Goal: Information Seeking & Learning: Learn about a topic

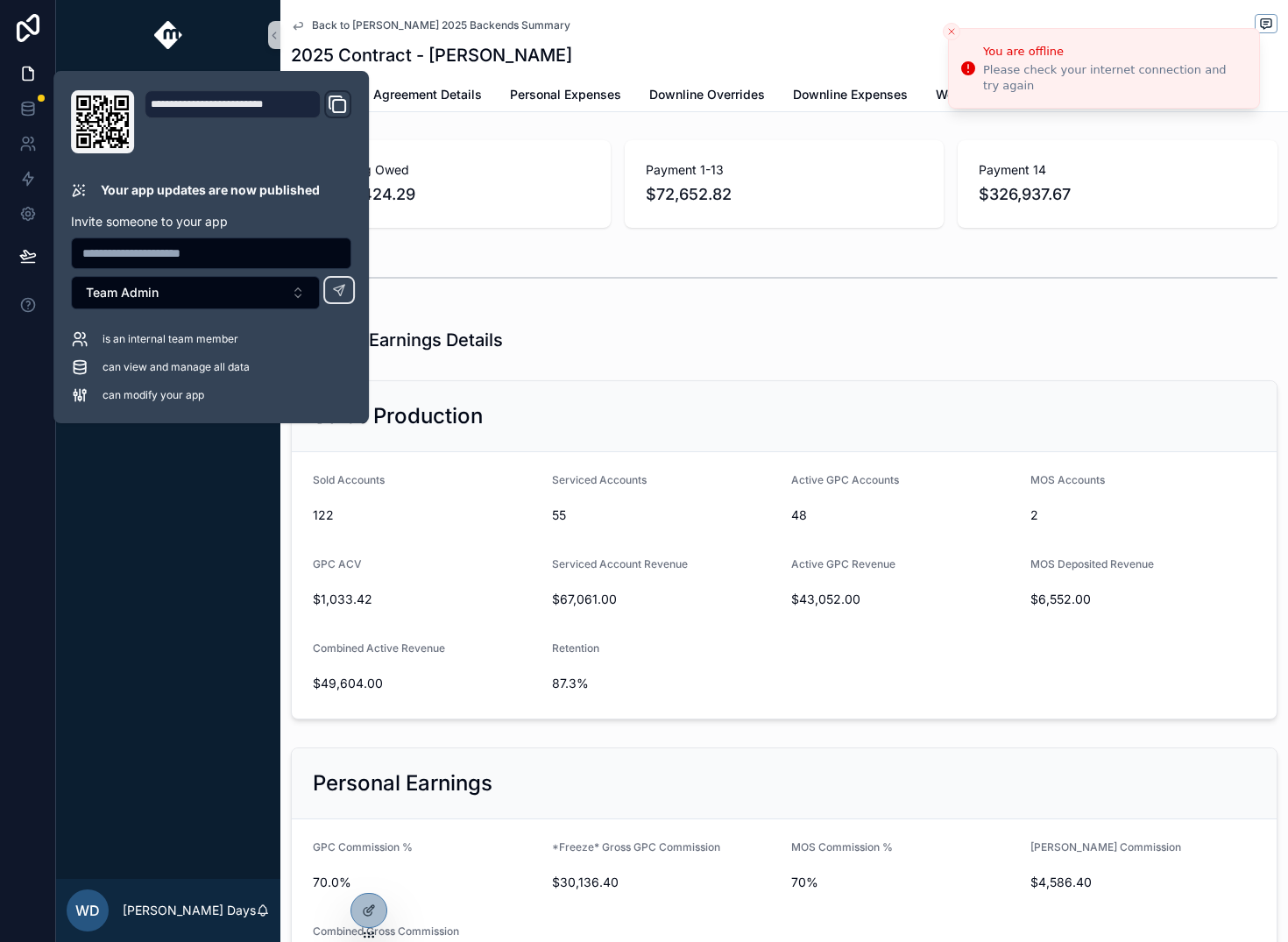
scroll to position [1541, 0]
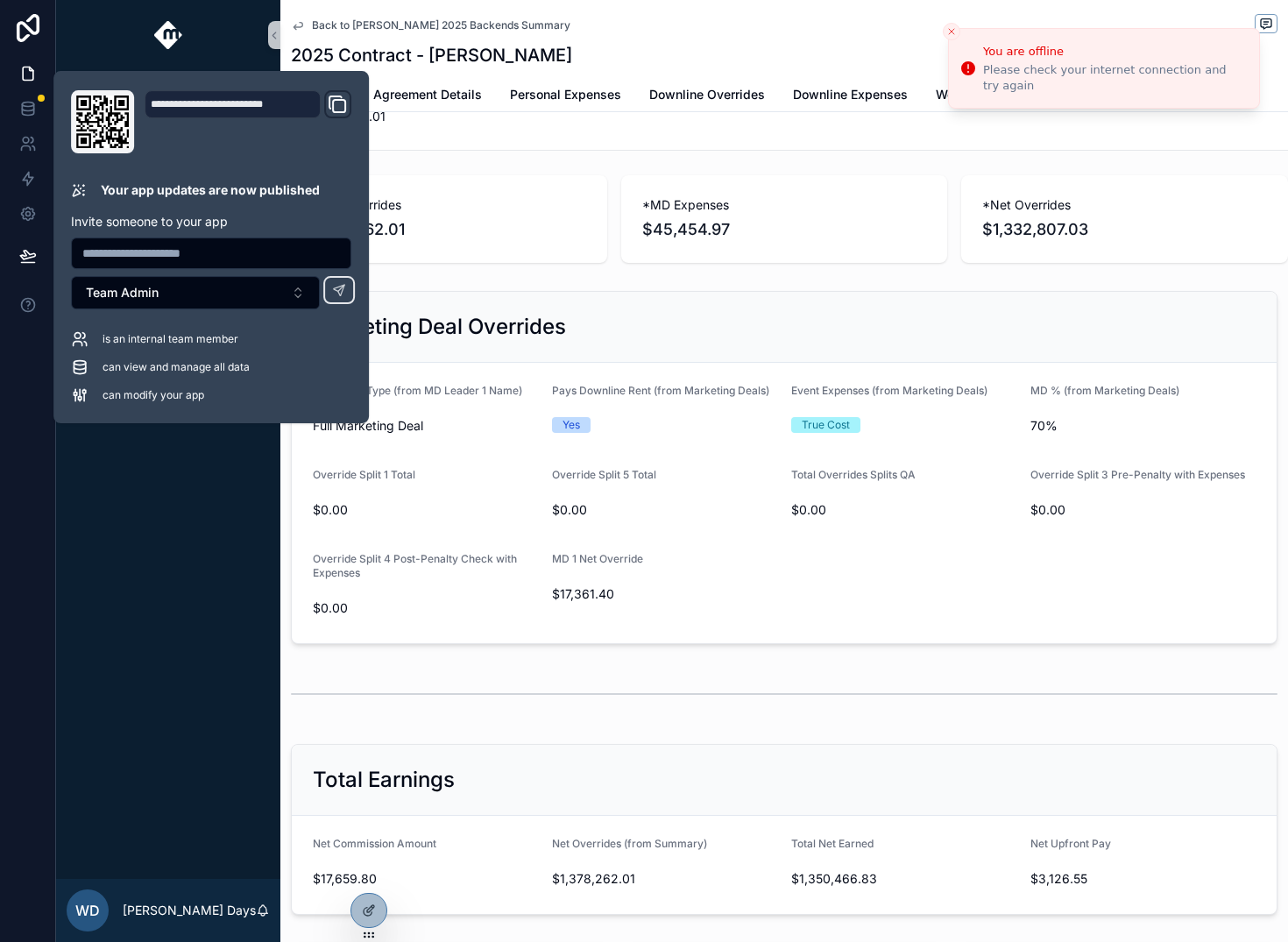
click at [570, 287] on div "Marketing Deal Overrides Marketing Type (from MD Leader 1 Name) Full Marketing …" at bounding box center [785, 468] width 1008 height 367
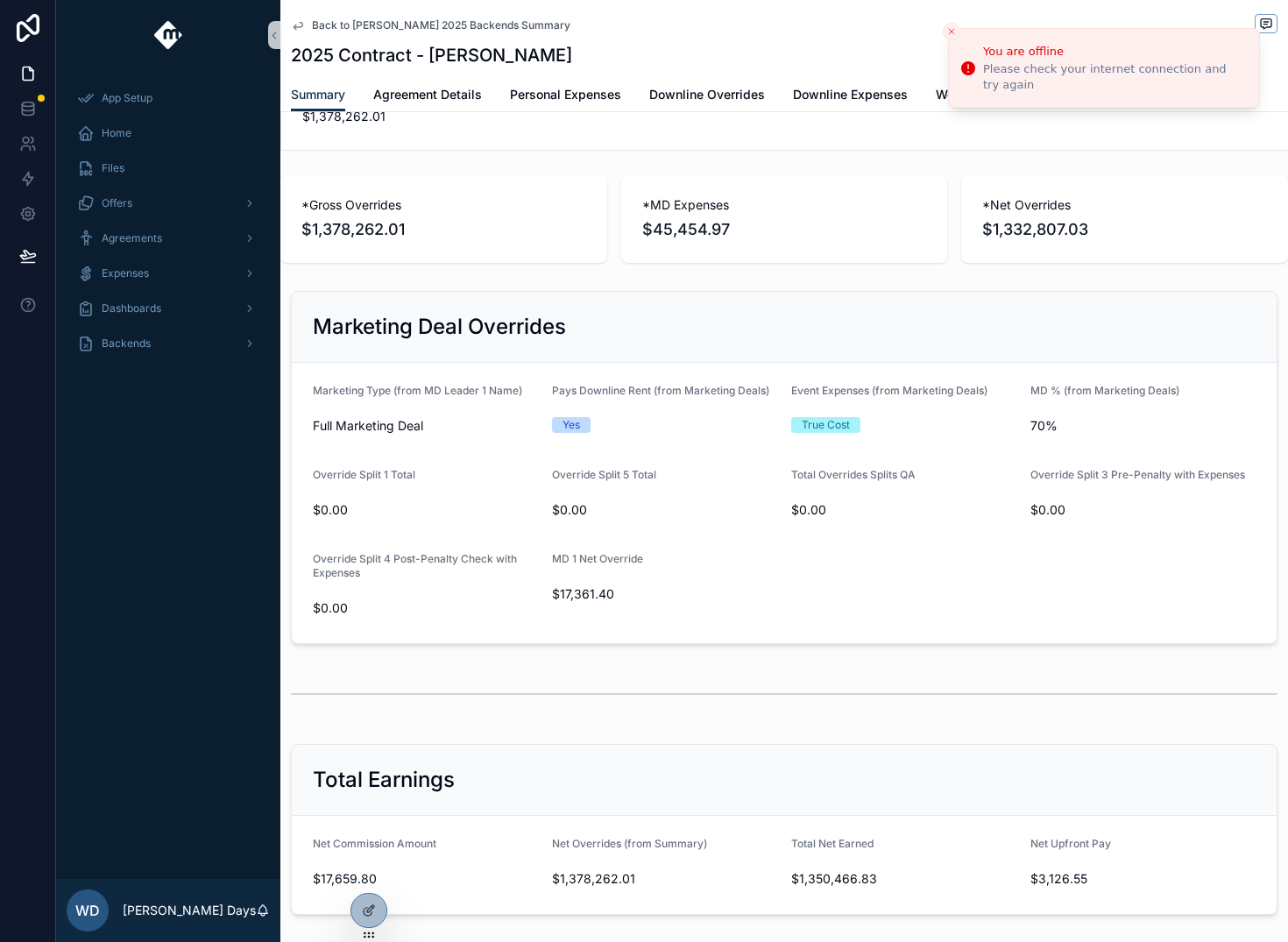
click at [948, 27] on icon "Close toast" at bounding box center [951, 31] width 10 height 10
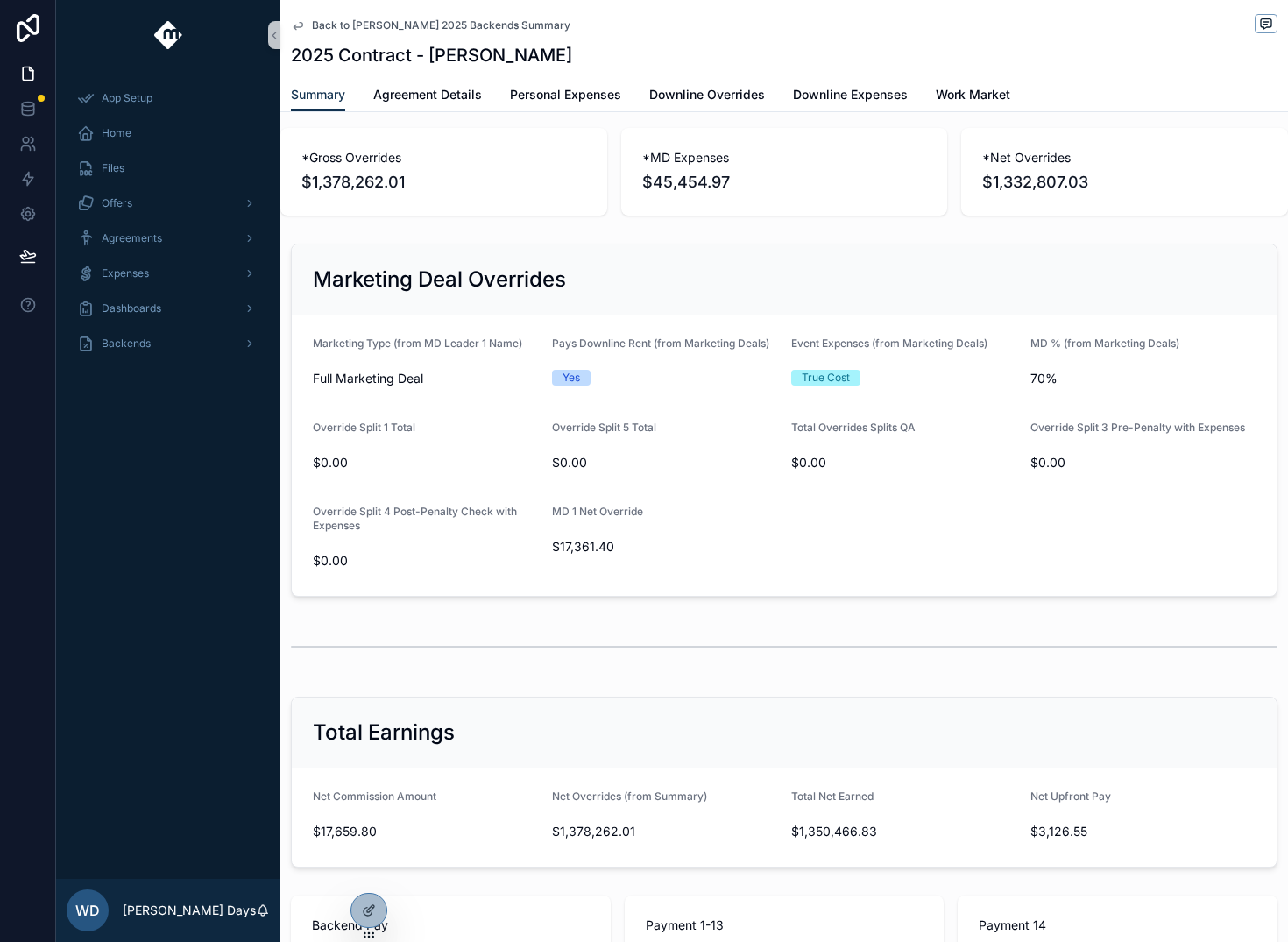
scroll to position [1667, 0]
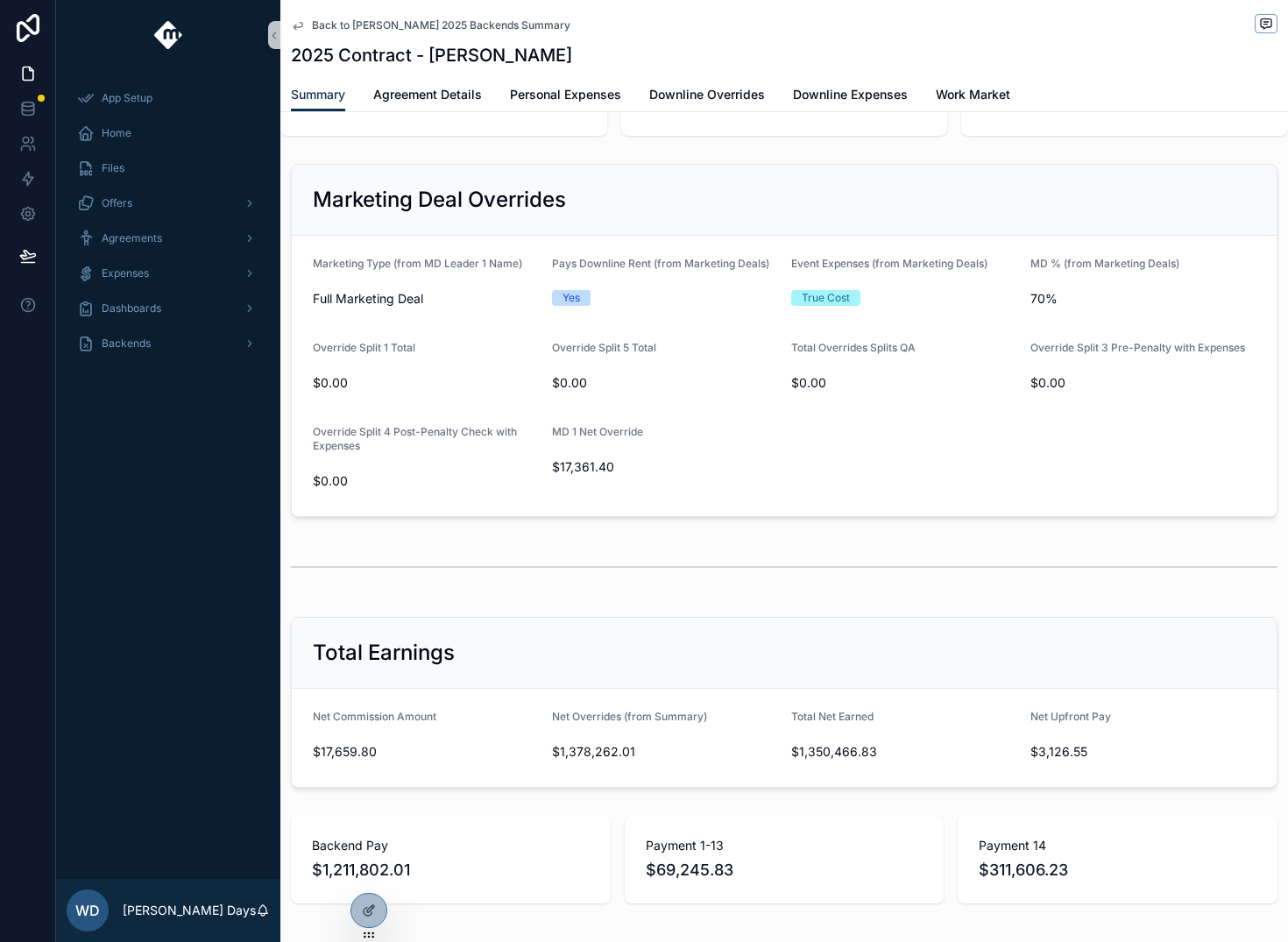
click at [685, 411] on form "Marketing Type (from MD Leader 1 Name) Full Marketing Deal Pays Downline Rent (…" at bounding box center [785, 376] width 986 height 281
click at [368, 914] on icon at bounding box center [369, 911] width 14 height 14
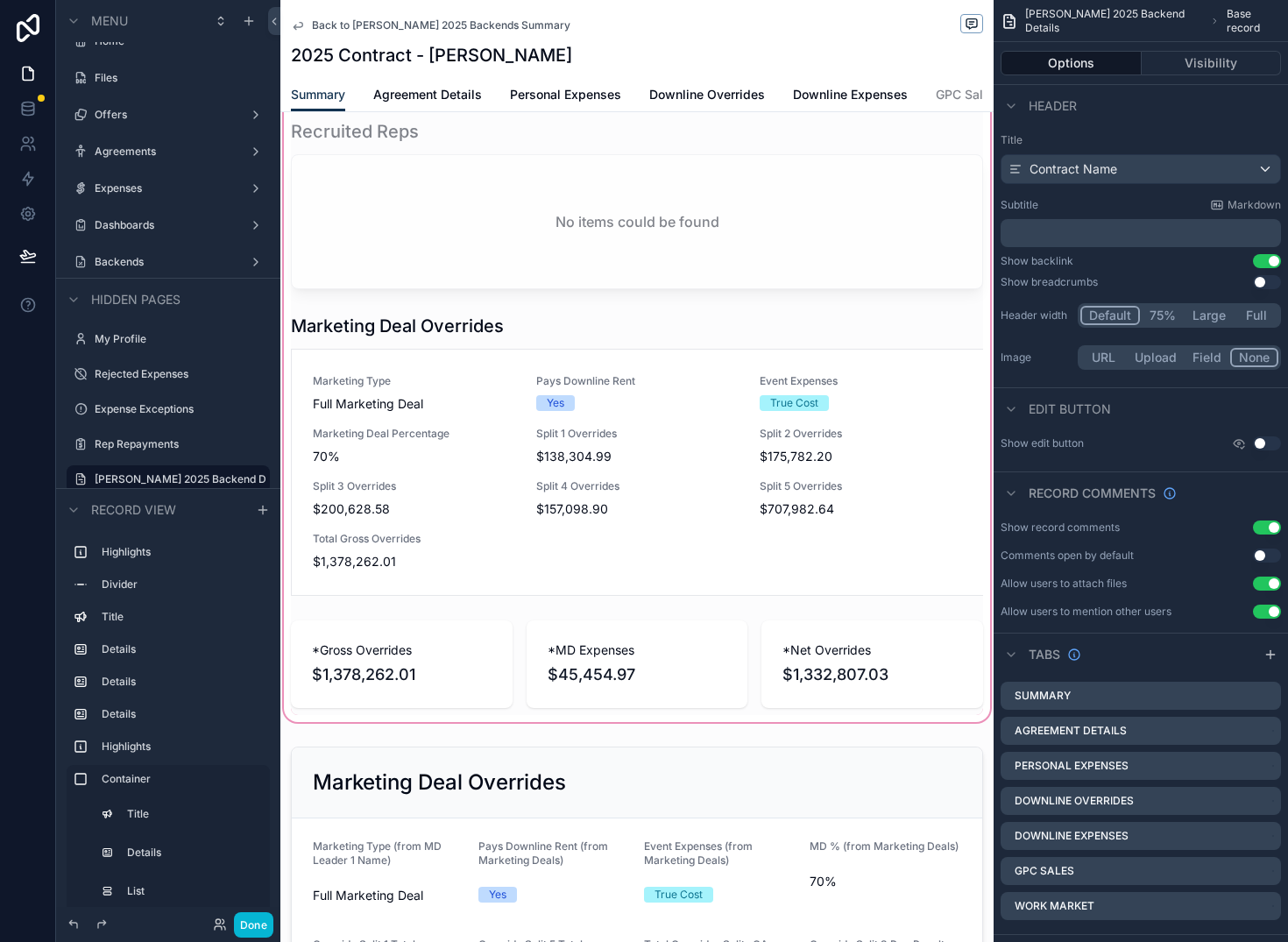
scroll to position [1351, 0]
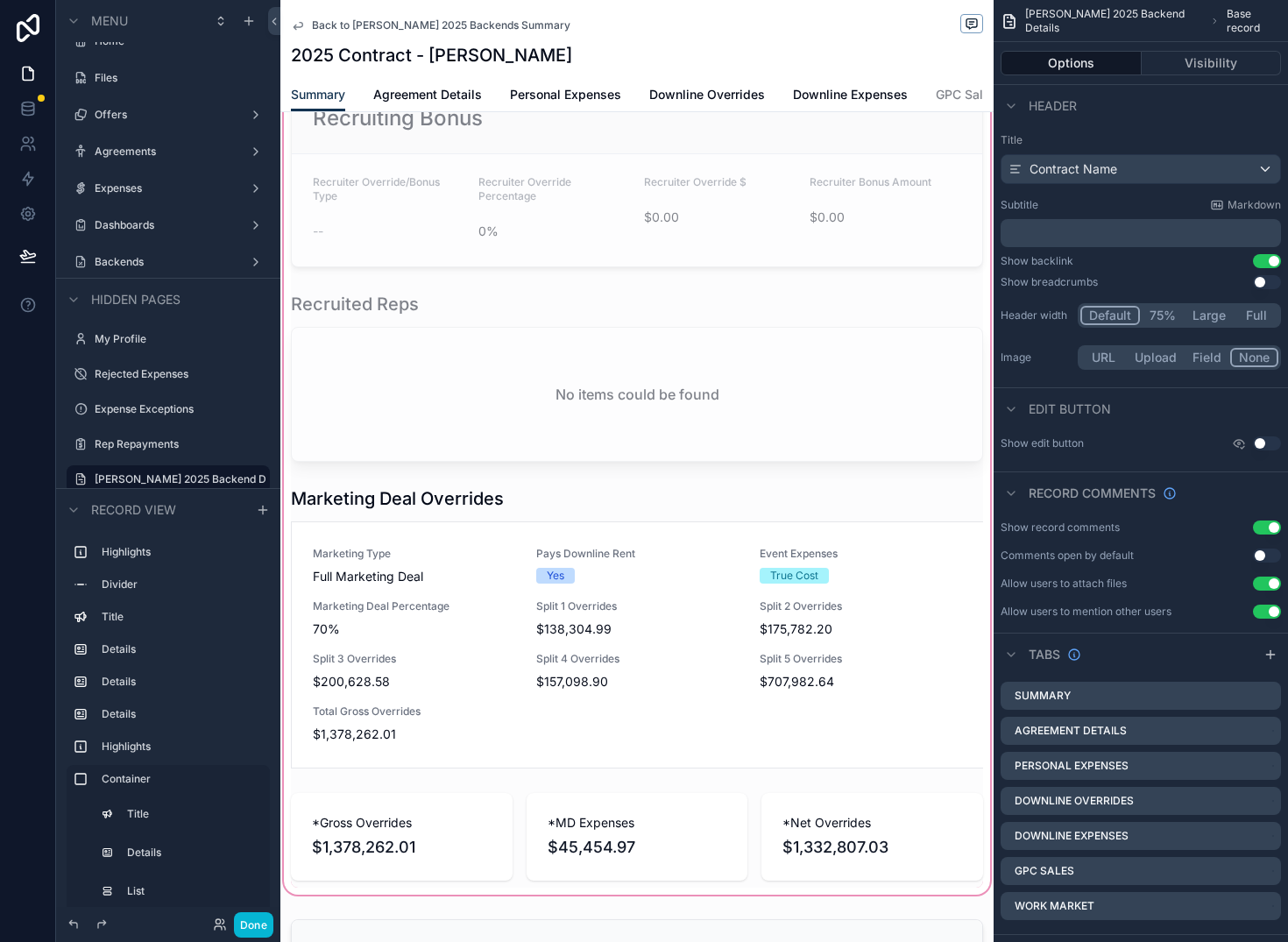
click at [695, 580] on div "scrollable content" at bounding box center [637, 458] width 713 height 883
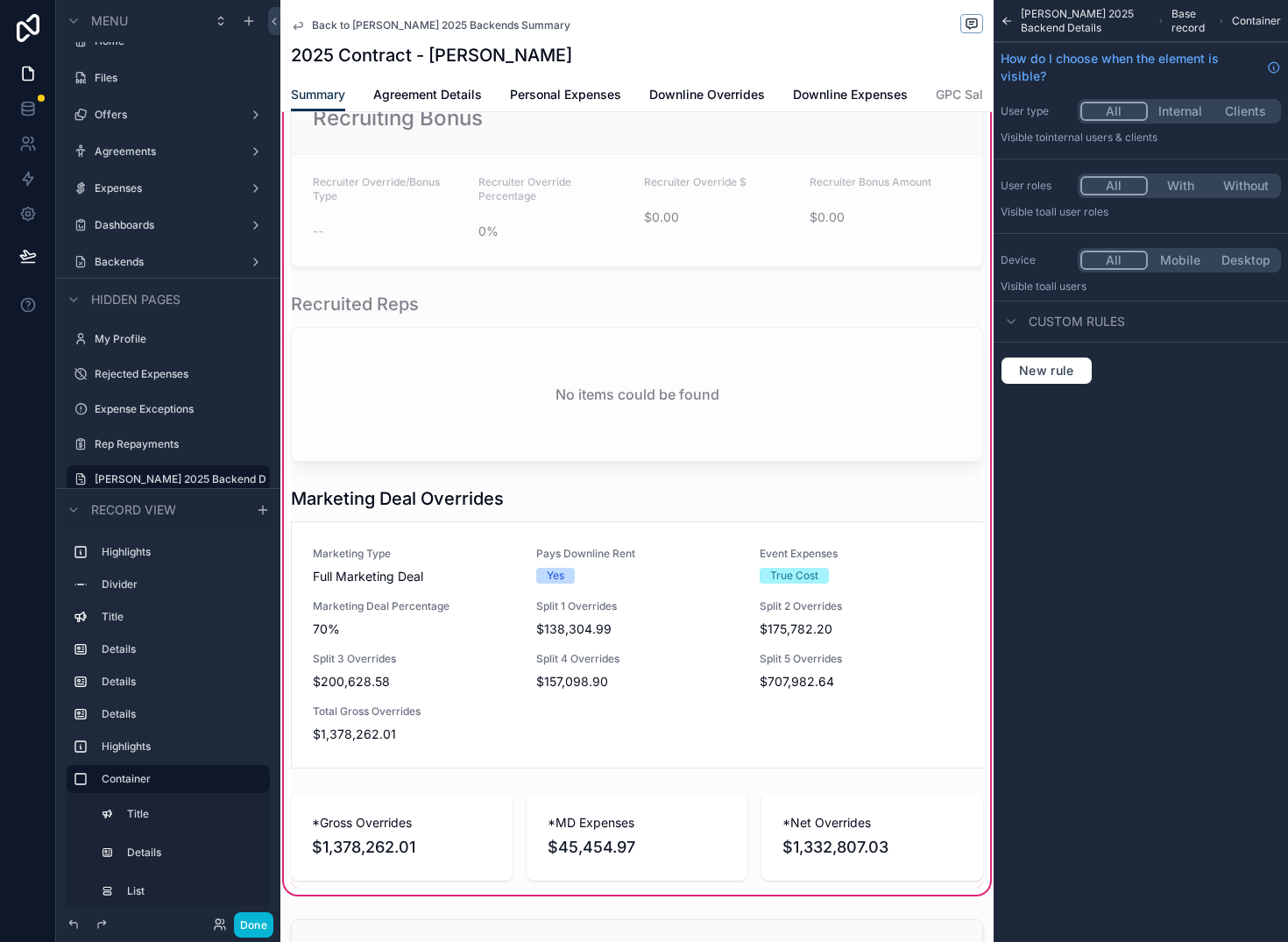
scroll to position [1584, 0]
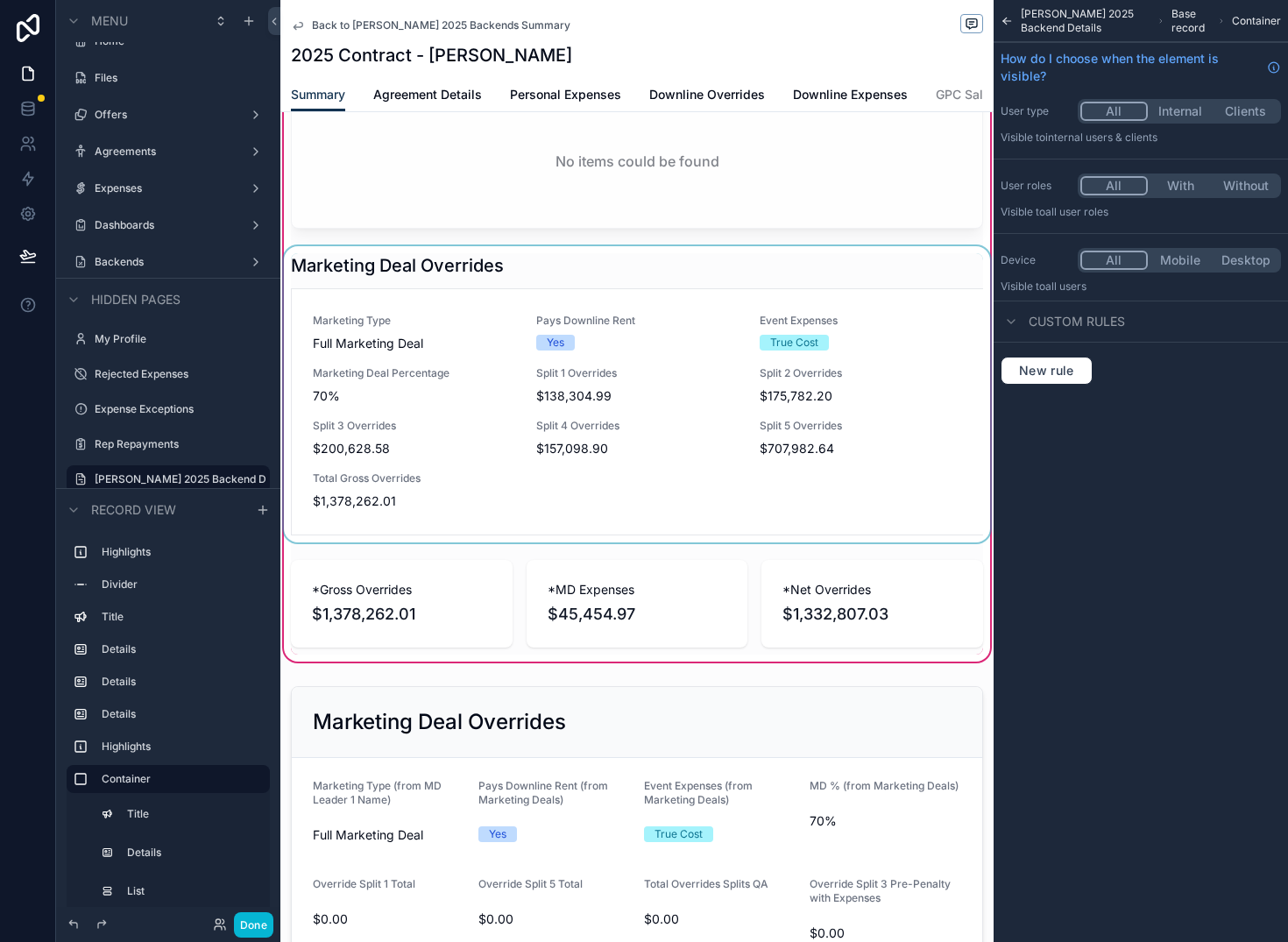
click at [793, 407] on div "scrollable content" at bounding box center [637, 394] width 713 height 296
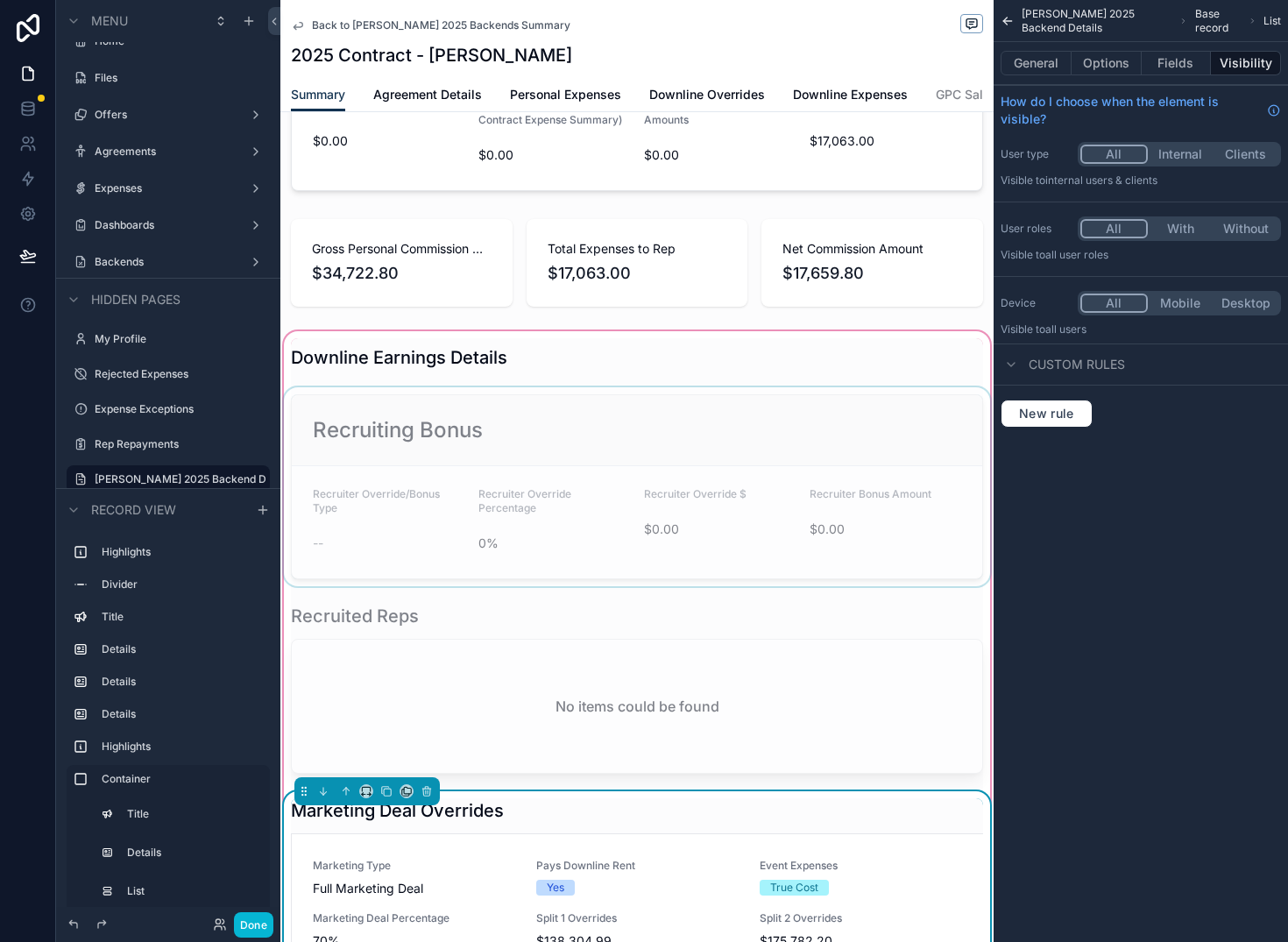
scroll to position [1442, 0]
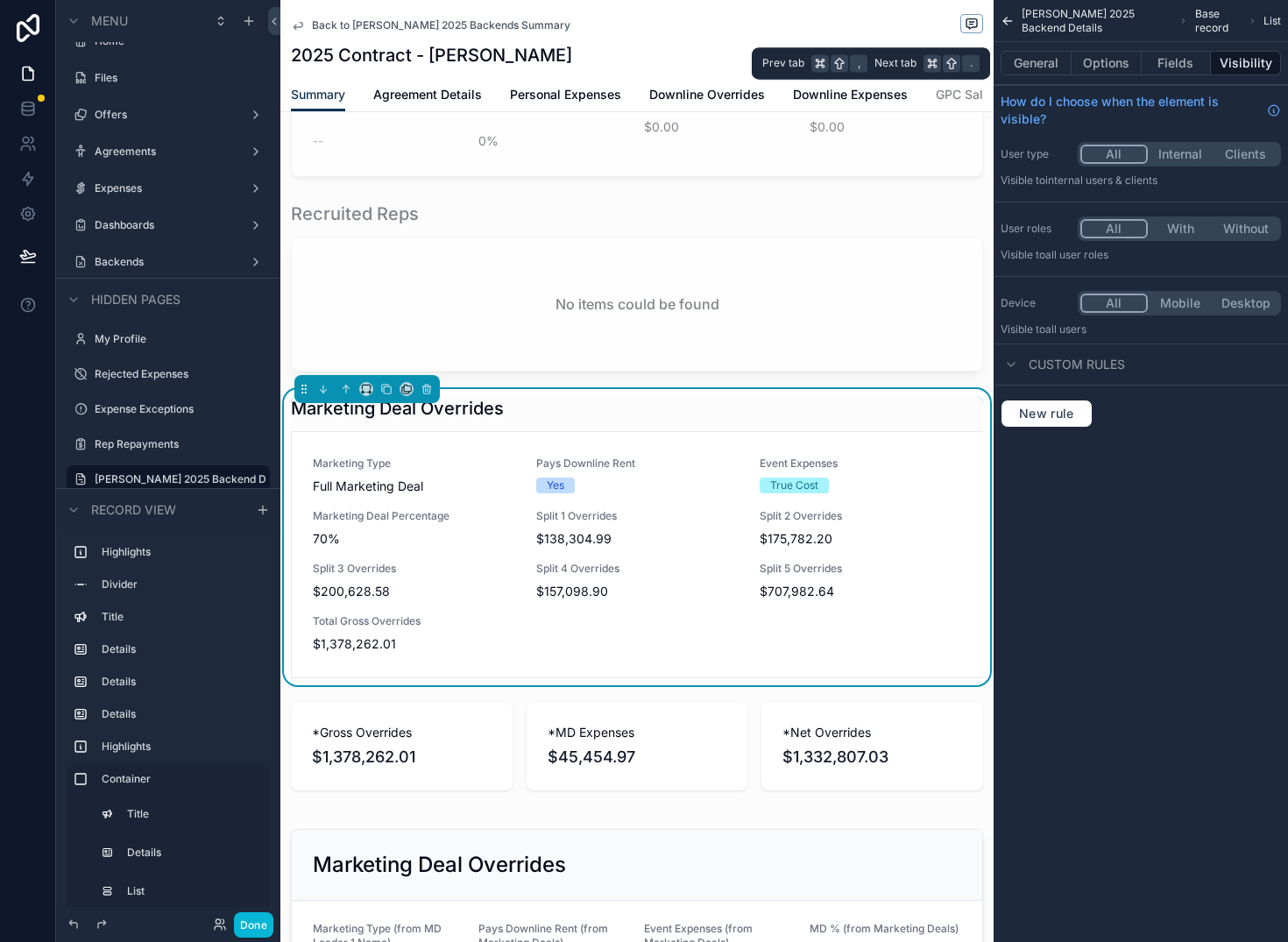
click at [1249, 64] on button "Visibility" at bounding box center [1246, 63] width 70 height 25
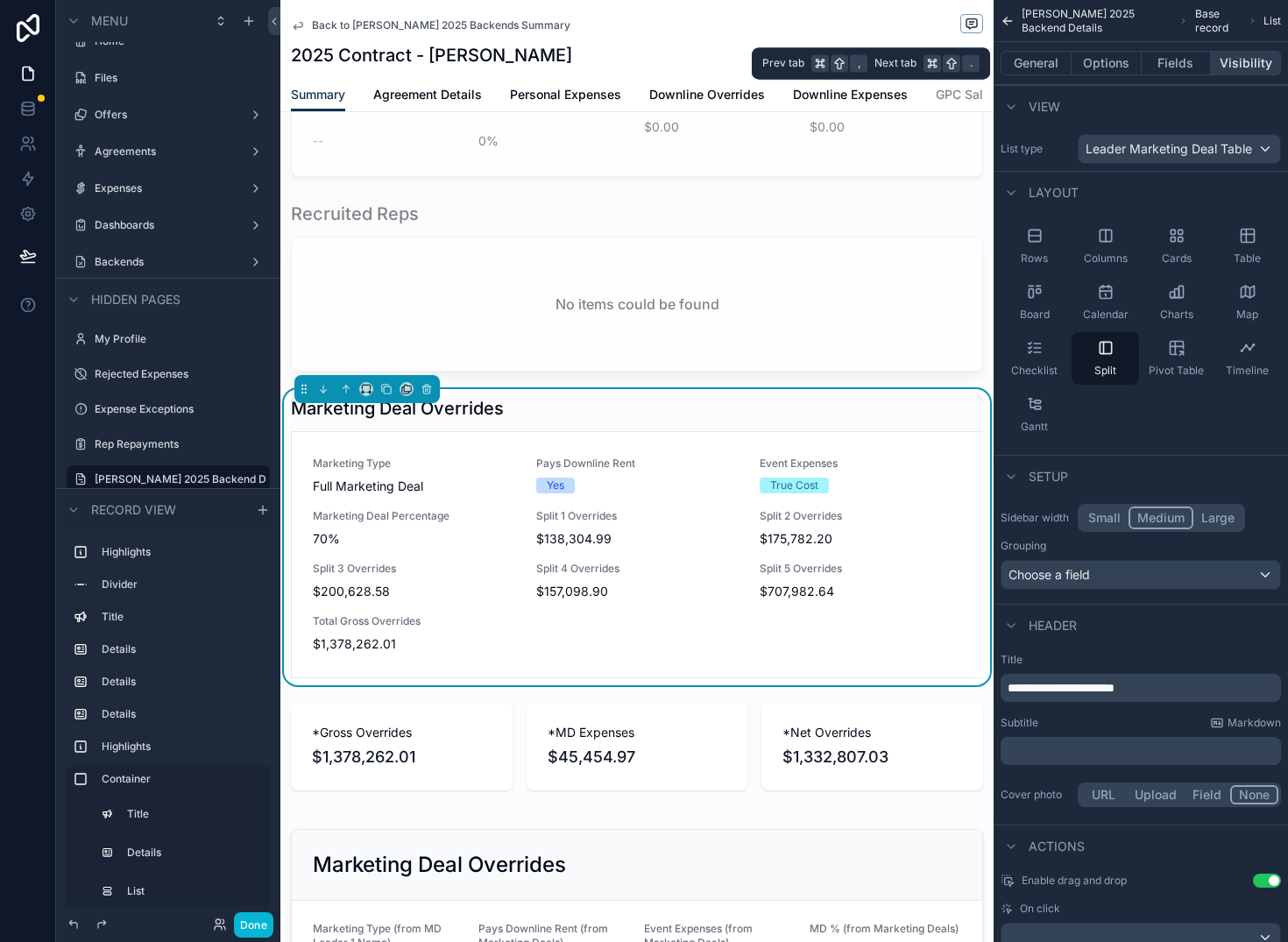
click at [1249, 64] on button "Visibility" at bounding box center [1246, 63] width 70 height 25
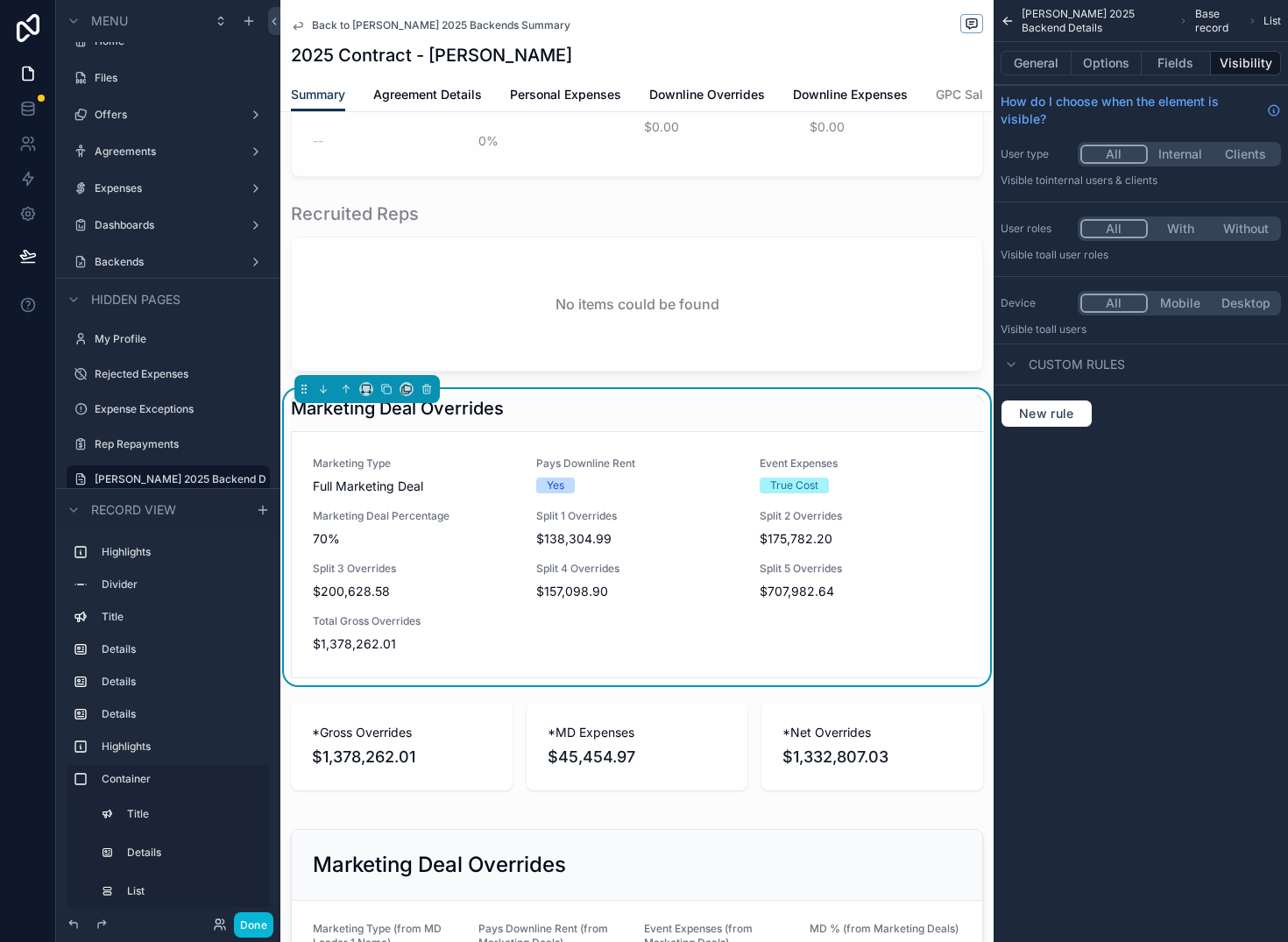
click at [1194, 228] on button "With" at bounding box center [1181, 228] width 66 height 19
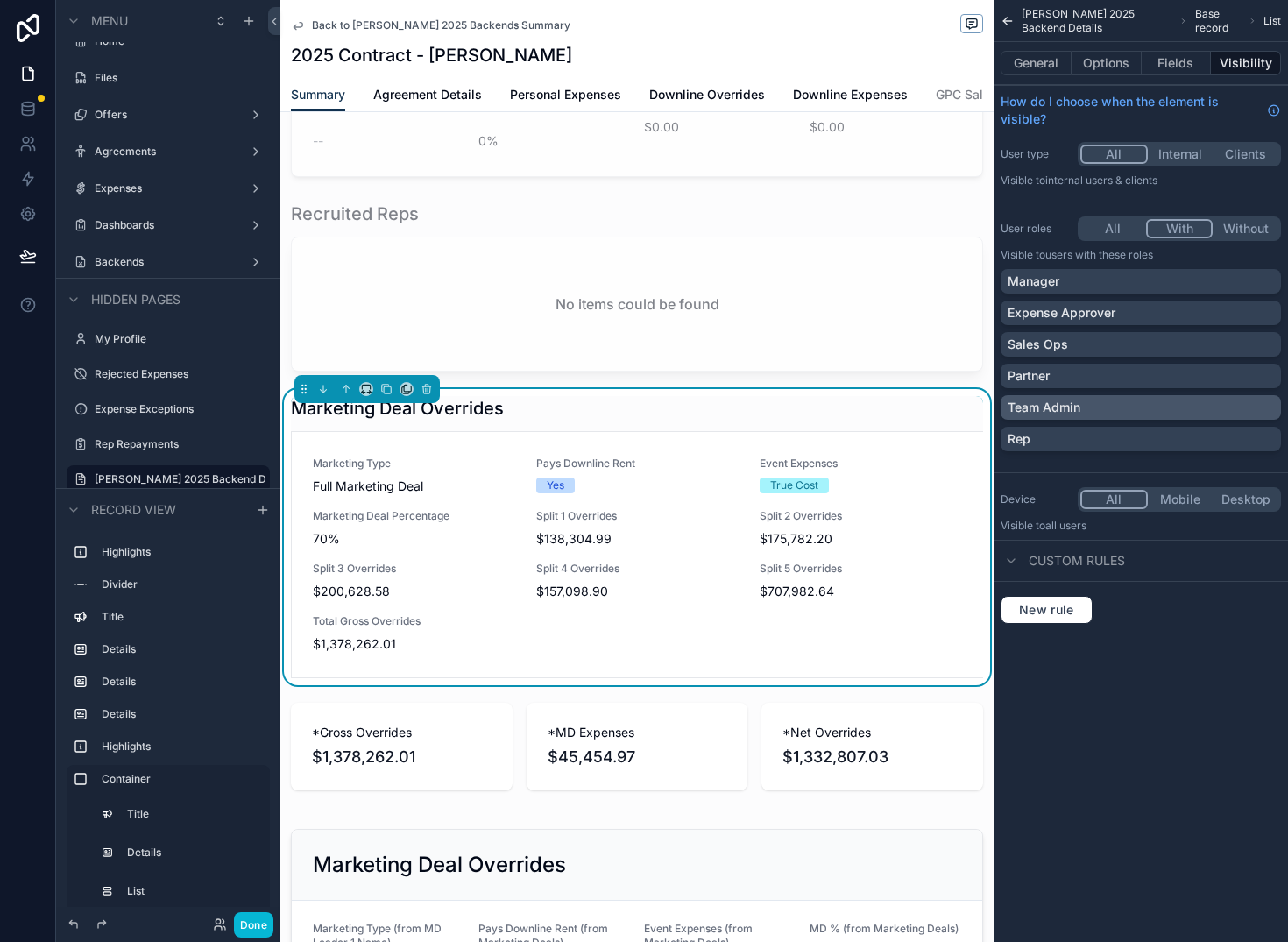
click at [1213, 407] on div "Team Admin" at bounding box center [1142, 407] width 266 height 17
click at [1157, 690] on div "Tanner Boren 2025 Backend Details Base record List General Options Fields Visib…" at bounding box center [1142, 471] width 295 height 942
click at [246, 929] on button "Done" at bounding box center [253, 925] width 39 height 26
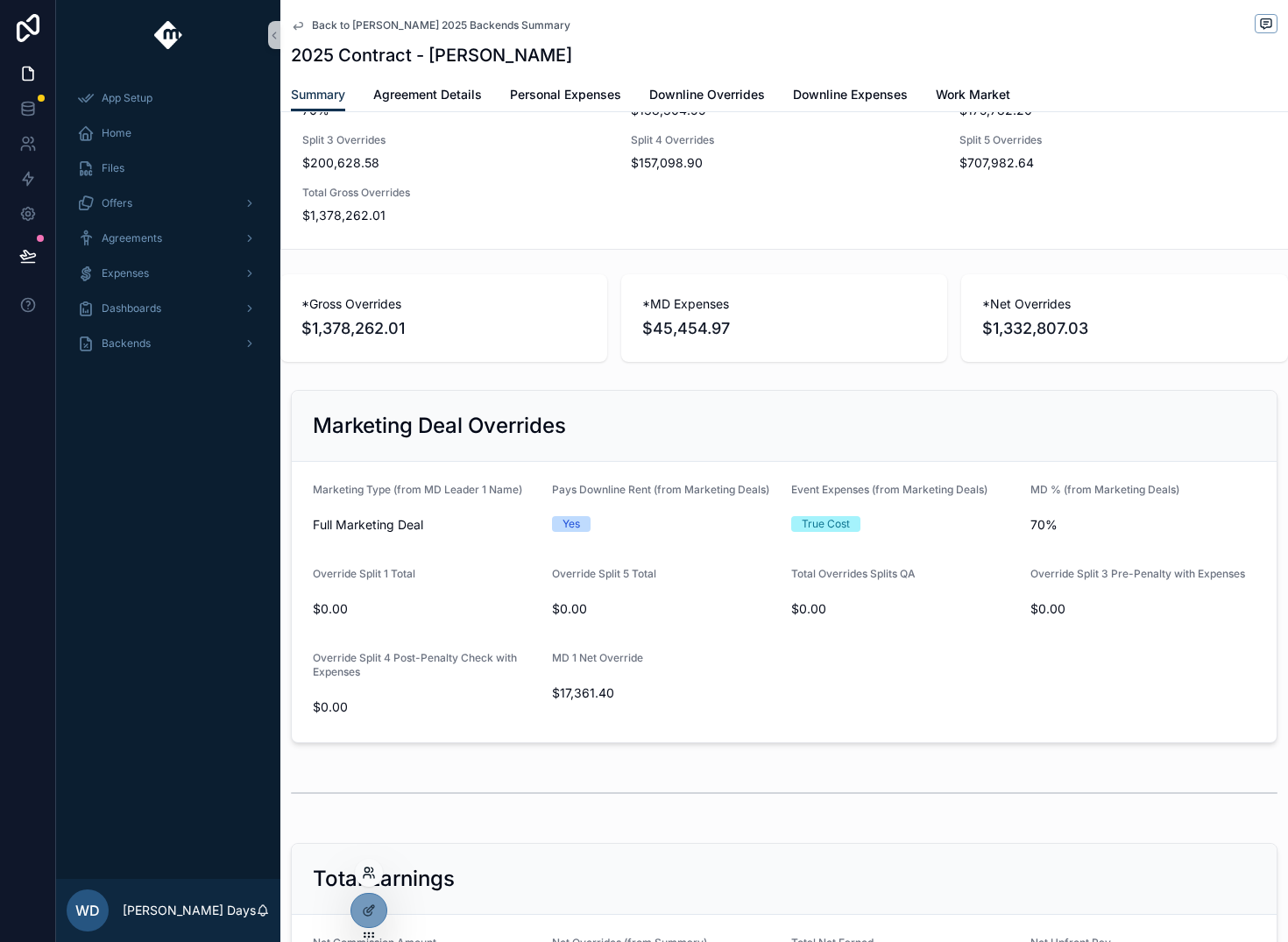
click at [374, 872] on icon at bounding box center [369, 873] width 14 height 14
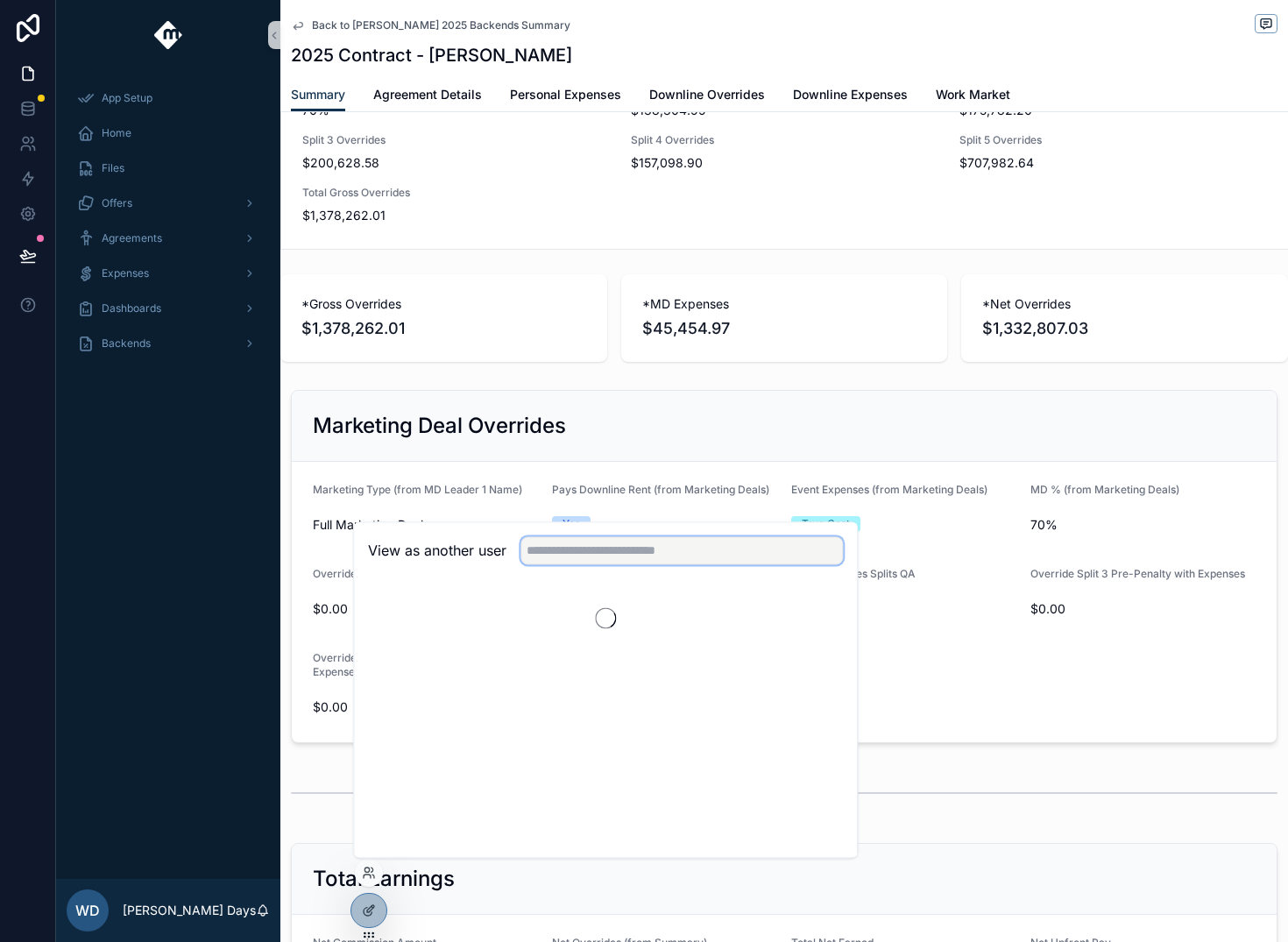
click at [578, 558] on input "text" at bounding box center [681, 550] width 322 height 28
type input "******"
click at [817, 618] on button "Select" at bounding box center [821, 615] width 46 height 26
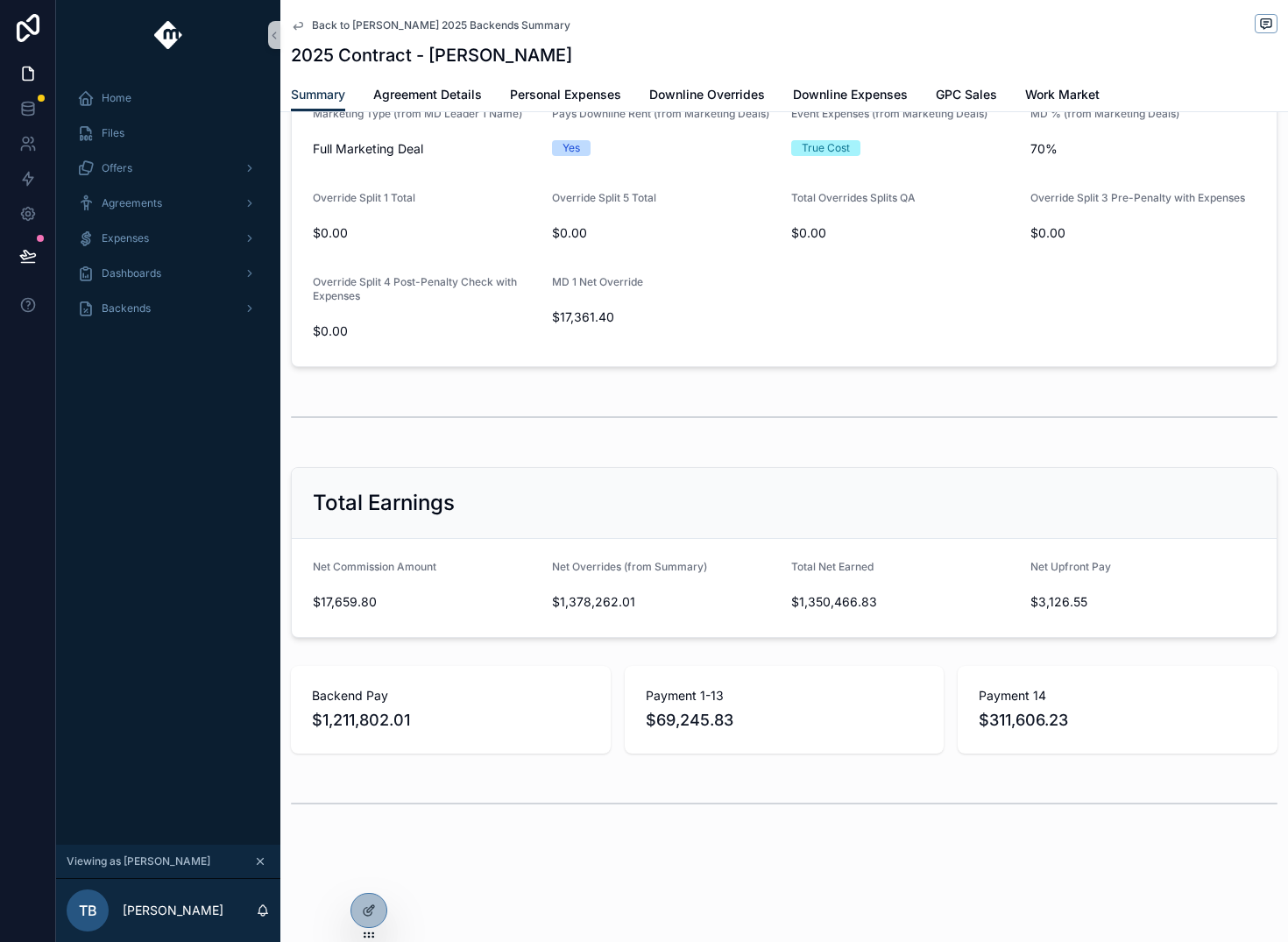
scroll to position [1510, 0]
click at [258, 861] on icon "scrollable content" at bounding box center [260, 861] width 12 height 12
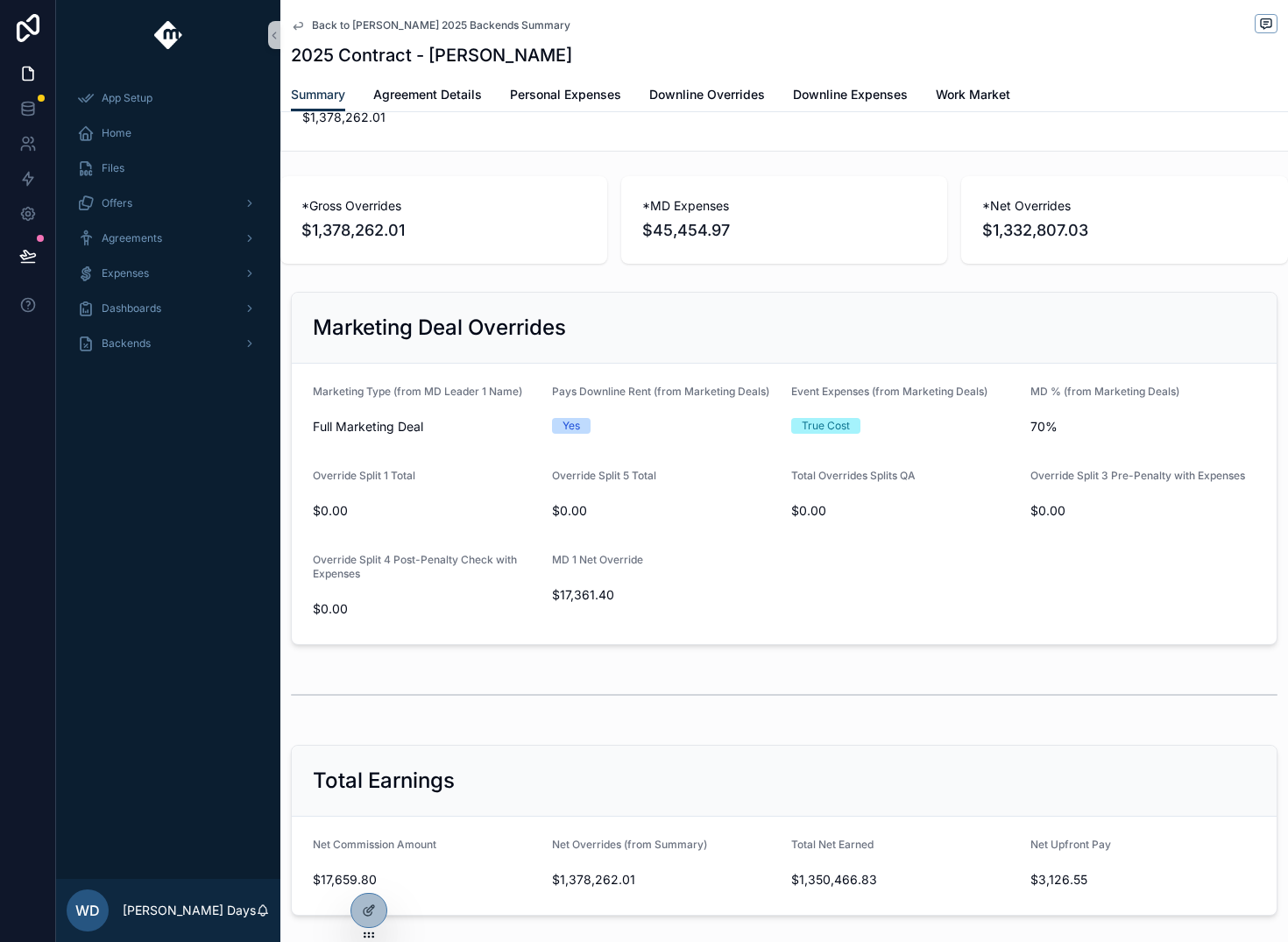
scroll to position [1817, 0]
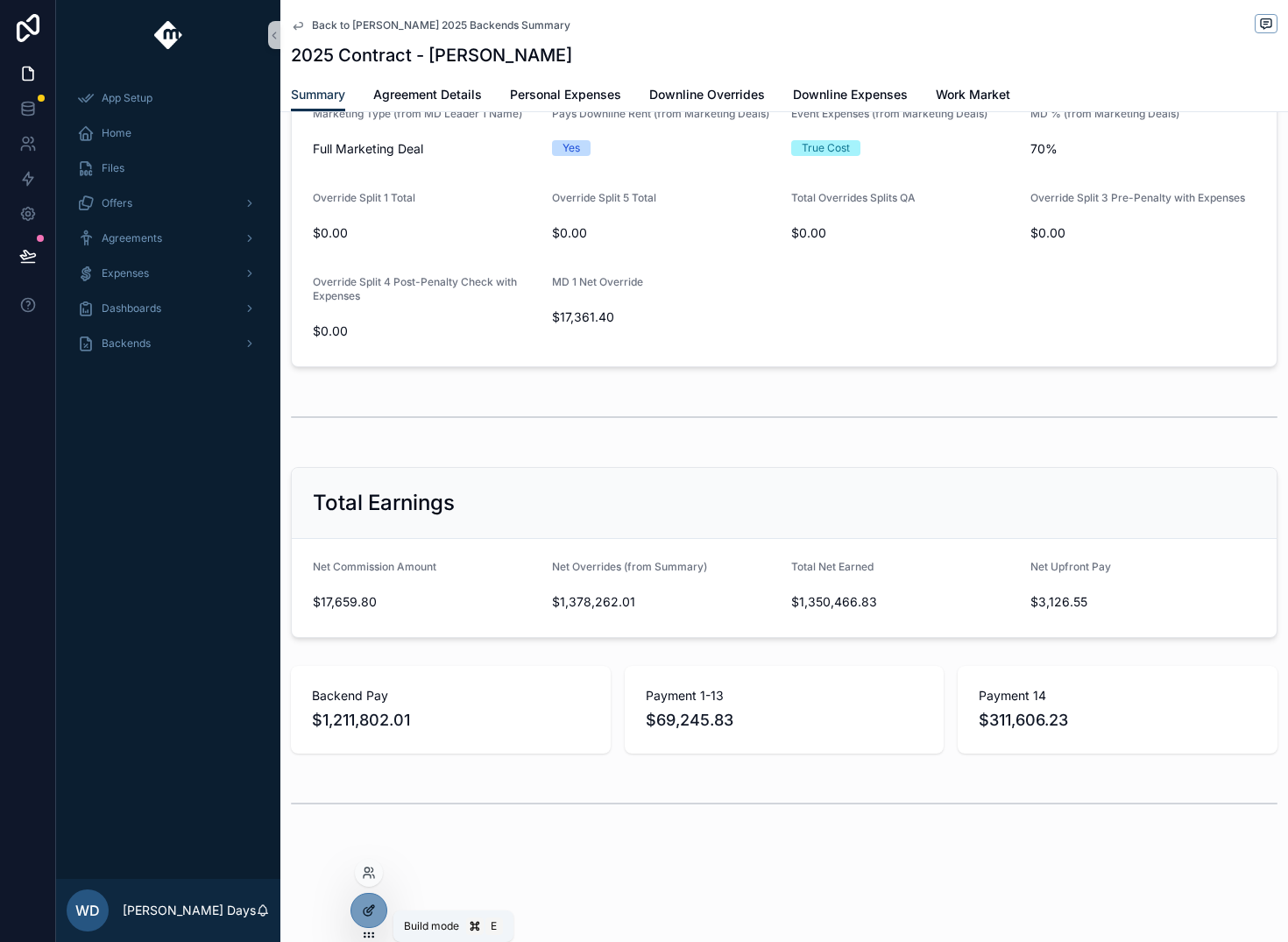
click at [365, 910] on icon at bounding box center [369, 911] width 14 height 14
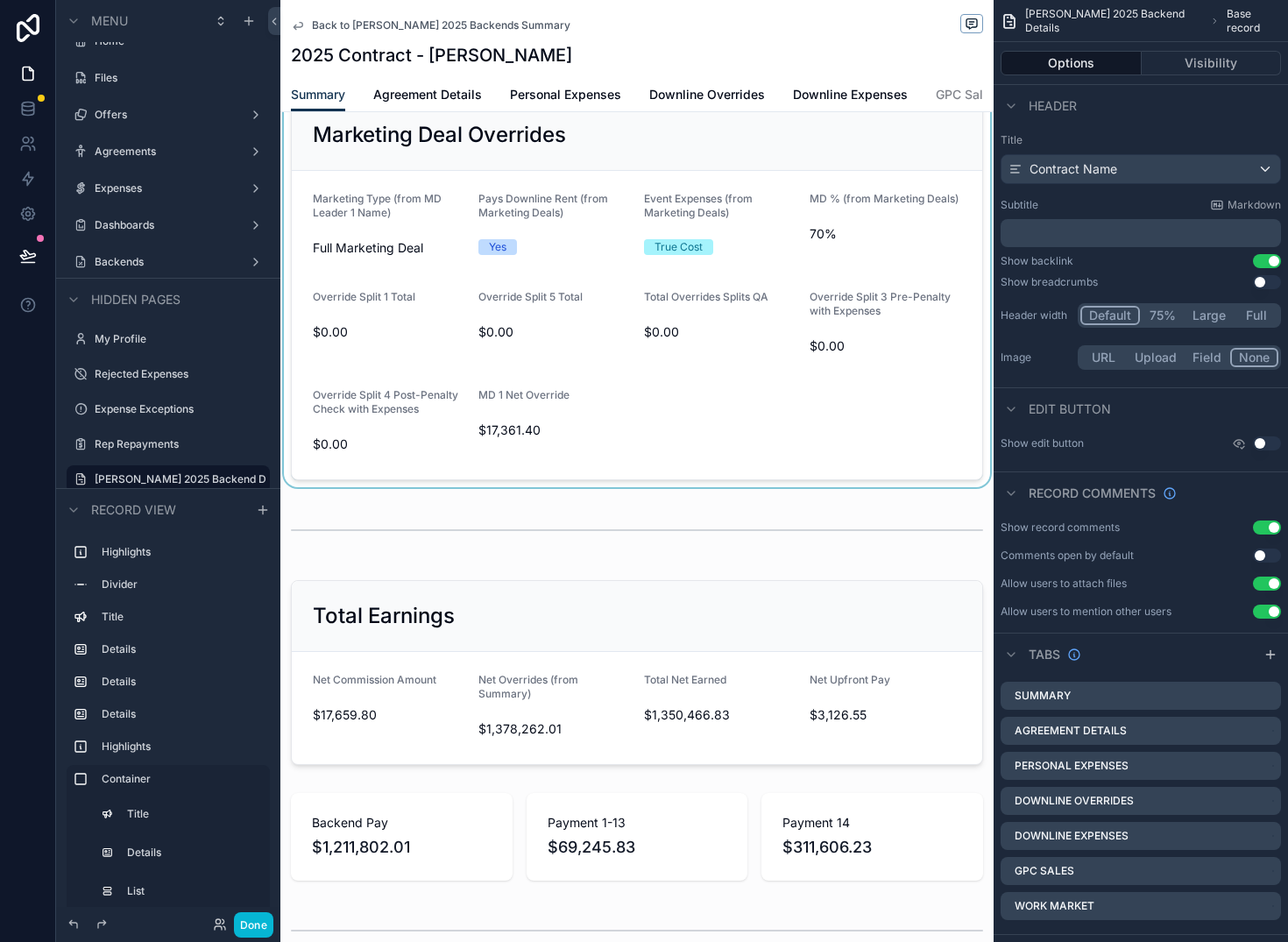
scroll to position [1950, 0]
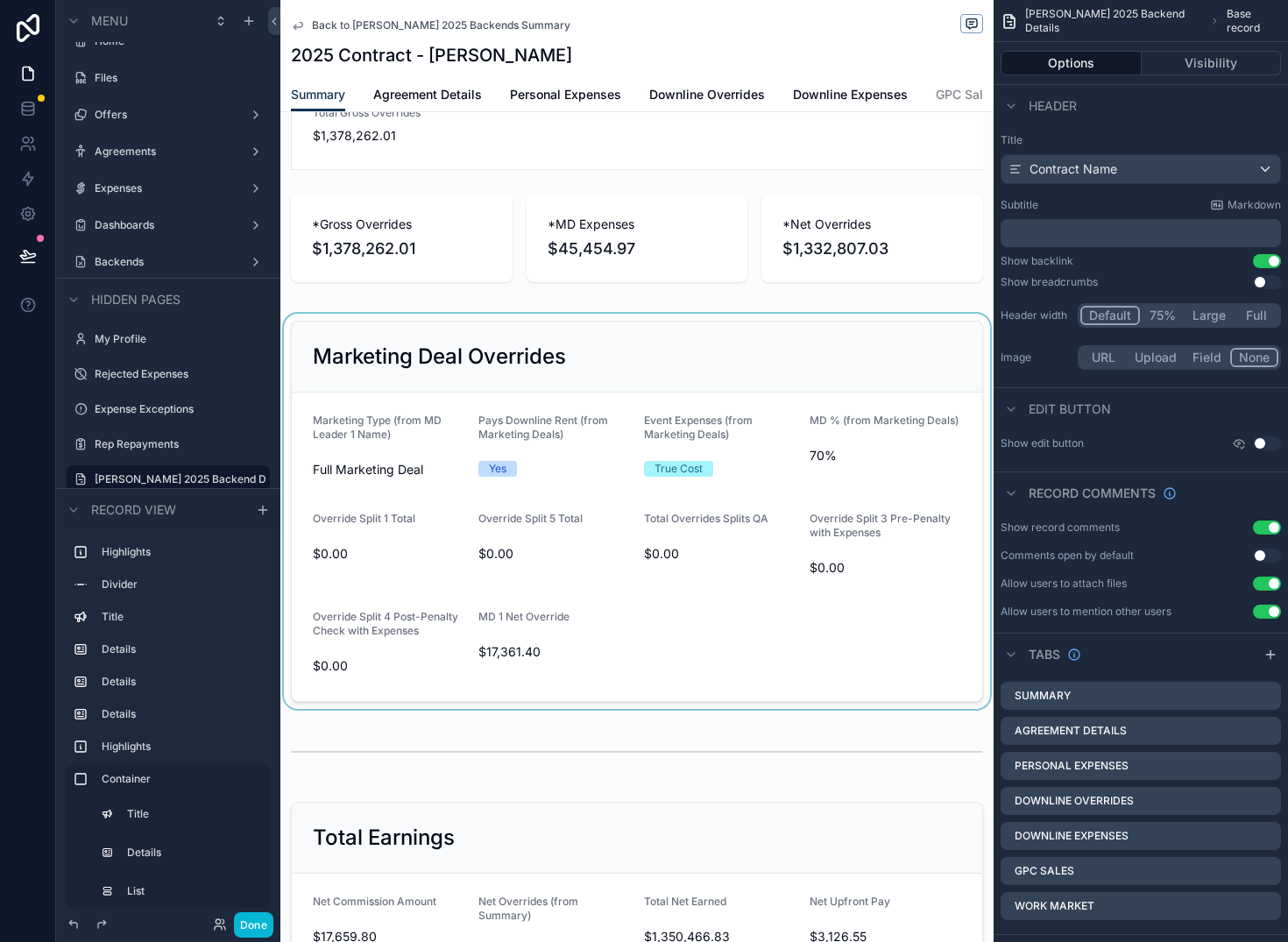
click at [439, 417] on div "scrollable content" at bounding box center [637, 512] width 713 height 396
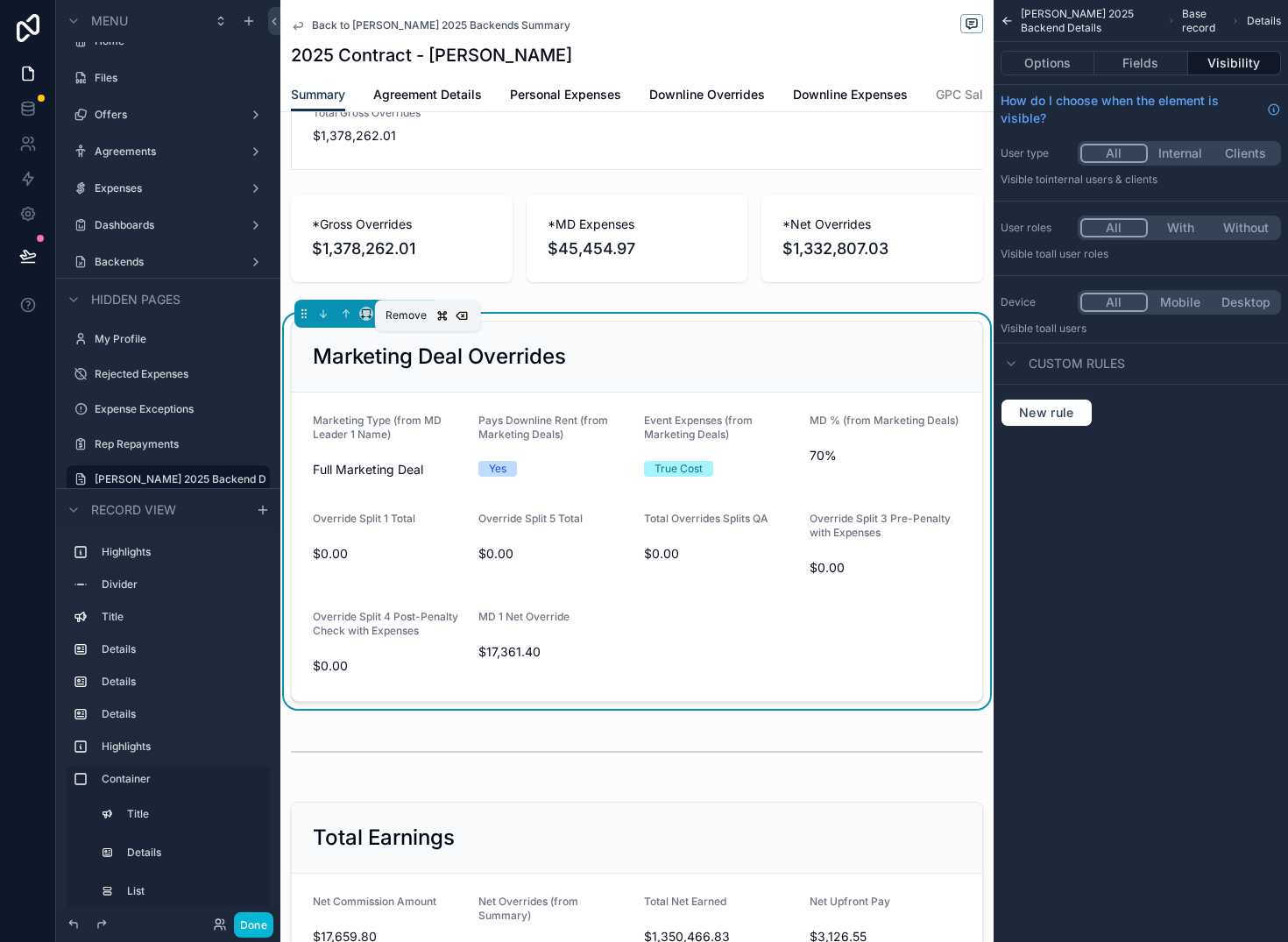
click at [424, 320] on icon "scrollable content" at bounding box center [426, 313] width 12 height 12
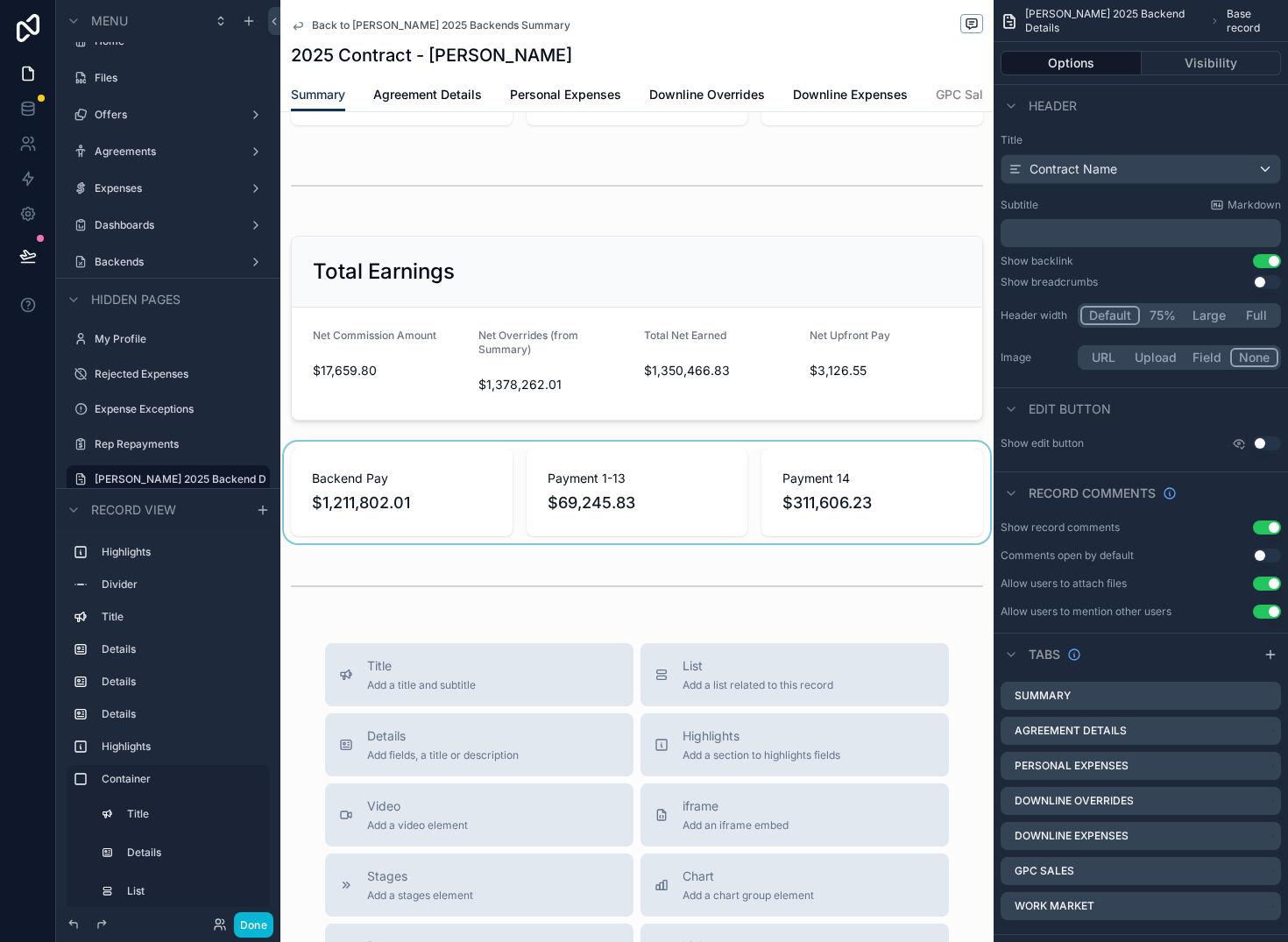
scroll to position [2179, 0]
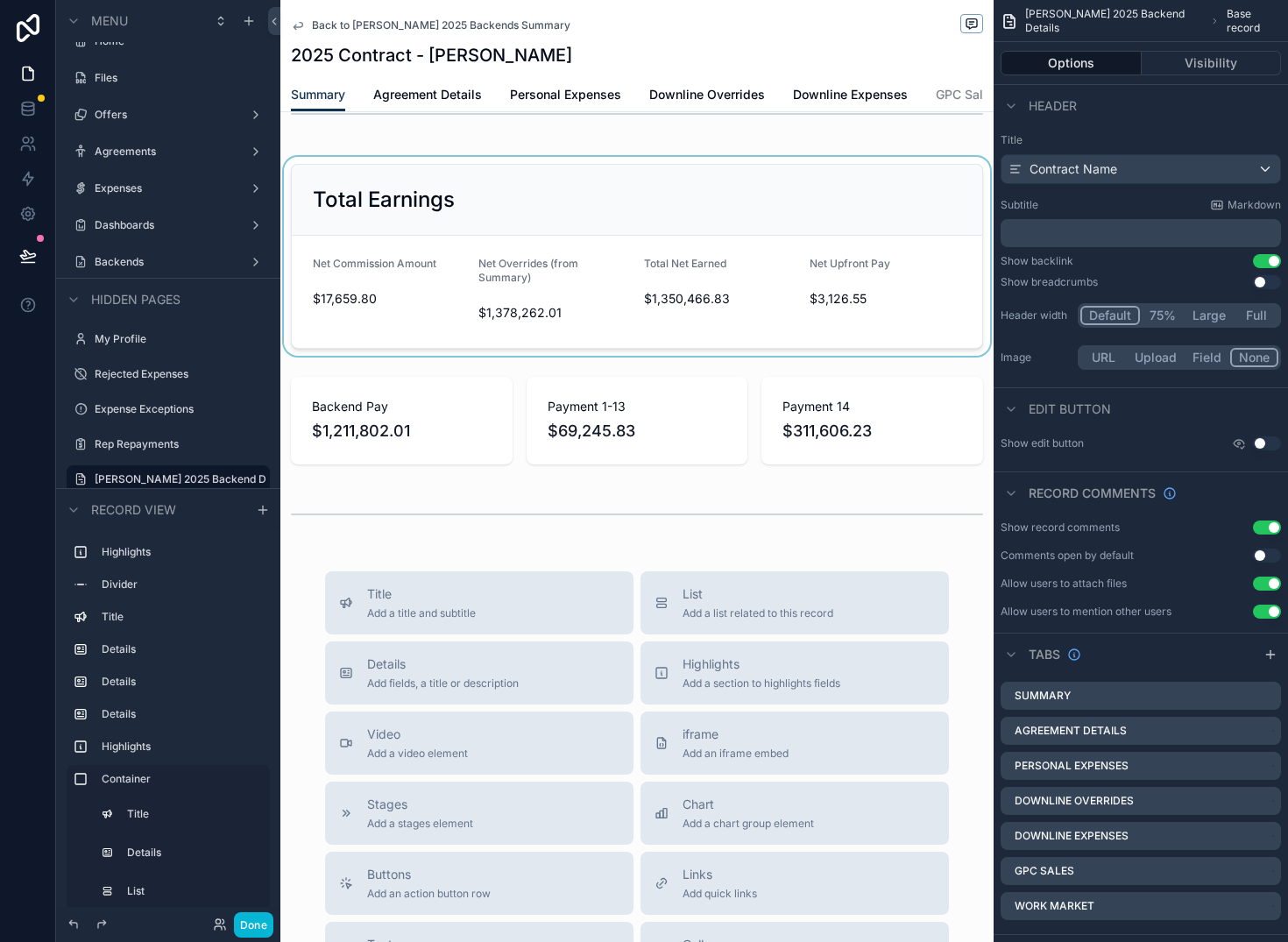
click at [575, 324] on div "scrollable content" at bounding box center [637, 256] width 713 height 199
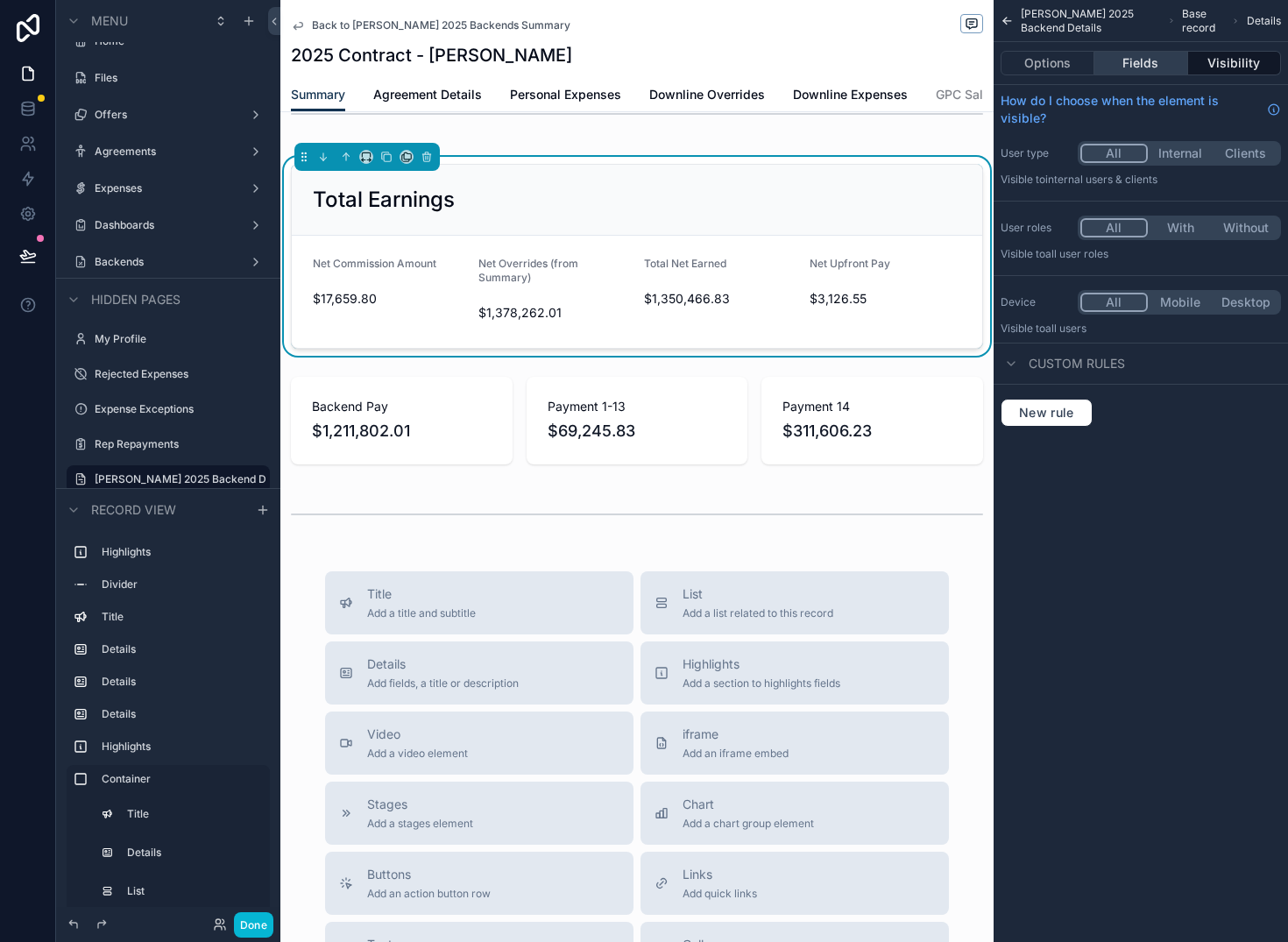
click at [1140, 58] on button "Fields" at bounding box center [1142, 63] width 93 height 25
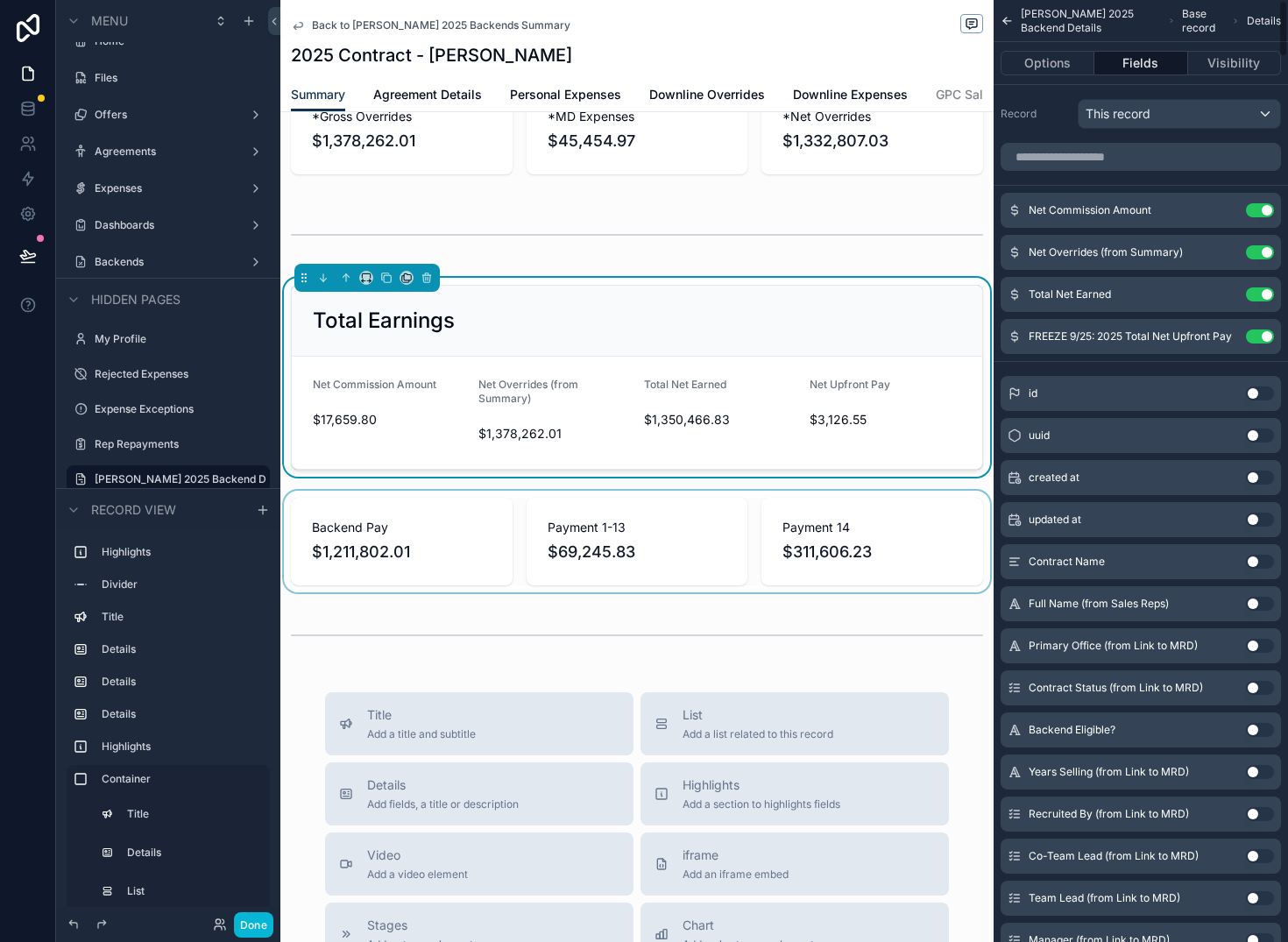
scroll to position [1907, 0]
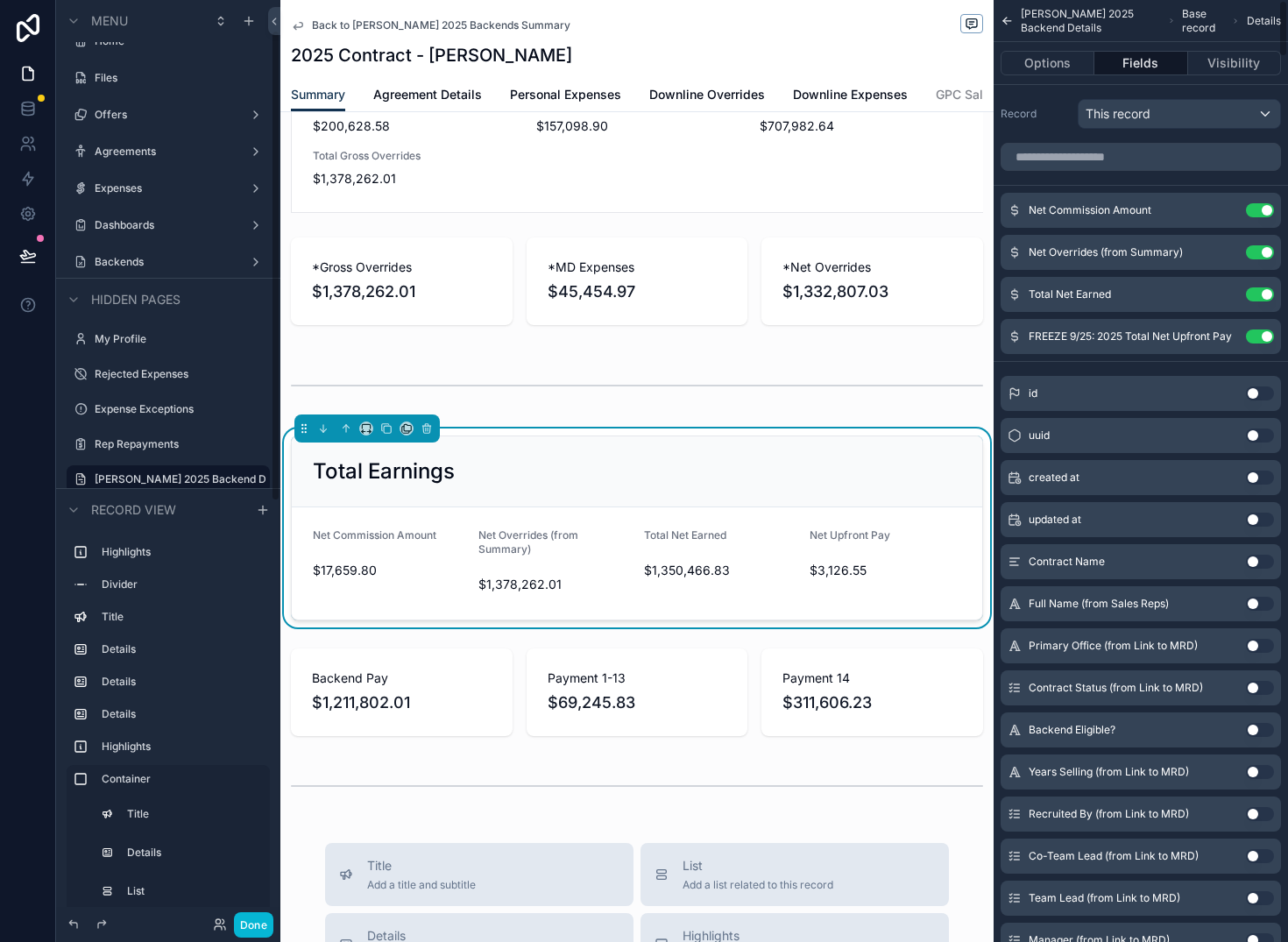
click at [1098, 171] on div "scrollable content" at bounding box center [1142, 157] width 295 height 42
click at [1103, 151] on input "scrollable content" at bounding box center [1141, 156] width 281 height 28
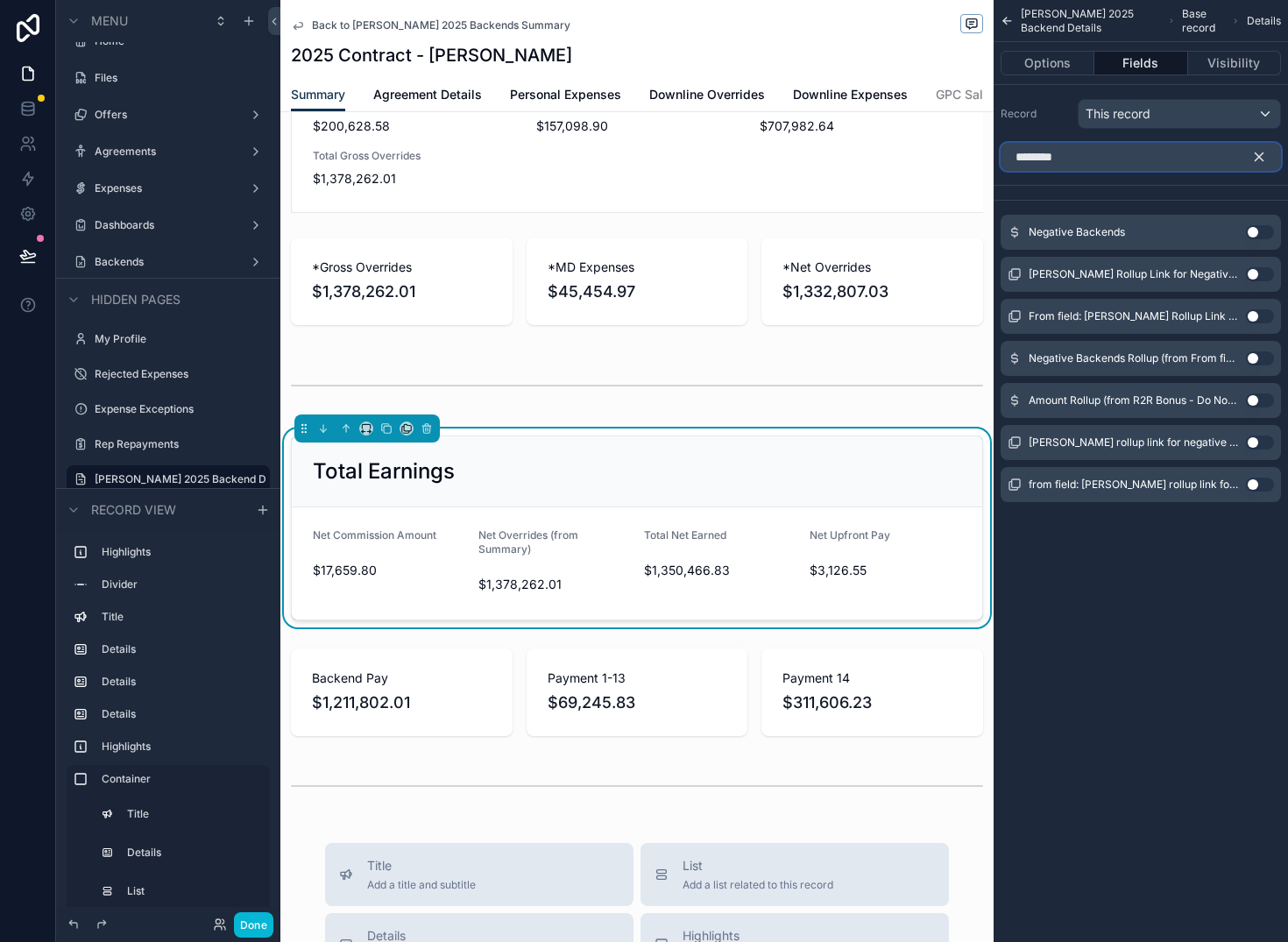
type input "********"
click at [1266, 237] on button "Use setting" at bounding box center [1259, 232] width 28 height 14
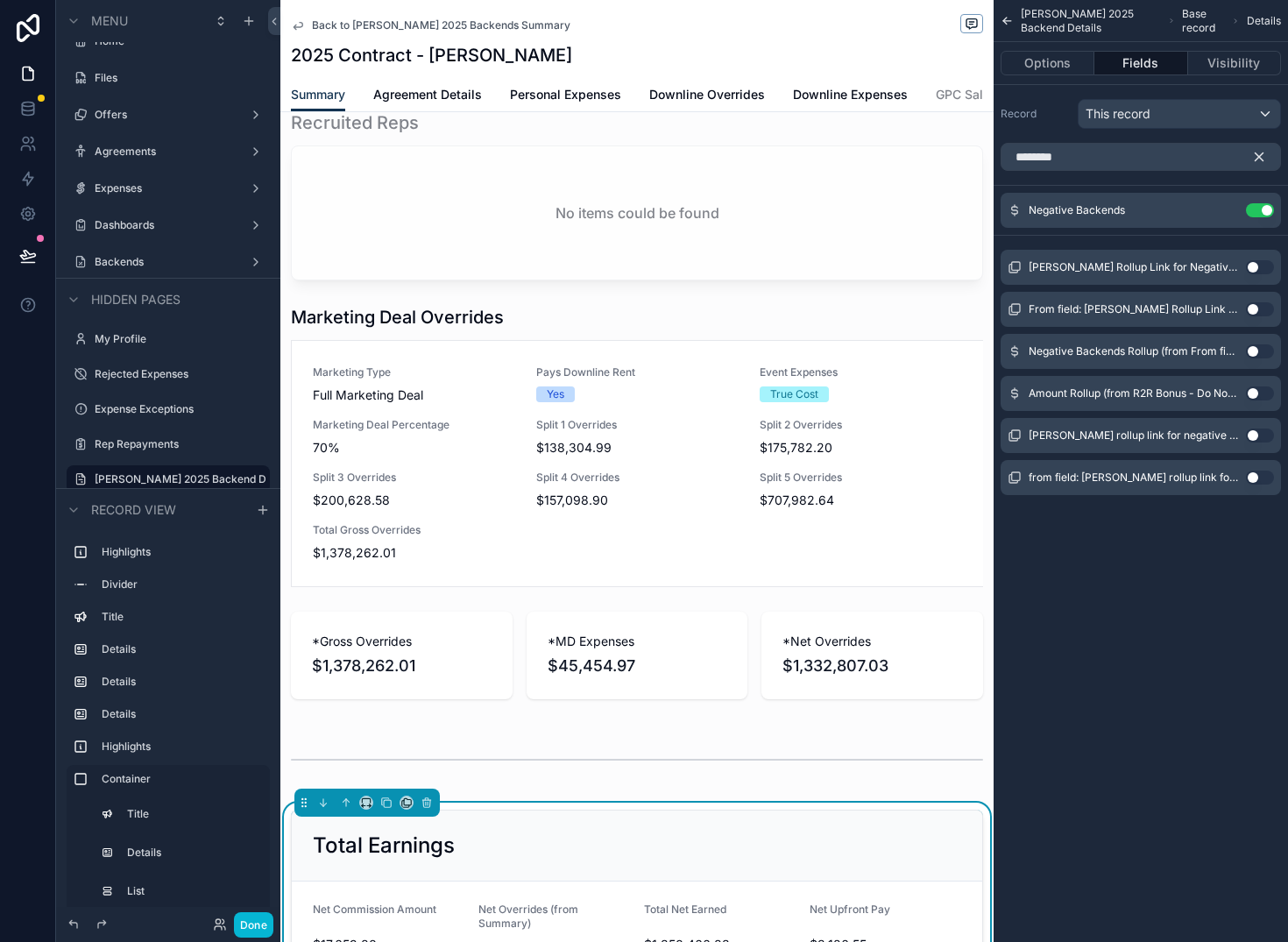
scroll to position [1894, 0]
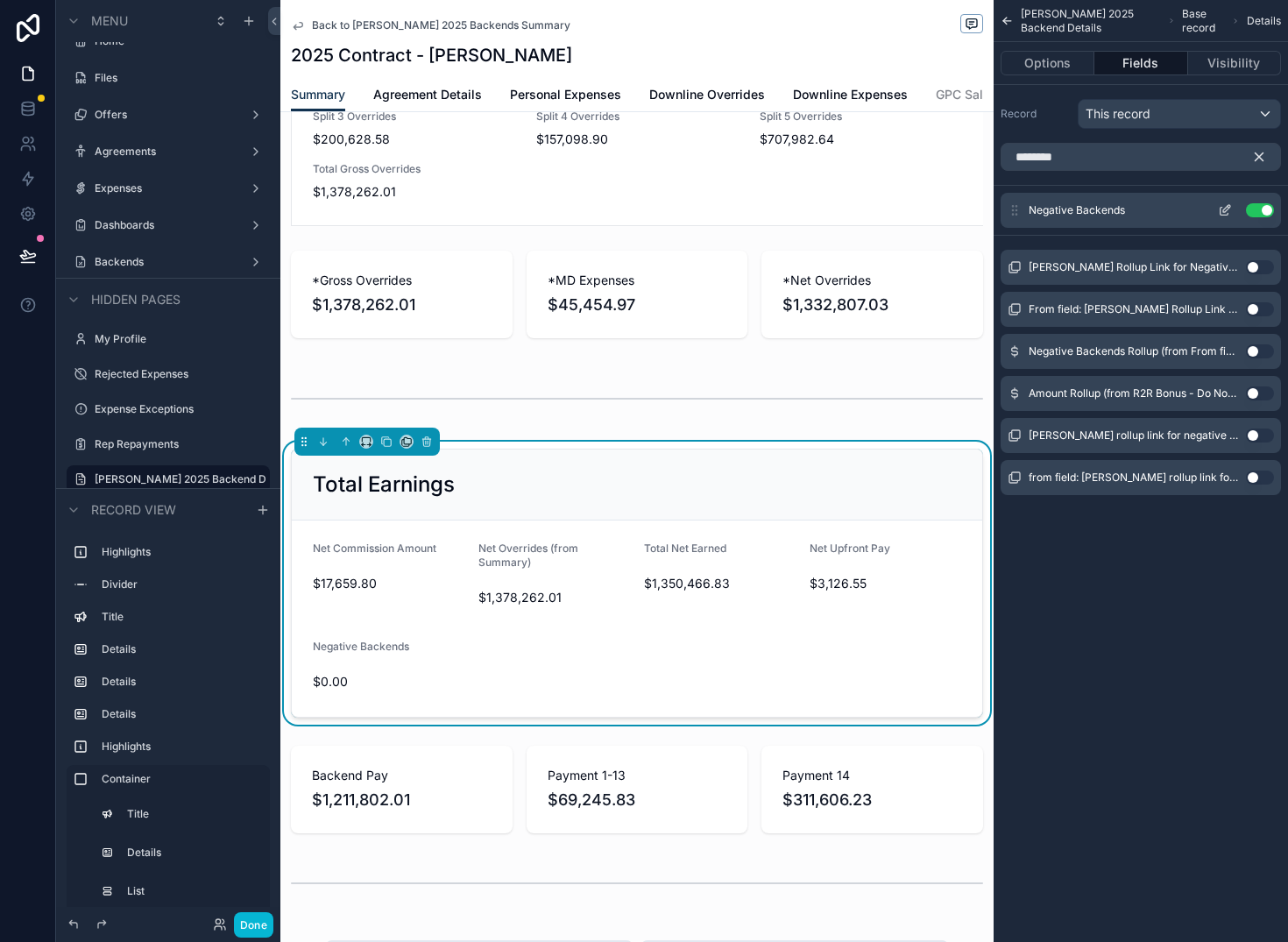
click at [1260, 207] on button "Use setting" at bounding box center [1259, 210] width 28 height 14
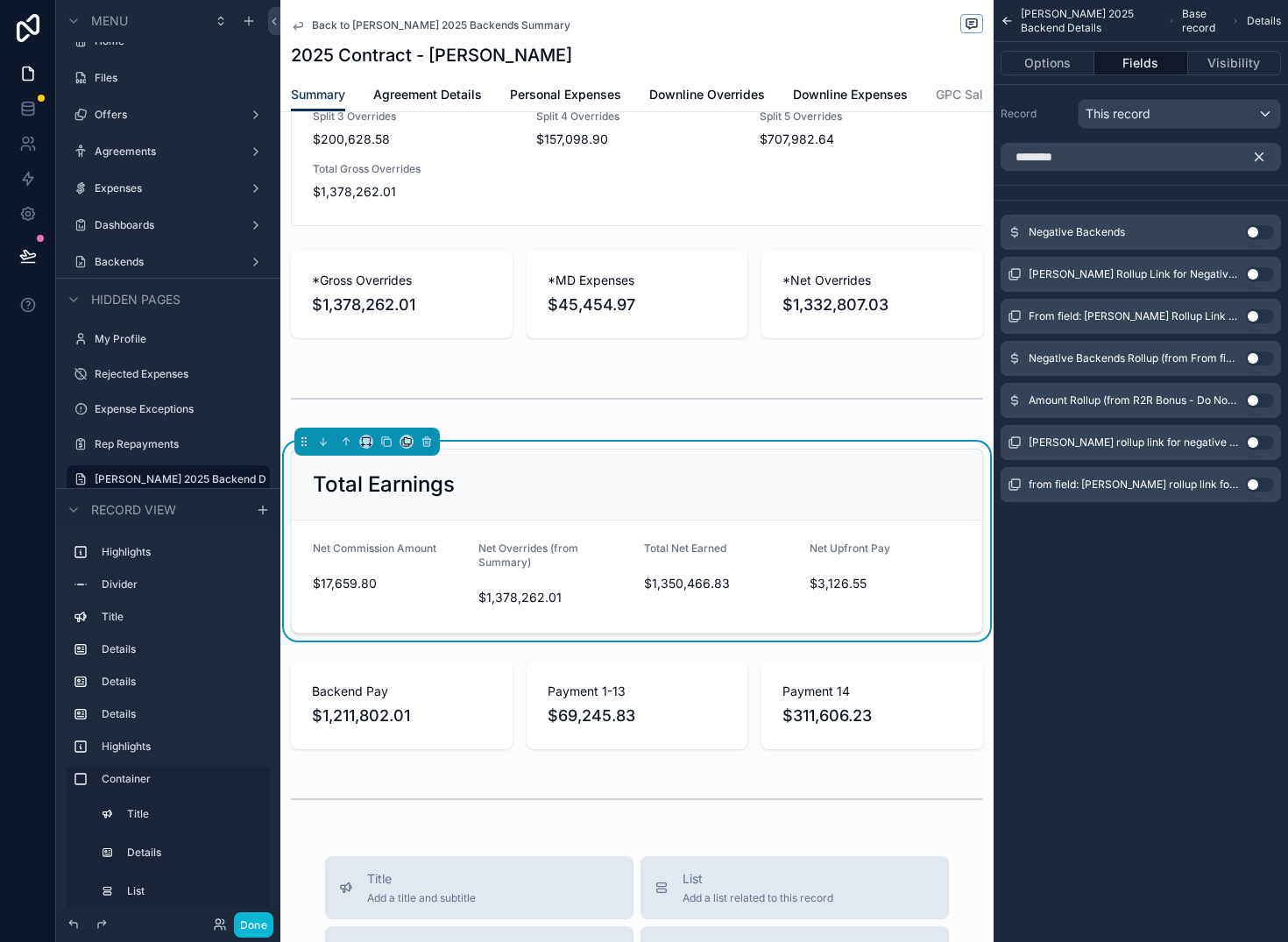
click at [1259, 356] on button "Use setting" at bounding box center [1259, 358] width 28 height 14
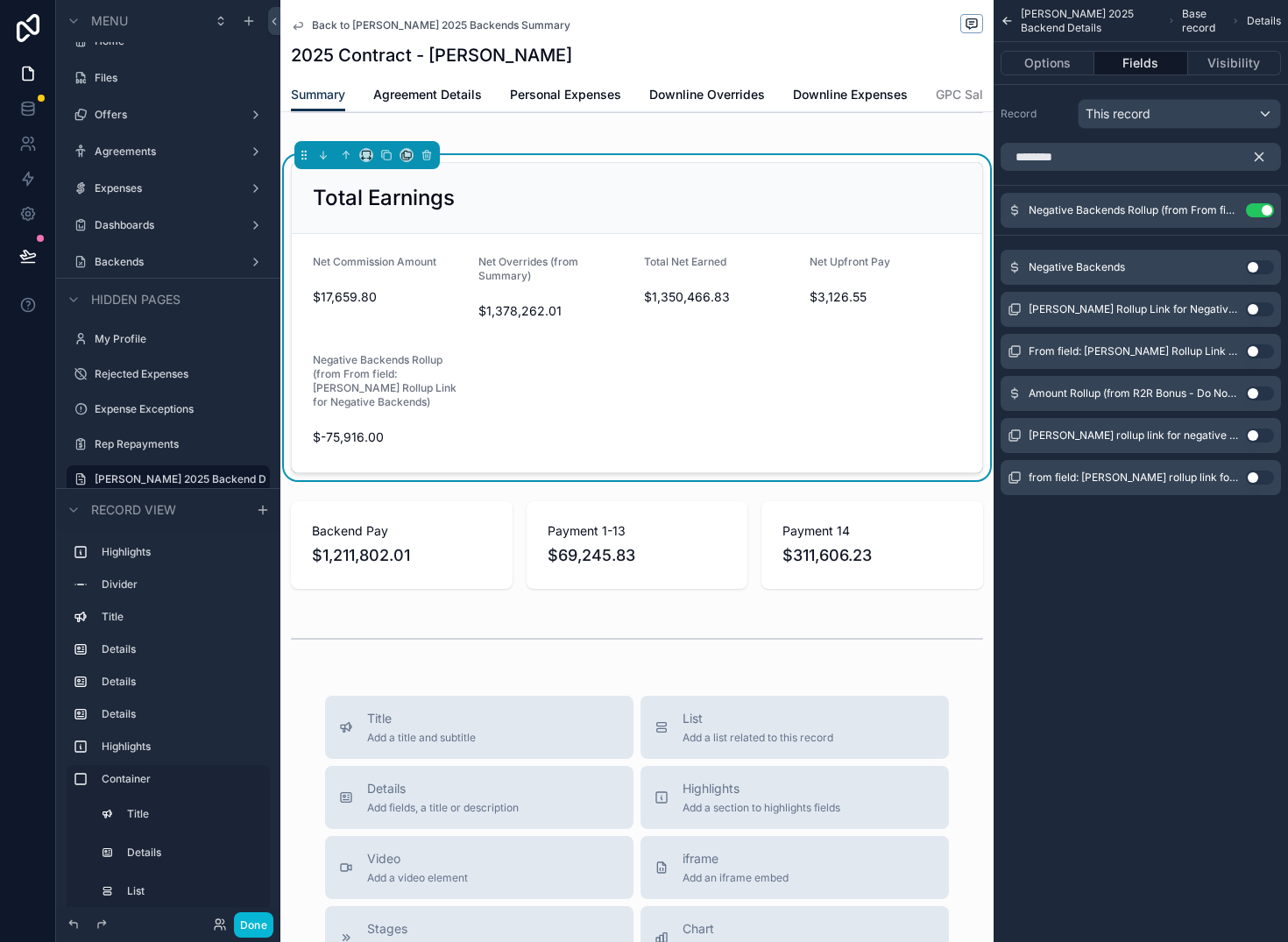
scroll to position [2132, 0]
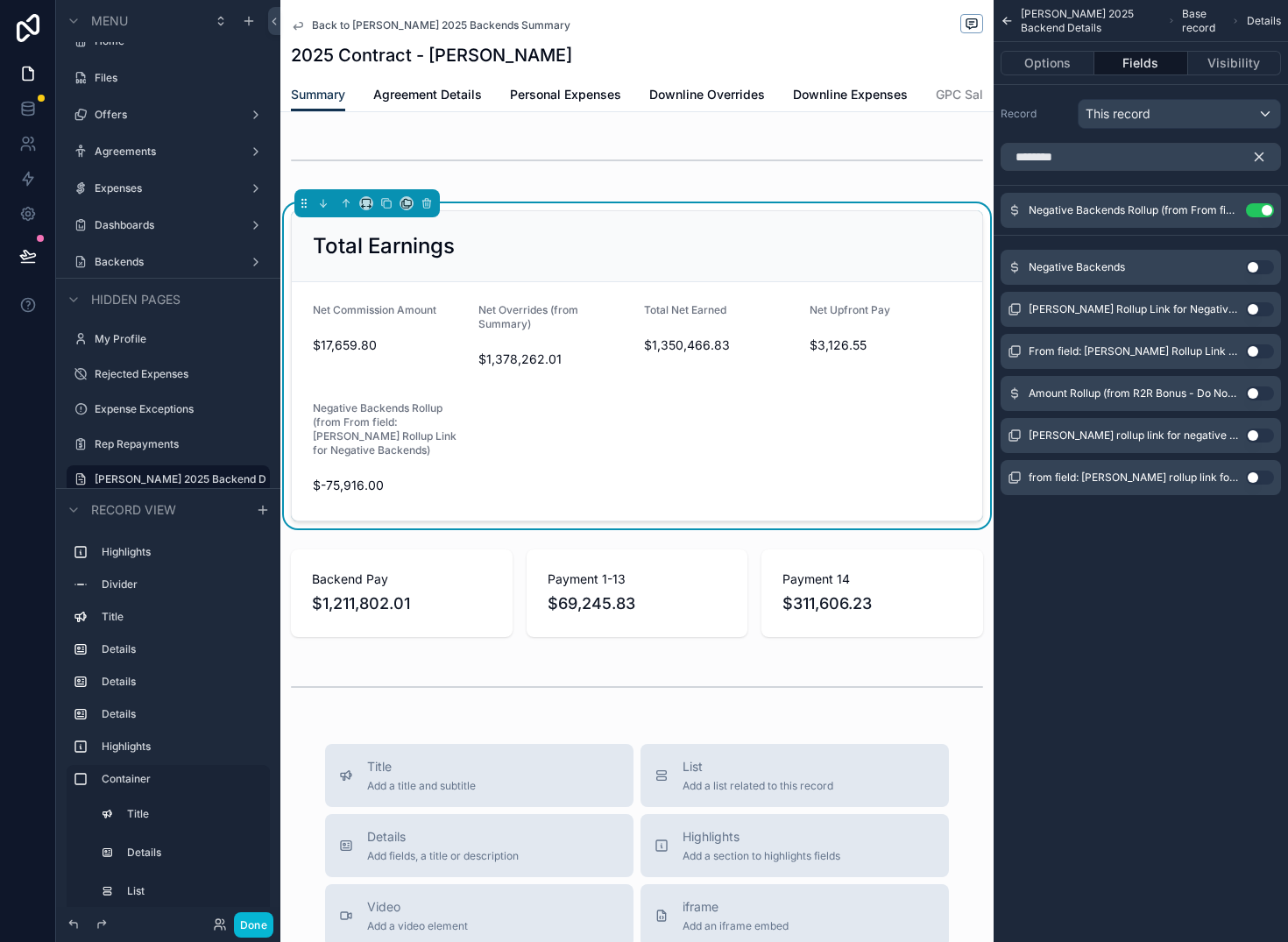
drag, startPoint x: 1266, startPoint y: 157, endPoint x: 1242, endPoint y: 170, distance: 27.3
click at [1266, 157] on button "scrollable content" at bounding box center [1266, 156] width 29 height 28
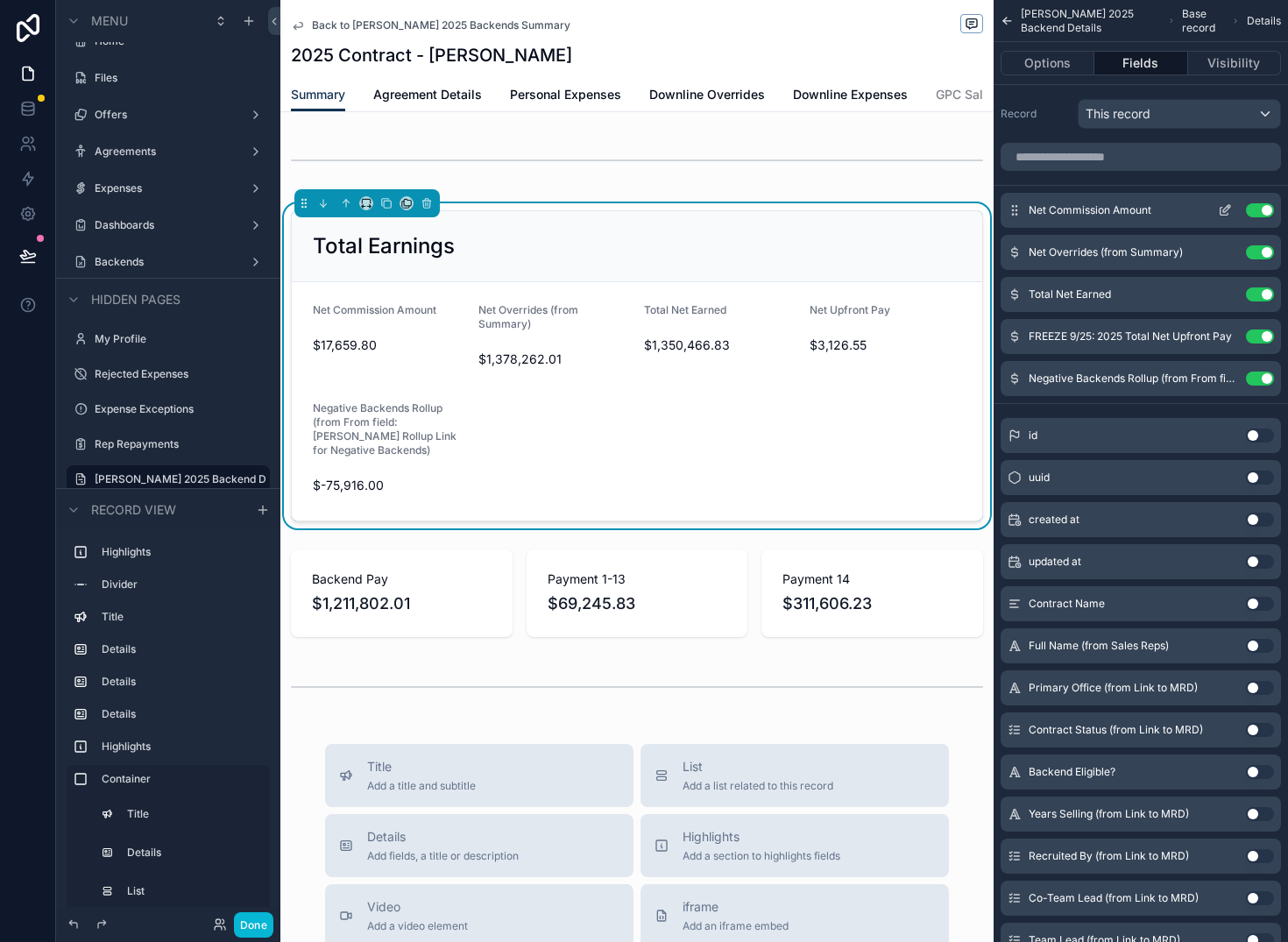
click at [1266, 214] on button "Use setting" at bounding box center [1259, 210] width 28 height 14
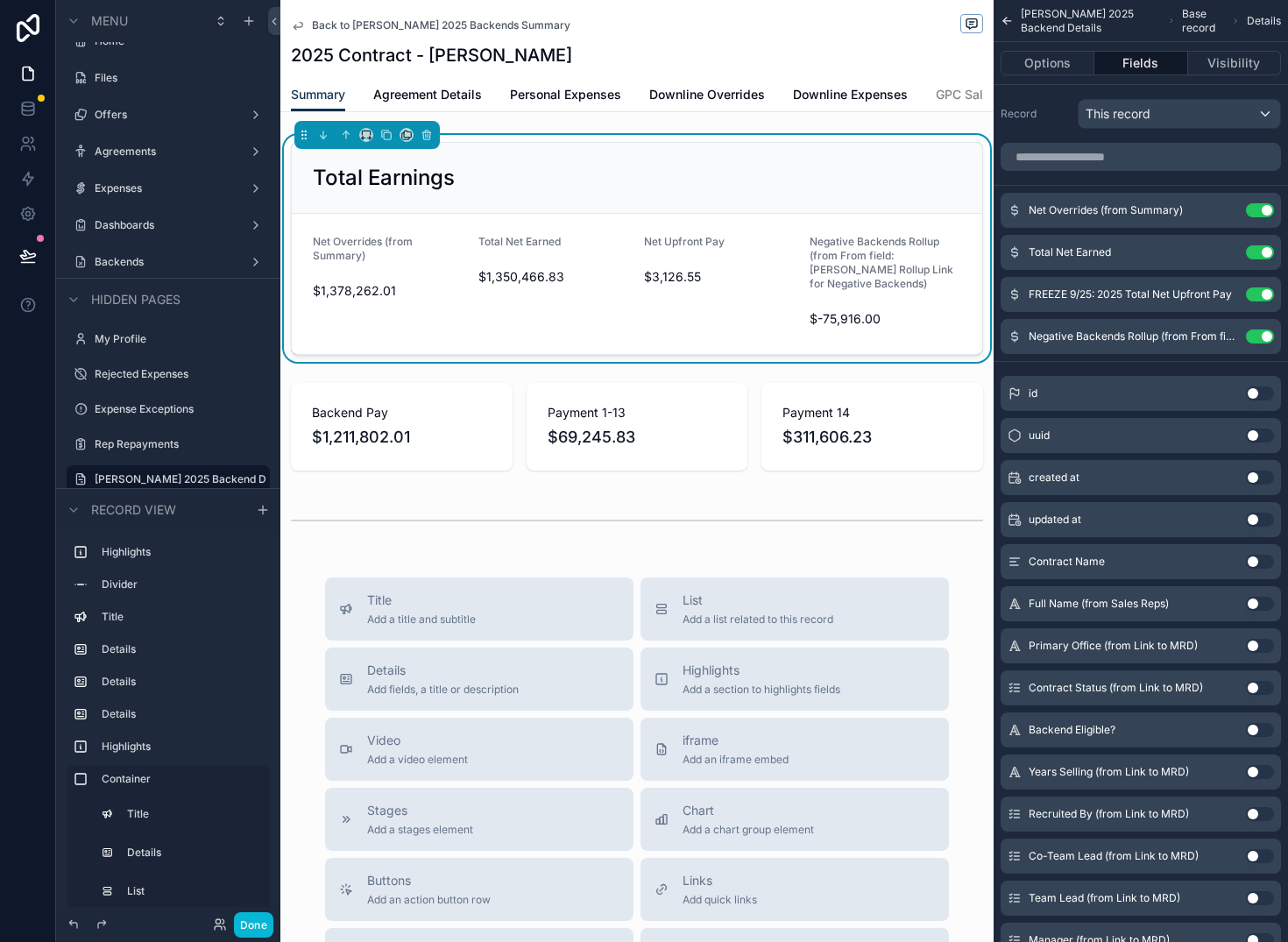
scroll to position [2202, 0]
click at [1259, 212] on button "Use setting" at bounding box center [1259, 210] width 28 height 14
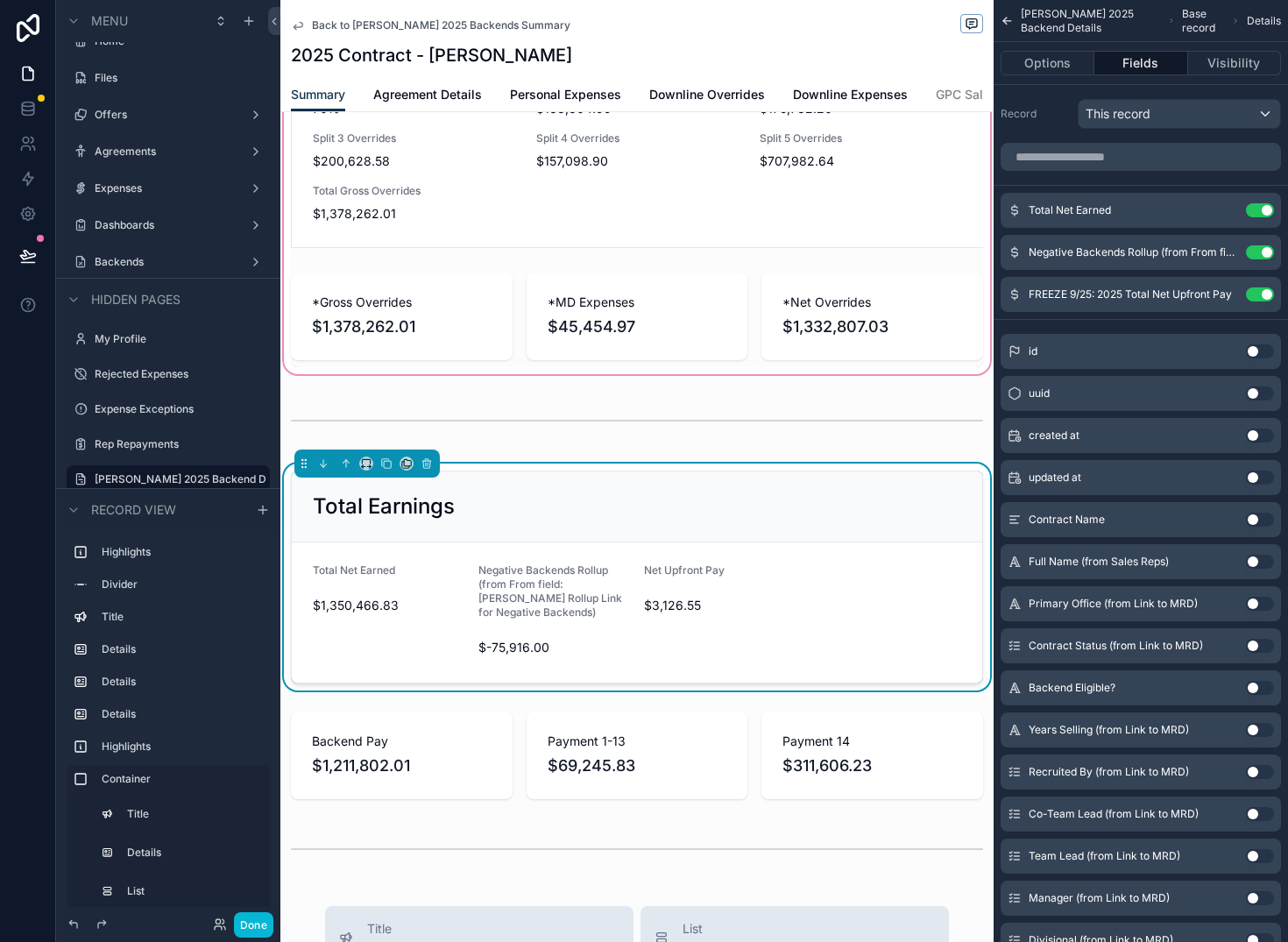
scroll to position [1824, 0]
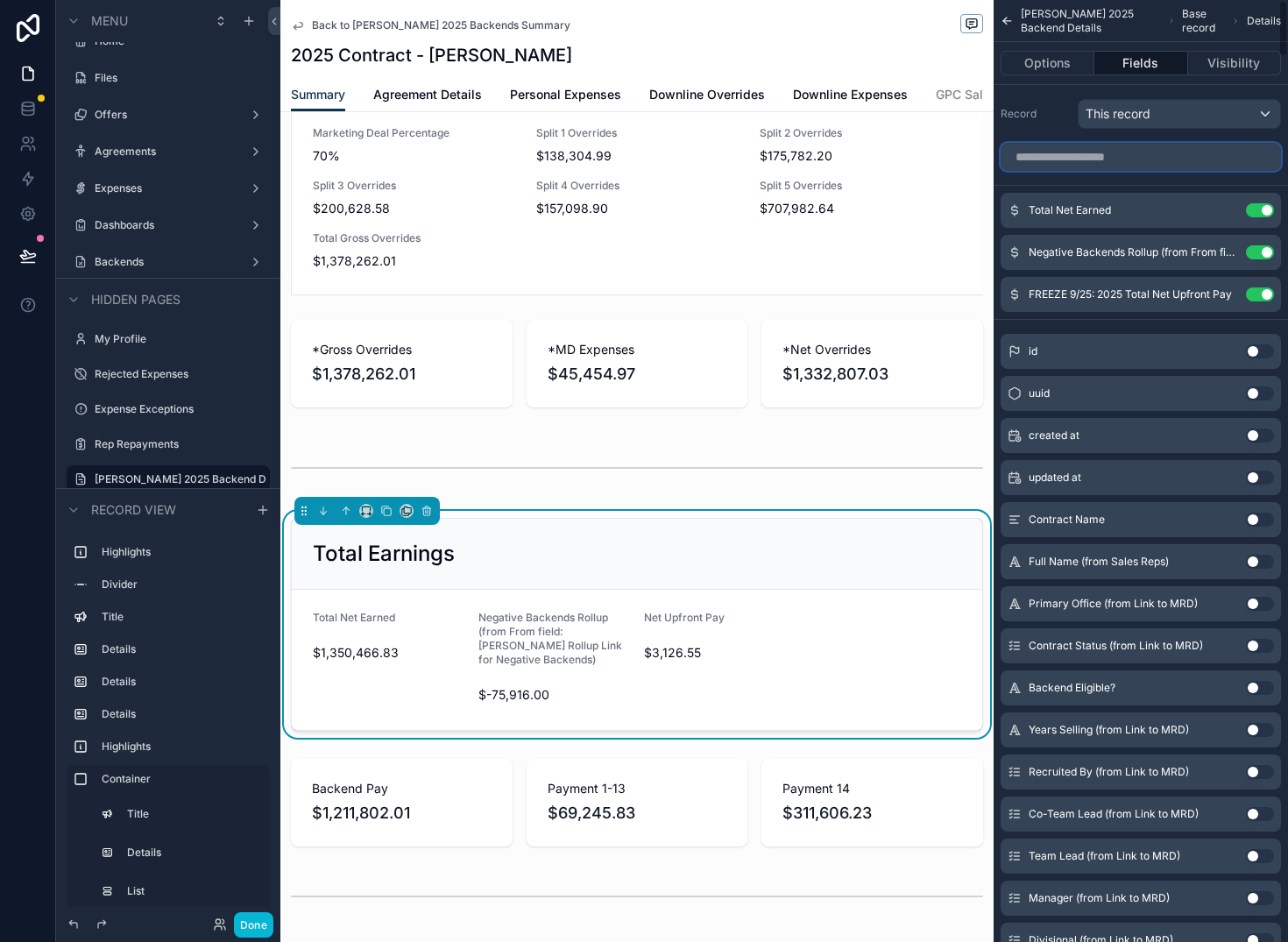
click at [1058, 158] on input "scrollable content" at bounding box center [1141, 156] width 281 height 28
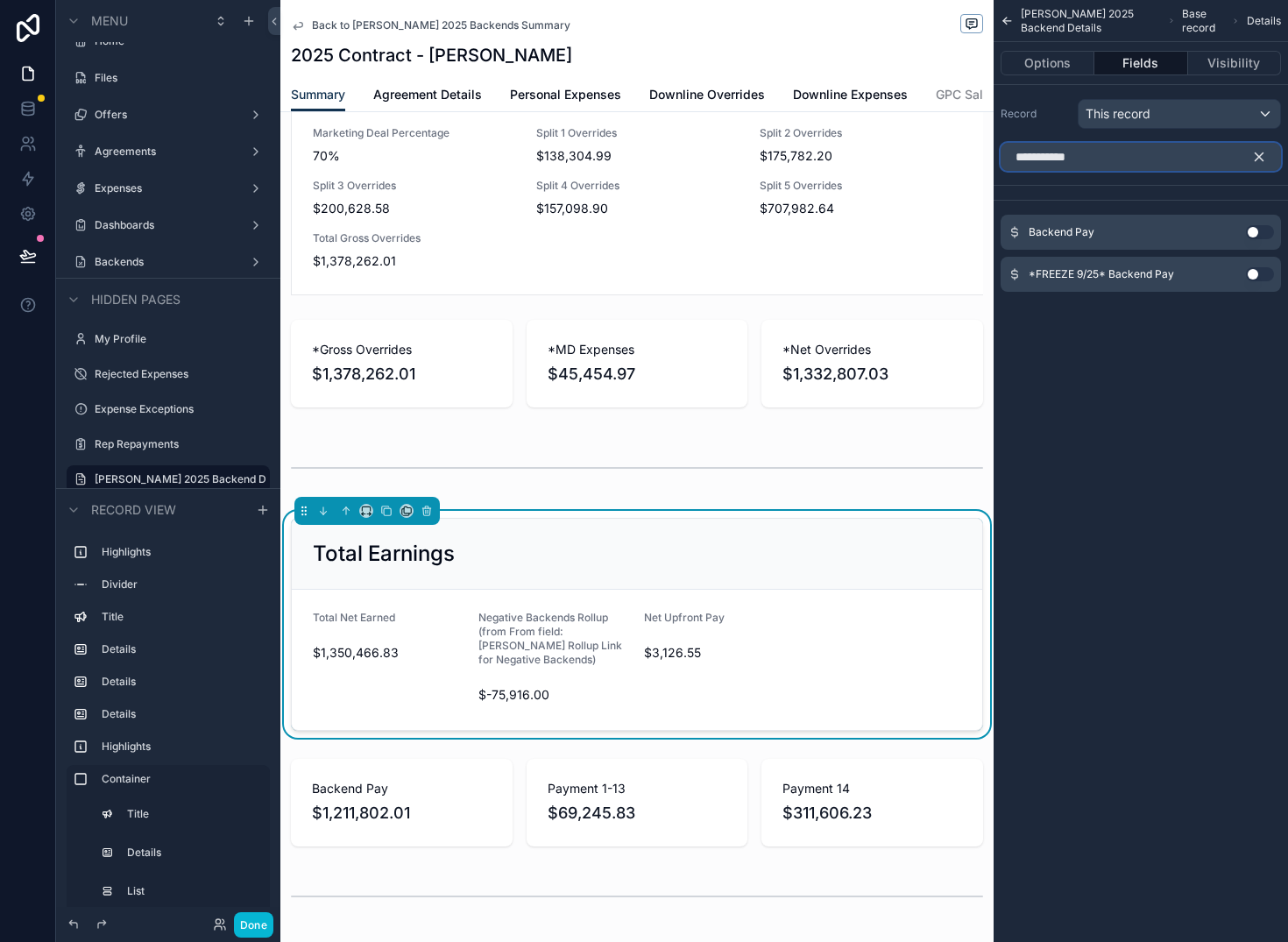
type input "**********"
click at [1259, 233] on button "Use setting" at bounding box center [1259, 232] width 28 height 14
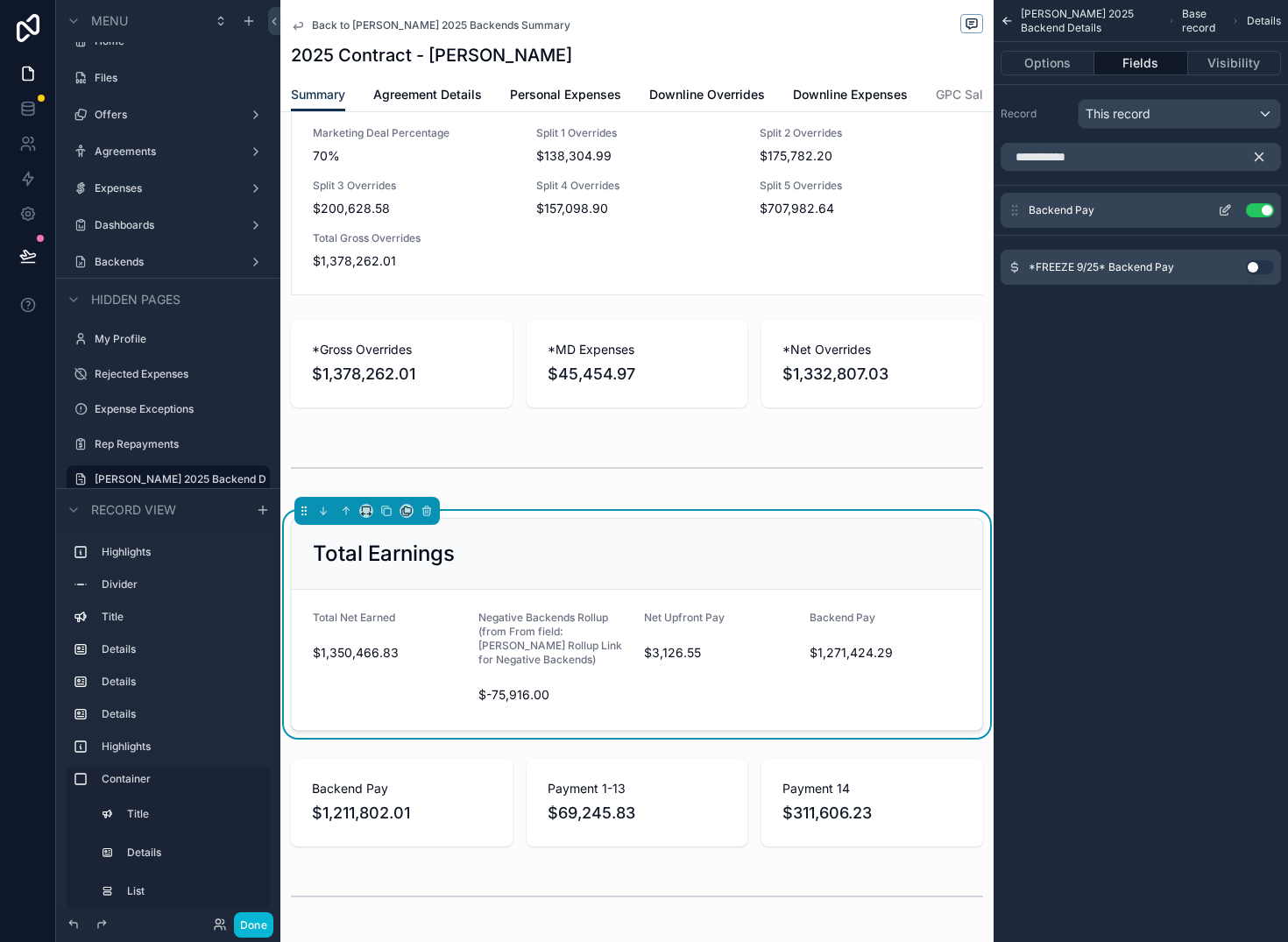
click at [1259, 212] on button "Use setting" at bounding box center [1259, 210] width 28 height 14
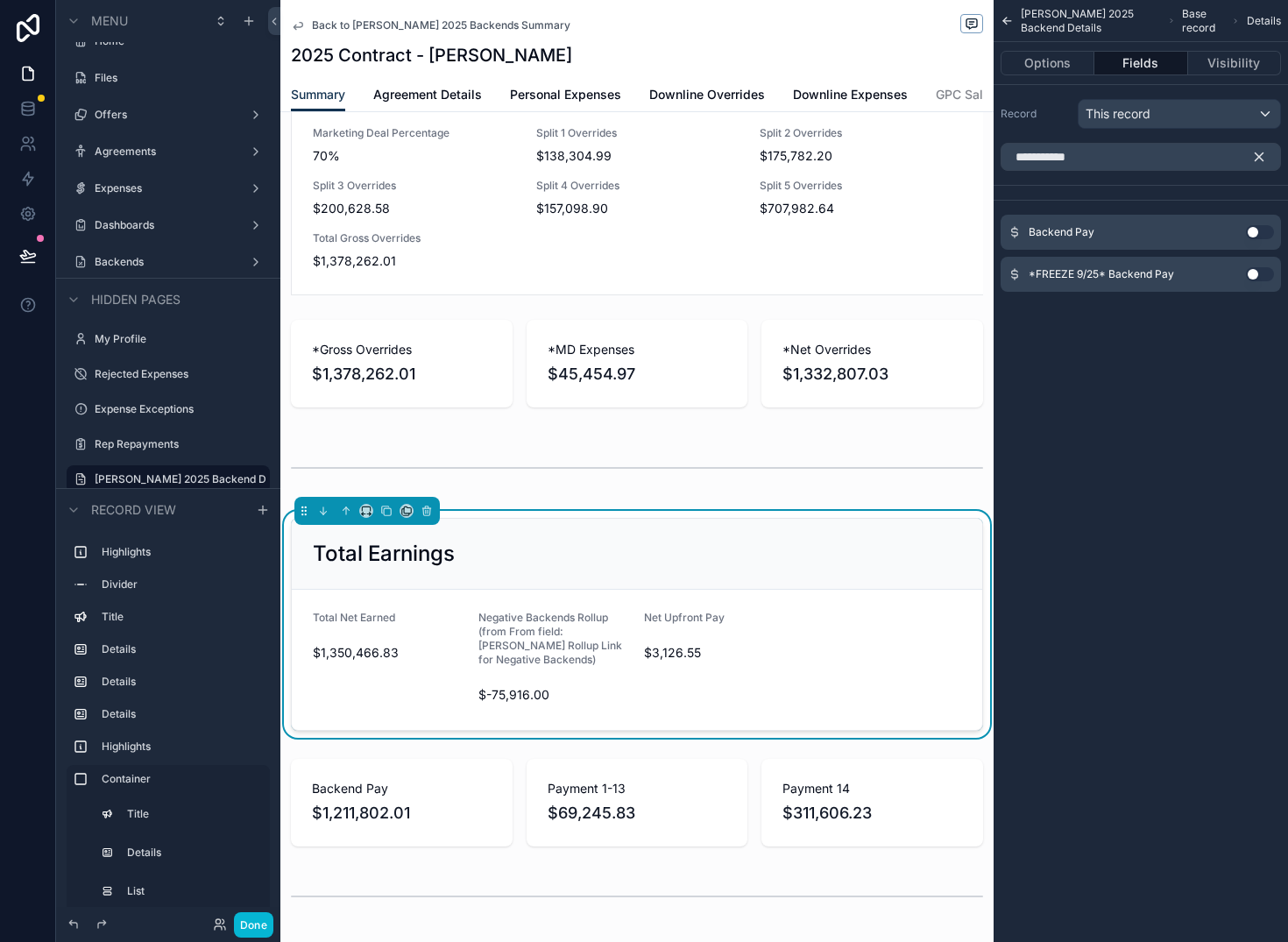
click at [1258, 274] on button "Use setting" at bounding box center [1259, 274] width 28 height 14
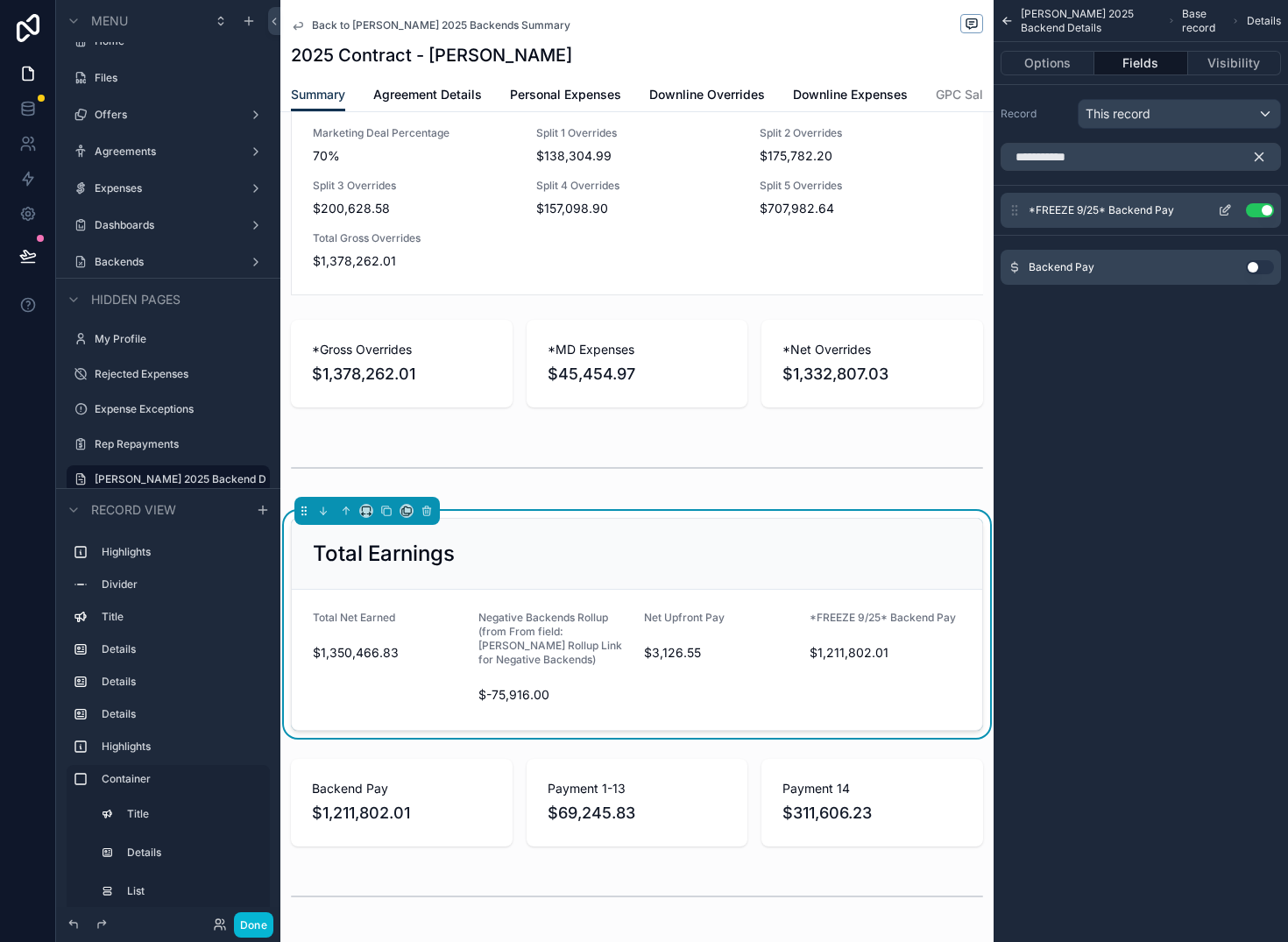
click at [1249, 216] on button "Use setting" at bounding box center [1259, 210] width 28 height 14
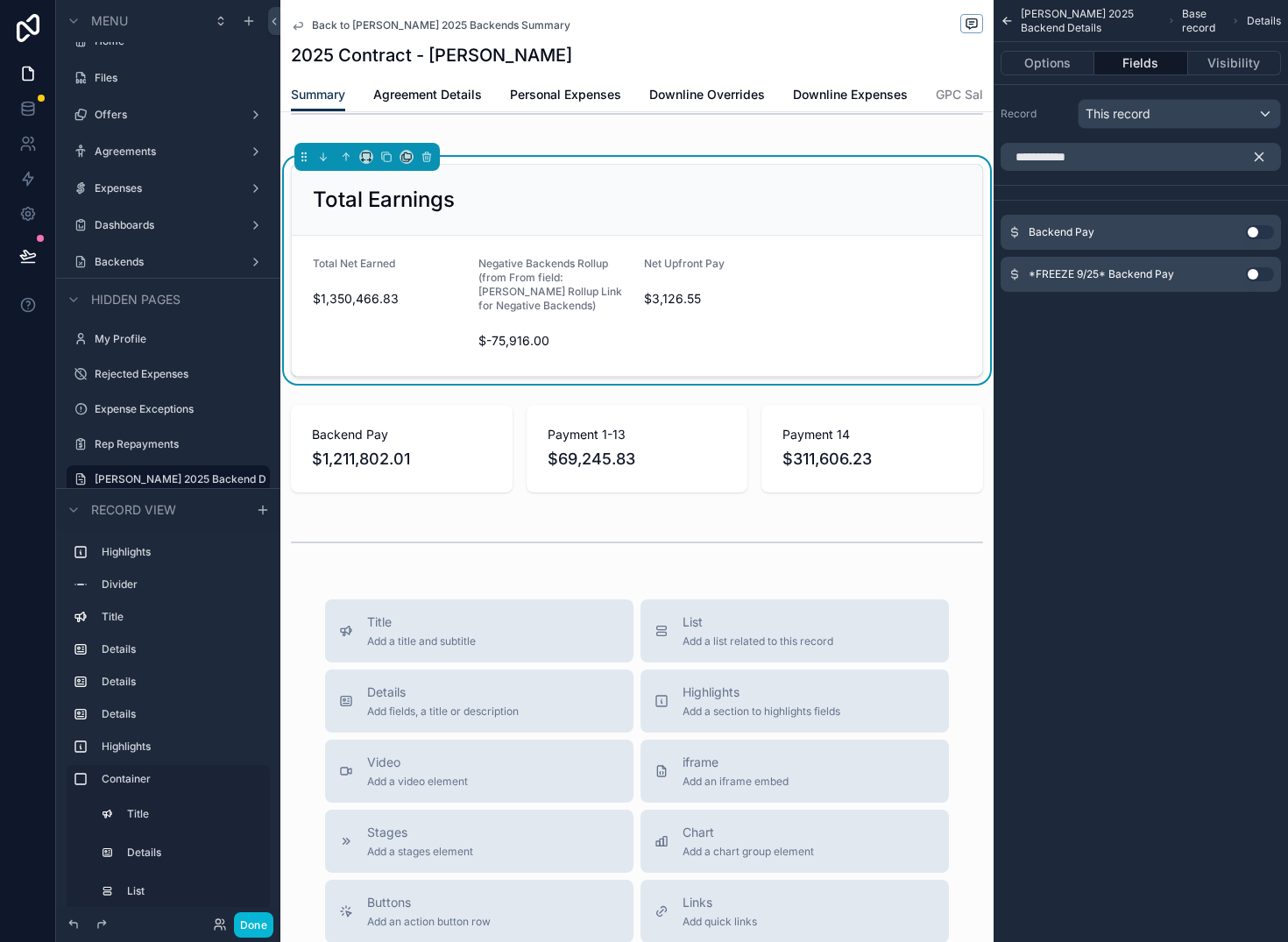
scroll to position [2064, 0]
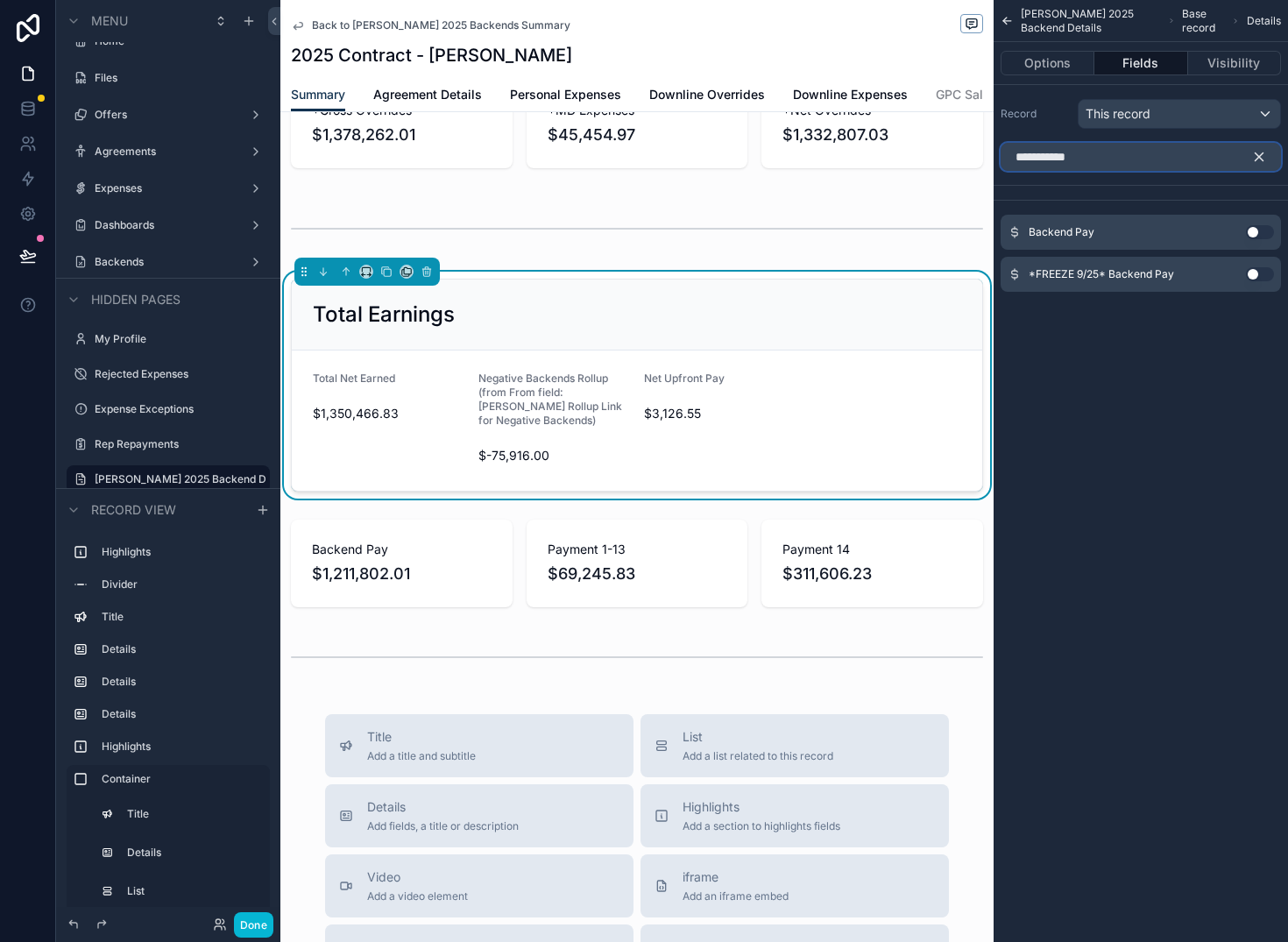
click at [1102, 160] on input "**********" at bounding box center [1141, 156] width 281 height 28
click at [1251, 229] on button "Use setting" at bounding box center [1259, 232] width 28 height 14
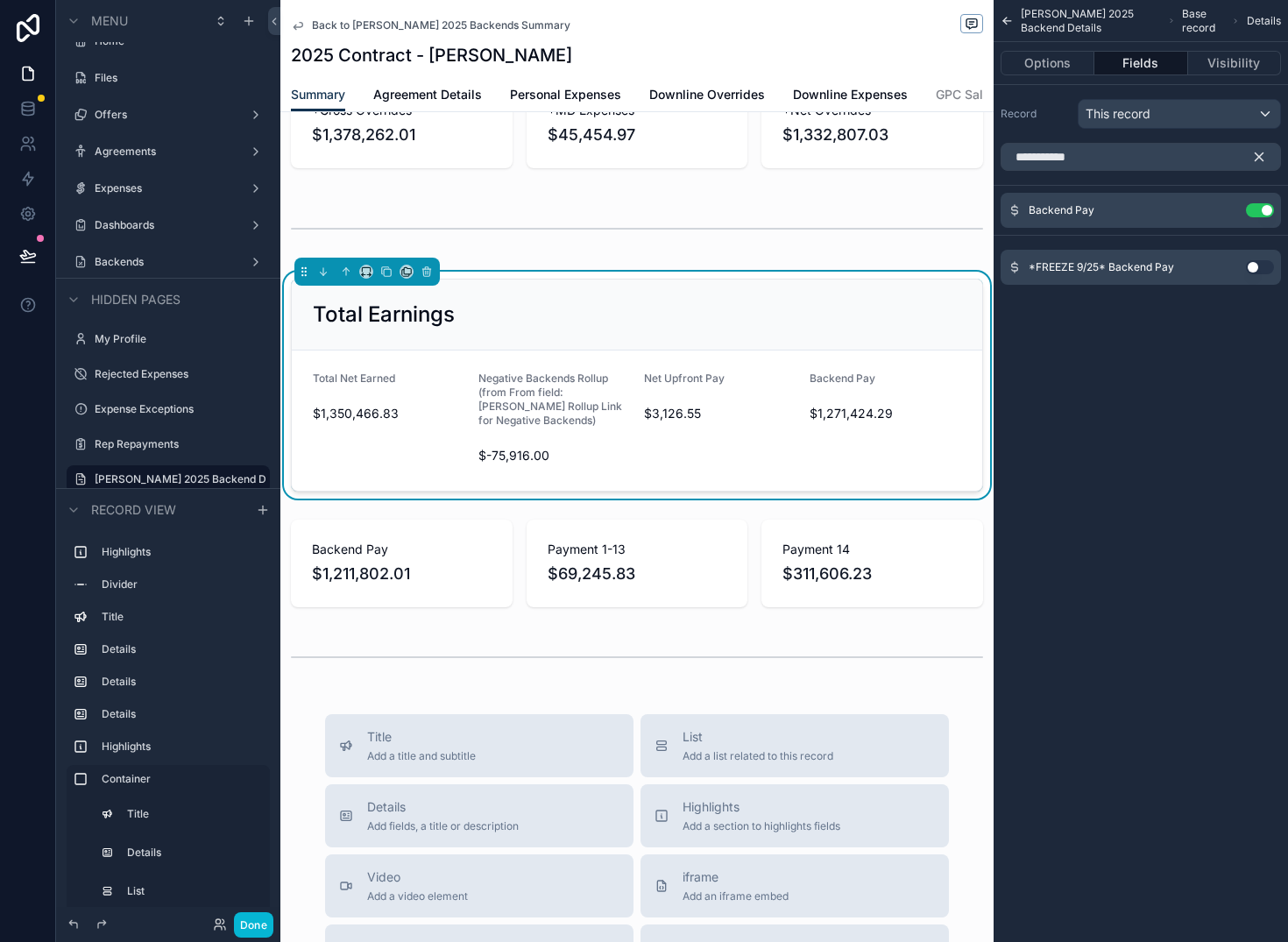
click at [1251, 229] on div "**********" at bounding box center [1142, 221] width 295 height 170
click at [1260, 220] on div "Backend Pay Use setting" at bounding box center [1141, 210] width 281 height 35
click at [1262, 215] on button "Use setting" at bounding box center [1259, 210] width 28 height 14
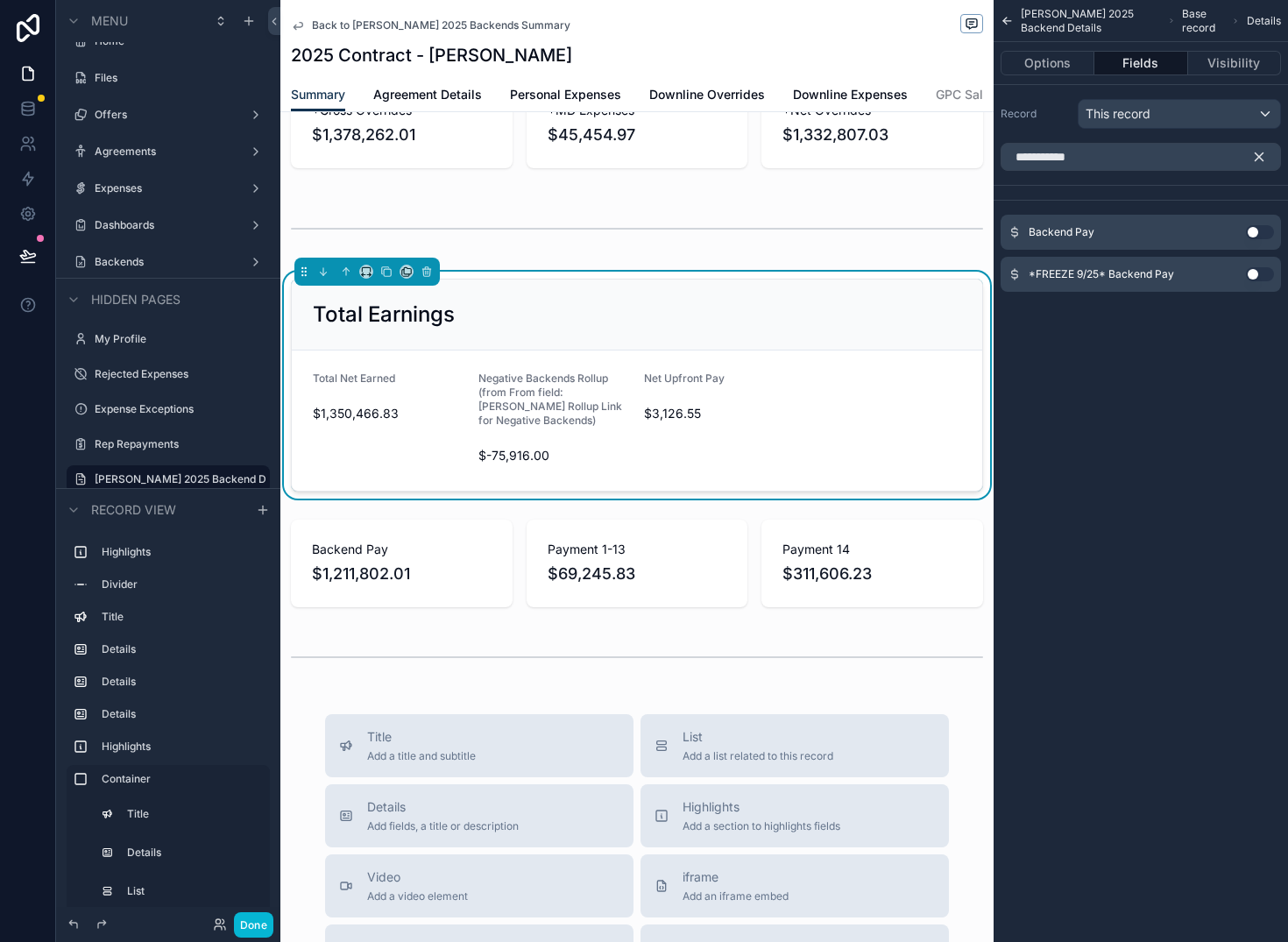
click at [1259, 279] on button "Use setting" at bounding box center [1259, 274] width 28 height 14
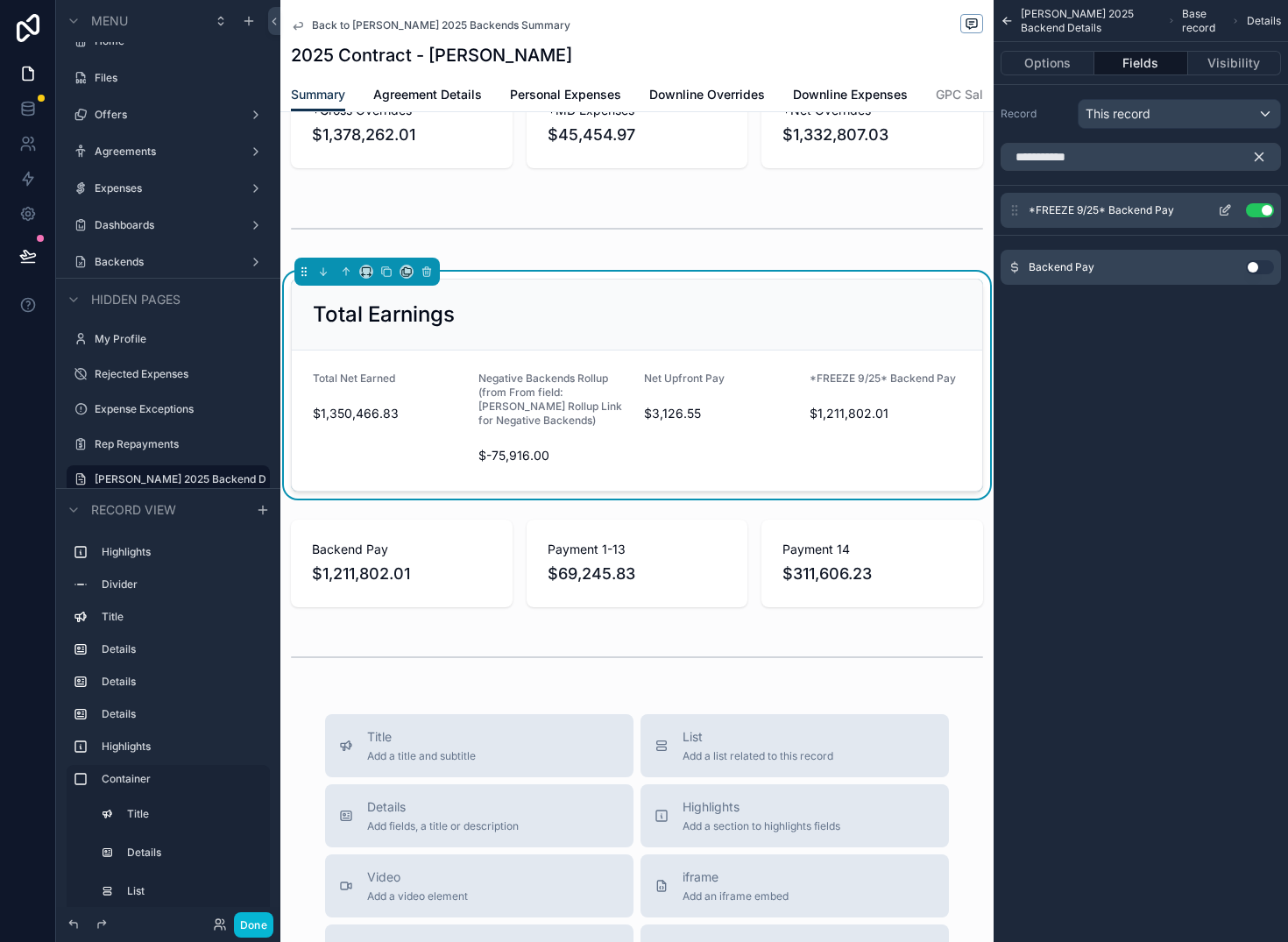
click at [1259, 207] on button "Use setting" at bounding box center [1259, 210] width 28 height 14
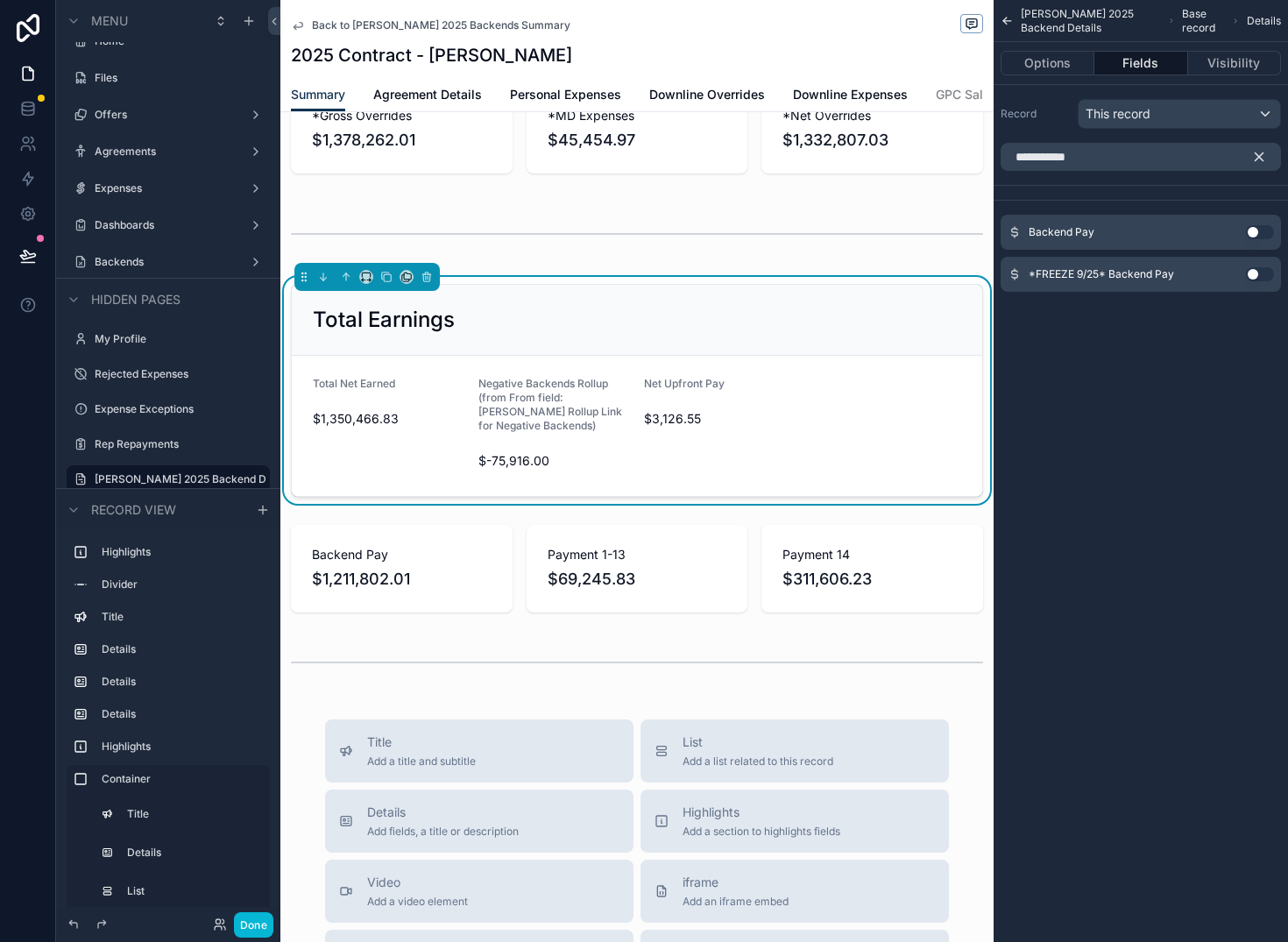
scroll to position [2054, 0]
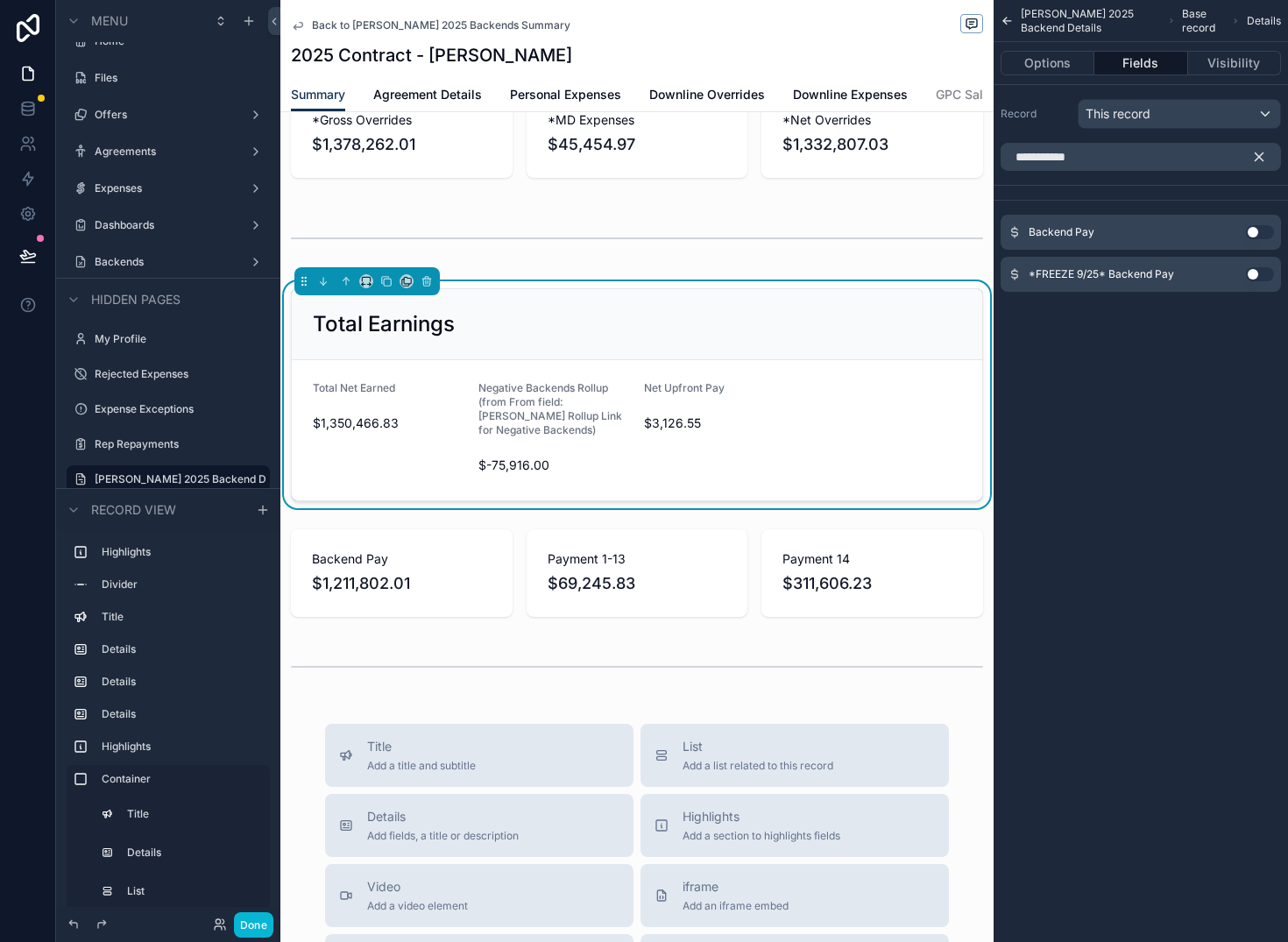
click at [540, 437] on span "Negative Backends Rollup (from From field: Tanner's Rollup Link for Negative Ba…" at bounding box center [550, 409] width 144 height 55
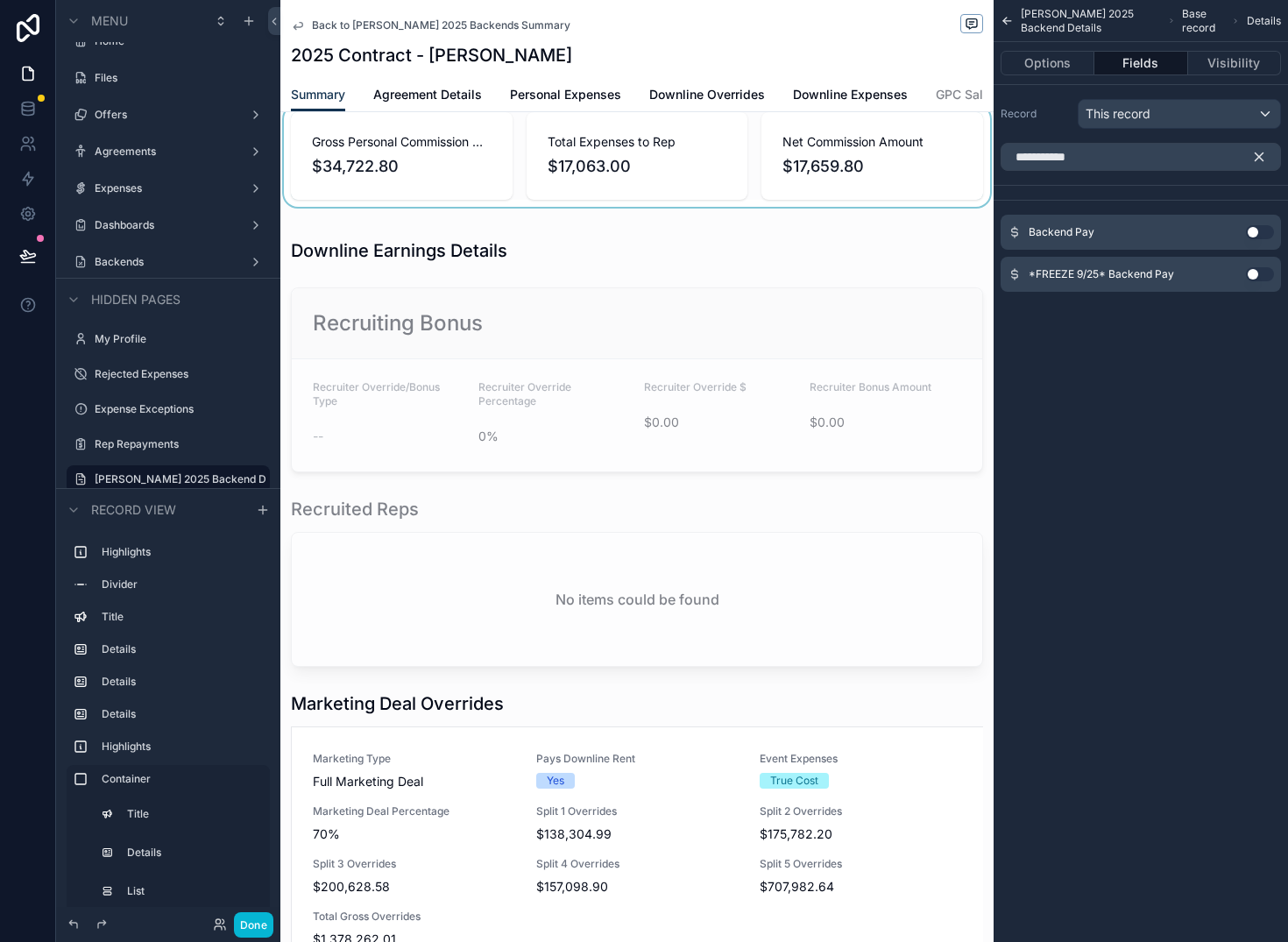
scroll to position [886, 0]
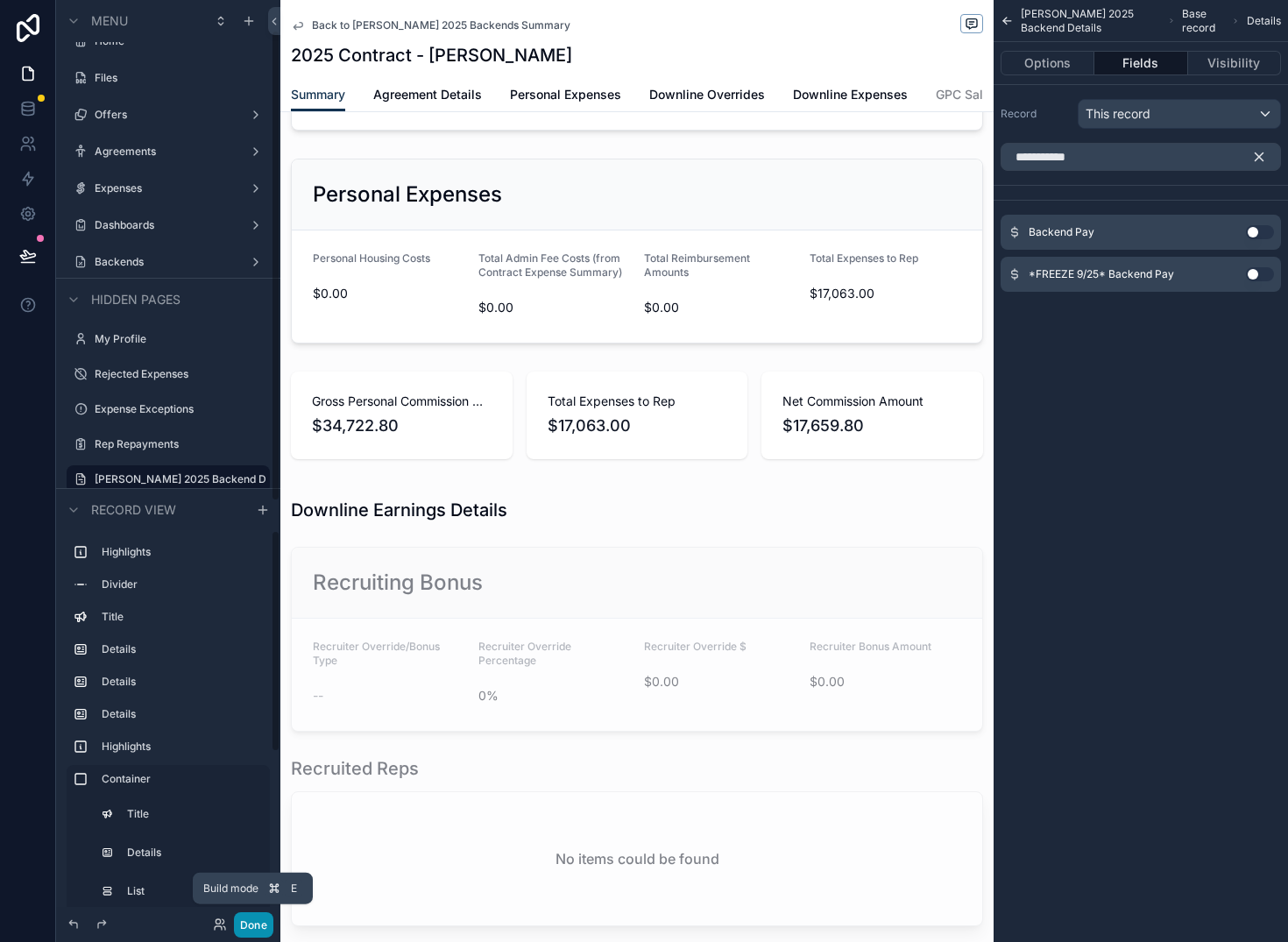
click at [250, 922] on button "Done" at bounding box center [253, 925] width 39 height 26
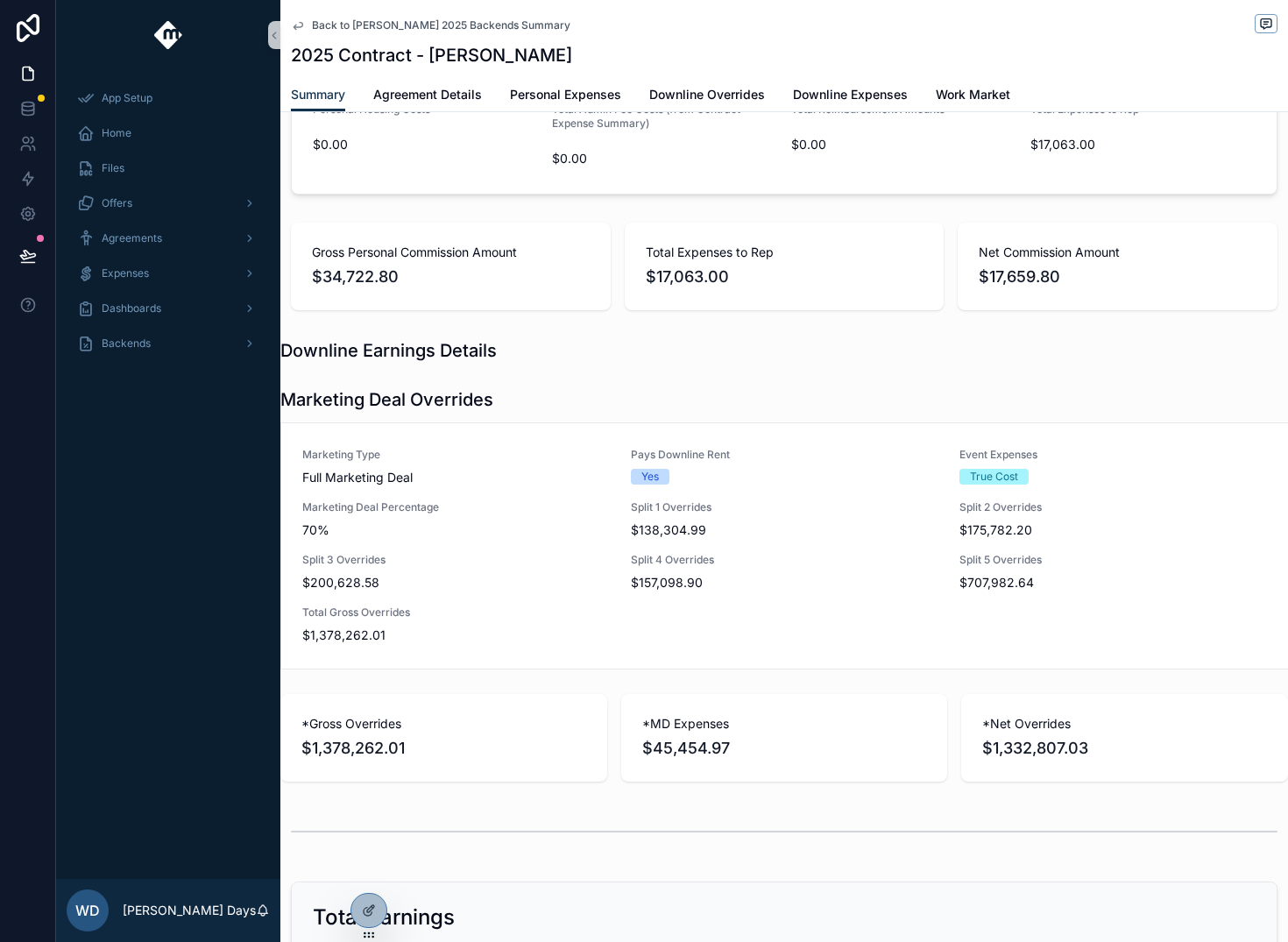
scroll to position [1023, 0]
click at [367, 914] on icon at bounding box center [369, 911] width 14 height 14
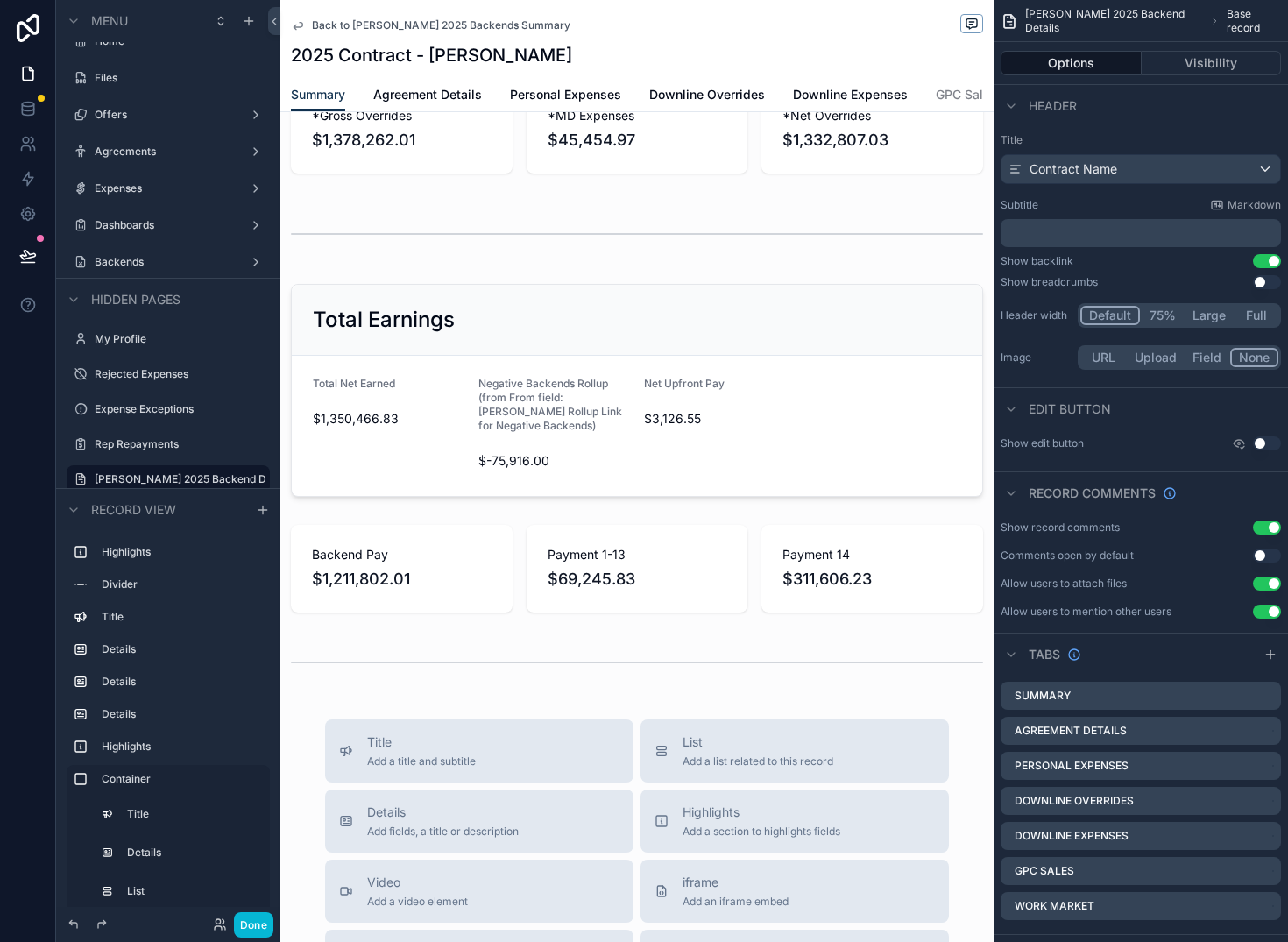
scroll to position [1944, 0]
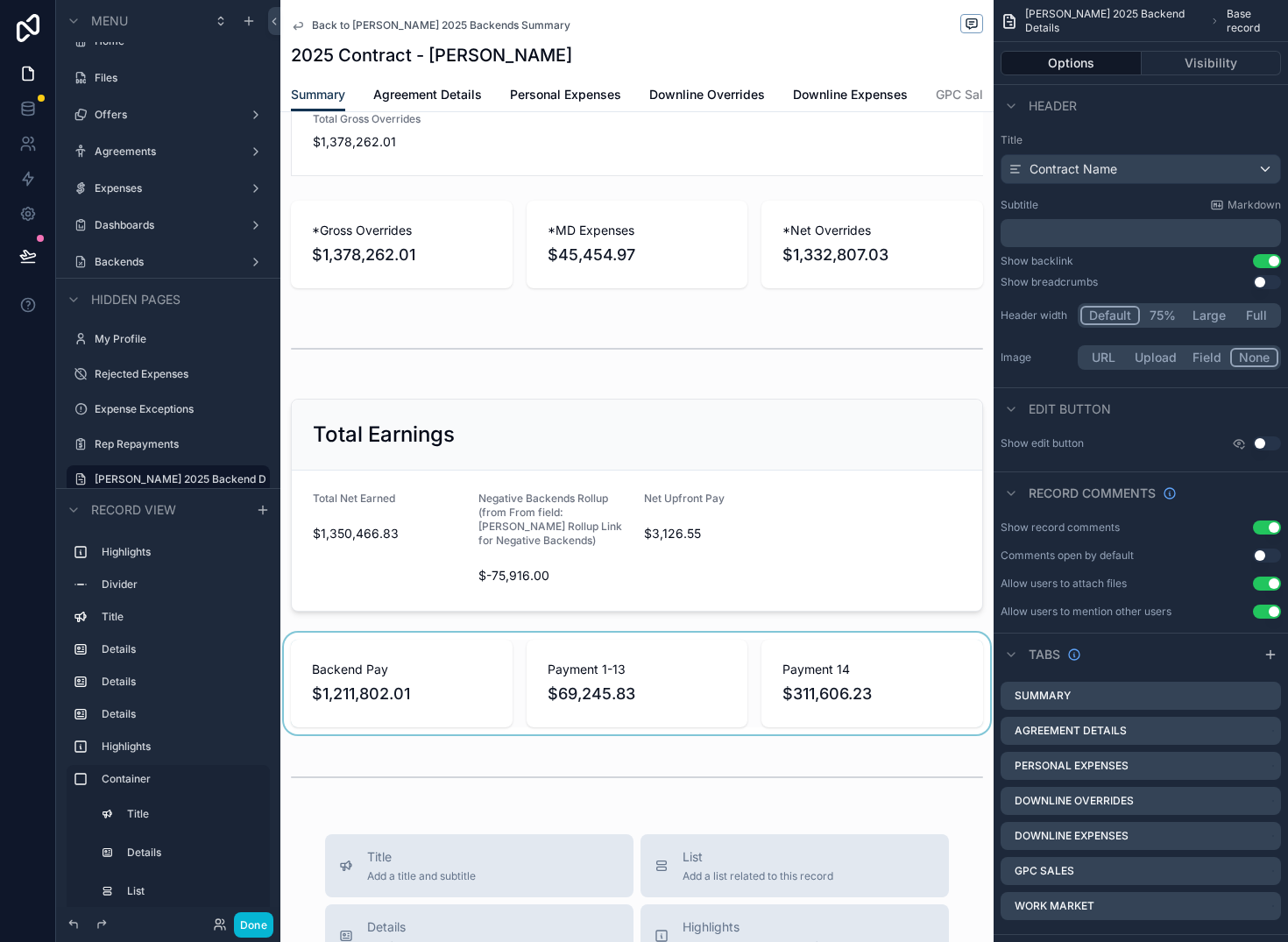
click at [524, 711] on div "scrollable content" at bounding box center [637, 683] width 713 height 102
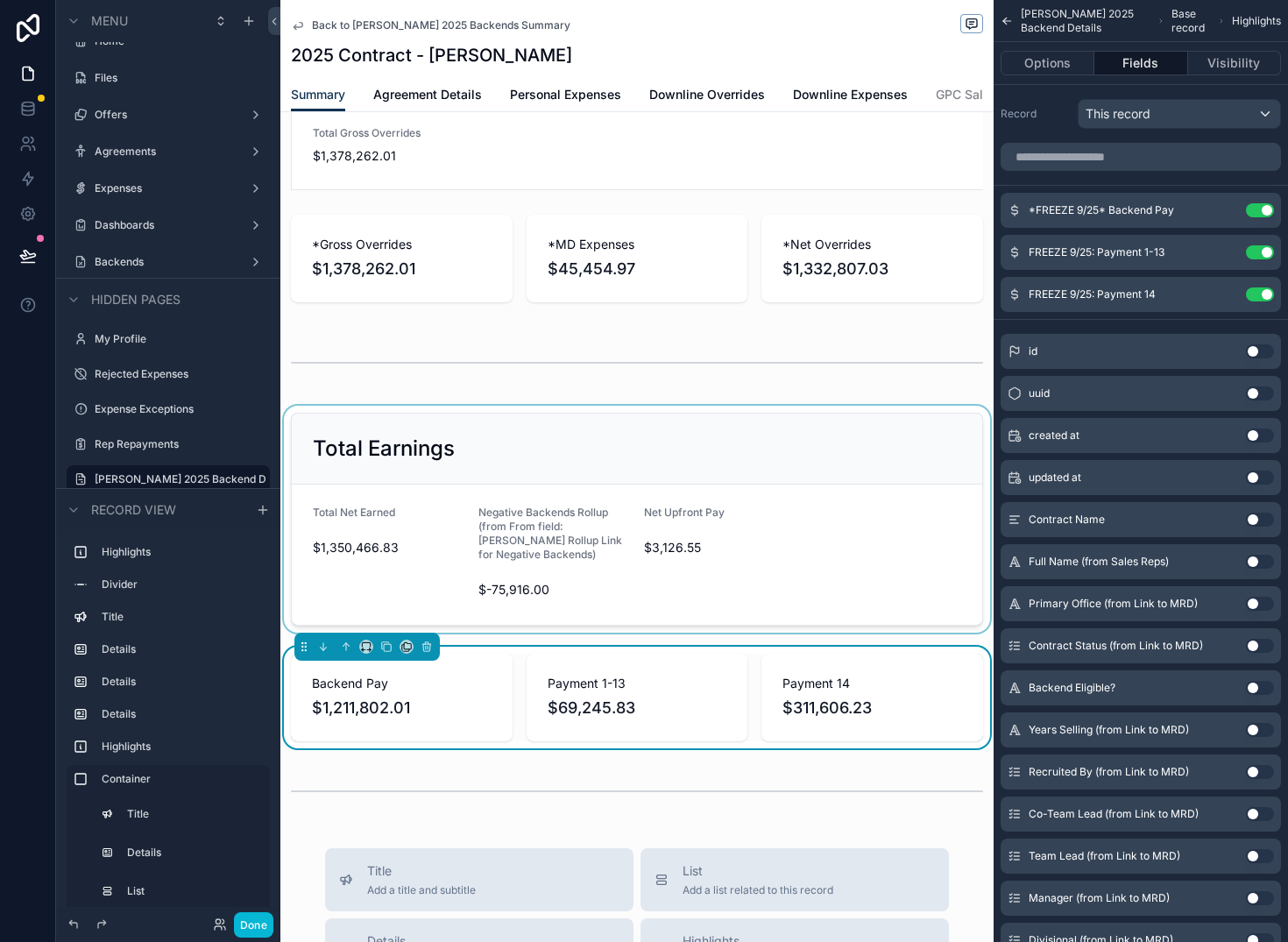
scroll to position [1933, 0]
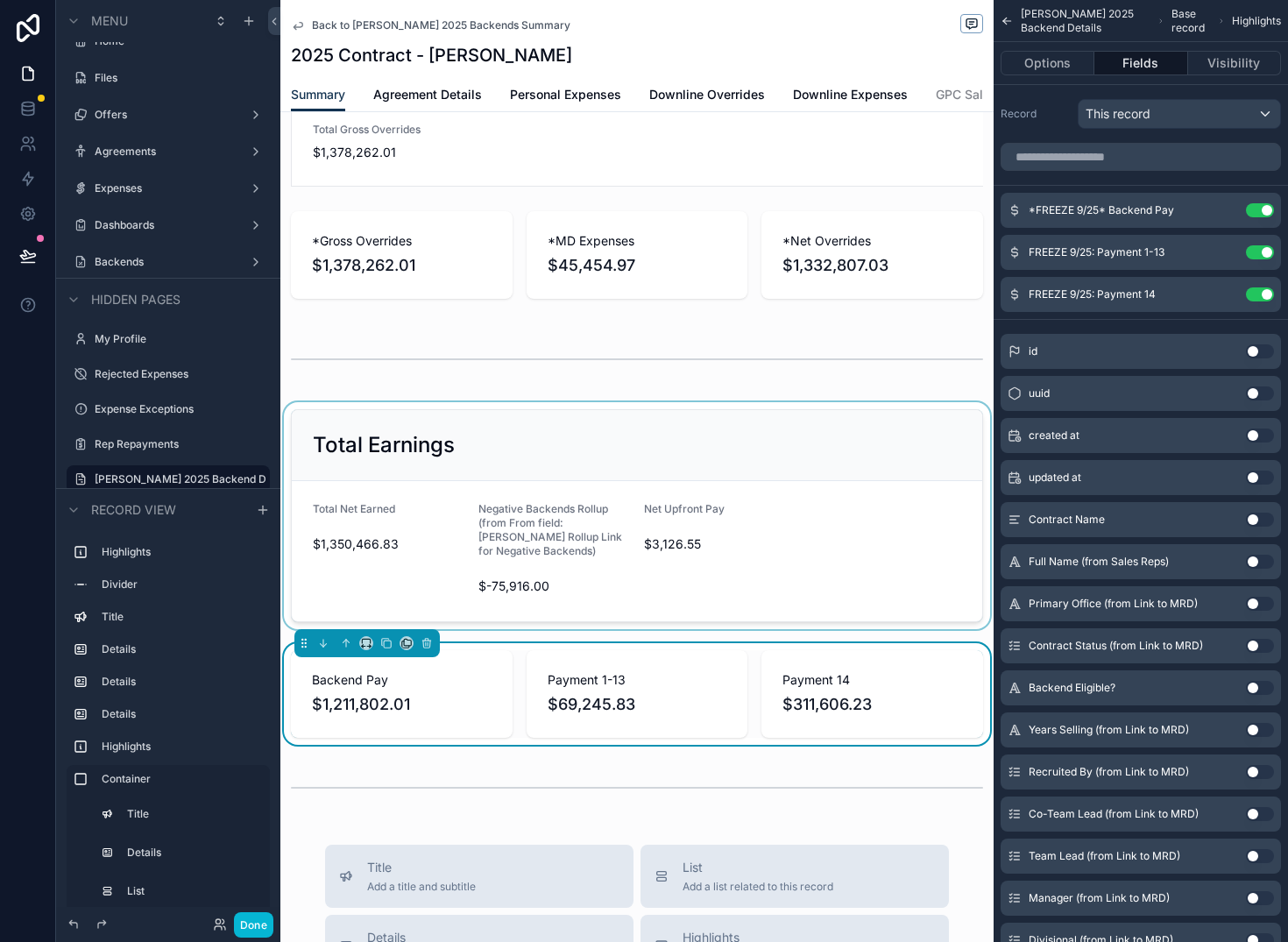
click at [819, 528] on div "scrollable content" at bounding box center [637, 516] width 713 height 227
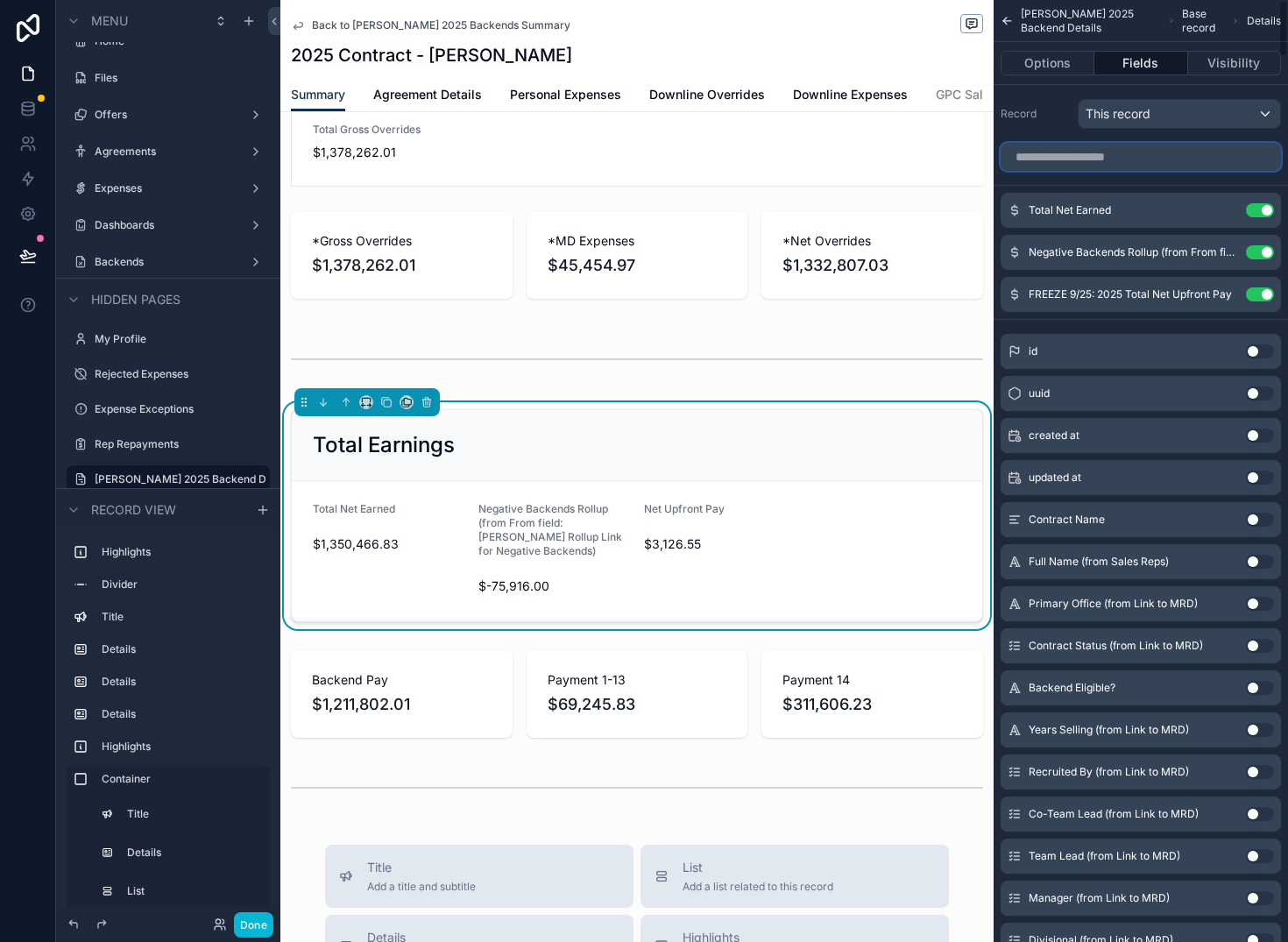
click at [1126, 155] on input "scrollable content" at bounding box center [1141, 156] width 281 height 28
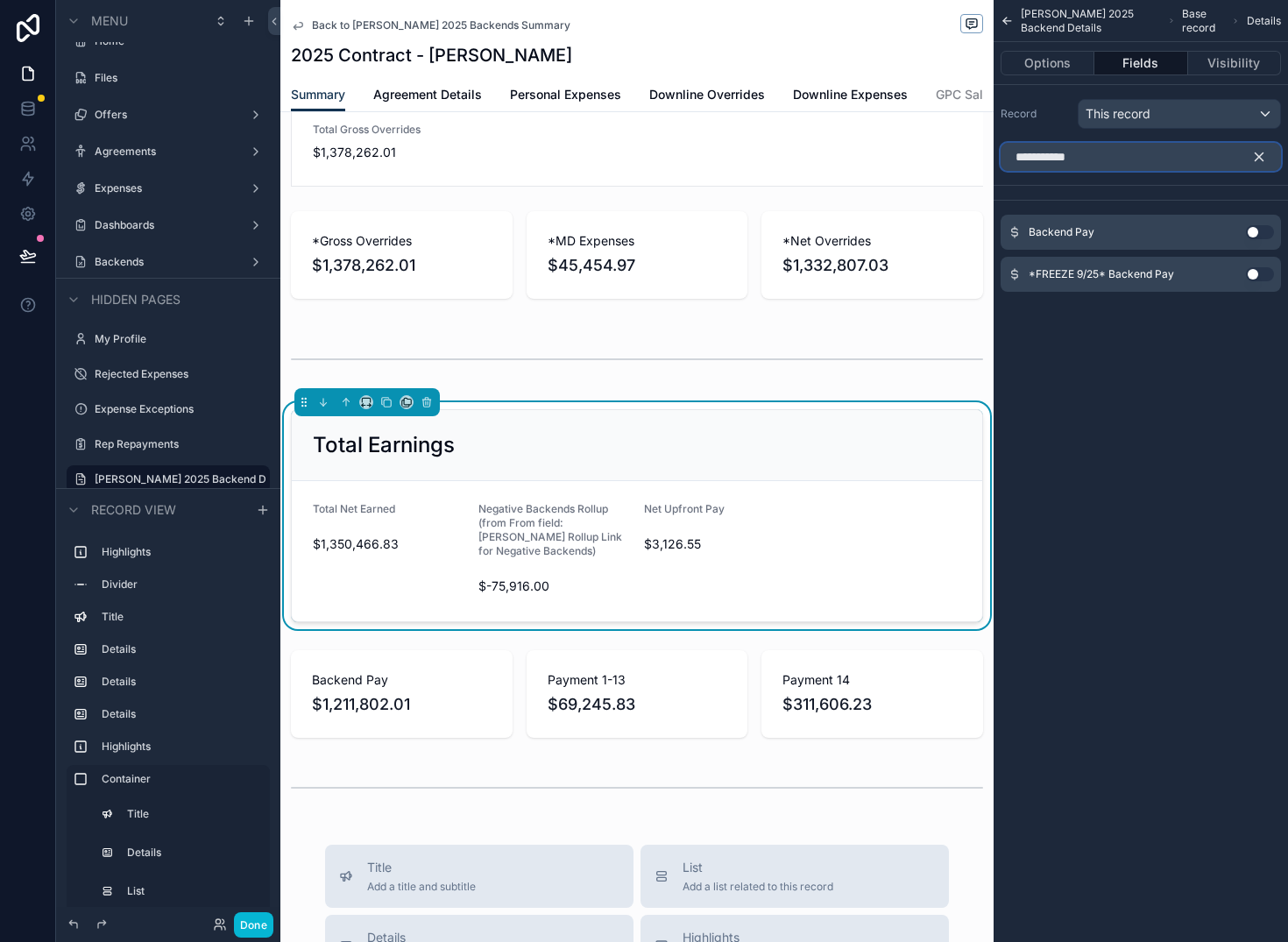
type input "**********"
click at [1261, 234] on button "Use setting" at bounding box center [1259, 232] width 28 height 14
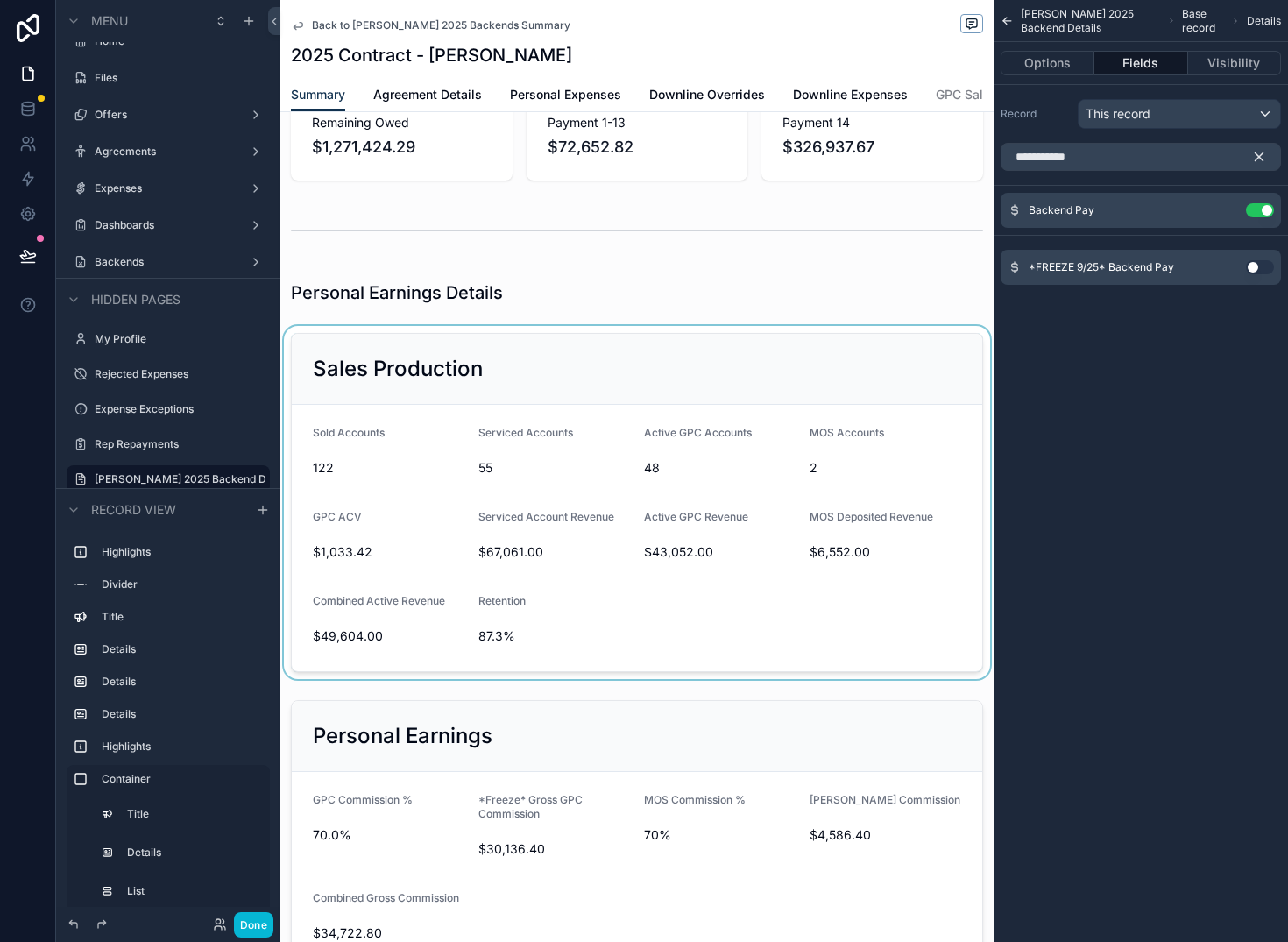
scroll to position [0, 0]
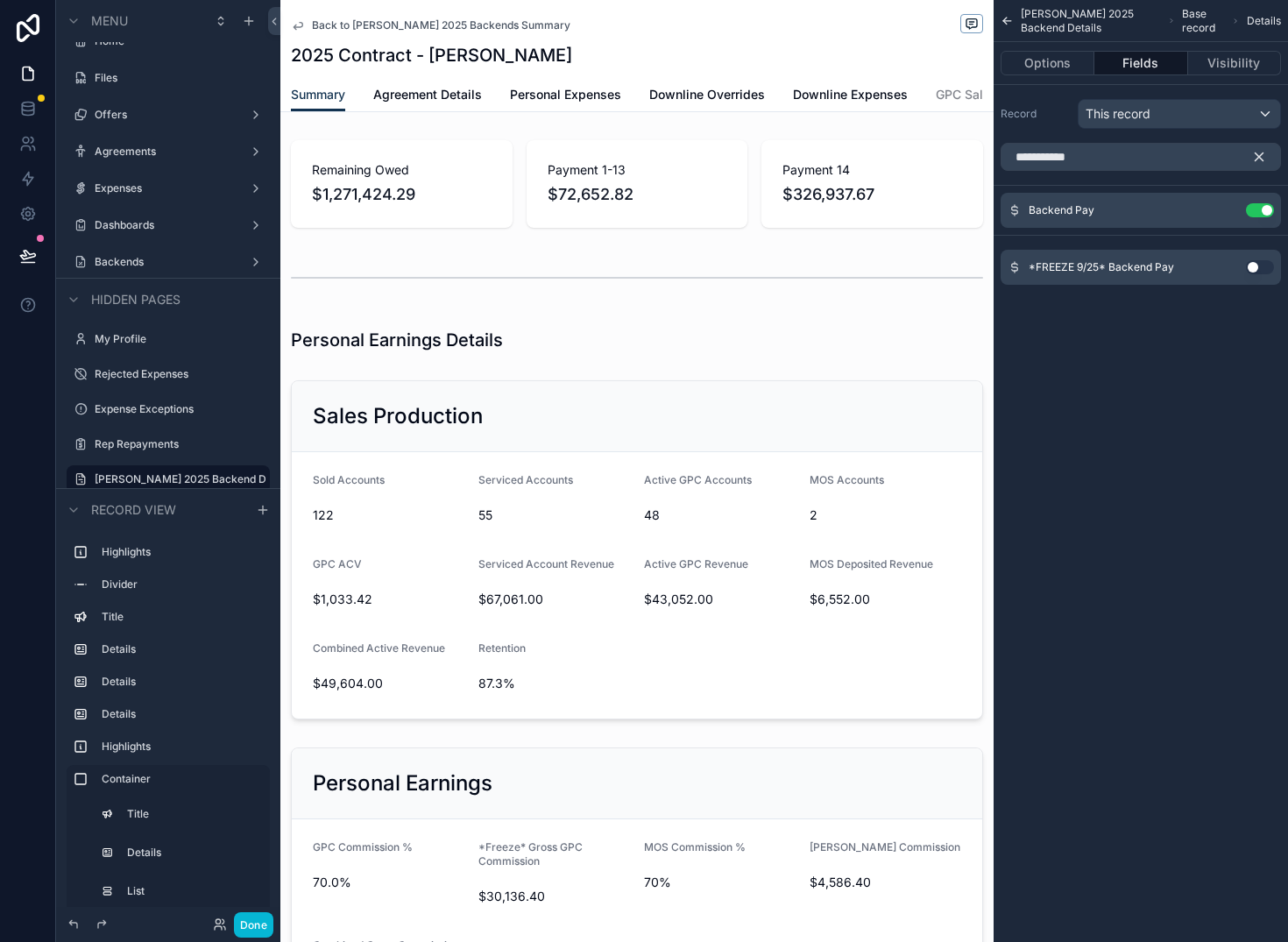
click at [1257, 152] on icon "scrollable content" at bounding box center [1259, 157] width 16 height 16
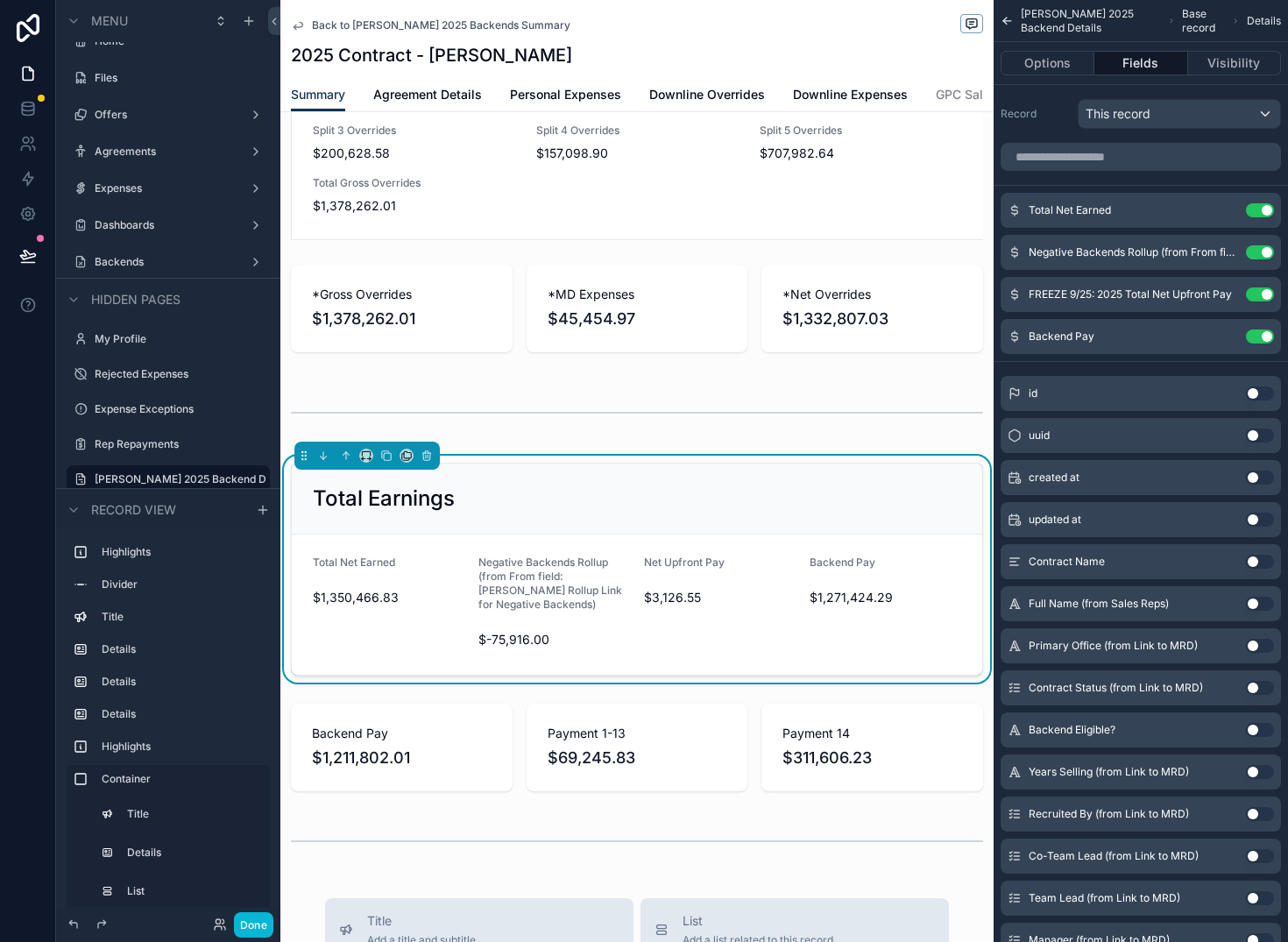
scroll to position [2056, 0]
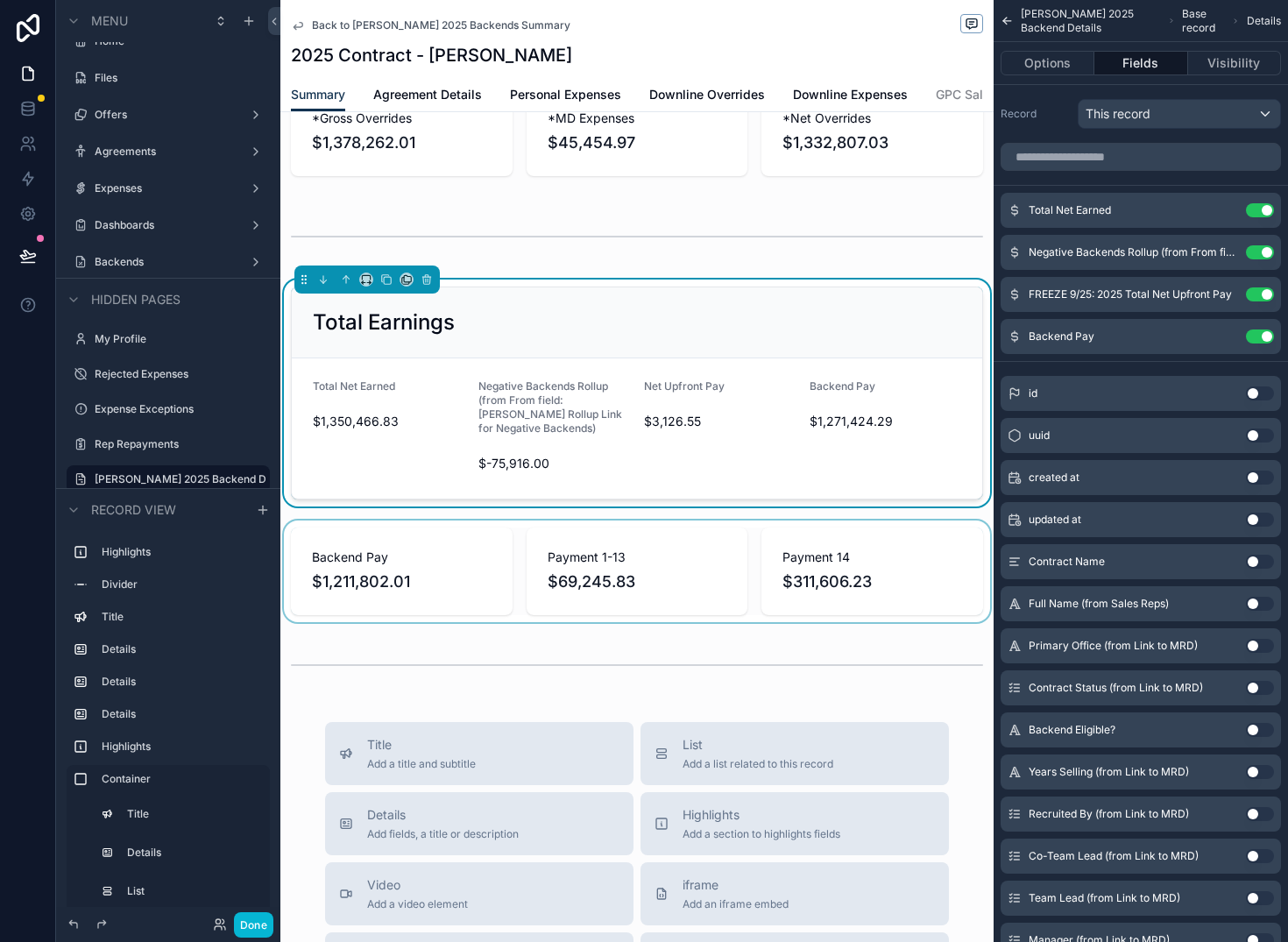
click at [563, 610] on div "scrollable content" at bounding box center [637, 571] width 713 height 102
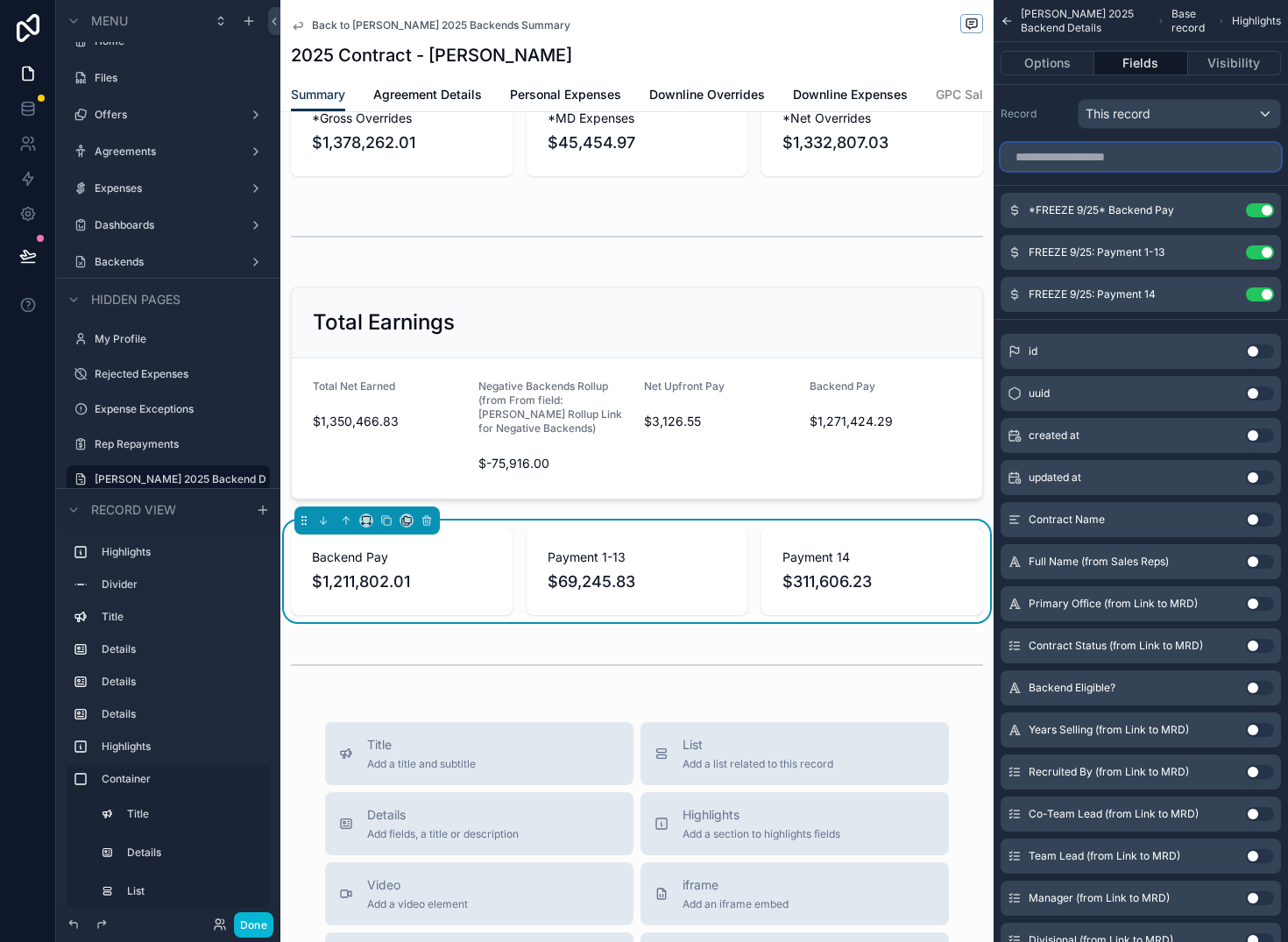
click at [1076, 157] on input "scrollable content" at bounding box center [1141, 156] width 281 height 28
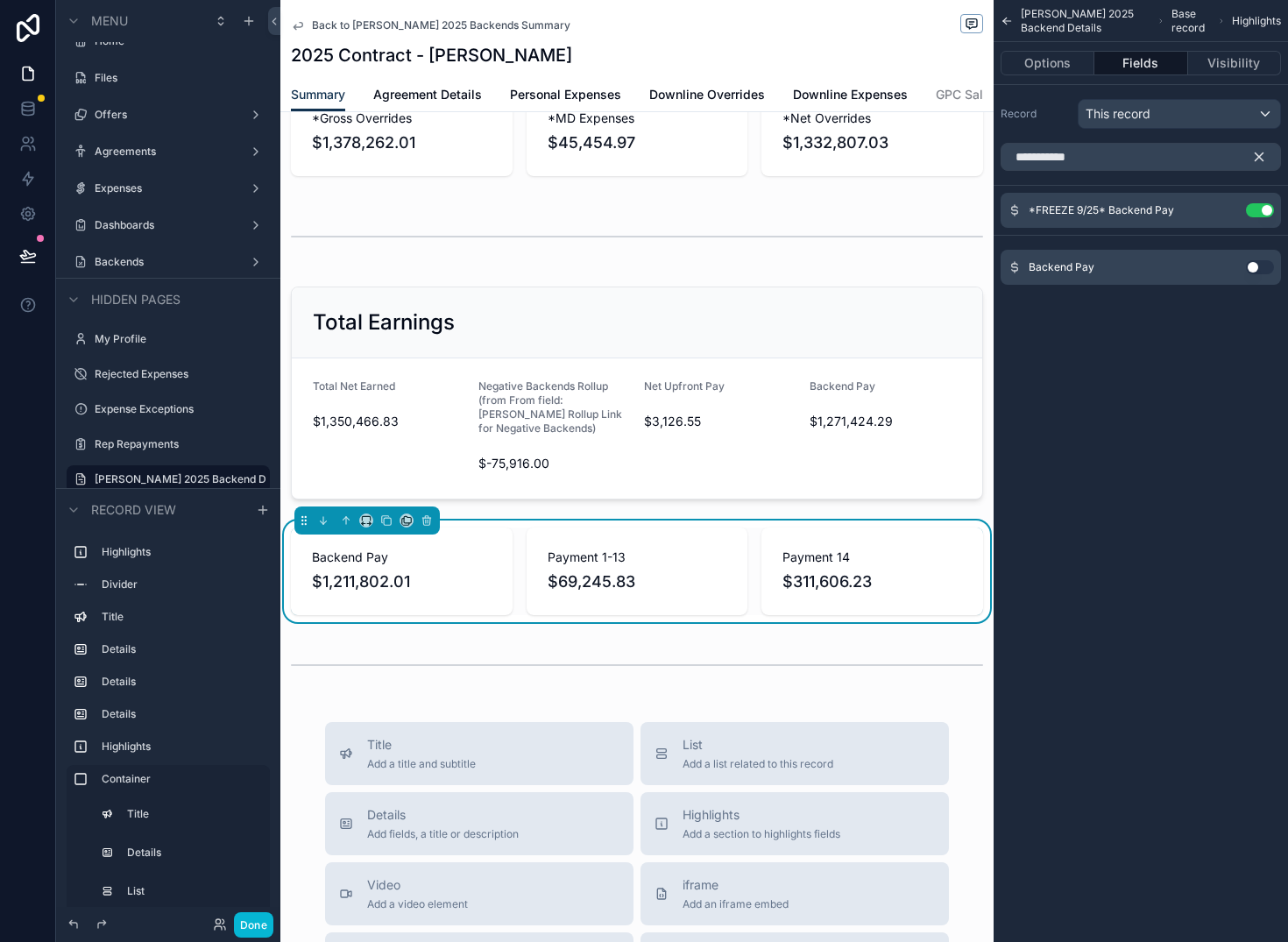
click at [1254, 268] on button "Use setting" at bounding box center [1259, 267] width 28 height 14
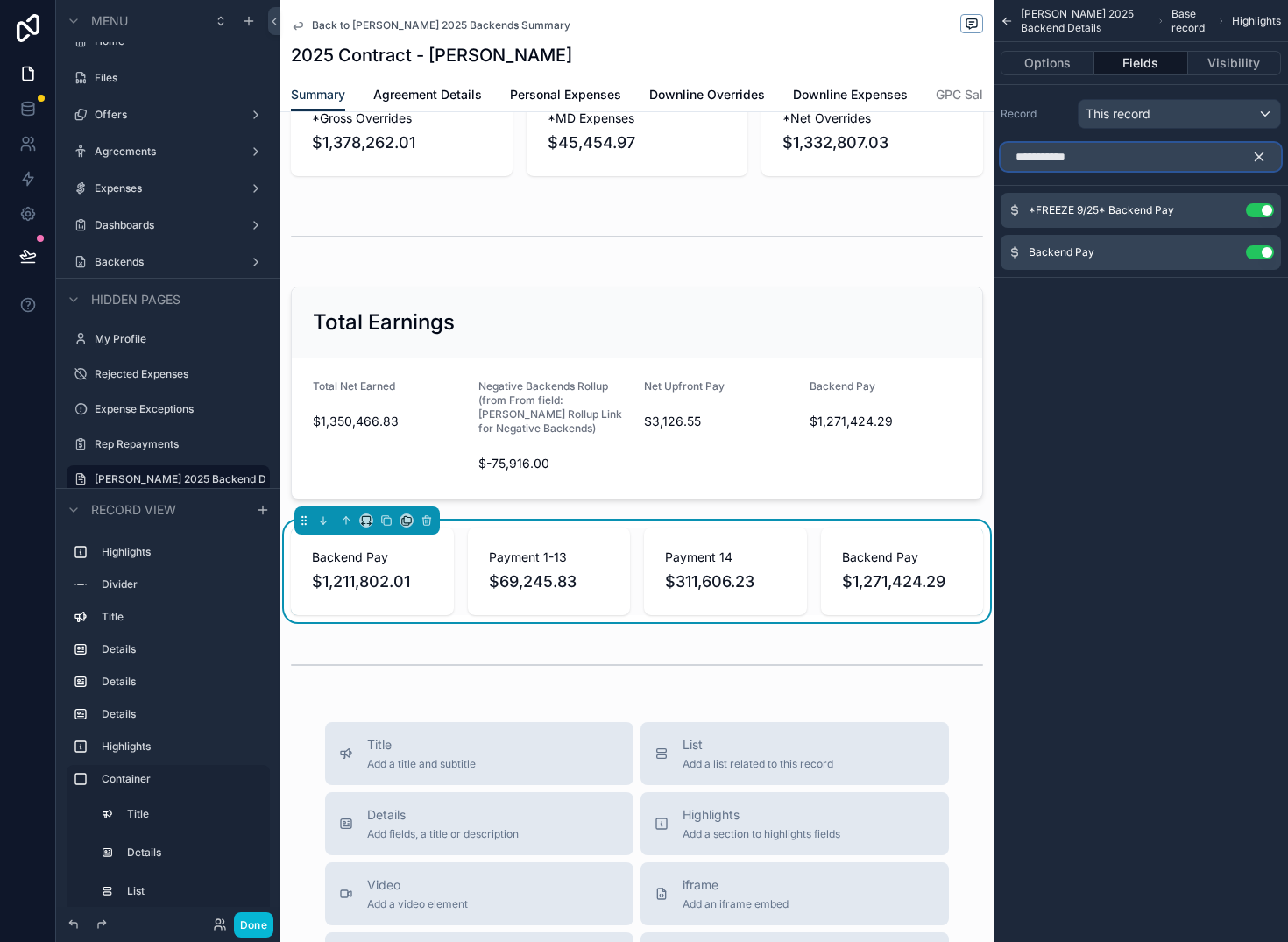
click at [1142, 150] on input "**********" at bounding box center [1141, 156] width 281 height 28
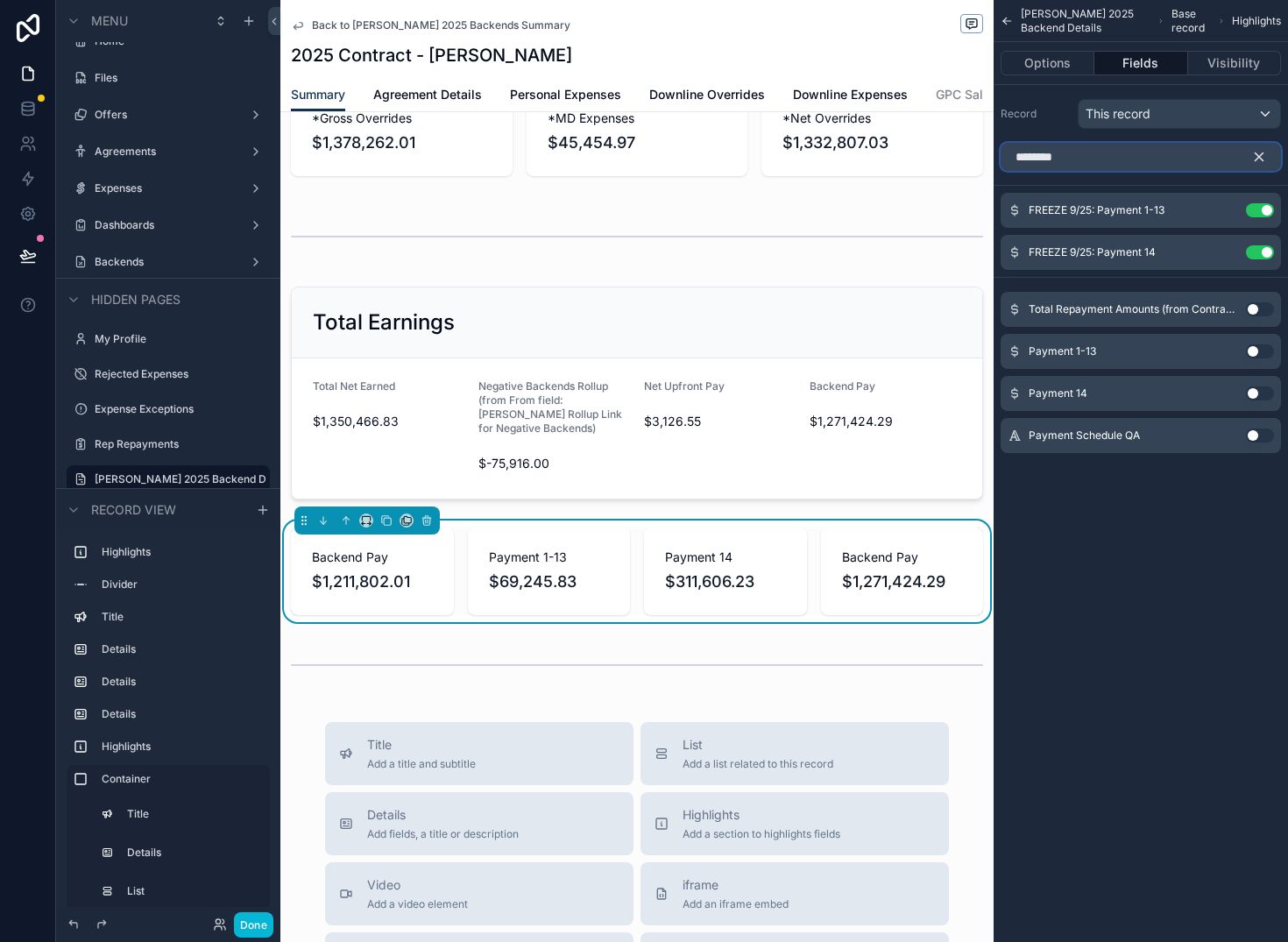
type input "*******"
click at [1254, 350] on button "Use setting" at bounding box center [1259, 351] width 28 height 14
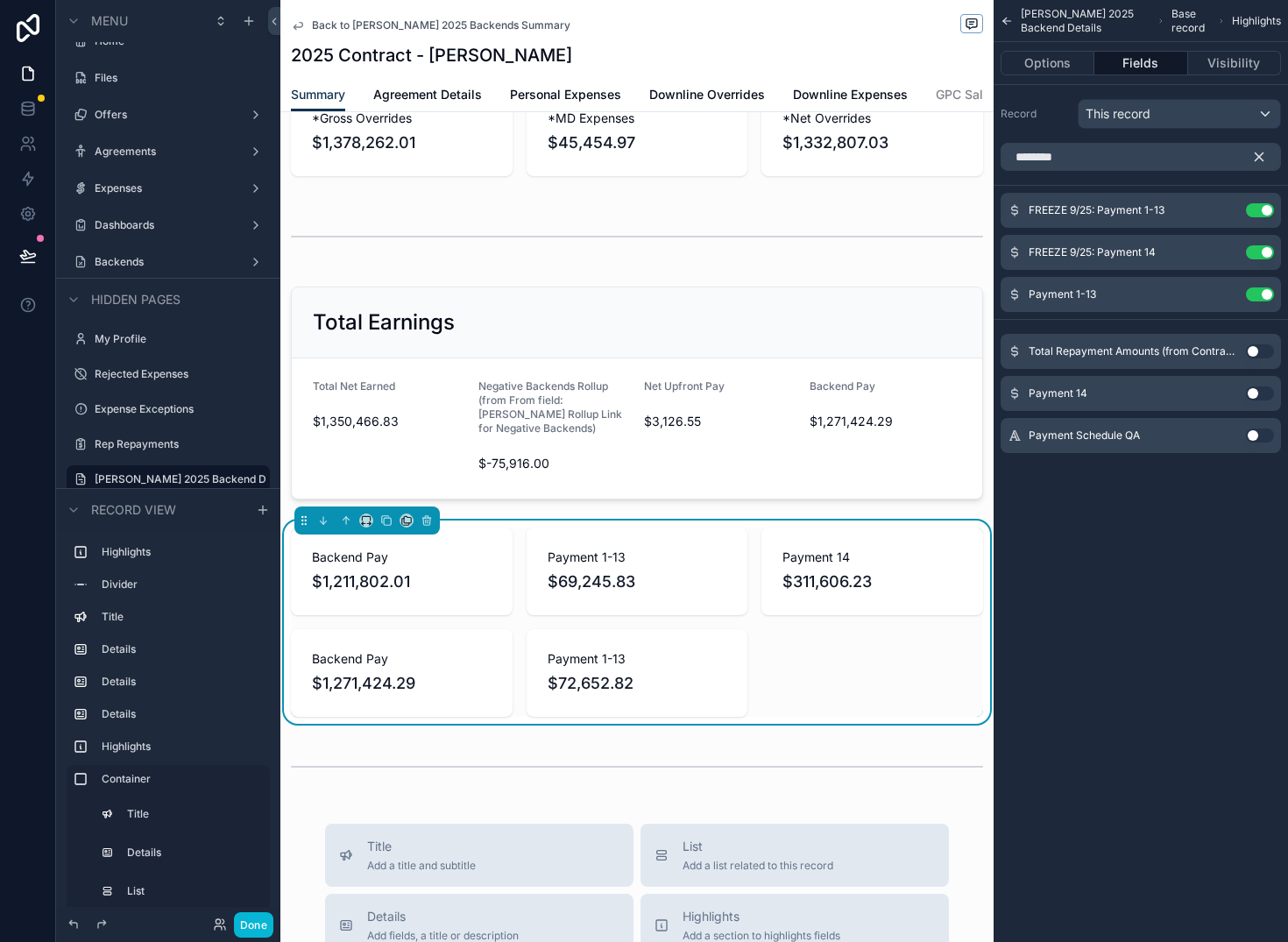
click at [1264, 396] on button "Use setting" at bounding box center [1259, 393] width 28 height 14
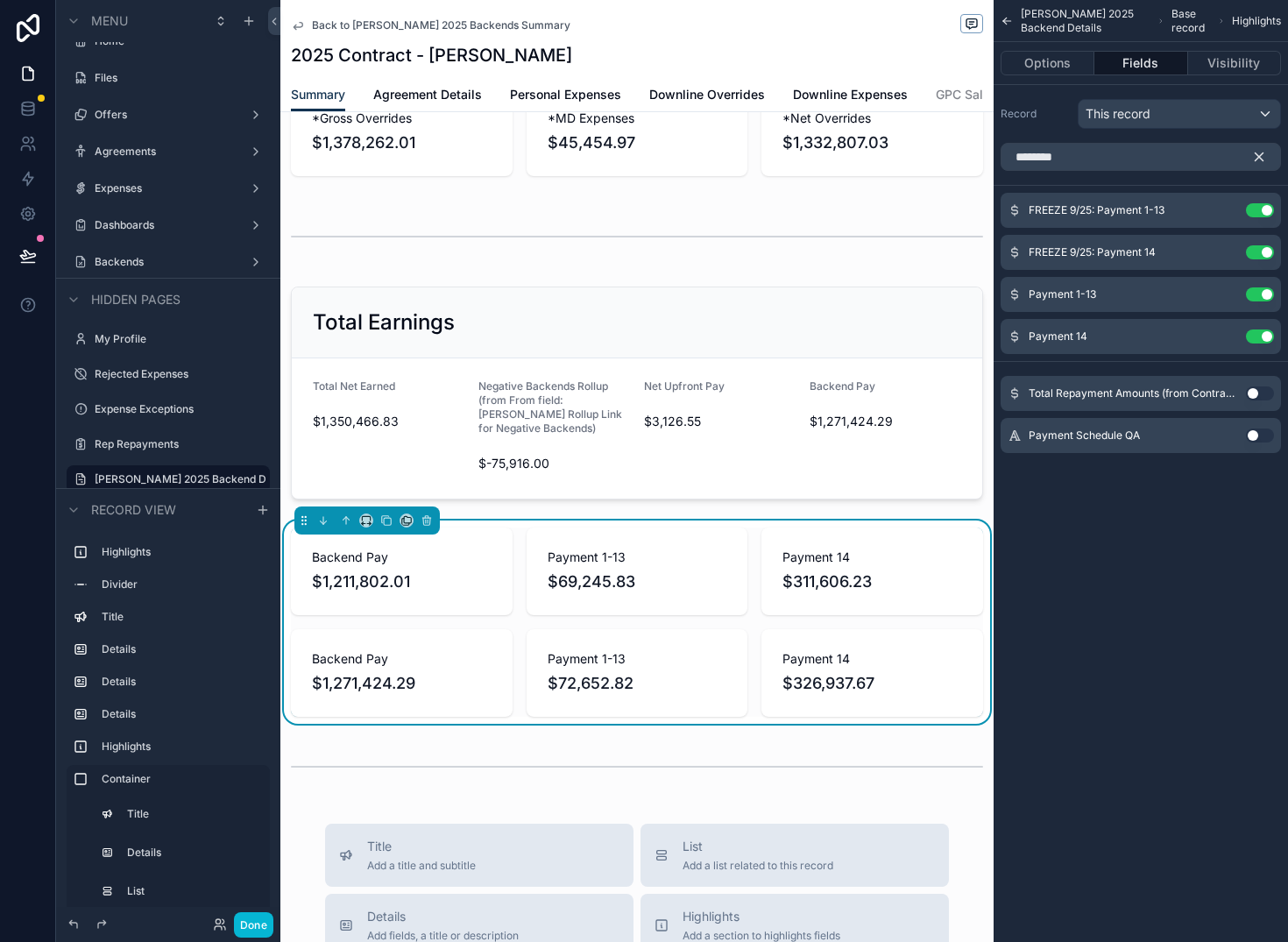
drag, startPoint x: 1259, startPoint y: 153, endPoint x: 1241, endPoint y: 189, distance: 40.2
click at [1258, 153] on icon "scrollable content" at bounding box center [1259, 157] width 16 height 16
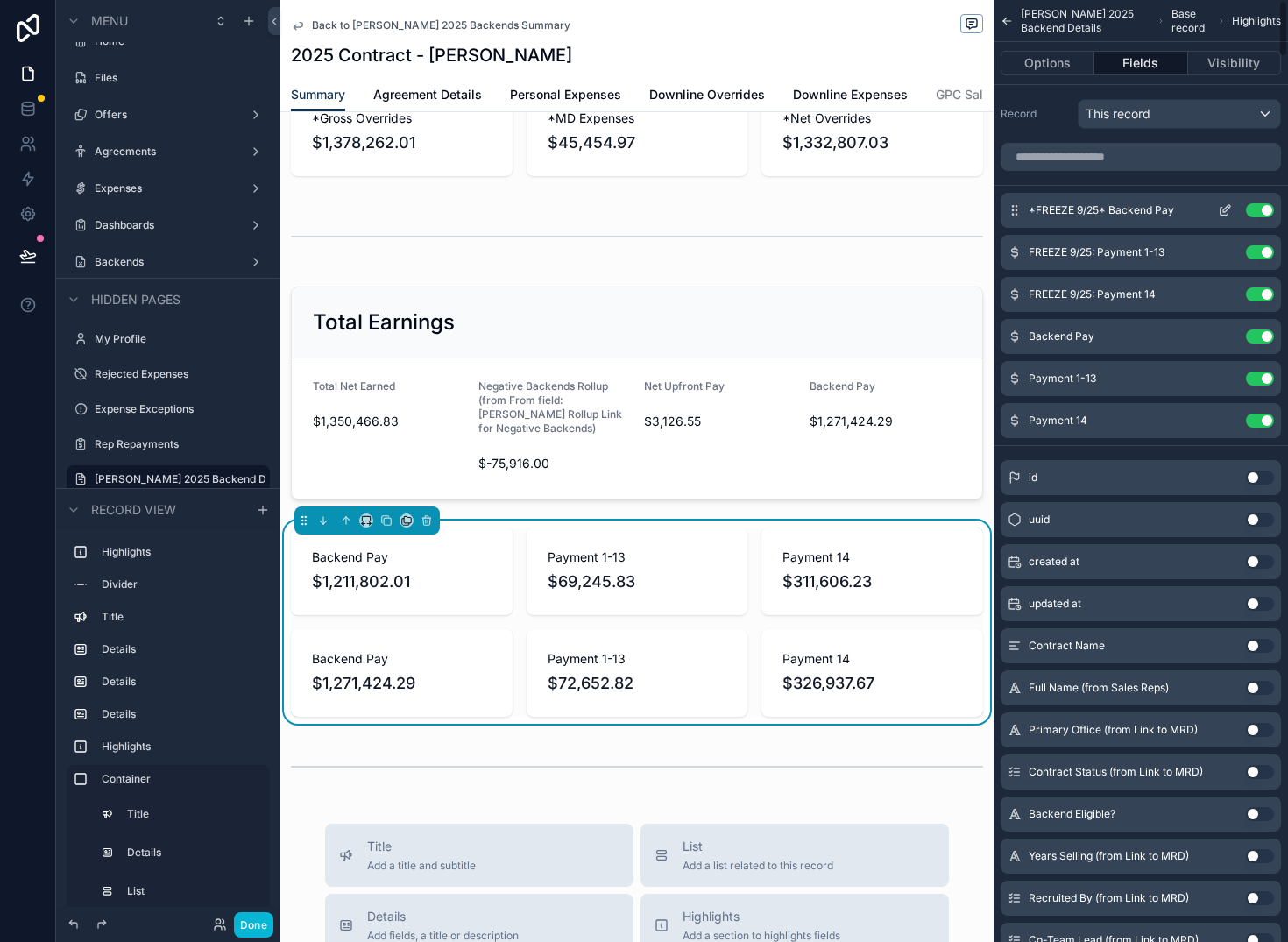
click at [1264, 211] on button "Use setting" at bounding box center [1259, 210] width 28 height 14
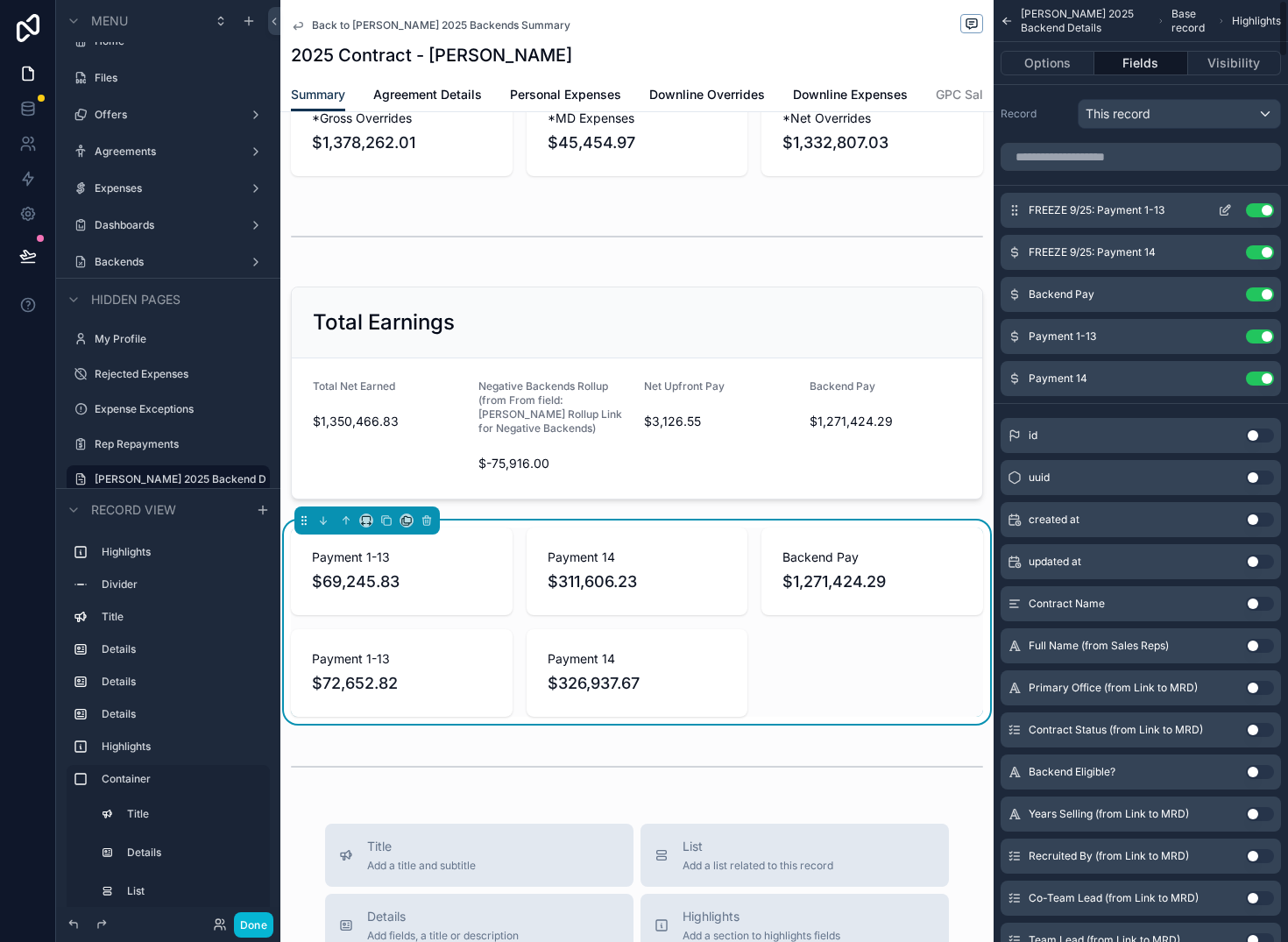
click at [1264, 211] on button "Use setting" at bounding box center [1259, 210] width 28 height 14
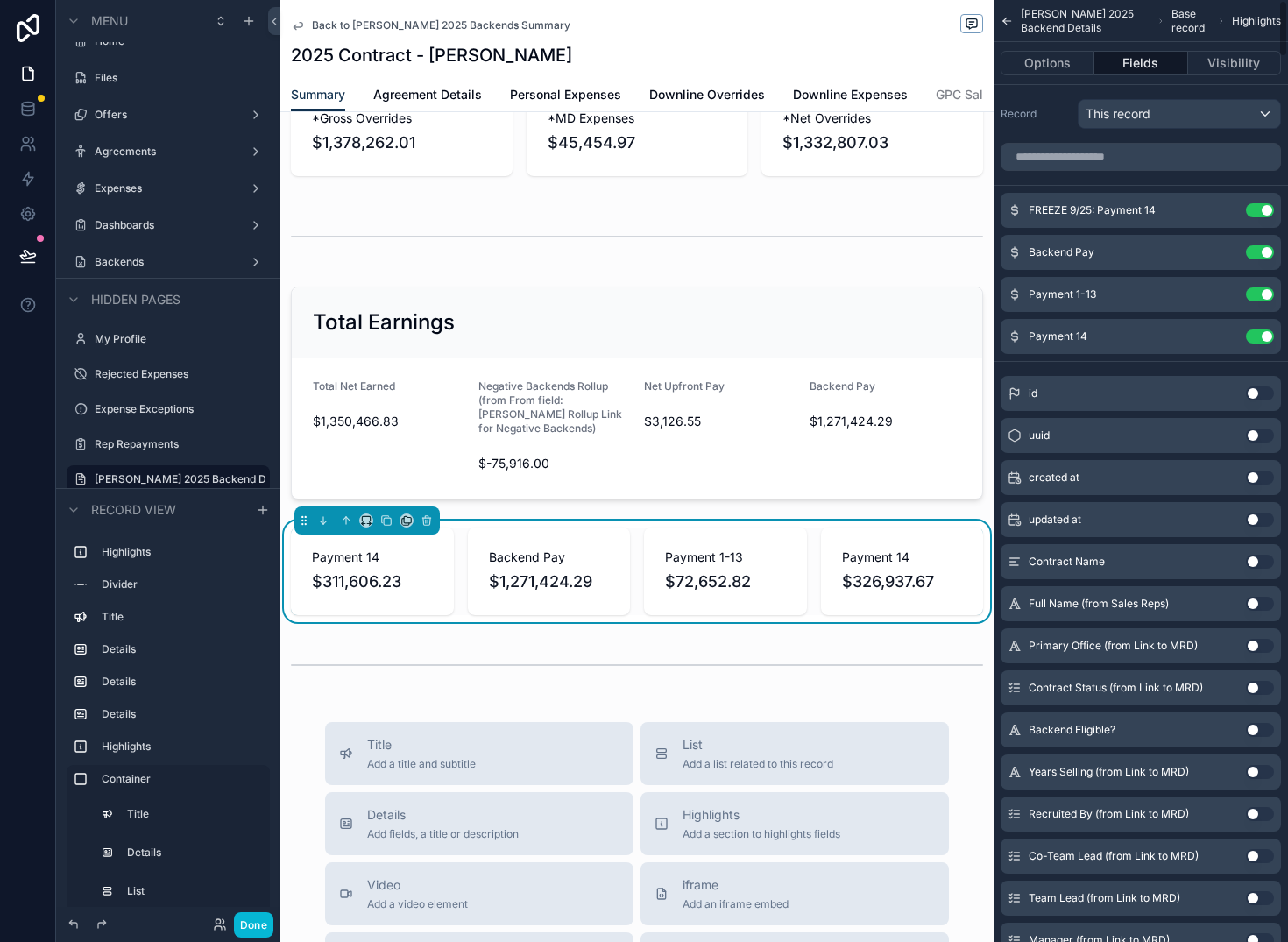
click at [1264, 211] on button "Use setting" at bounding box center [1259, 210] width 28 height 14
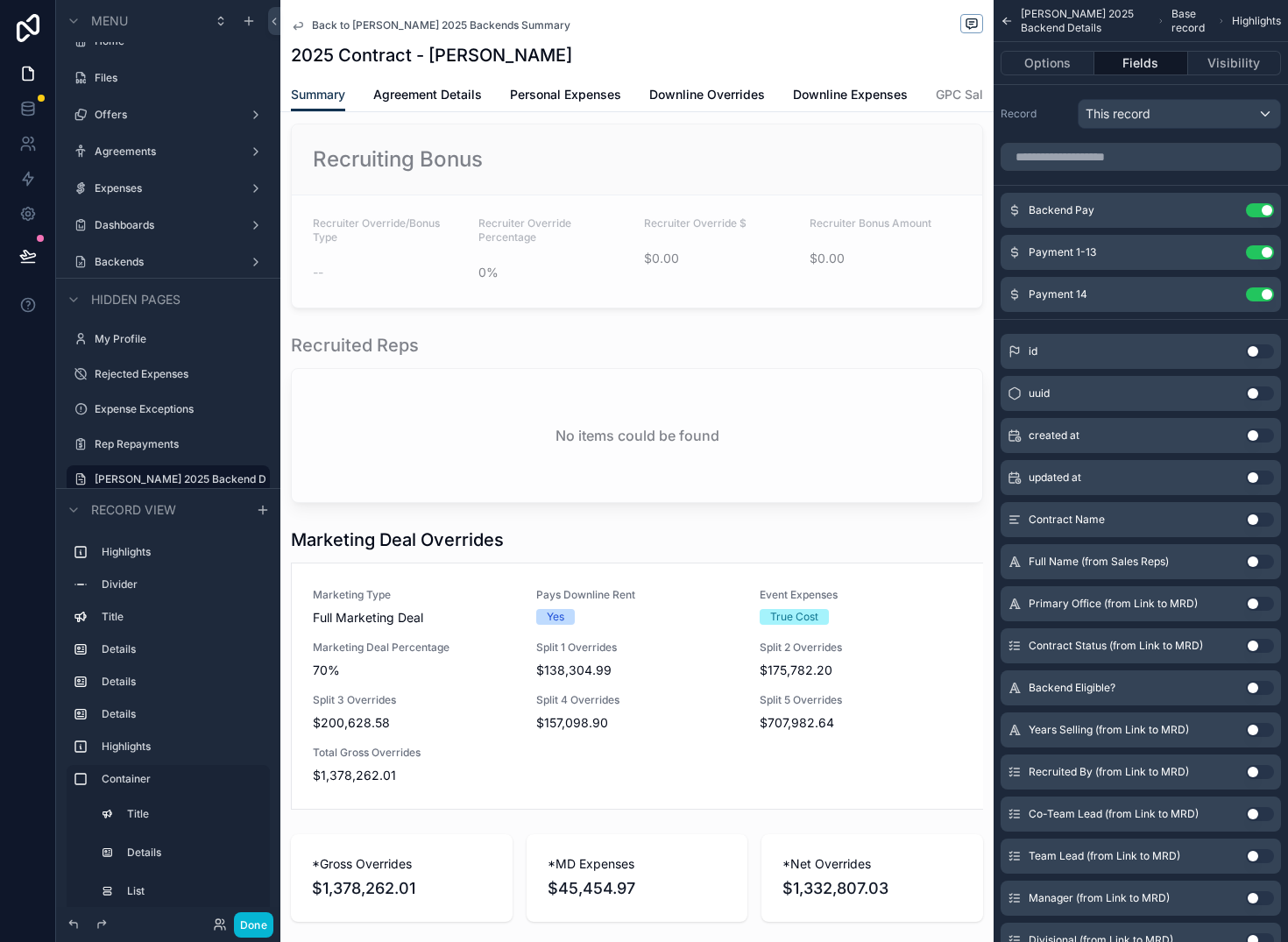
scroll to position [1967, 0]
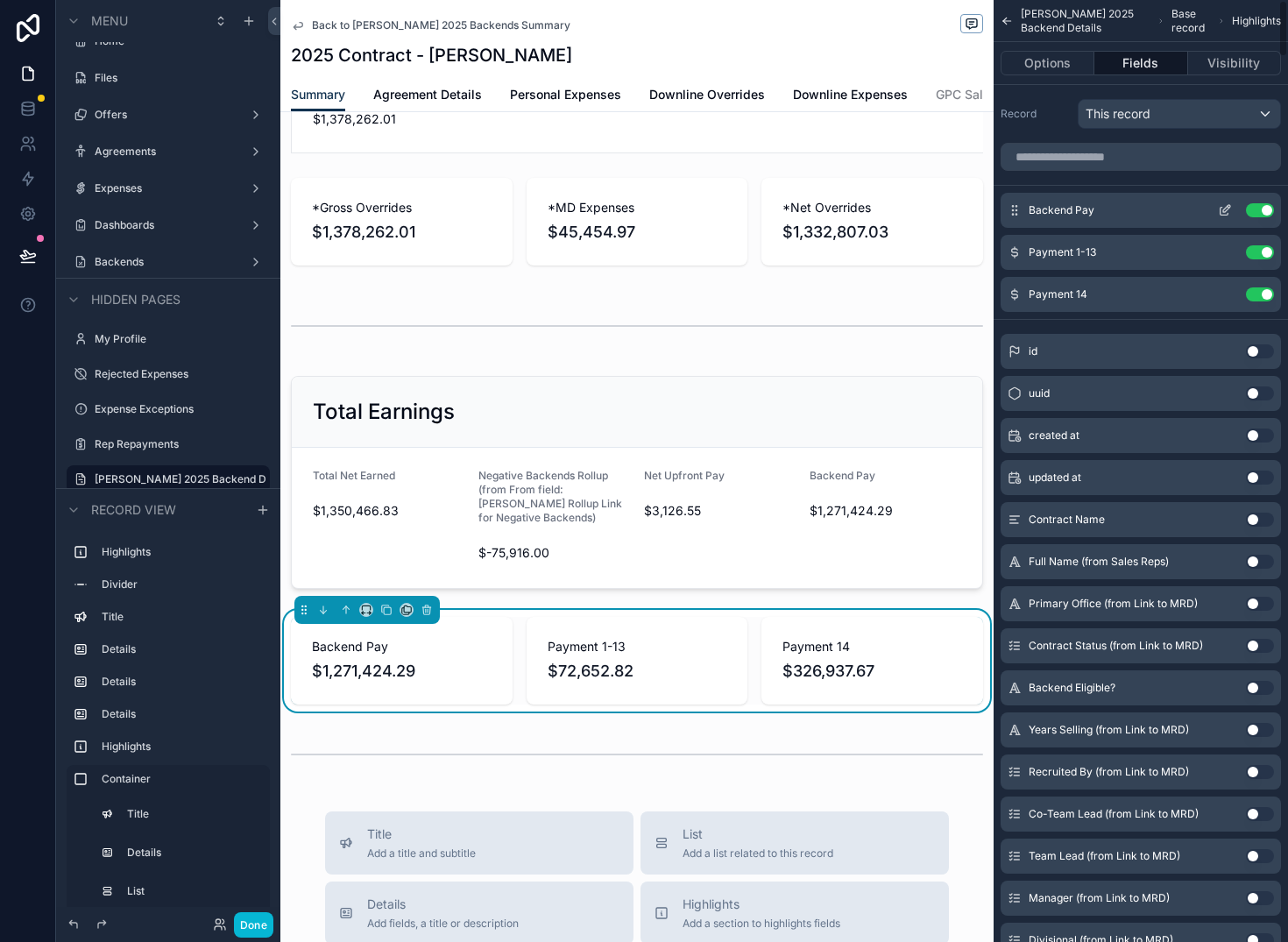
click at [1225, 210] on icon "scrollable content" at bounding box center [1225, 210] width 14 height 14
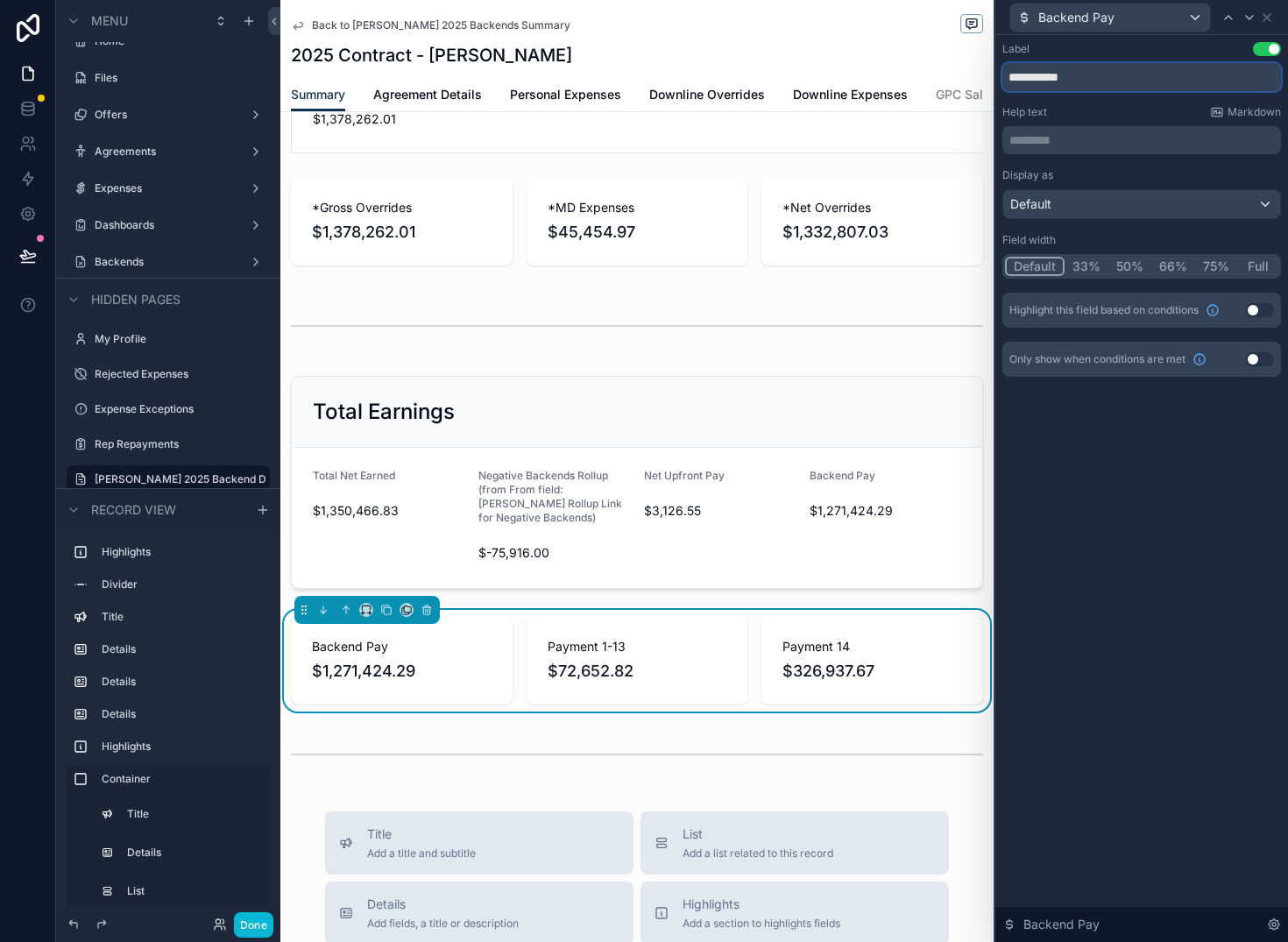
click at [1093, 73] on input "**********" at bounding box center [1142, 76] width 279 height 28
click at [1093, 74] on input "**********" at bounding box center [1142, 76] width 279 height 28
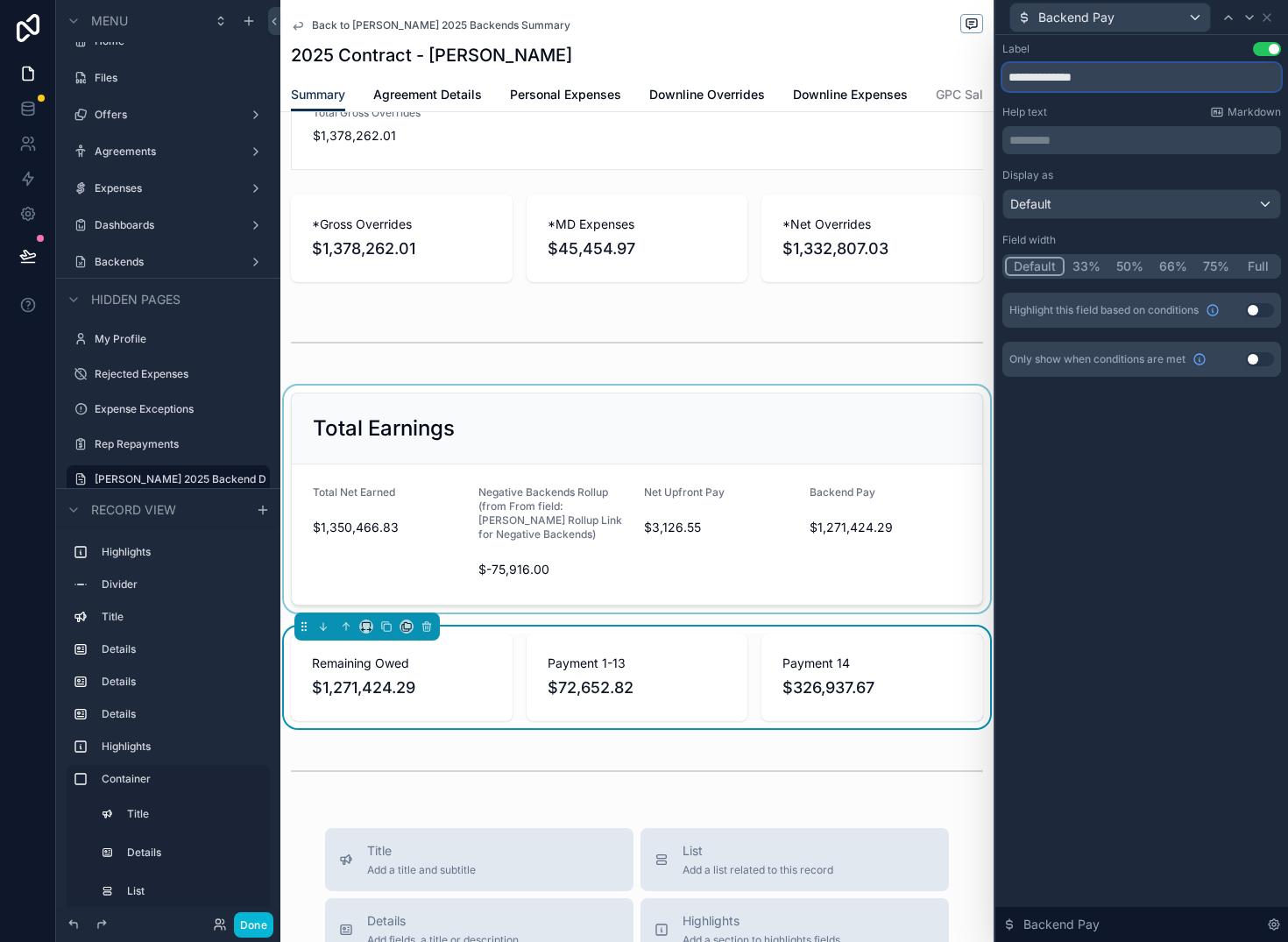
type input "**********"
click at [859, 529] on div "scrollable content" at bounding box center [637, 499] width 713 height 227
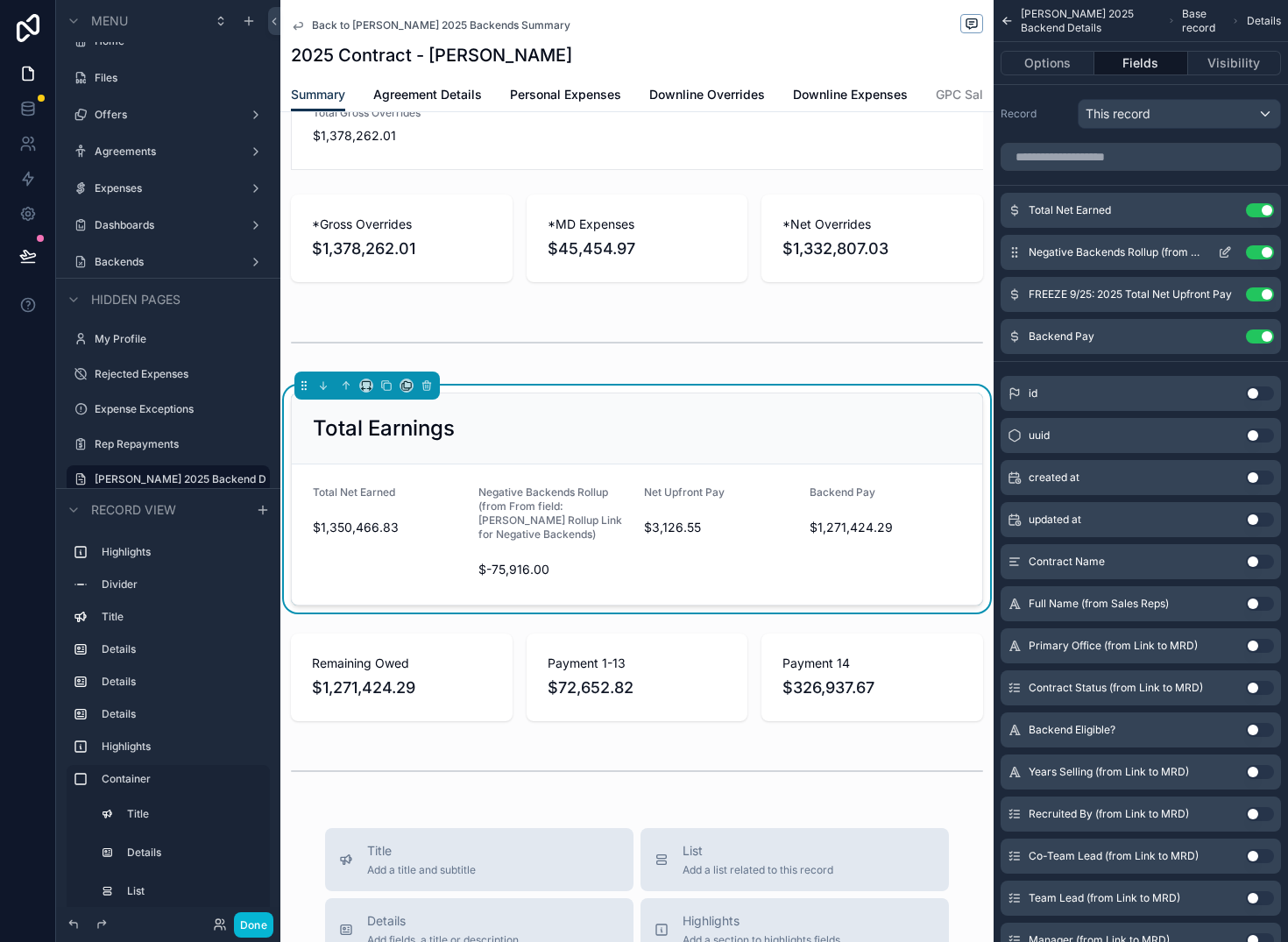
click at [1225, 253] on icon "scrollable content" at bounding box center [1226, 250] width 7 height 7
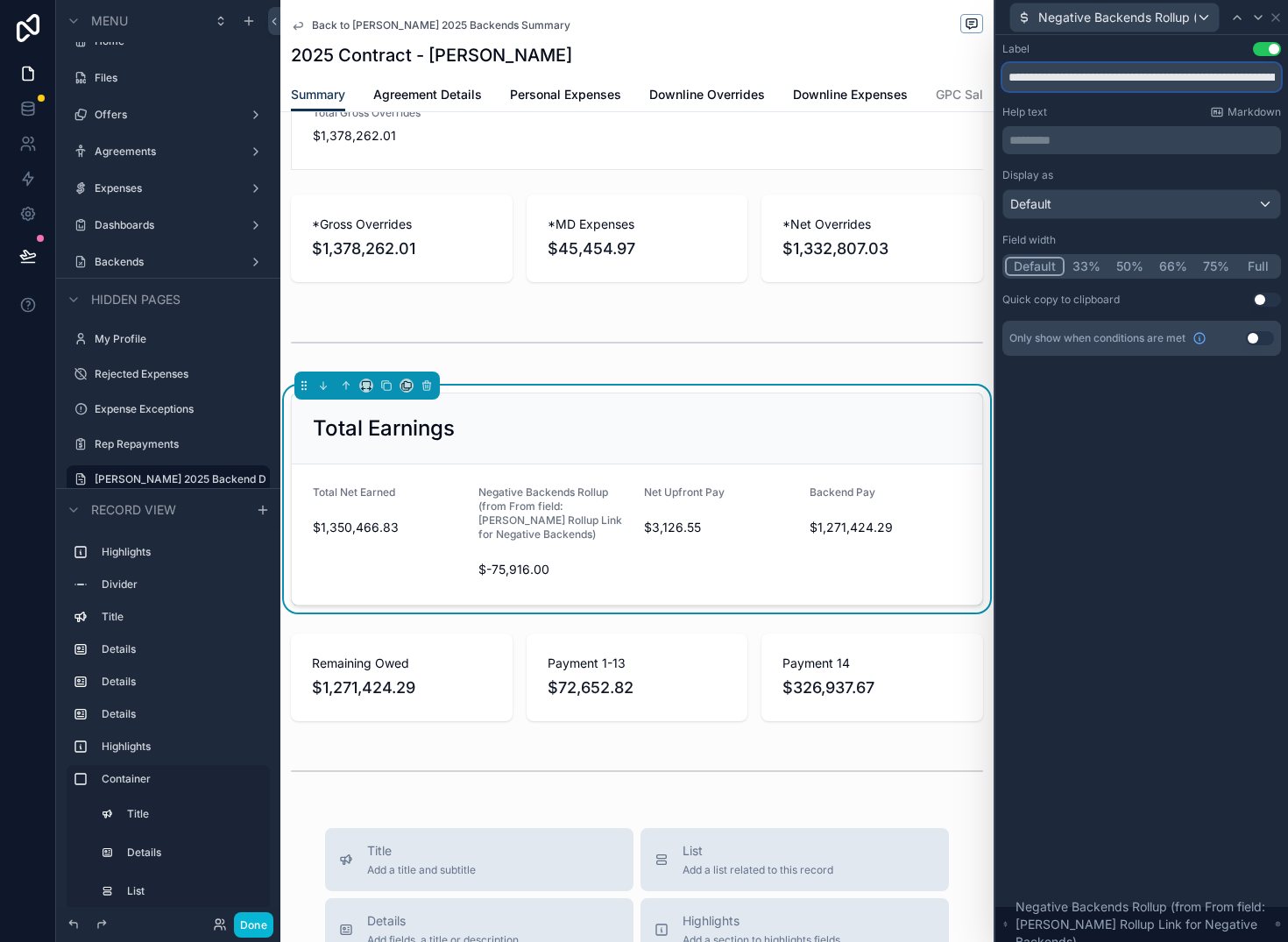
scroll to position [0, 244]
drag, startPoint x: 1122, startPoint y: 77, endPoint x: 1607, endPoint y: 127, distance: 487.6
click at [1287, 127] on html "**********" at bounding box center [644, 471] width 1288 height 942
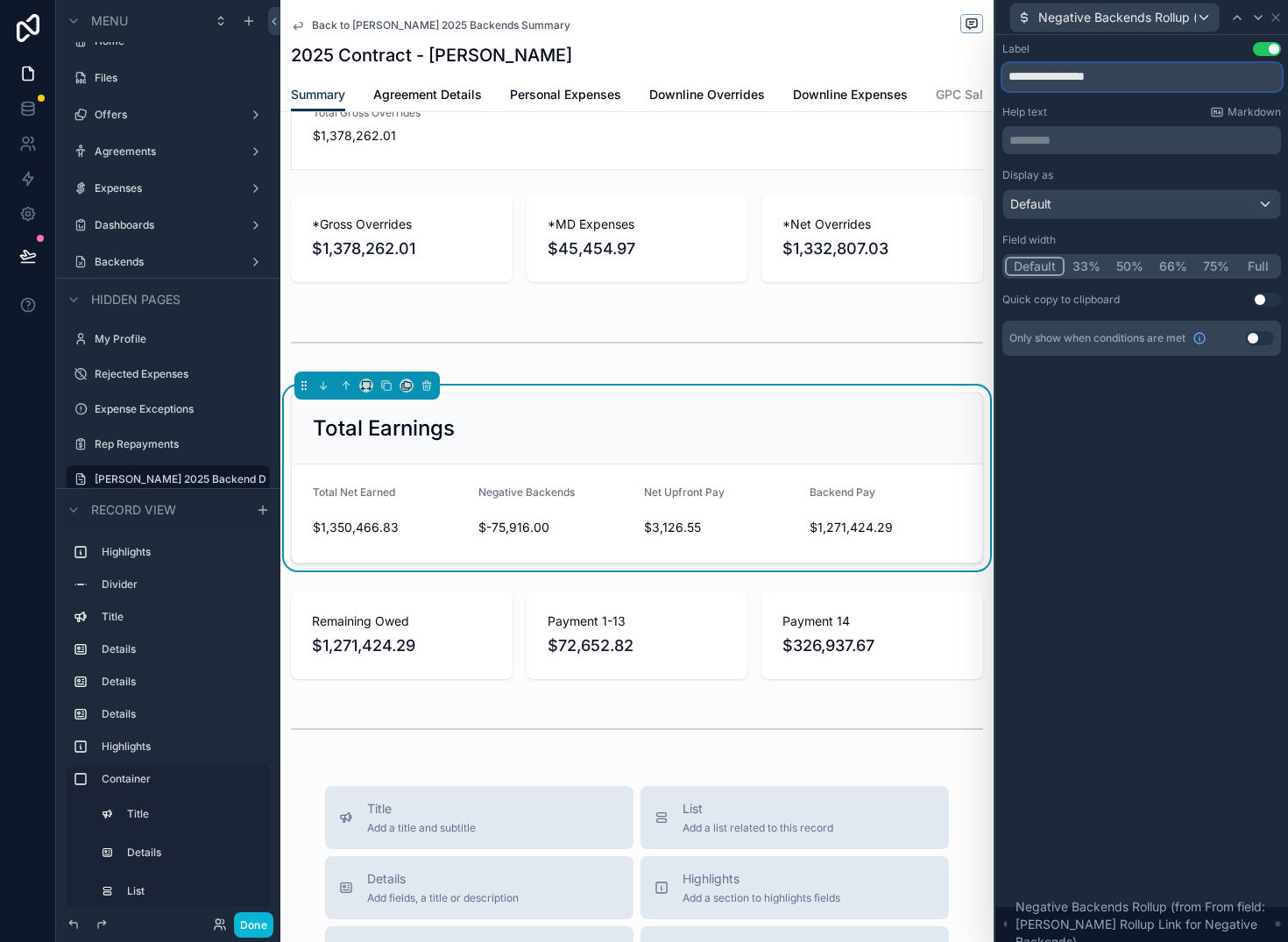
type input "**********"
click at [658, 507] on div "Net Upfront Pay" at bounding box center [719, 496] width 151 height 21
click at [353, 499] on span "Total Net Earned" at bounding box center [354, 492] width 83 height 13
click at [1241, 17] on icon at bounding box center [1238, 17] width 14 height 14
click at [1024, 80] on input "**********" at bounding box center [1142, 76] width 279 height 28
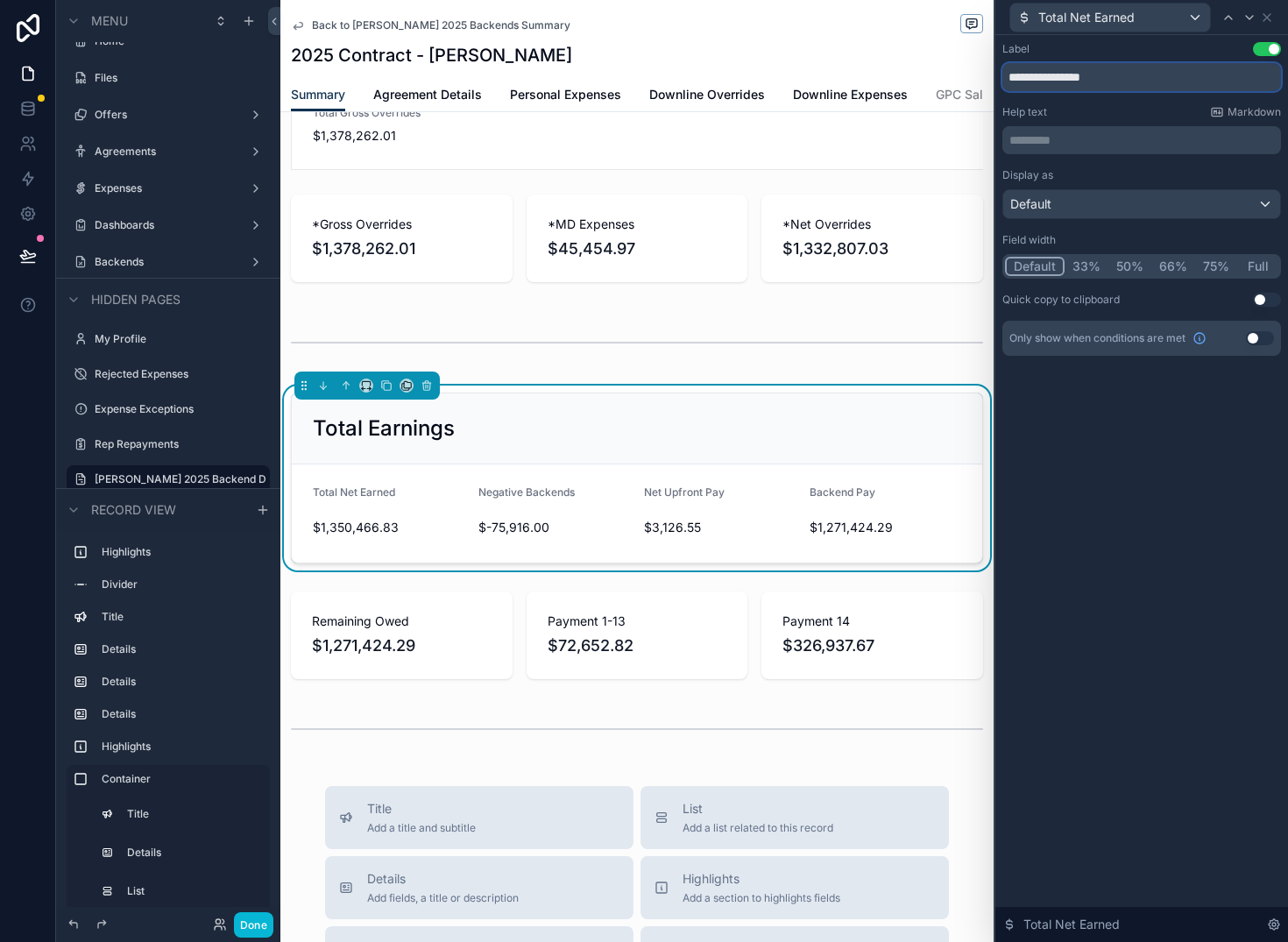
click at [1024, 80] on input "**********" at bounding box center [1142, 76] width 279 height 28
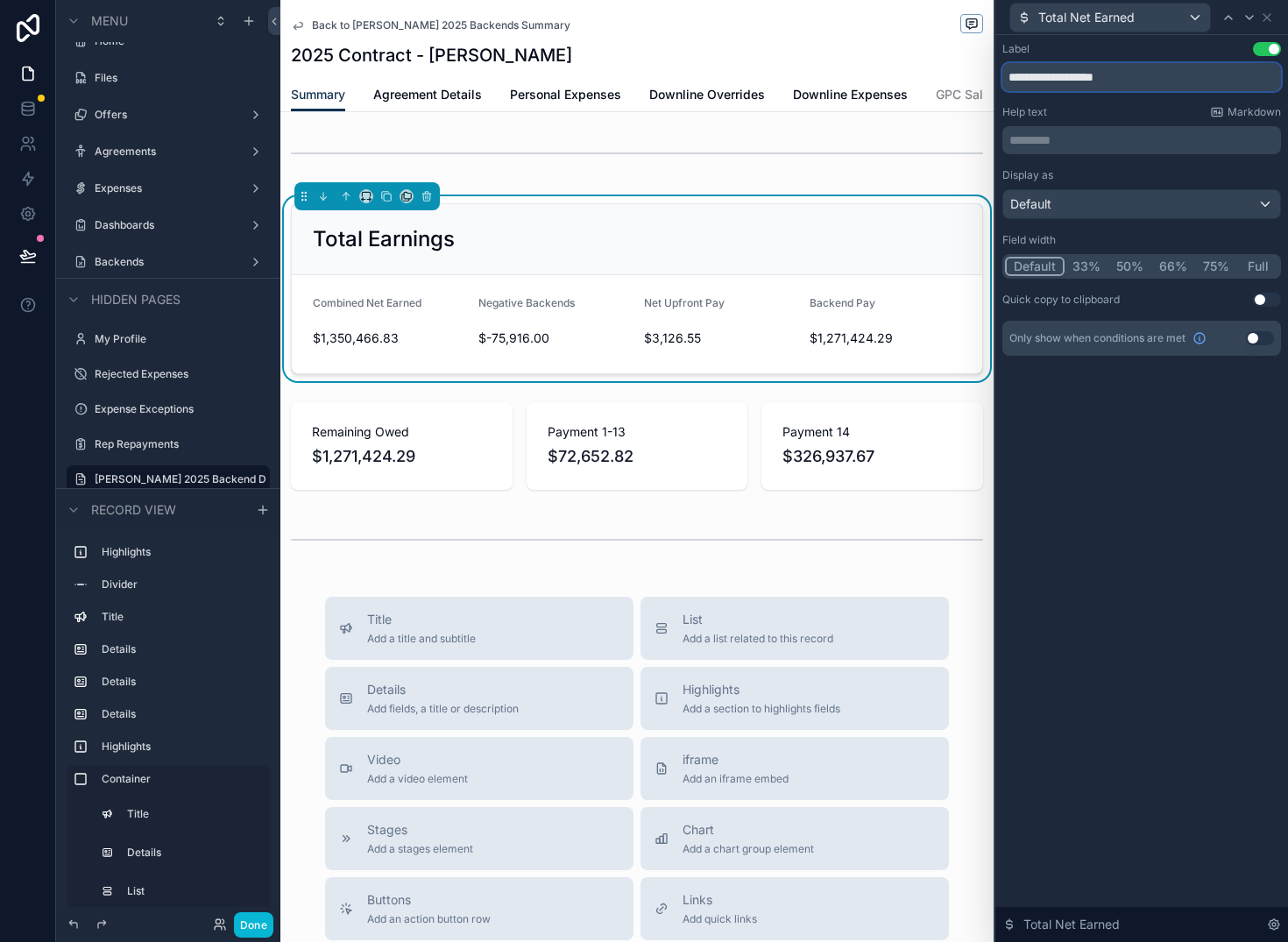
scroll to position [2102, 0]
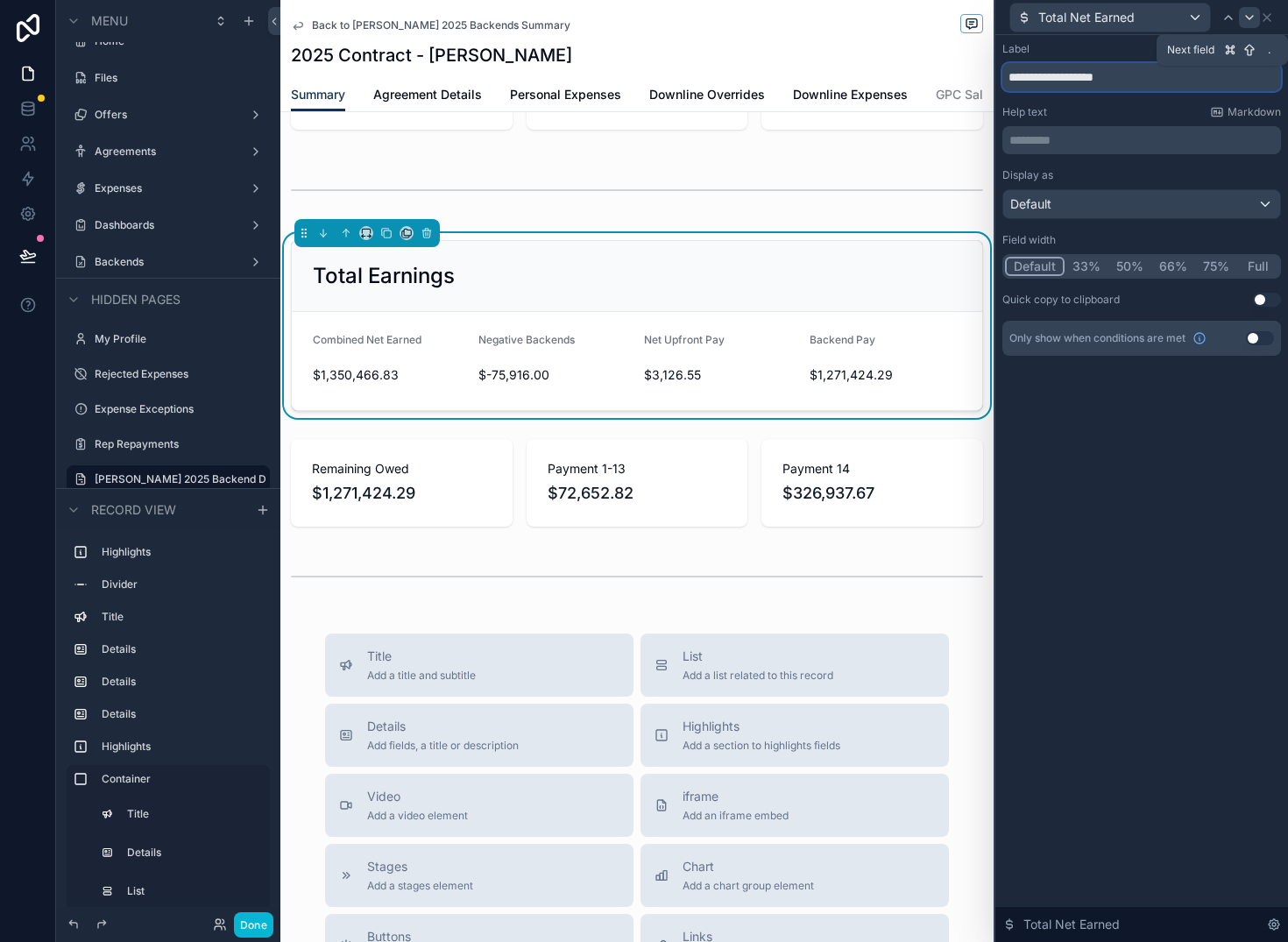
type input "**********"
click at [1249, 10] on icon at bounding box center [1249, 17] width 14 height 14
click at [1249, 10] on div at bounding box center [1259, 17] width 21 height 21
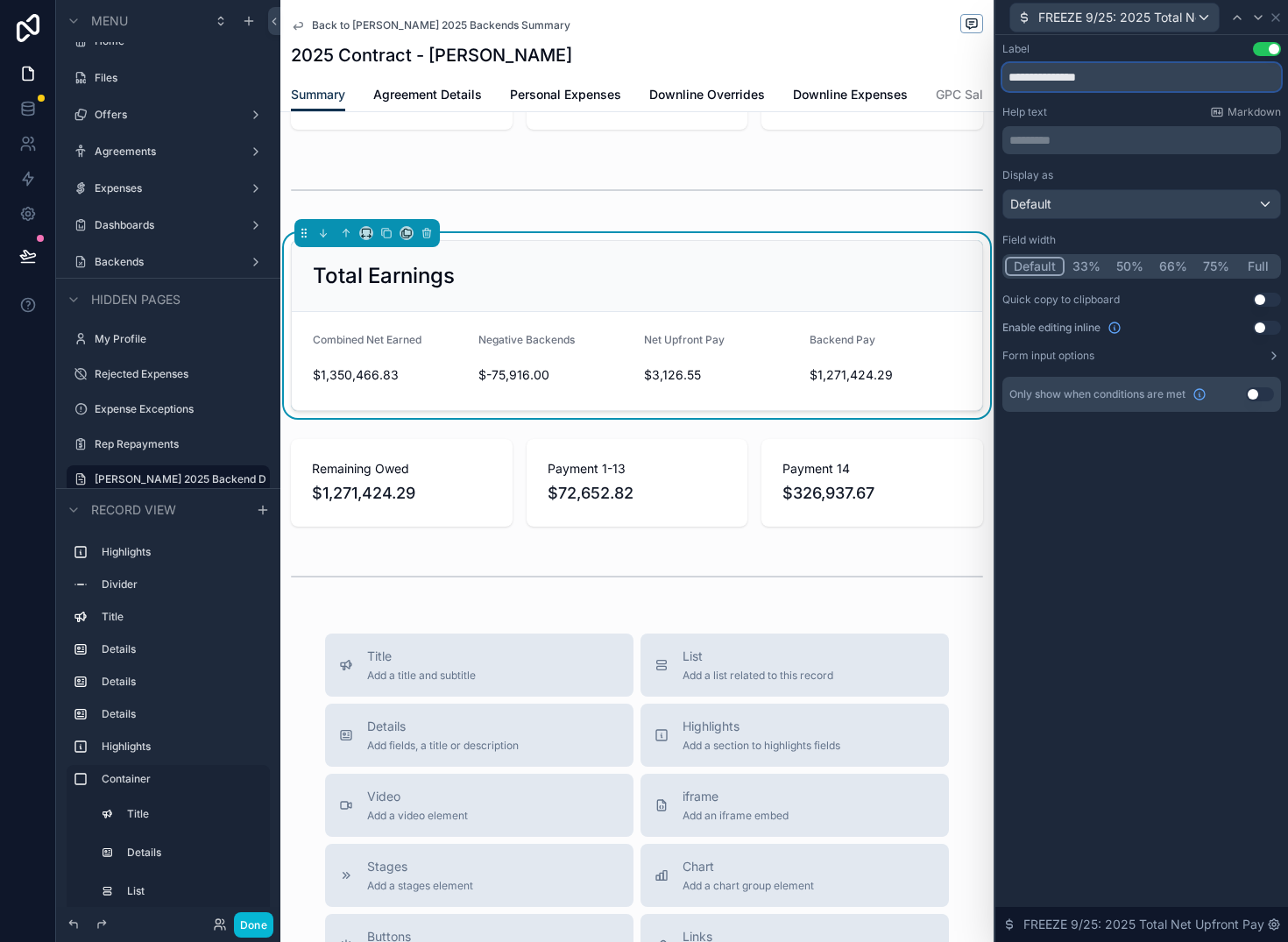
click at [1019, 79] on input "**********" at bounding box center [1142, 76] width 279 height 28
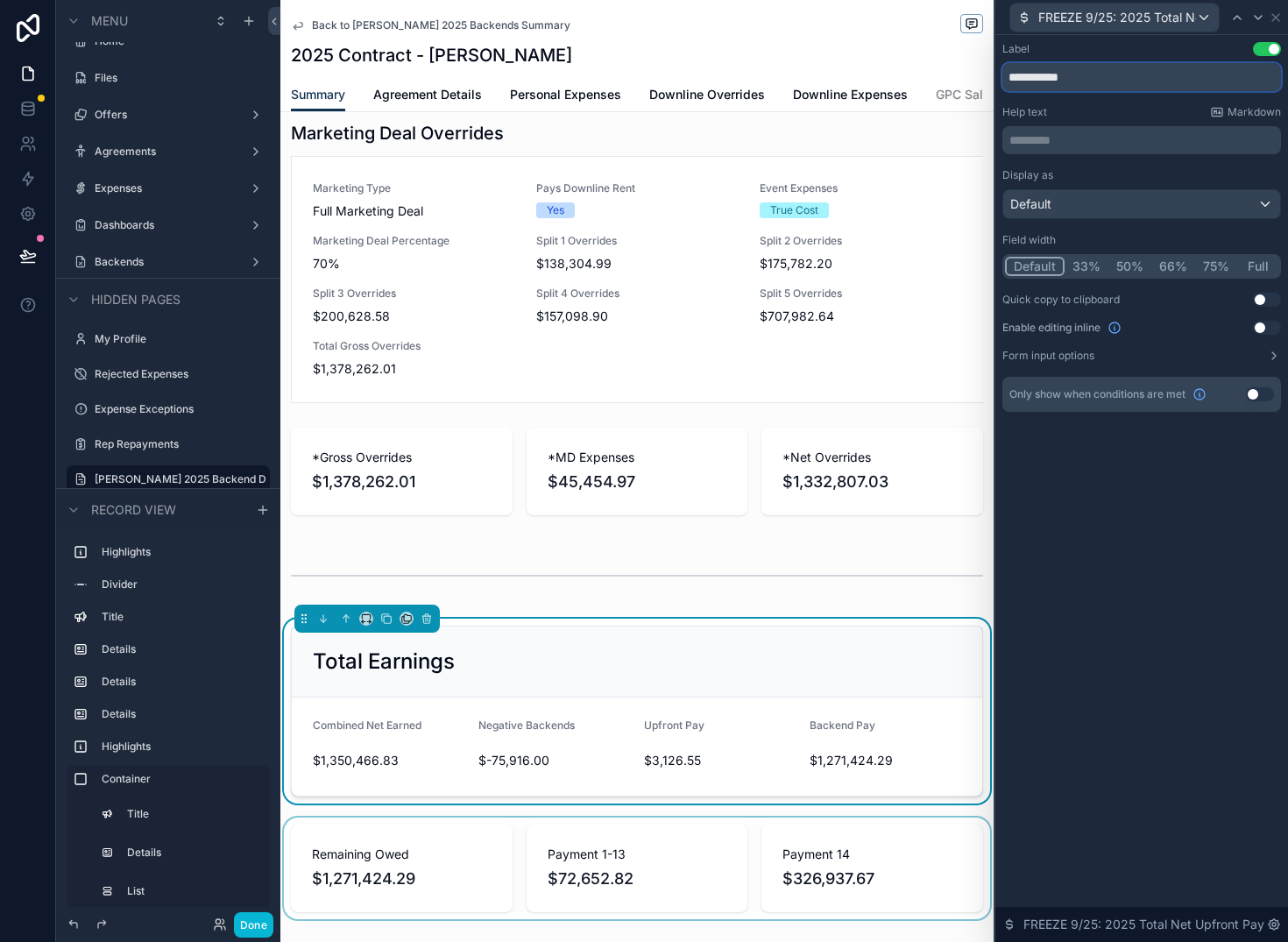
scroll to position [1609, 0]
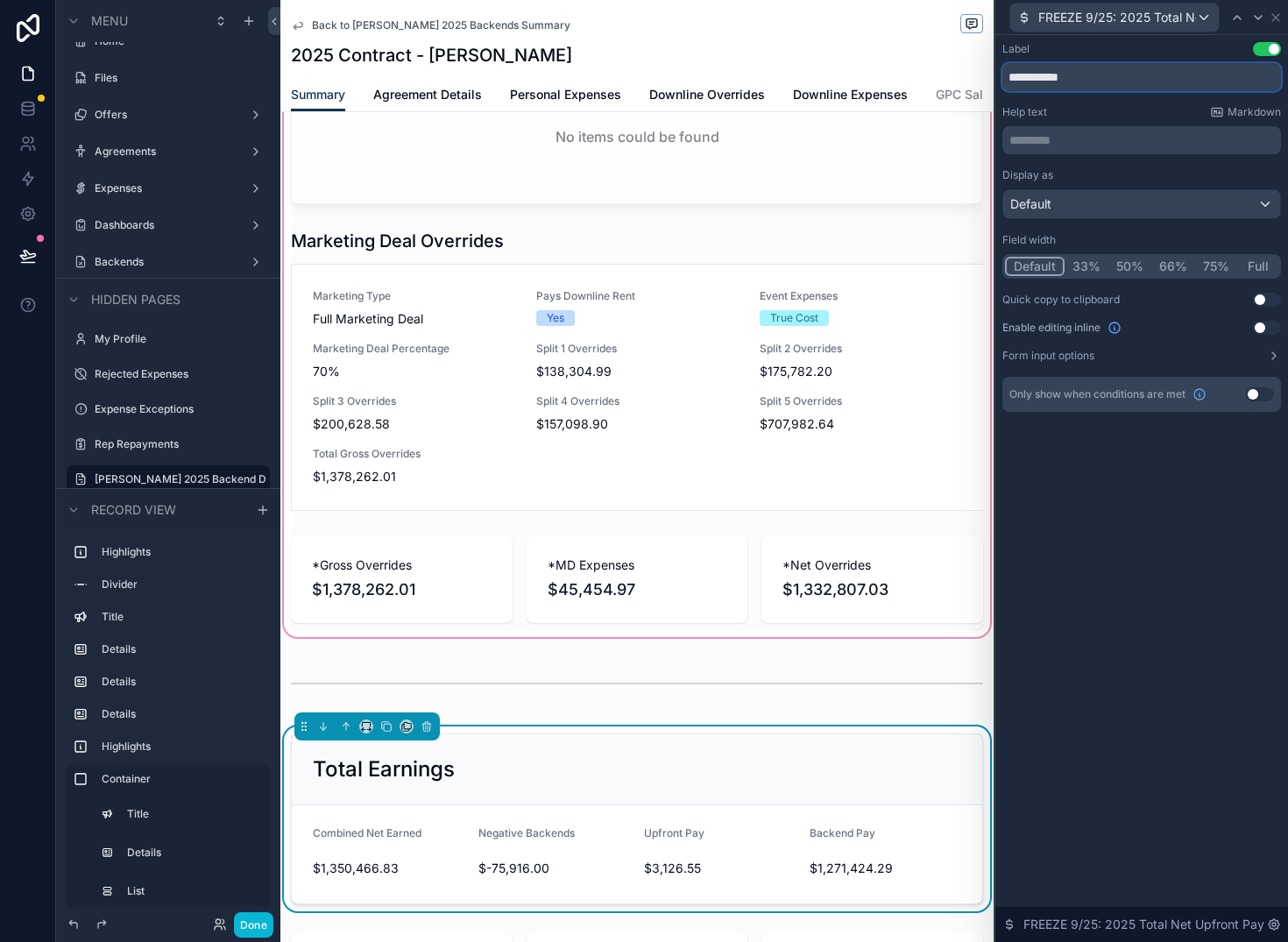
type input "**********"
click at [531, 589] on div "scrollable content" at bounding box center [637, 200] width 713 height 883
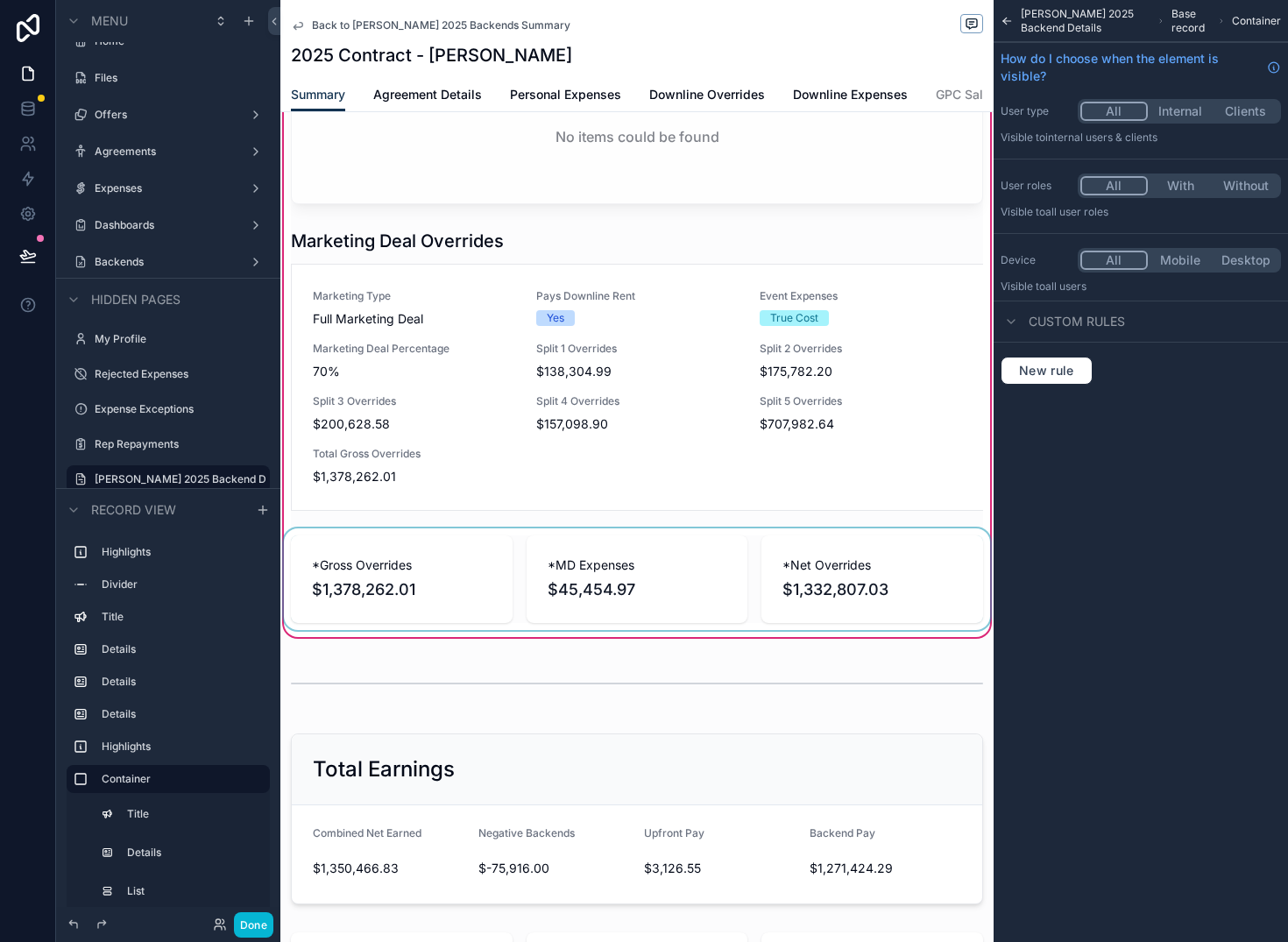
click at [606, 594] on div "scrollable content" at bounding box center [637, 579] width 713 height 102
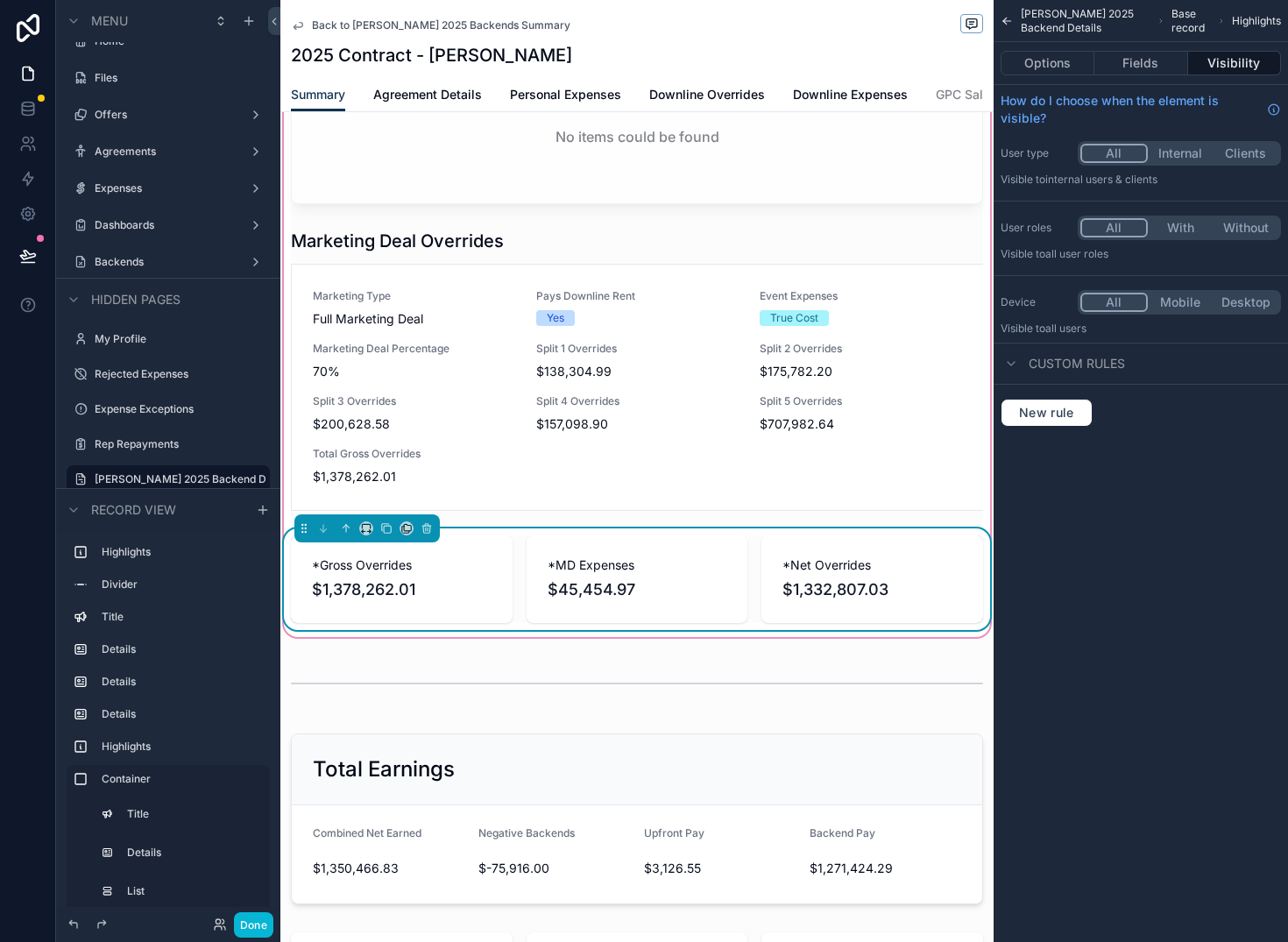
click at [622, 574] on span "*MD Expenses" at bounding box center [637, 565] width 180 height 17
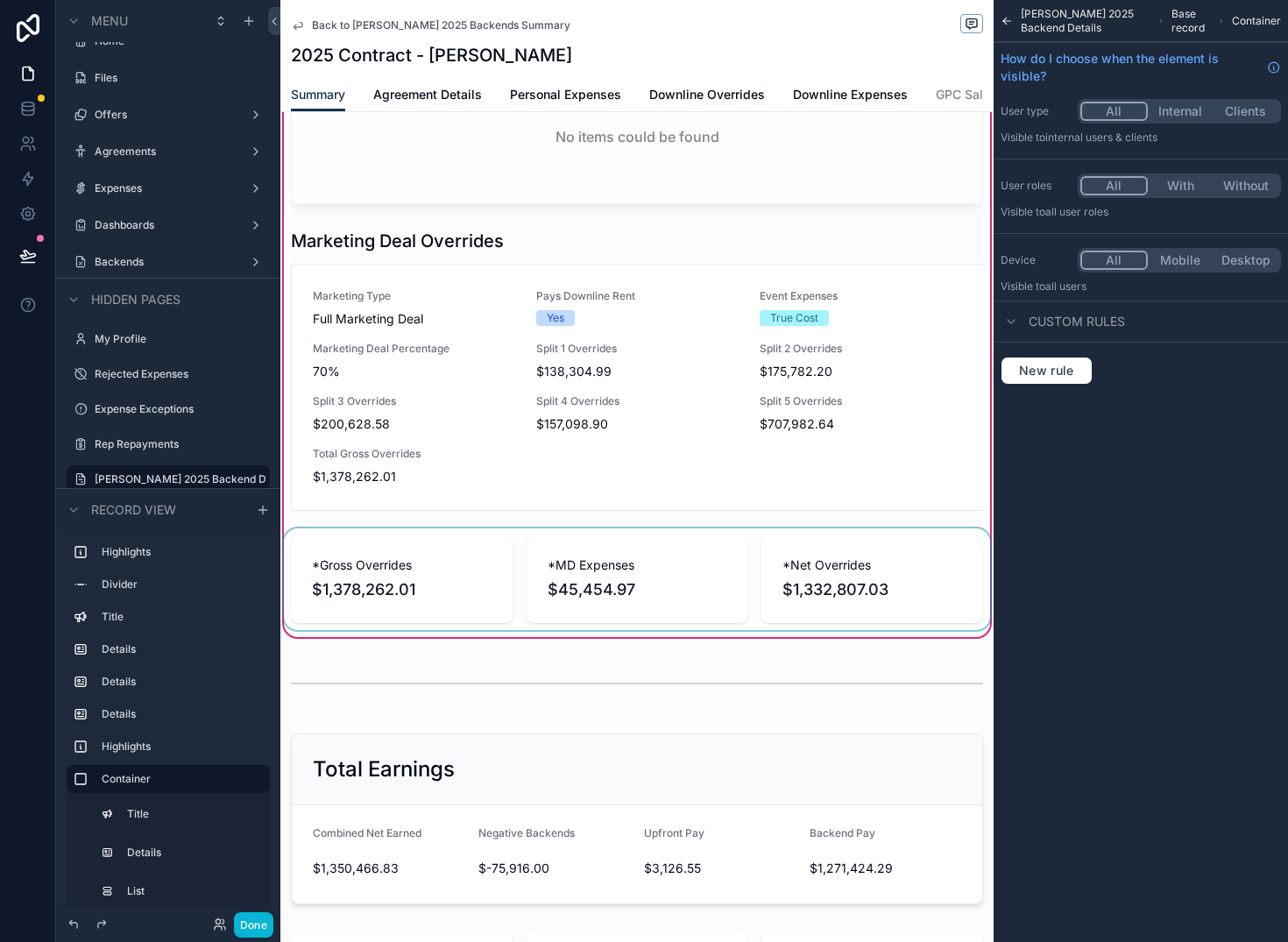
click at [627, 597] on div "scrollable content" at bounding box center [637, 579] width 713 height 102
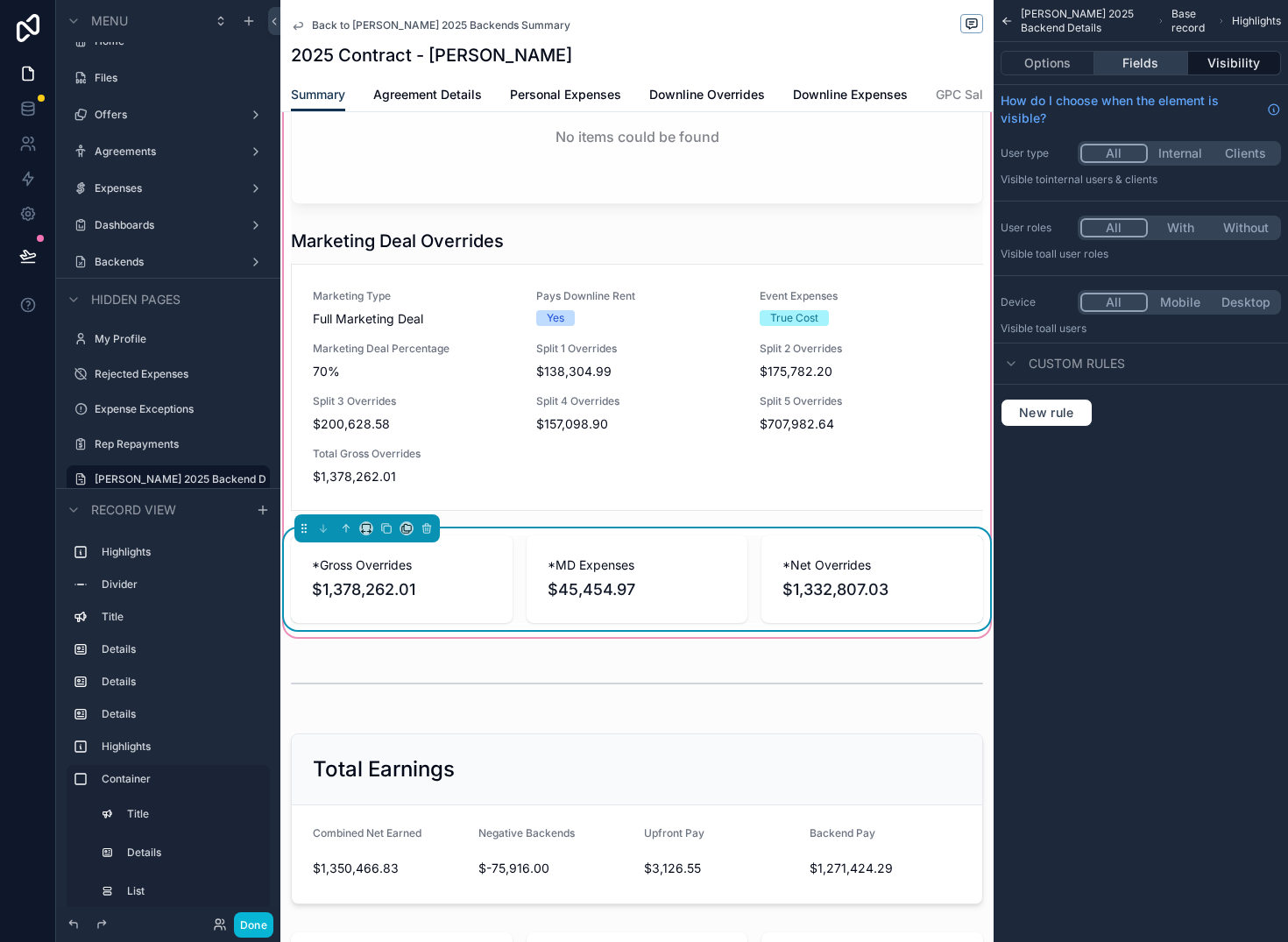
click at [1144, 63] on button "Fields" at bounding box center [1142, 63] width 93 height 25
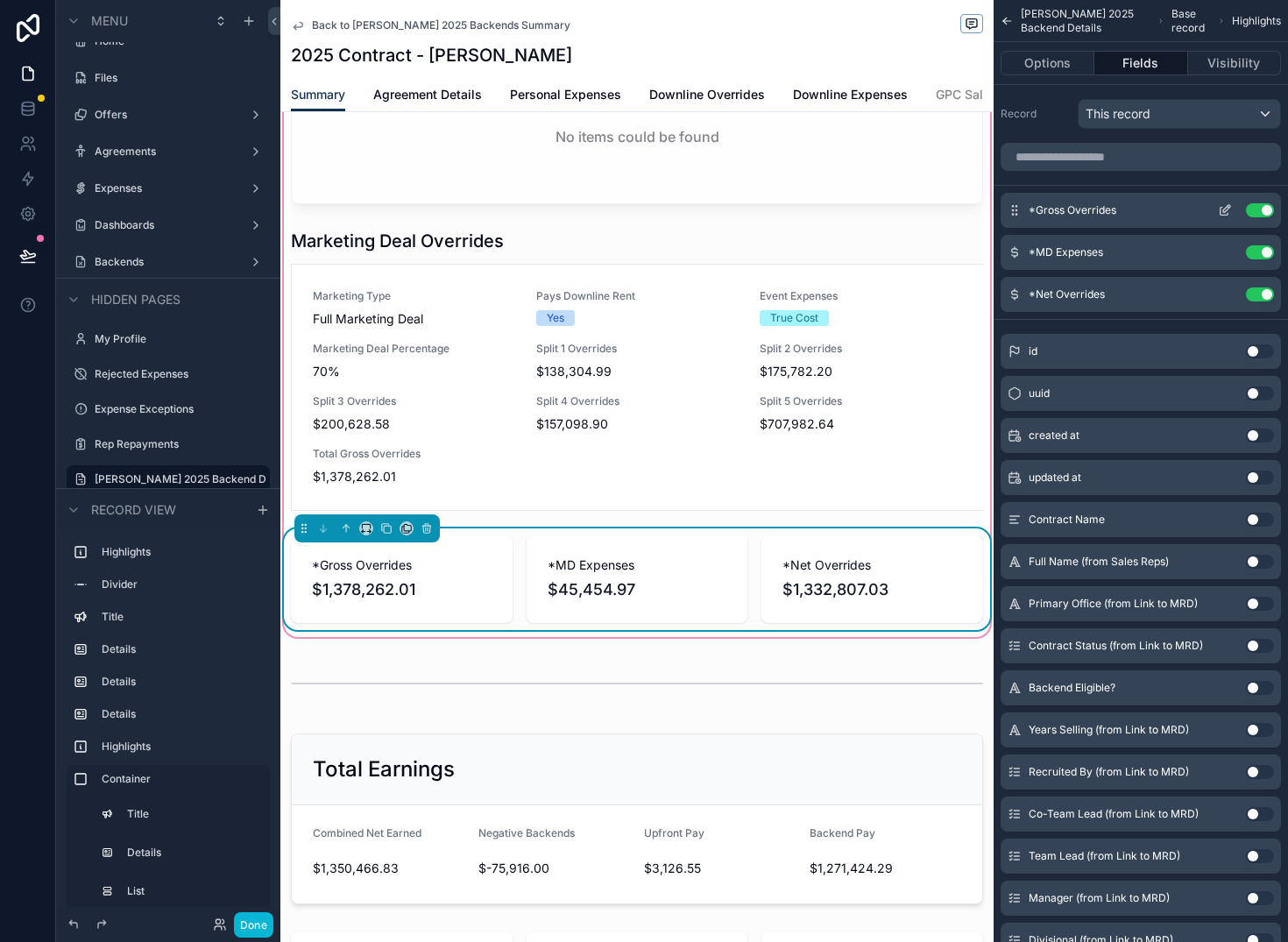
click at [1230, 208] on icon "scrollable content" at bounding box center [1225, 210] width 14 height 14
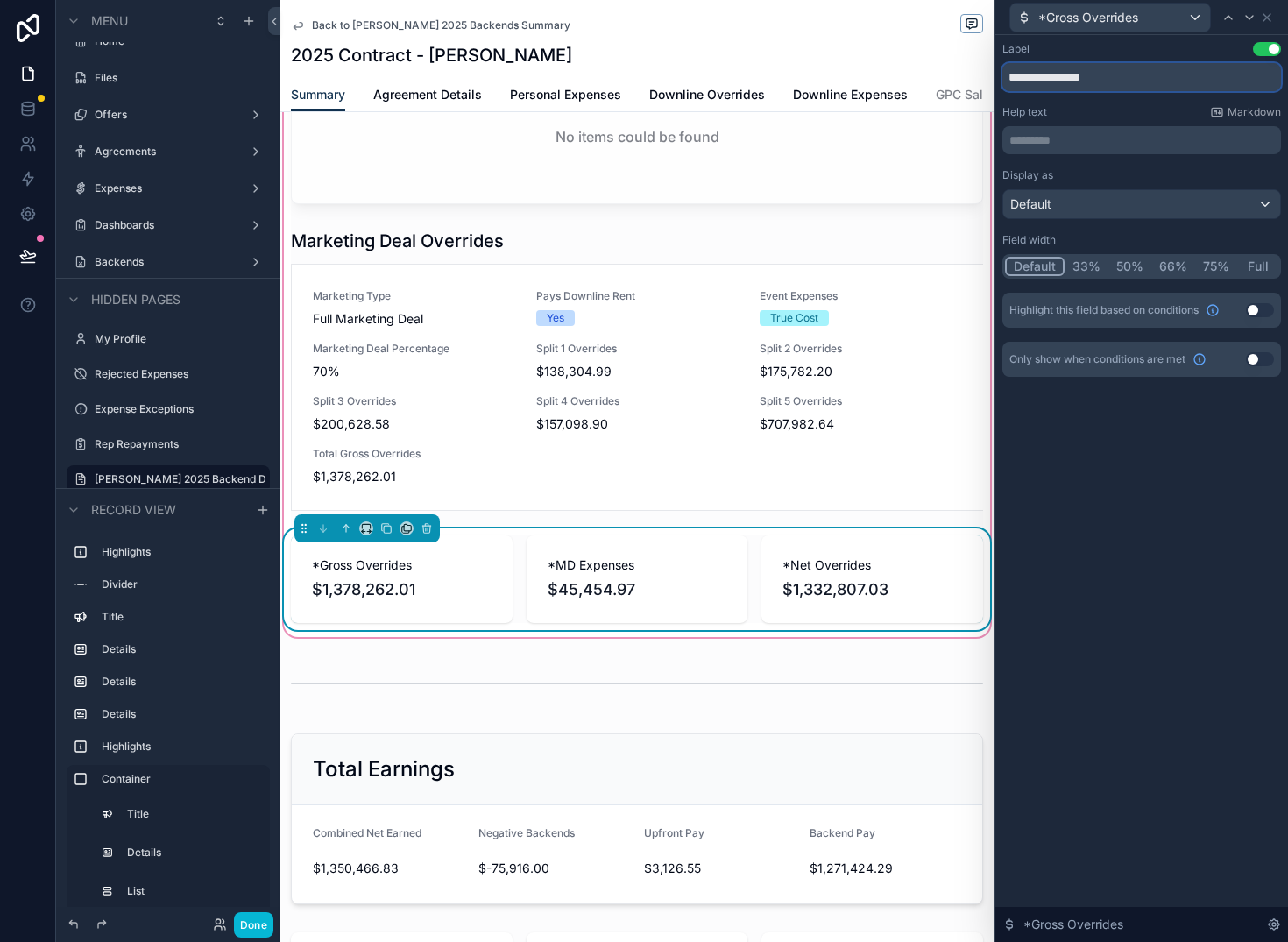
click at [1020, 79] on input "**********" at bounding box center [1142, 76] width 279 height 28
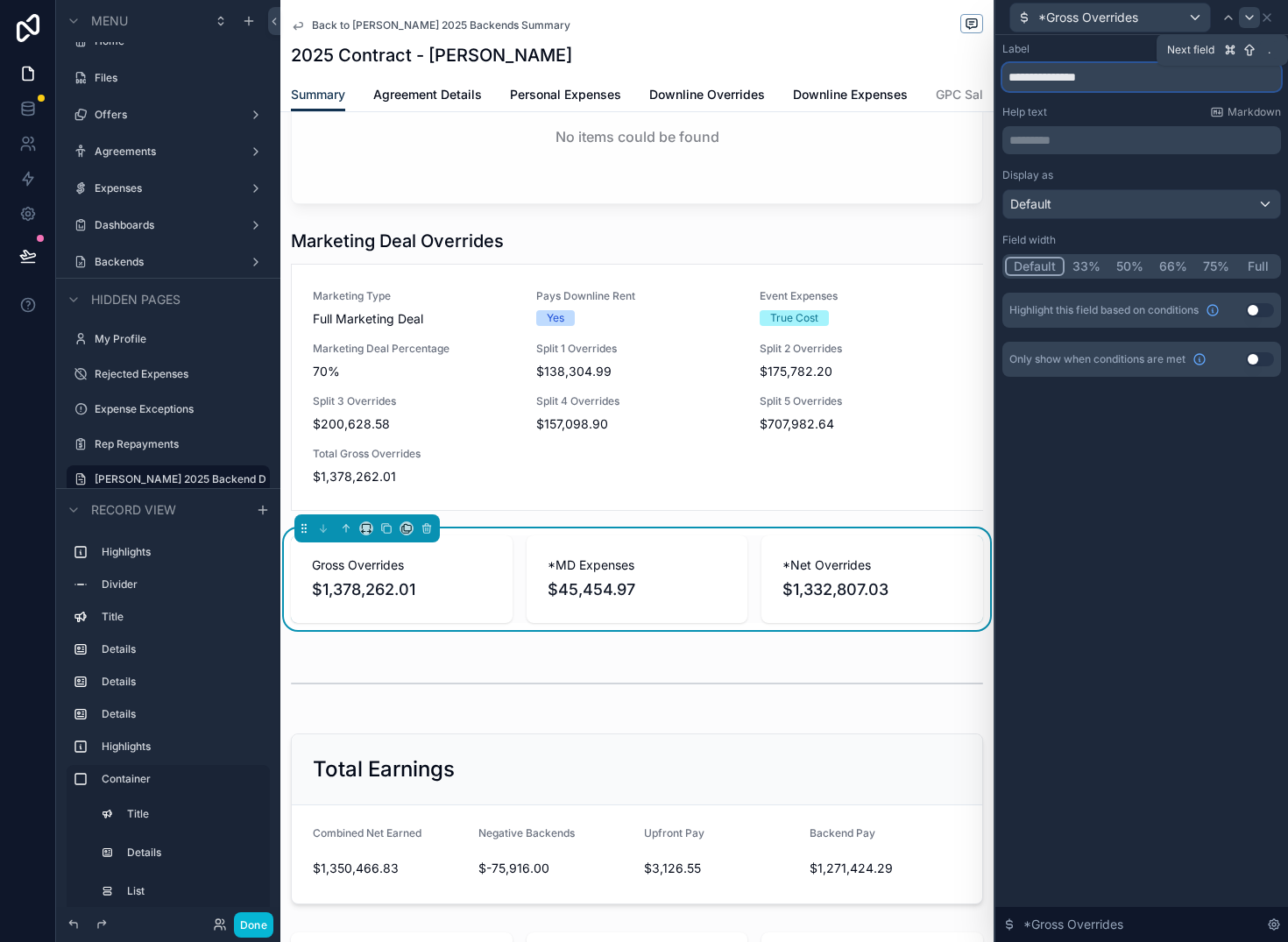
type input "**********"
click at [1251, 18] on icon at bounding box center [1249, 17] width 14 height 14
click at [1014, 74] on input "**********" at bounding box center [1142, 76] width 279 height 28
type input "**********"
click at [1248, 17] on icon at bounding box center [1249, 18] width 7 height 4
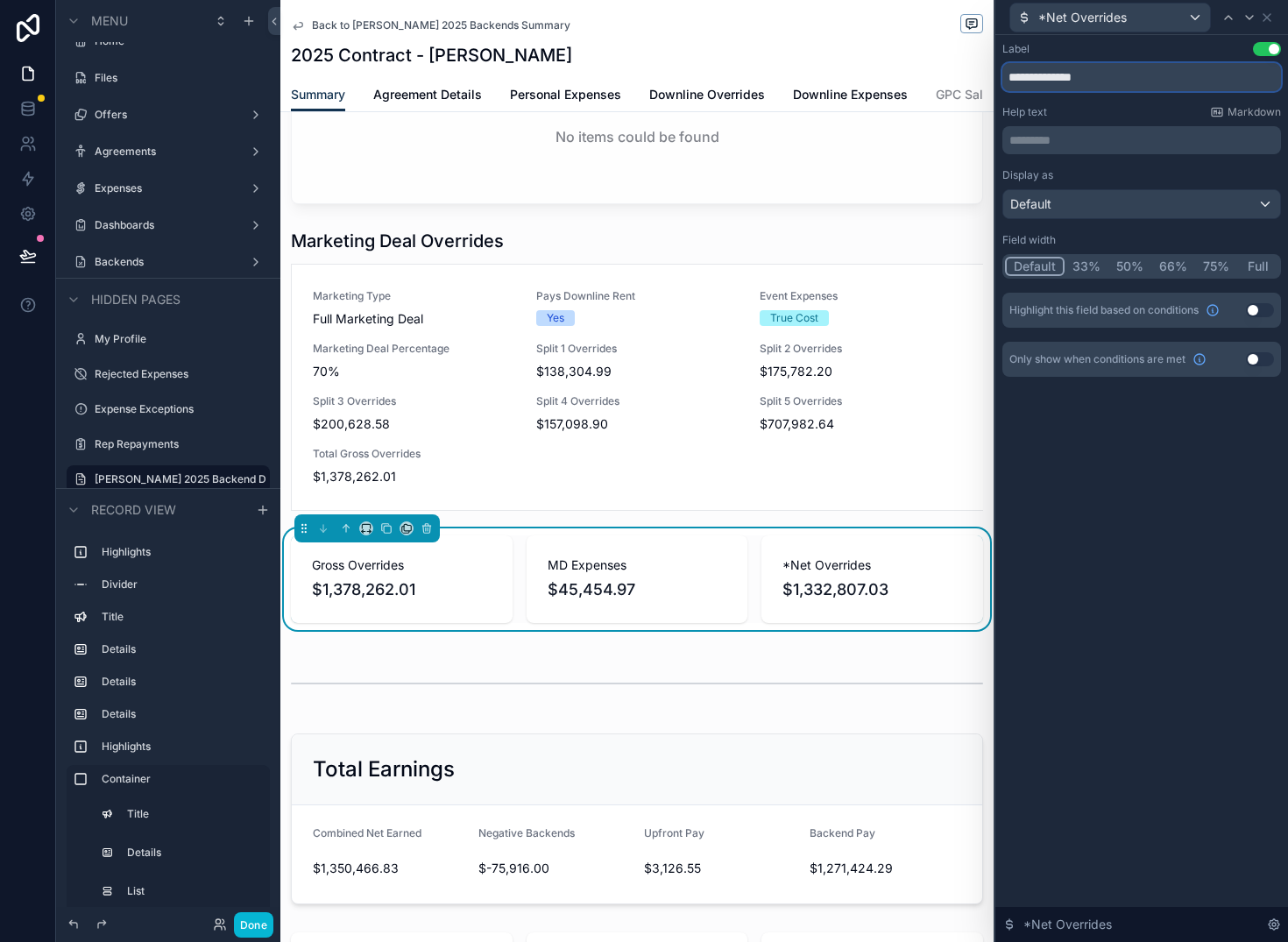
click at [1016, 78] on input "**********" at bounding box center [1142, 76] width 279 height 28
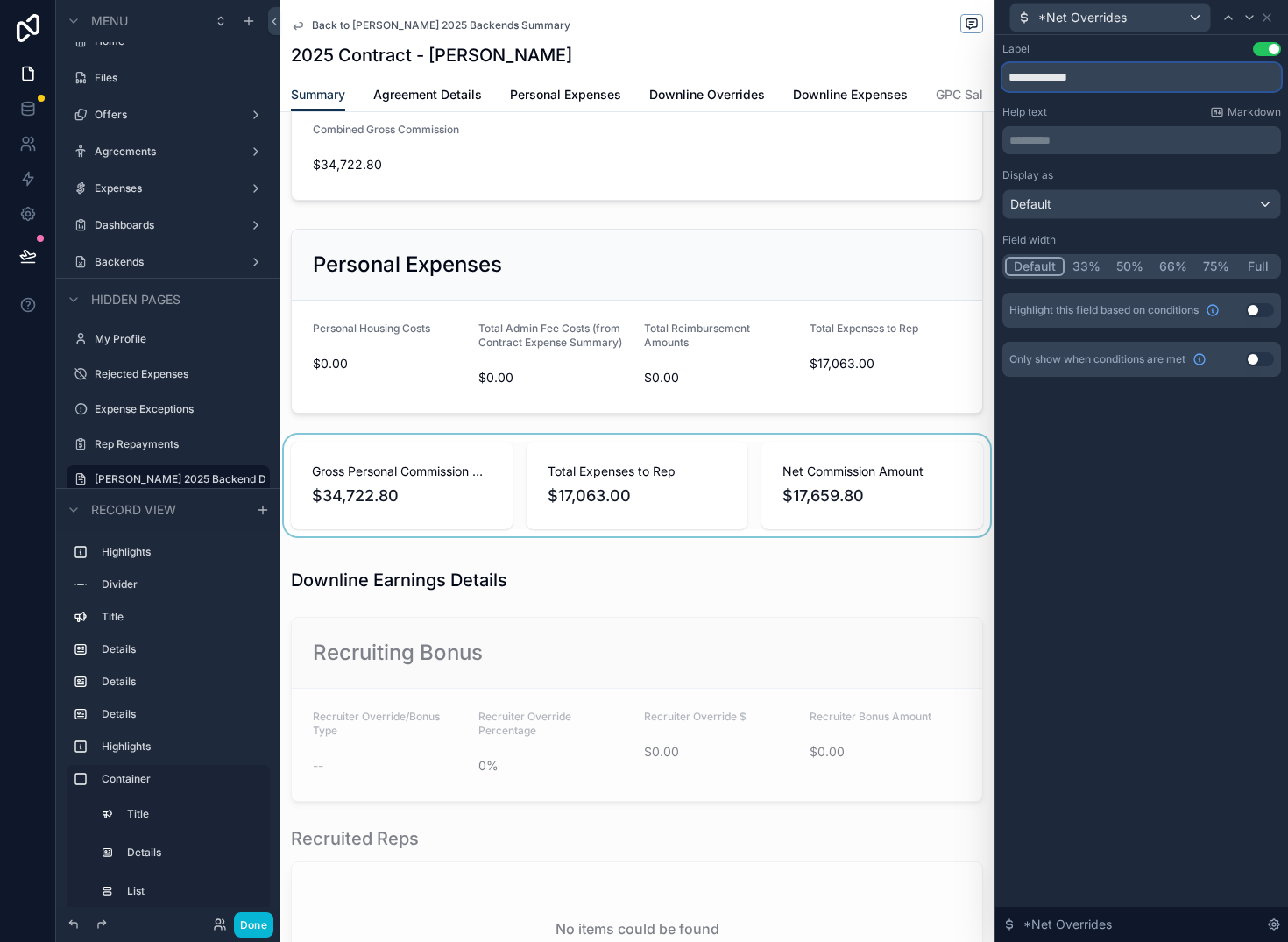
scroll to position [815, 0]
type input "**********"
click at [690, 477] on div "scrollable content" at bounding box center [637, 486] width 713 height 102
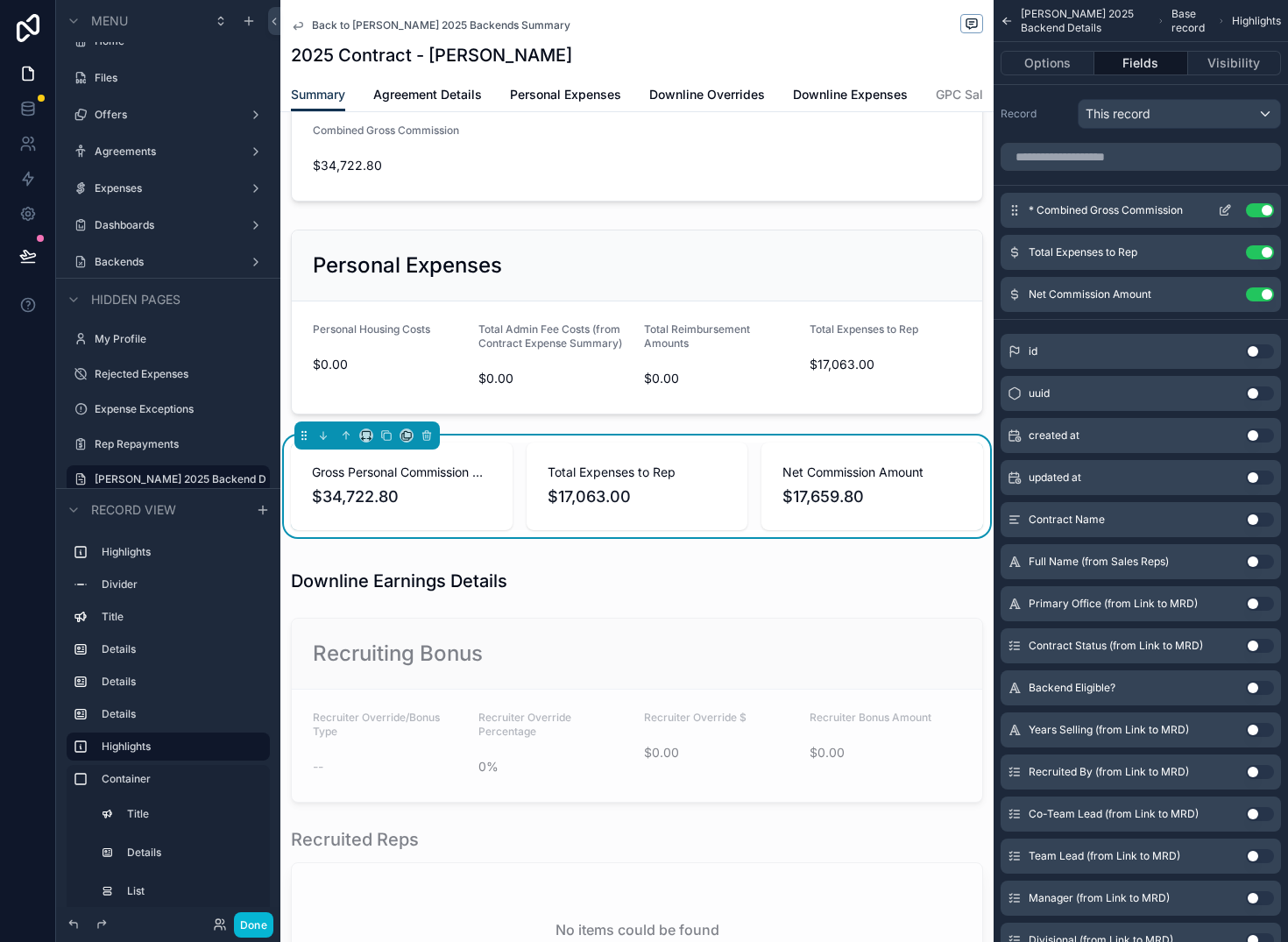
click at [1226, 208] on icon "scrollable content" at bounding box center [1225, 210] width 14 height 14
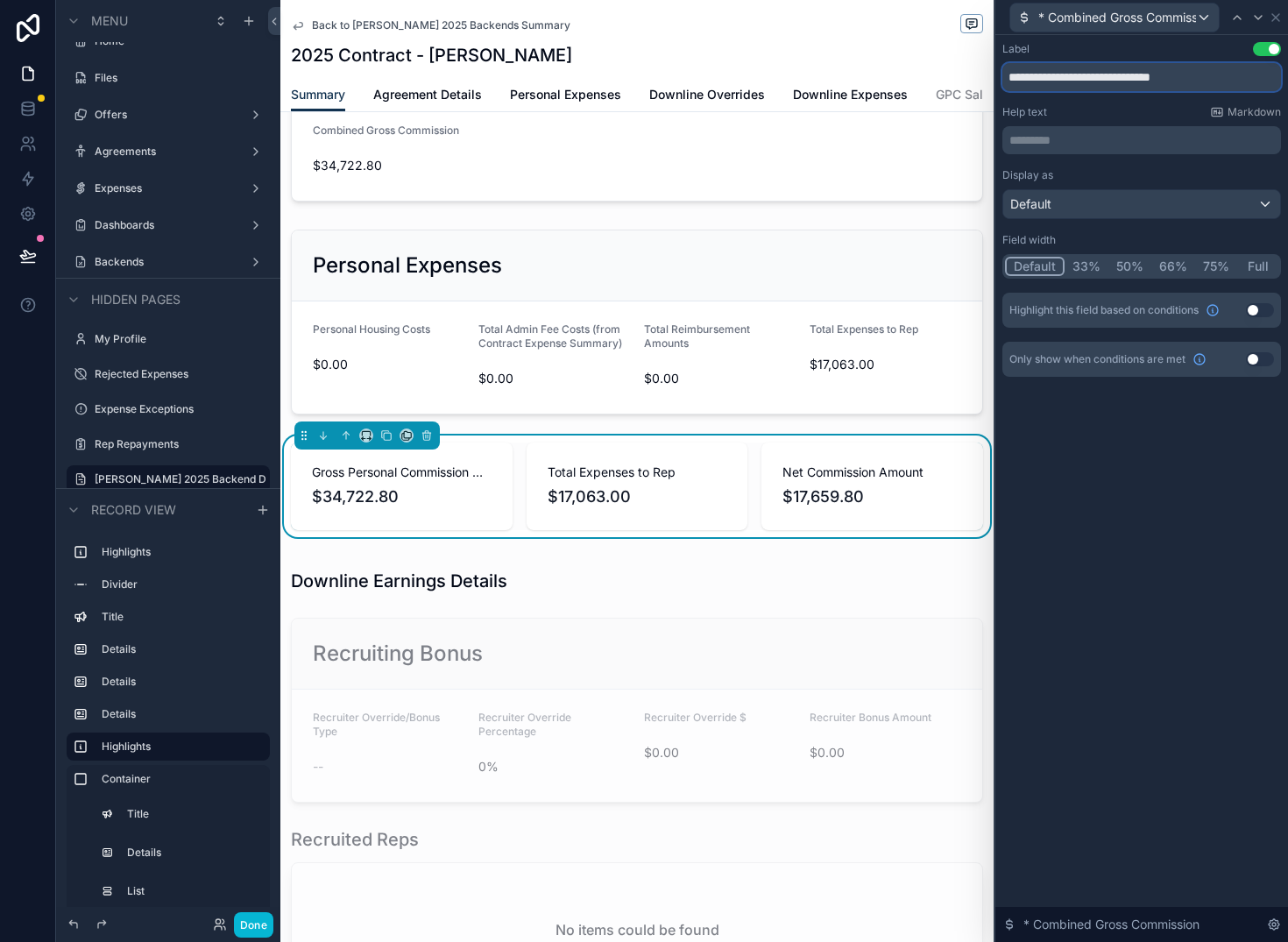
click at [1059, 73] on input "**********" at bounding box center [1142, 76] width 279 height 28
type input "**********"
click at [1129, 268] on button "50%" at bounding box center [1130, 266] width 43 height 19
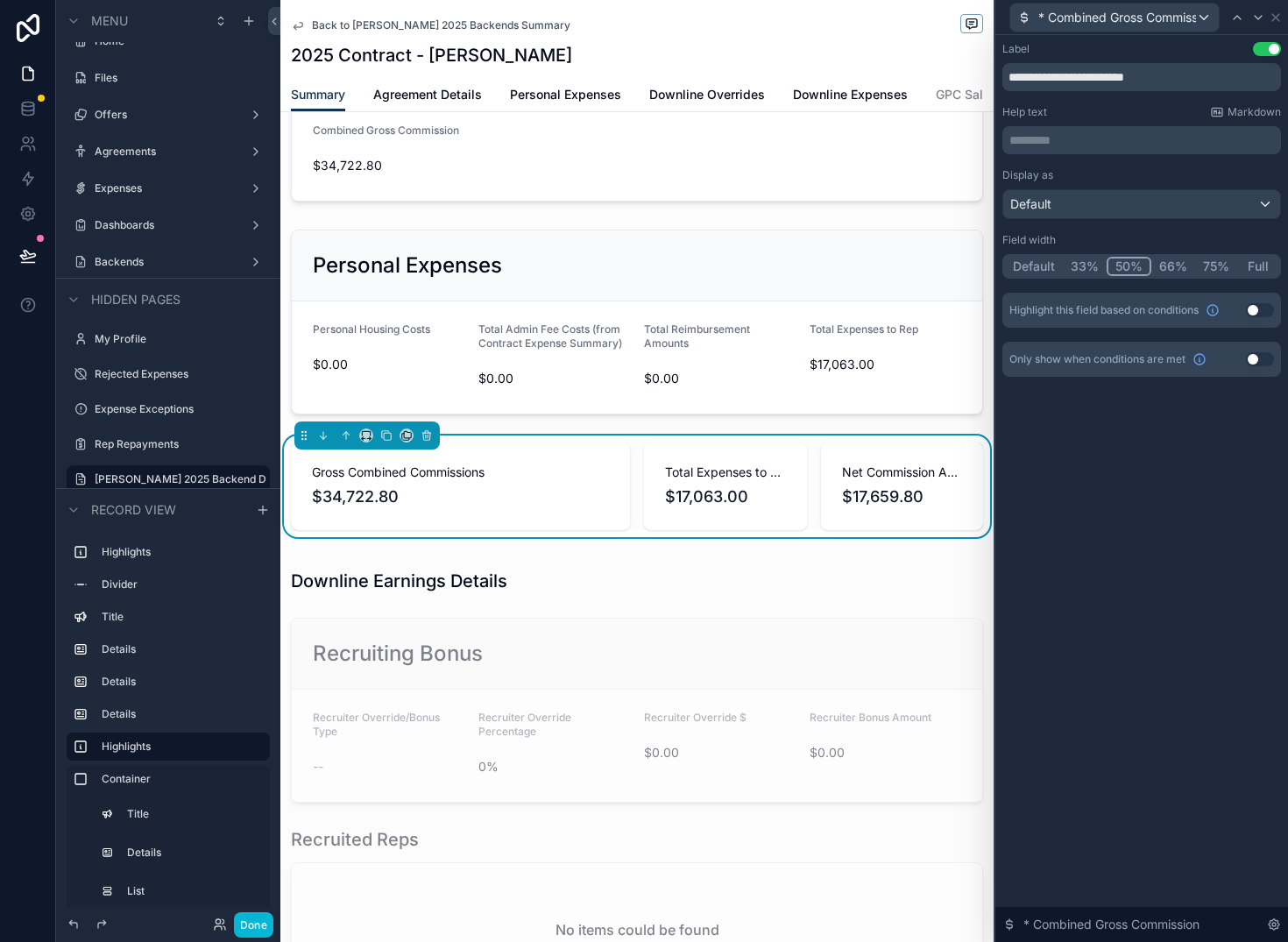
click at [1079, 266] on button "33%" at bounding box center [1085, 266] width 44 height 19
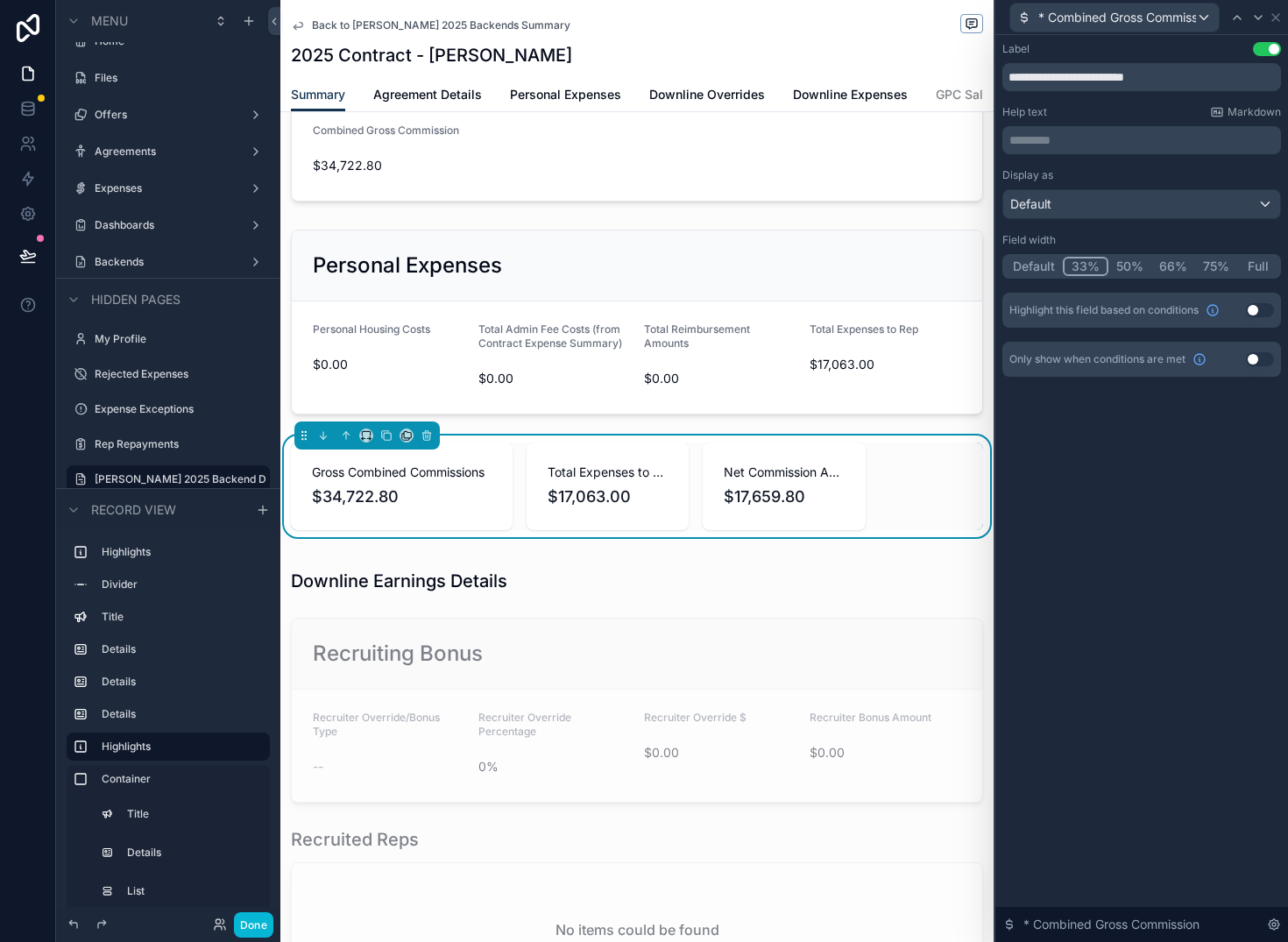
click at [1122, 265] on button "50%" at bounding box center [1130, 266] width 43 height 19
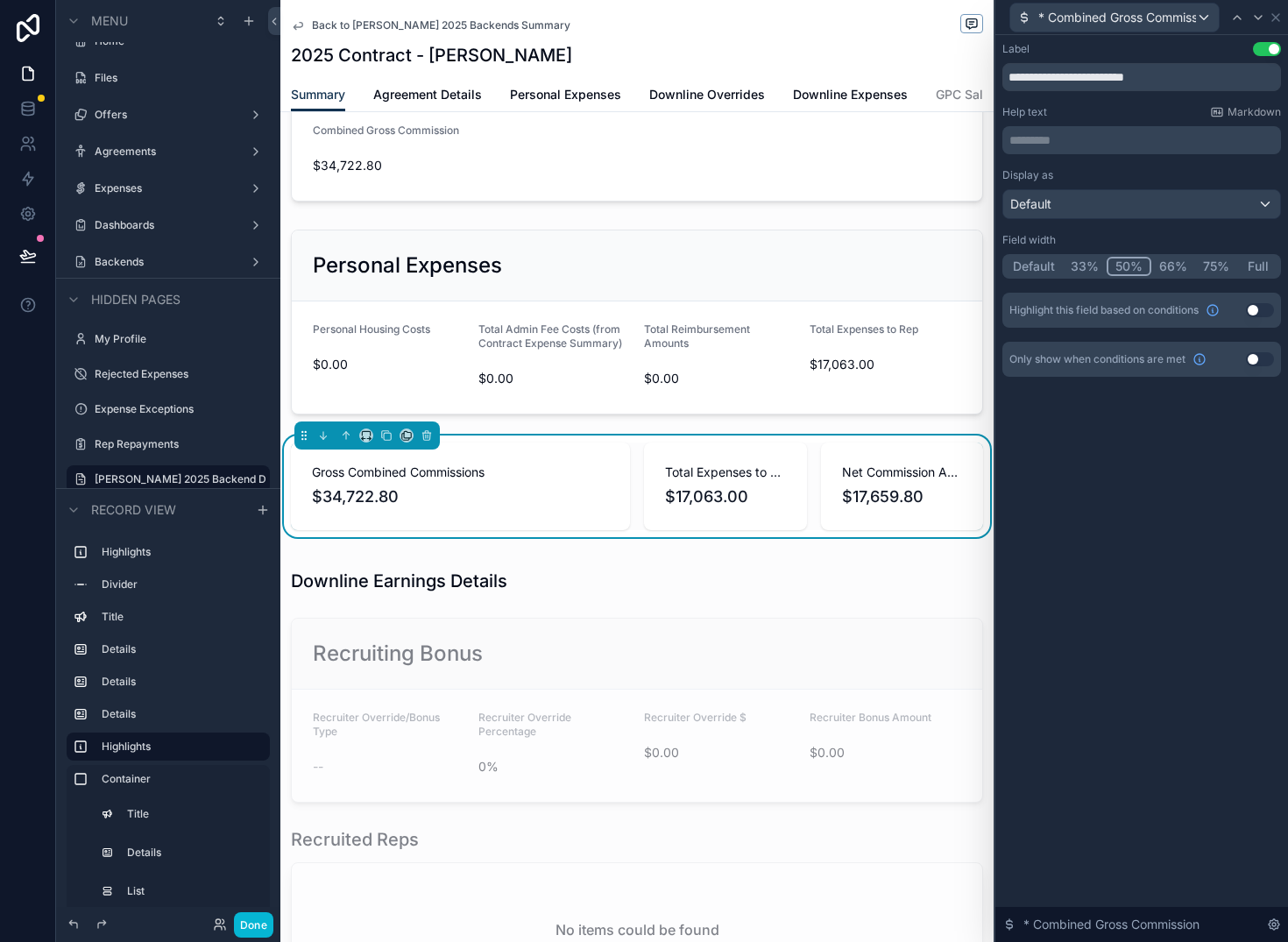
click at [1085, 265] on button "33%" at bounding box center [1085, 266] width 44 height 19
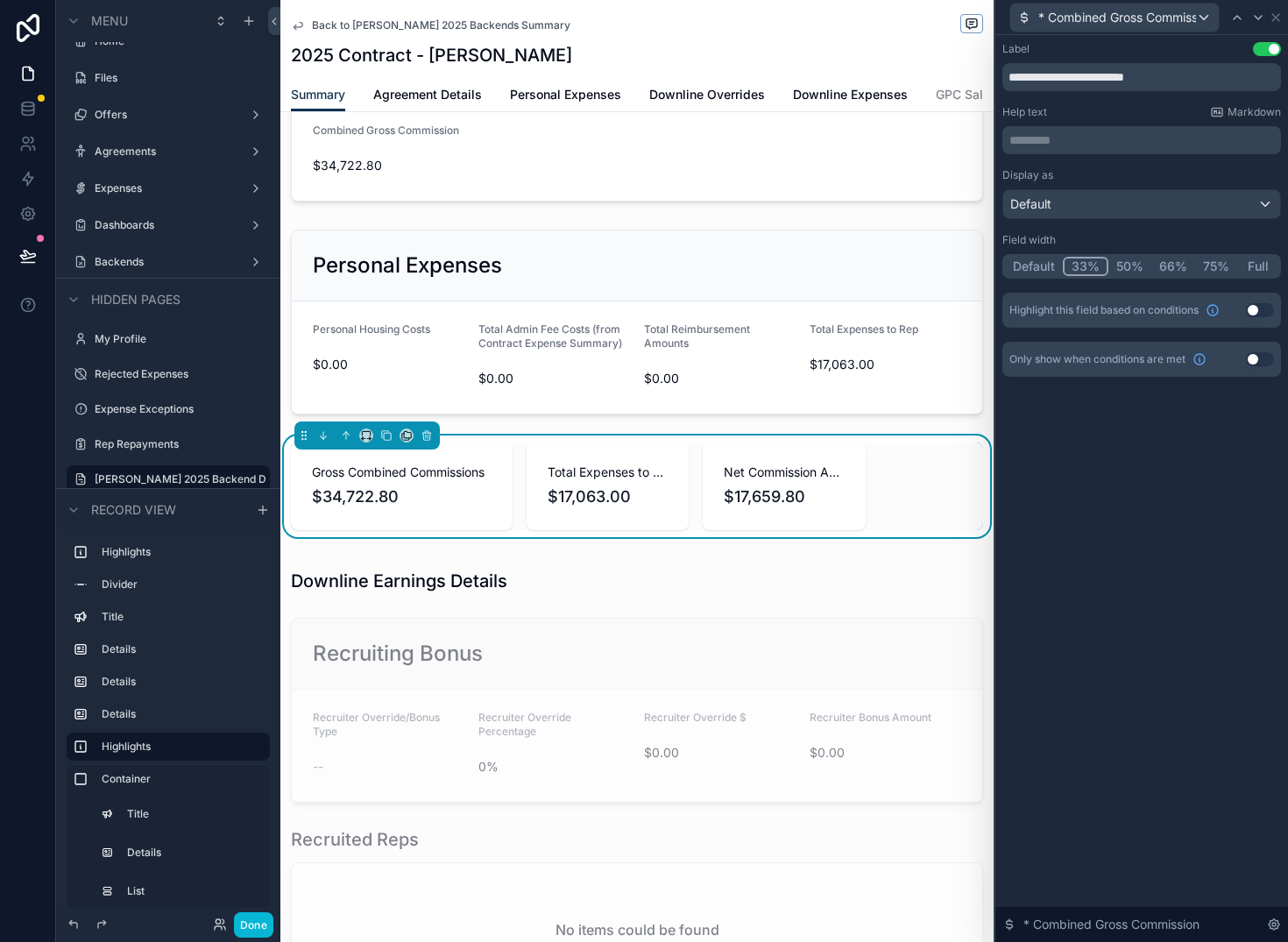
click at [1023, 266] on button "Default" at bounding box center [1034, 266] width 58 height 19
click at [1257, 22] on icon at bounding box center [1259, 17] width 14 height 14
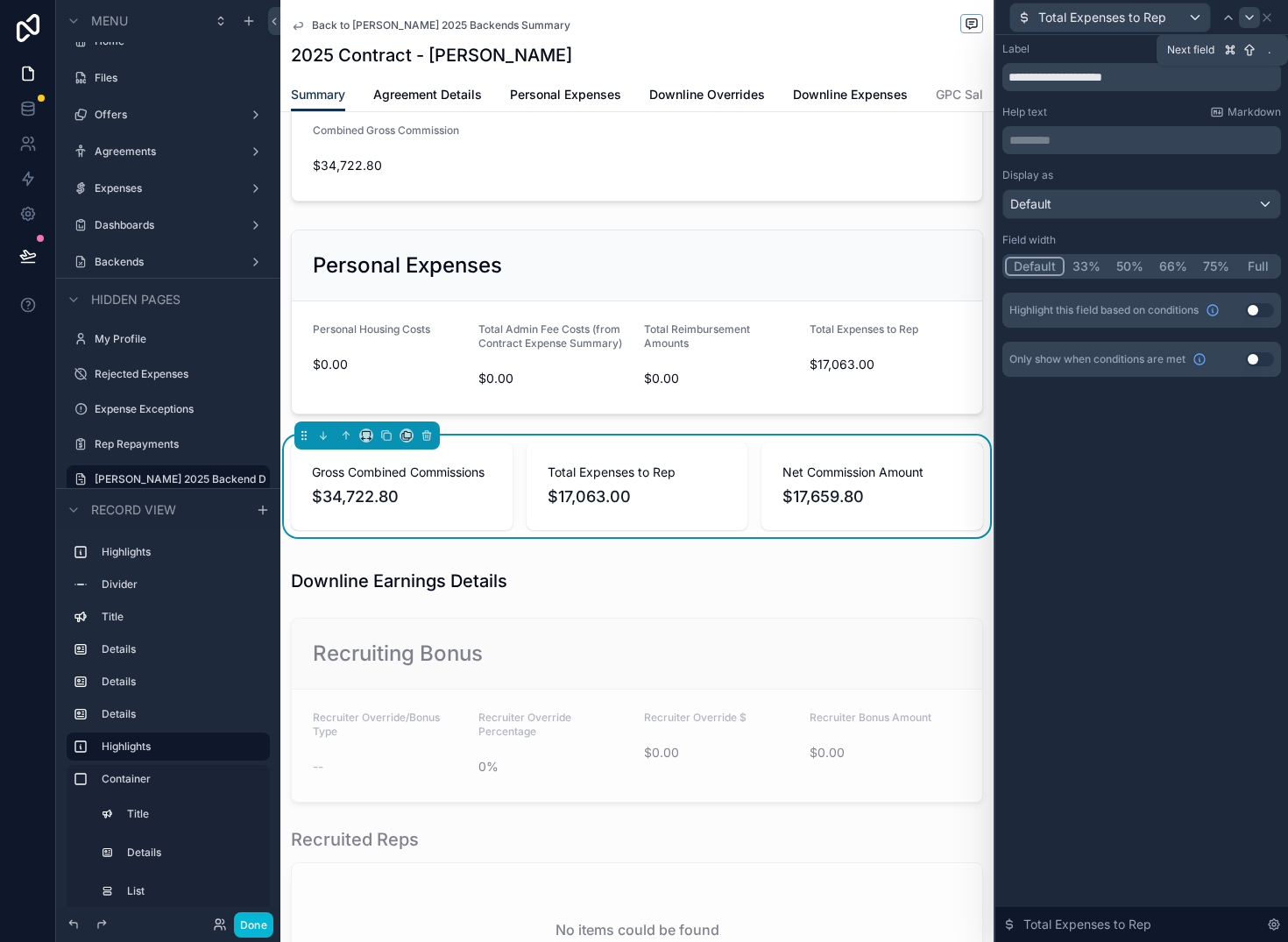
click at [1251, 20] on icon at bounding box center [1249, 17] width 14 height 14
click at [1122, 77] on input "**********" at bounding box center [1142, 76] width 279 height 28
type input "**********"
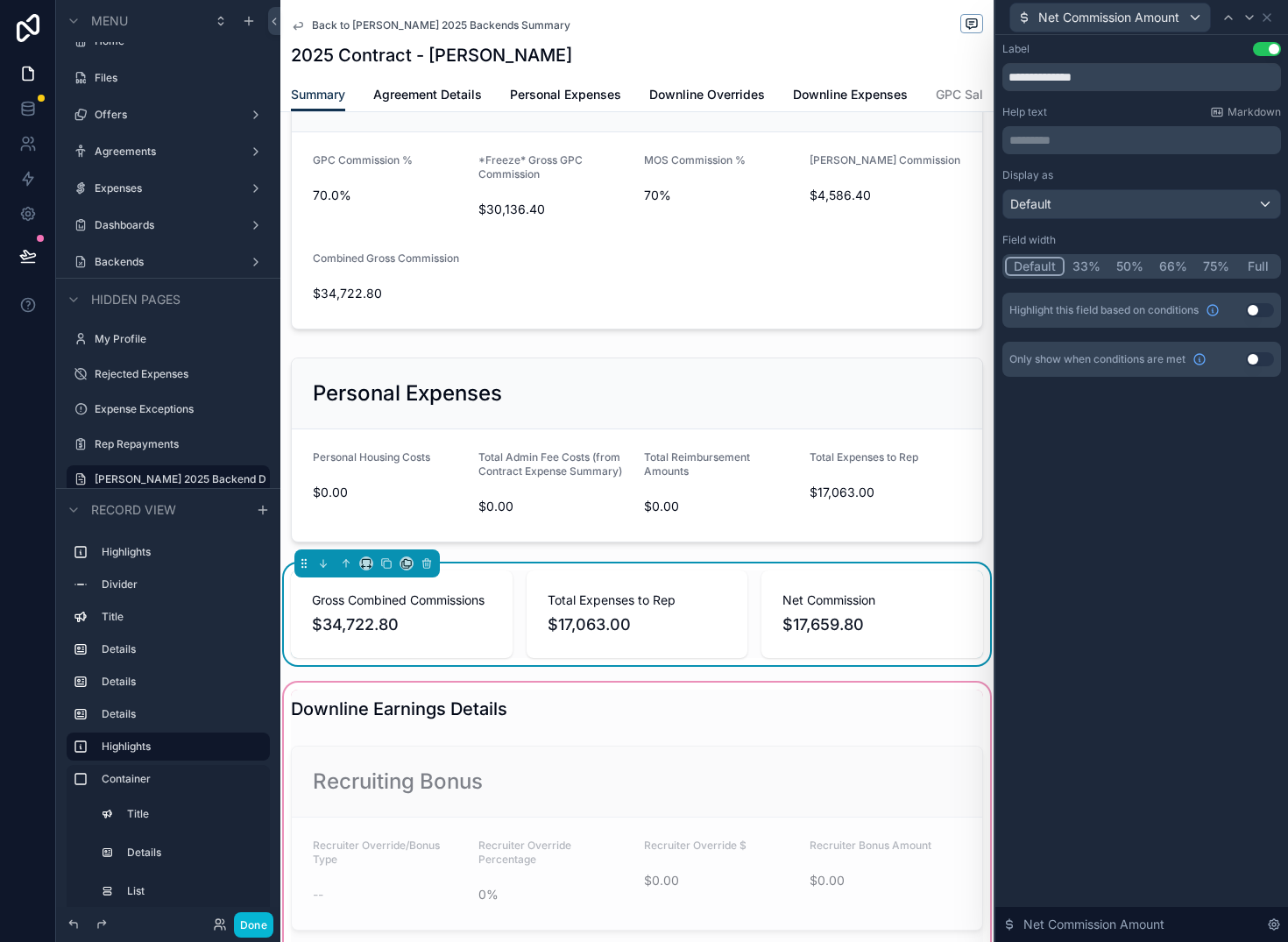
scroll to position [688, 0]
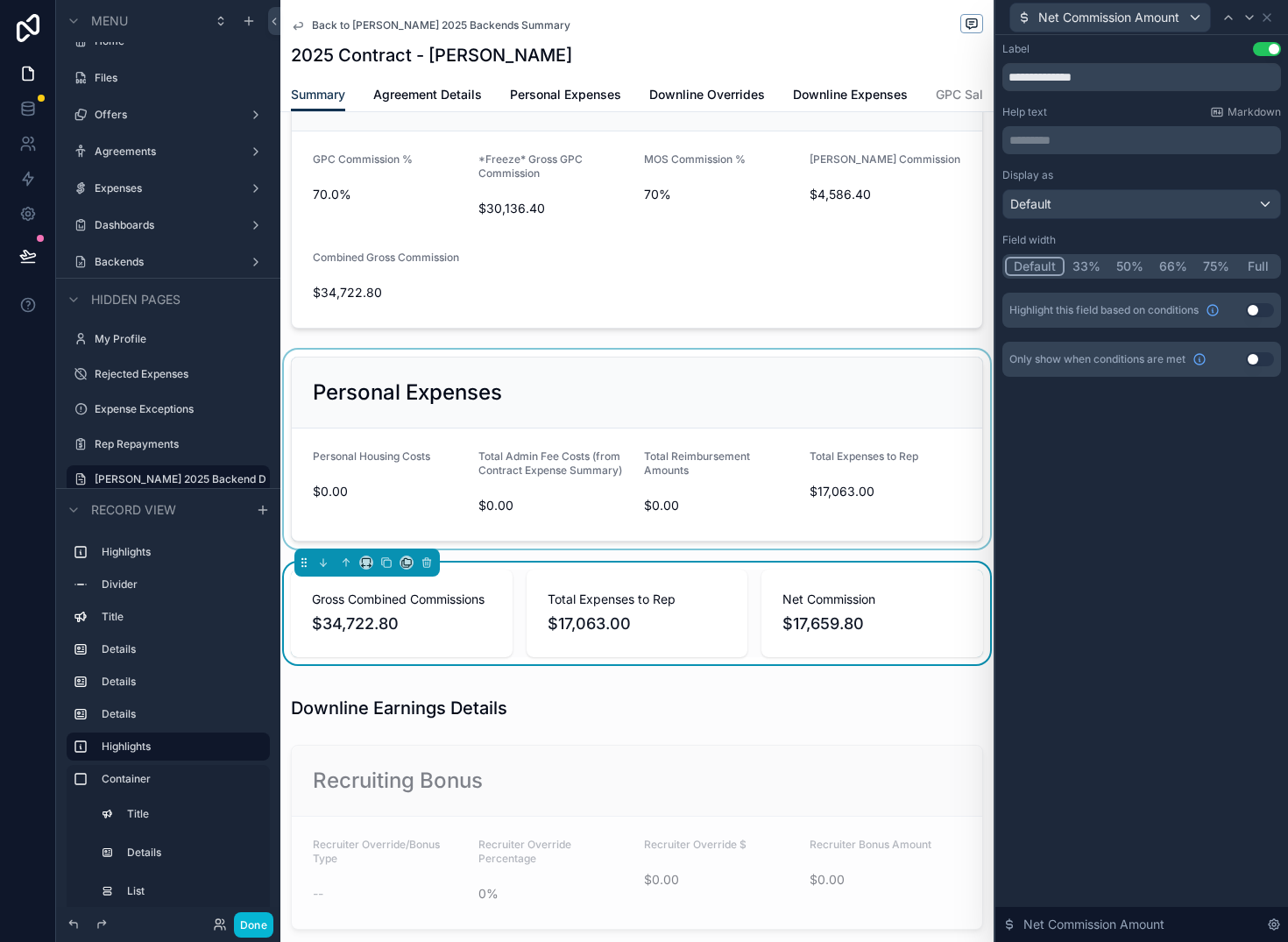
click at [719, 500] on div "scrollable content" at bounding box center [637, 449] width 713 height 199
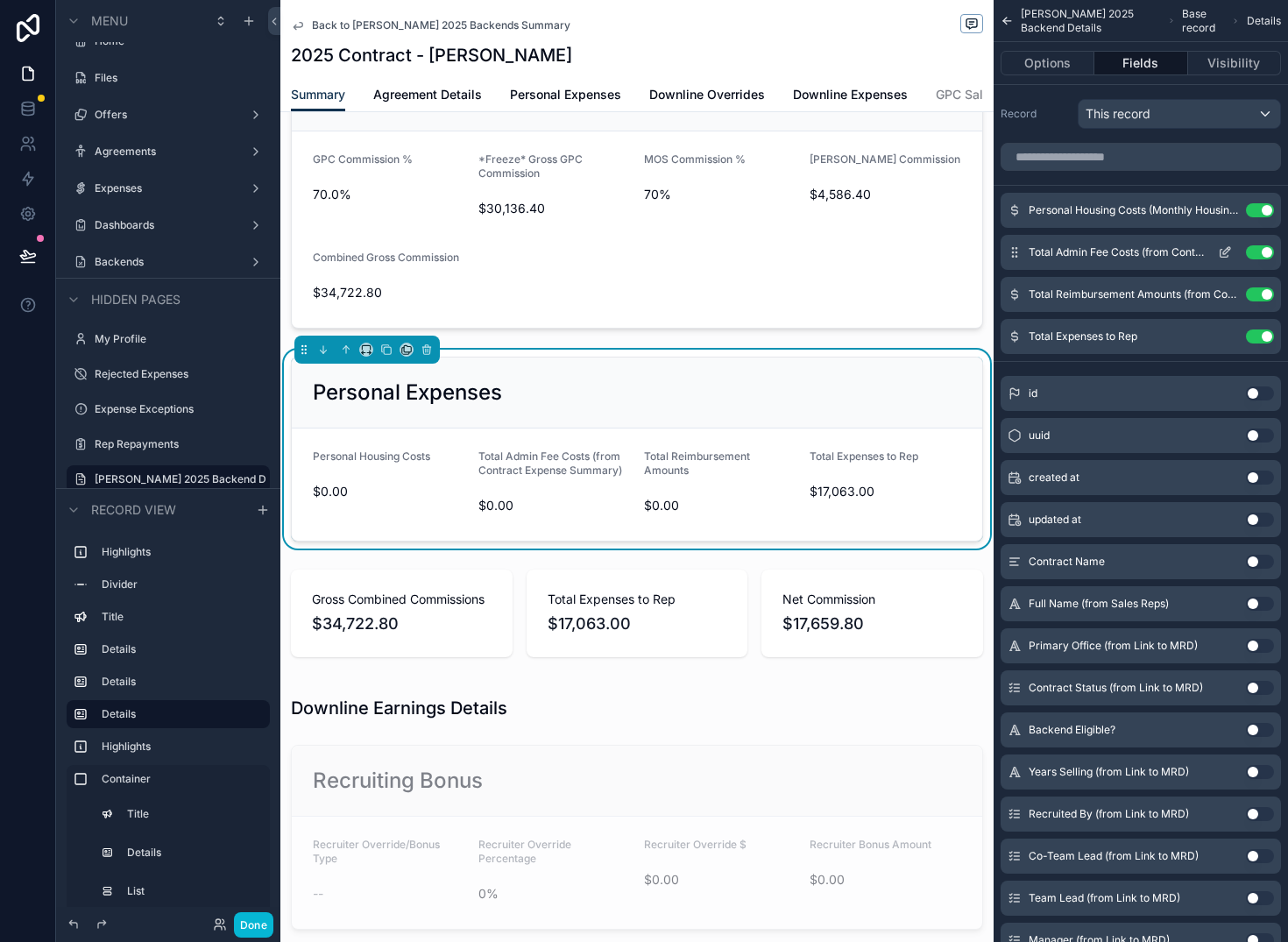
click at [1229, 262] on div "Total Admin Fee Costs (from Contract Expense Summary) Use setting" at bounding box center [1141, 252] width 281 height 35
click at [1230, 251] on icon "scrollable content" at bounding box center [1225, 252] width 14 height 14
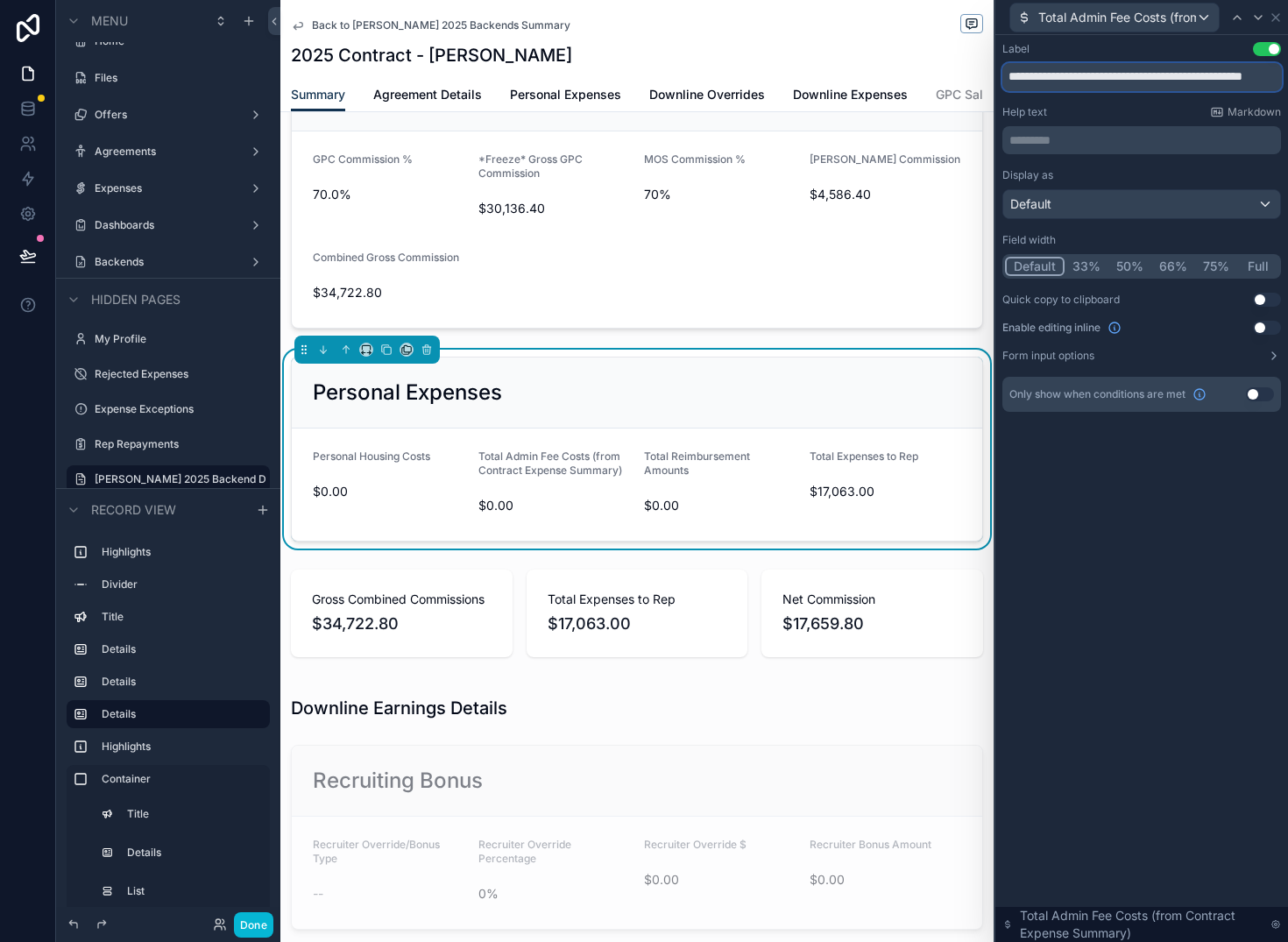
scroll to position [0, 68]
drag, startPoint x: 1142, startPoint y: 75, endPoint x: 1345, endPoint y: 89, distance: 203.5
click at [1287, 89] on html "**********" at bounding box center [644, 471] width 1288 height 942
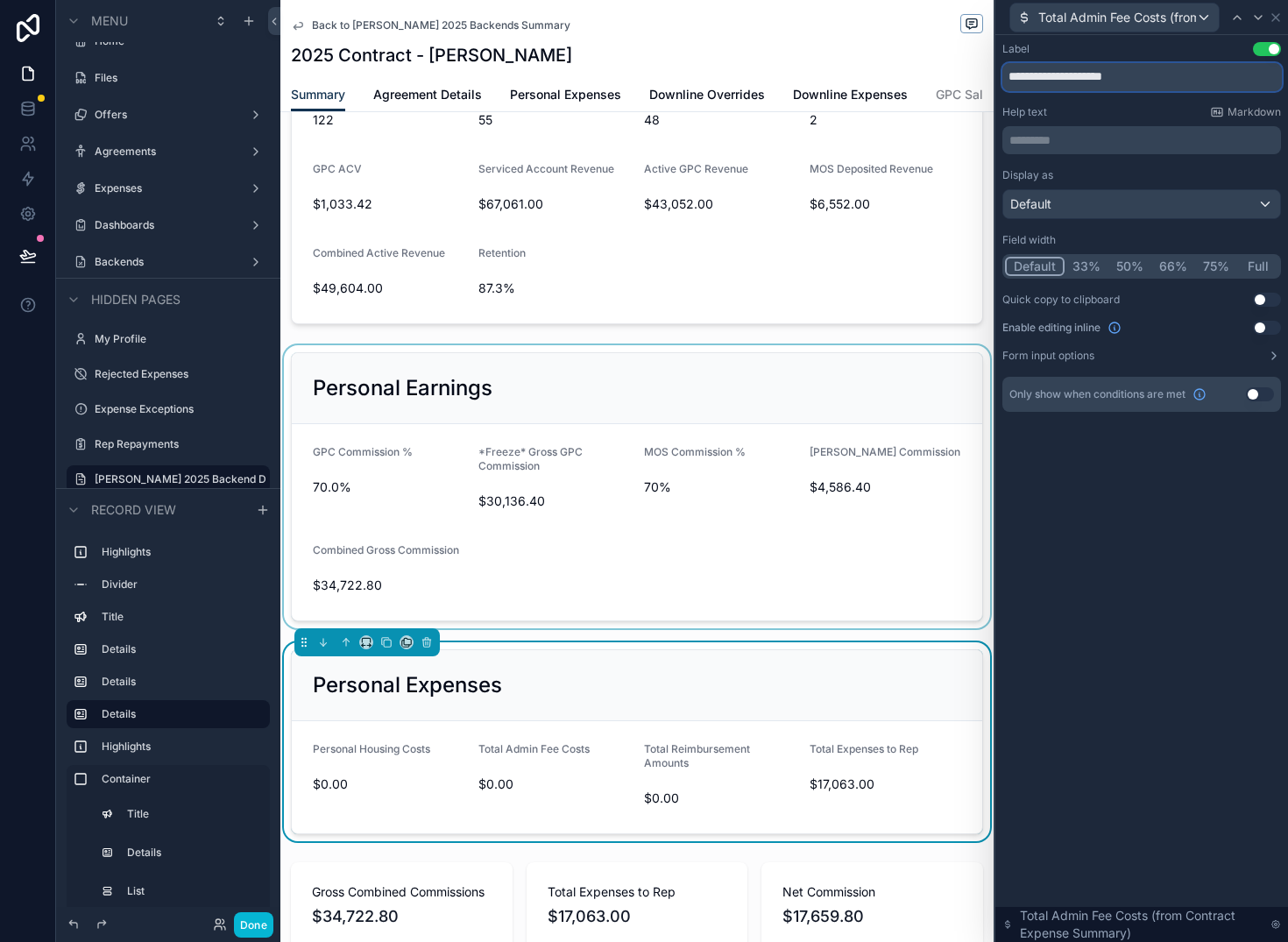
scroll to position [439, 0]
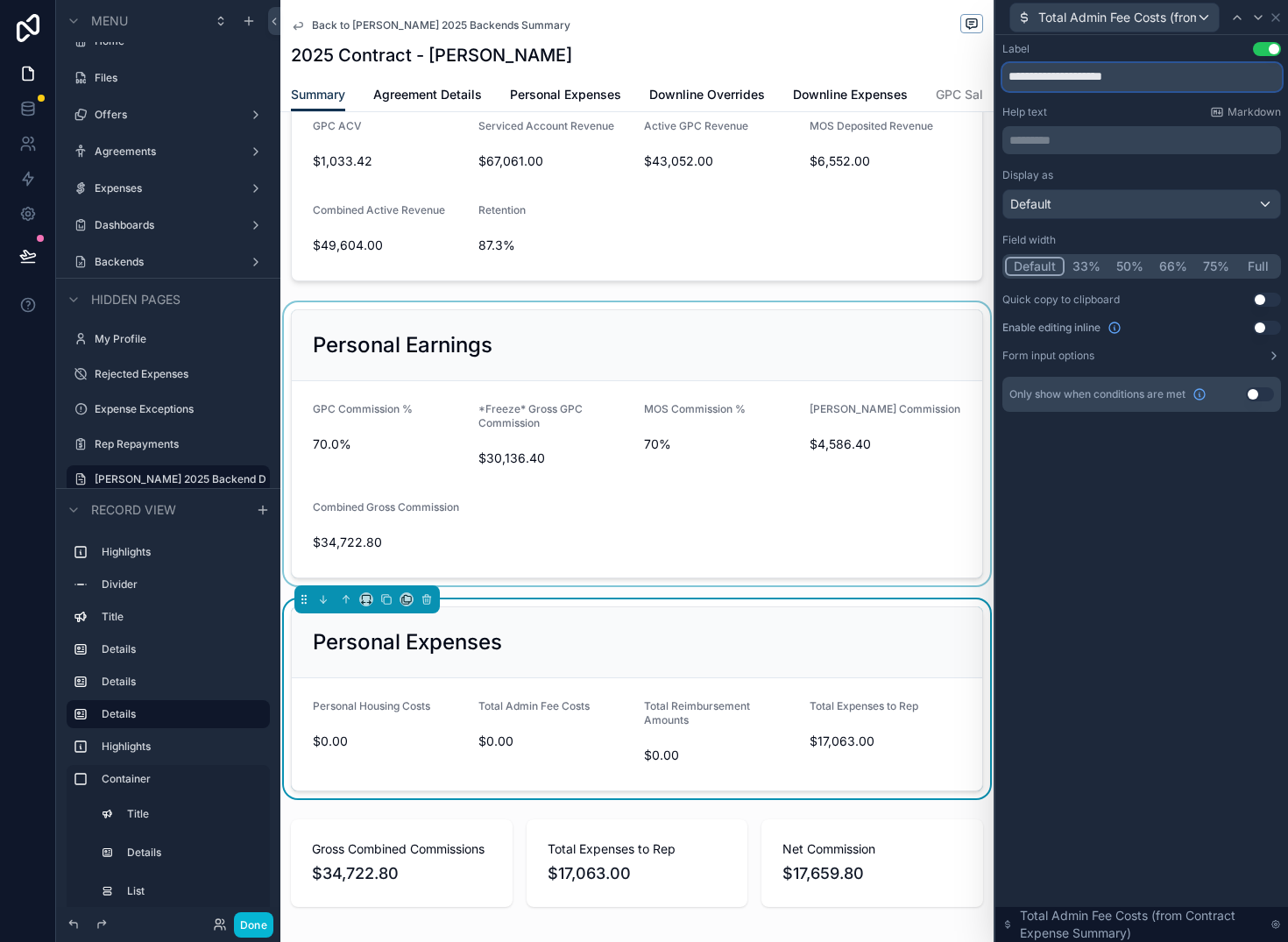
type input "**********"
click at [550, 472] on div "scrollable content" at bounding box center [637, 444] width 713 height 284
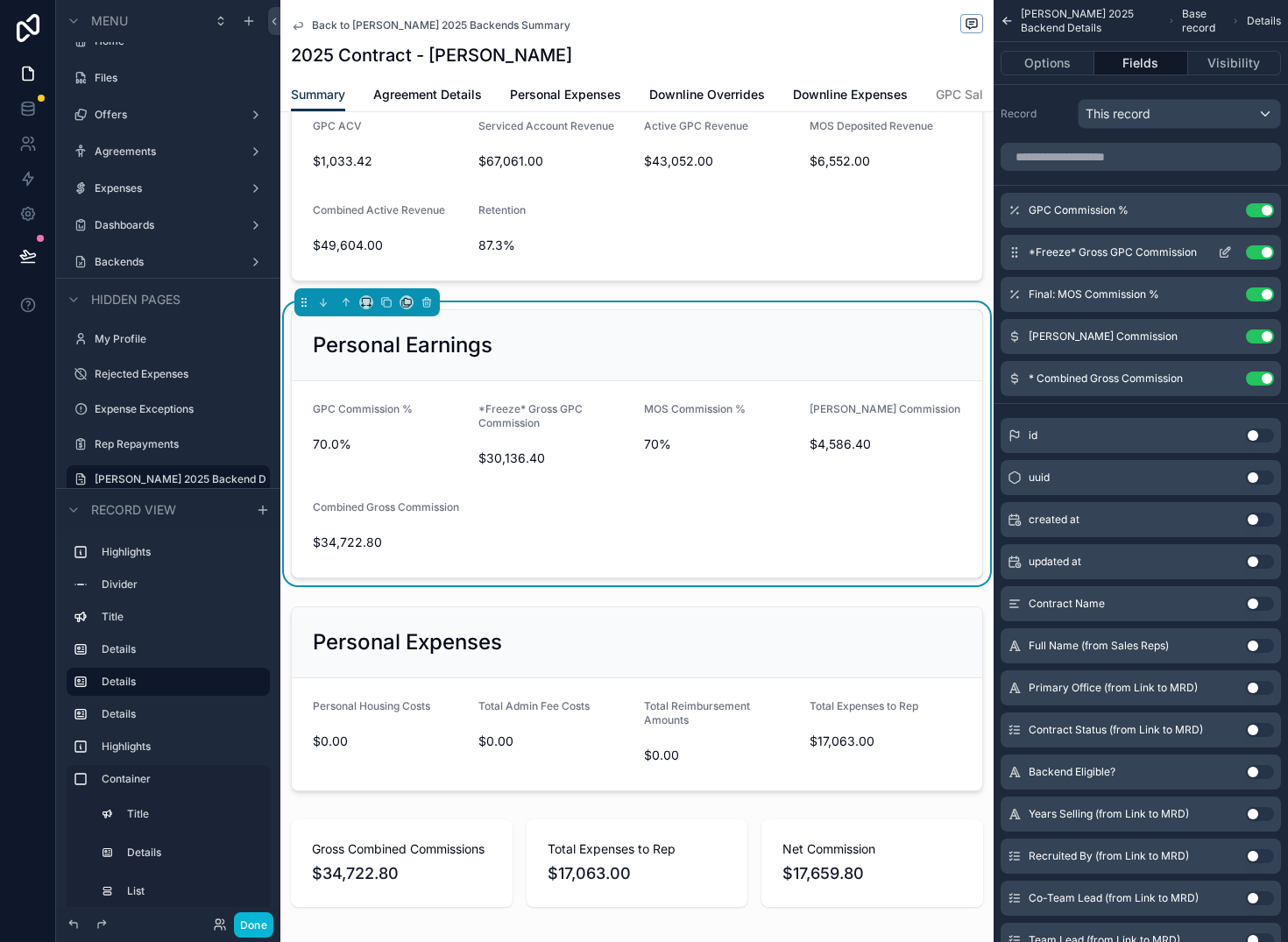
click at [1223, 252] on icon "scrollable content" at bounding box center [1226, 250] width 7 height 7
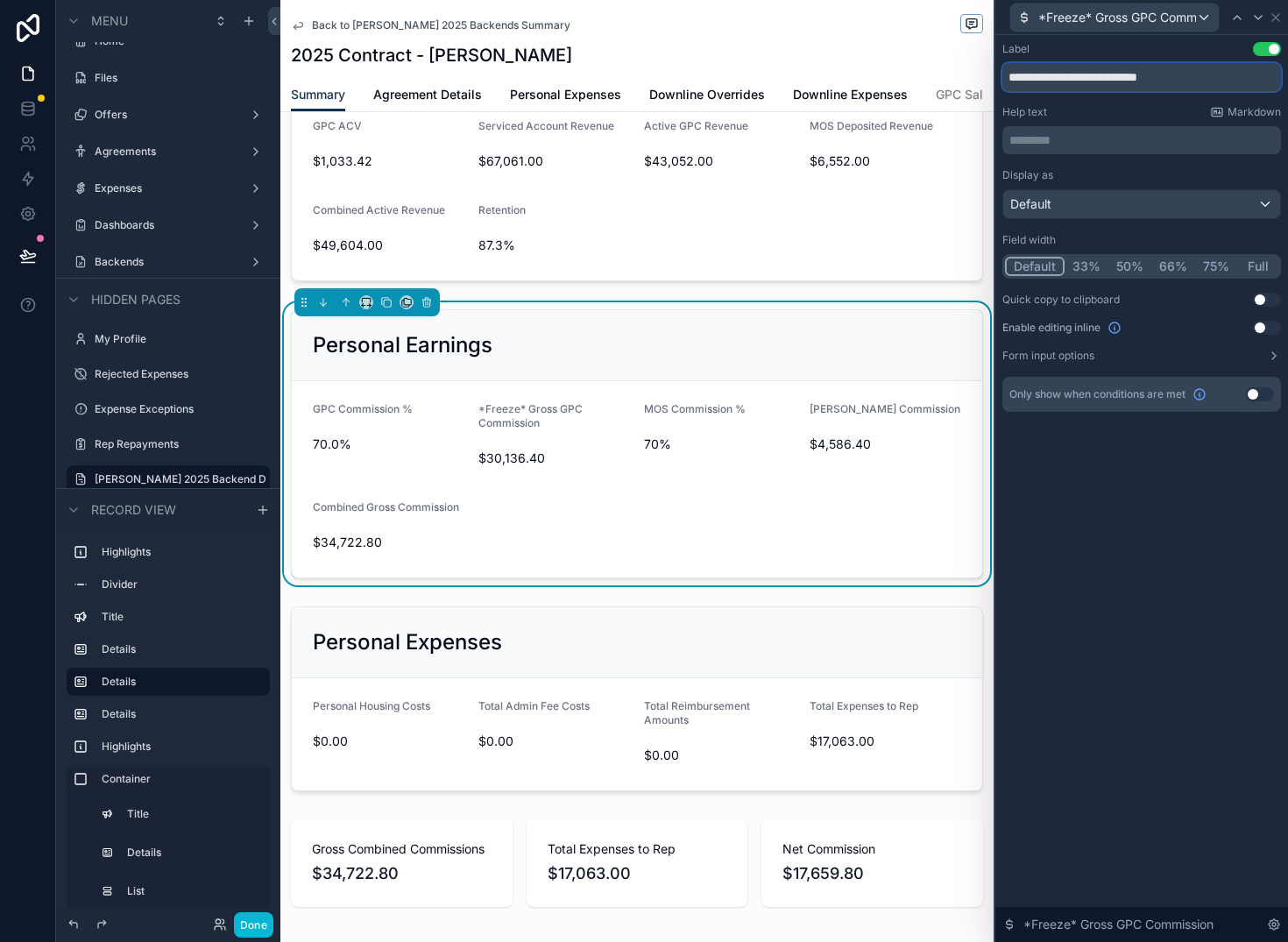
drag, startPoint x: 1066, startPoint y: 74, endPoint x: 967, endPoint y: 74, distance: 99.0
click at [967, 74] on div "**********" at bounding box center [644, 471] width 1288 height 942
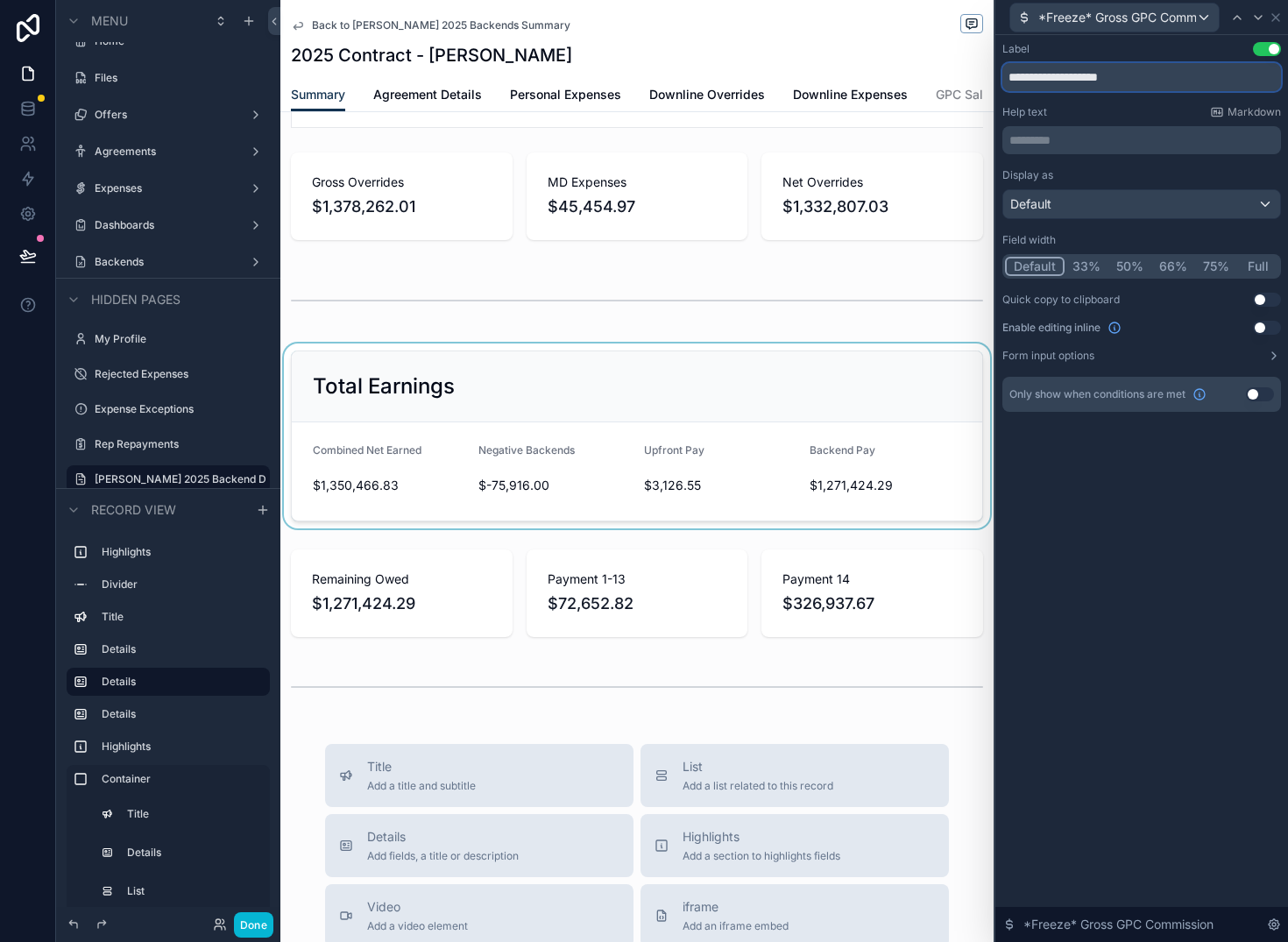
scroll to position [1855, 0]
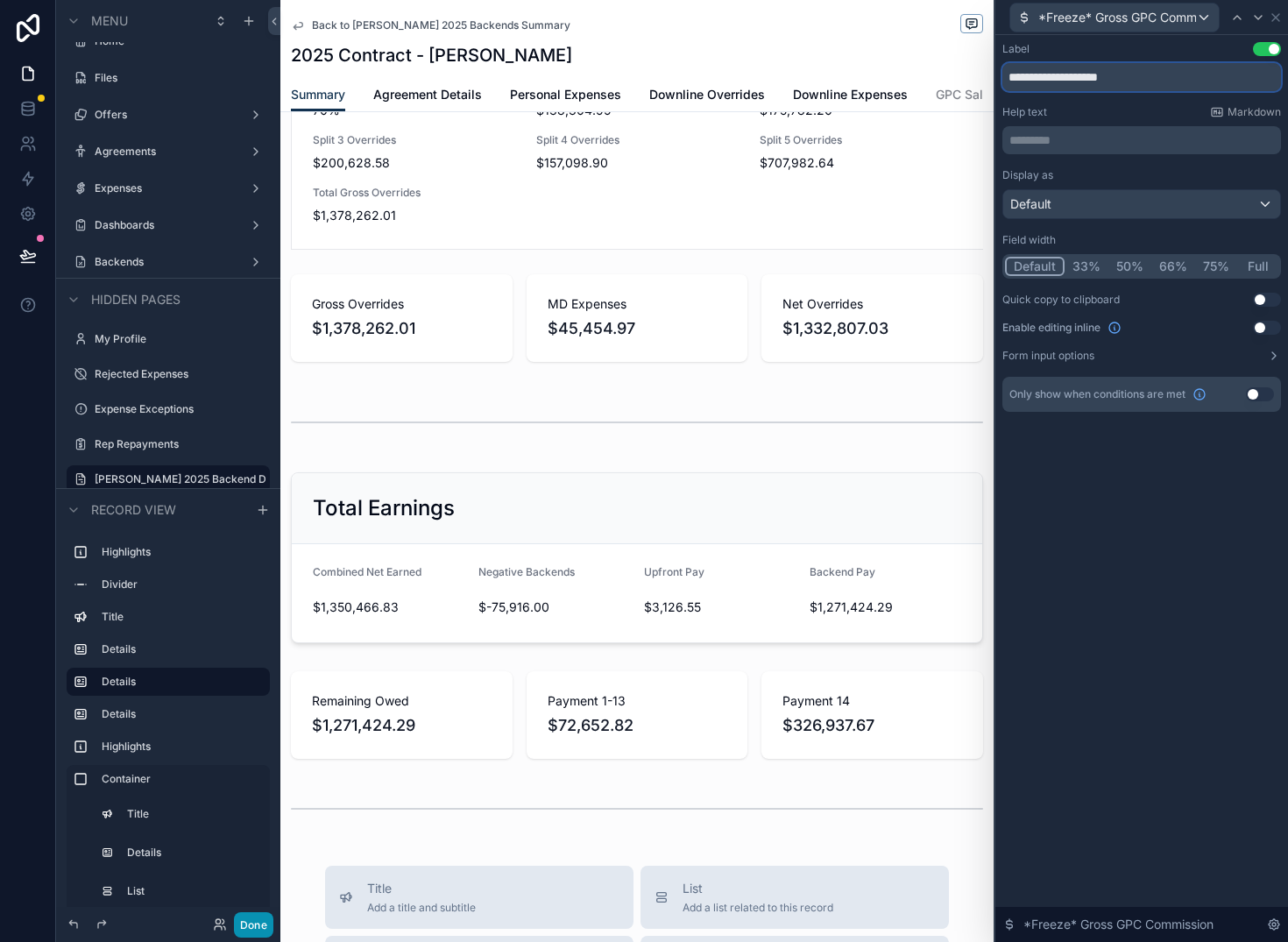
type input "**********"
click at [244, 926] on button "Done" at bounding box center [253, 925] width 39 height 26
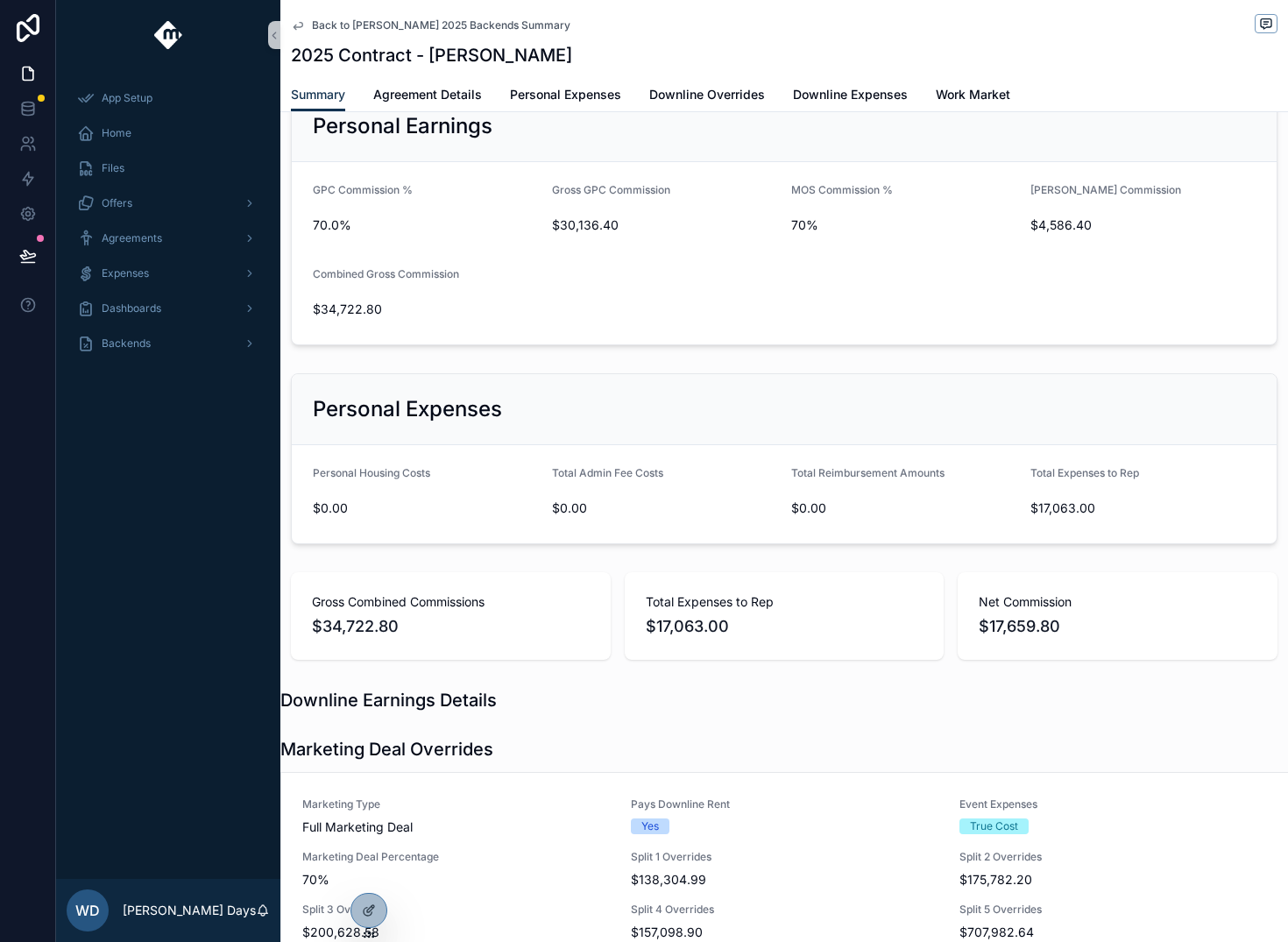
scroll to position [370, 0]
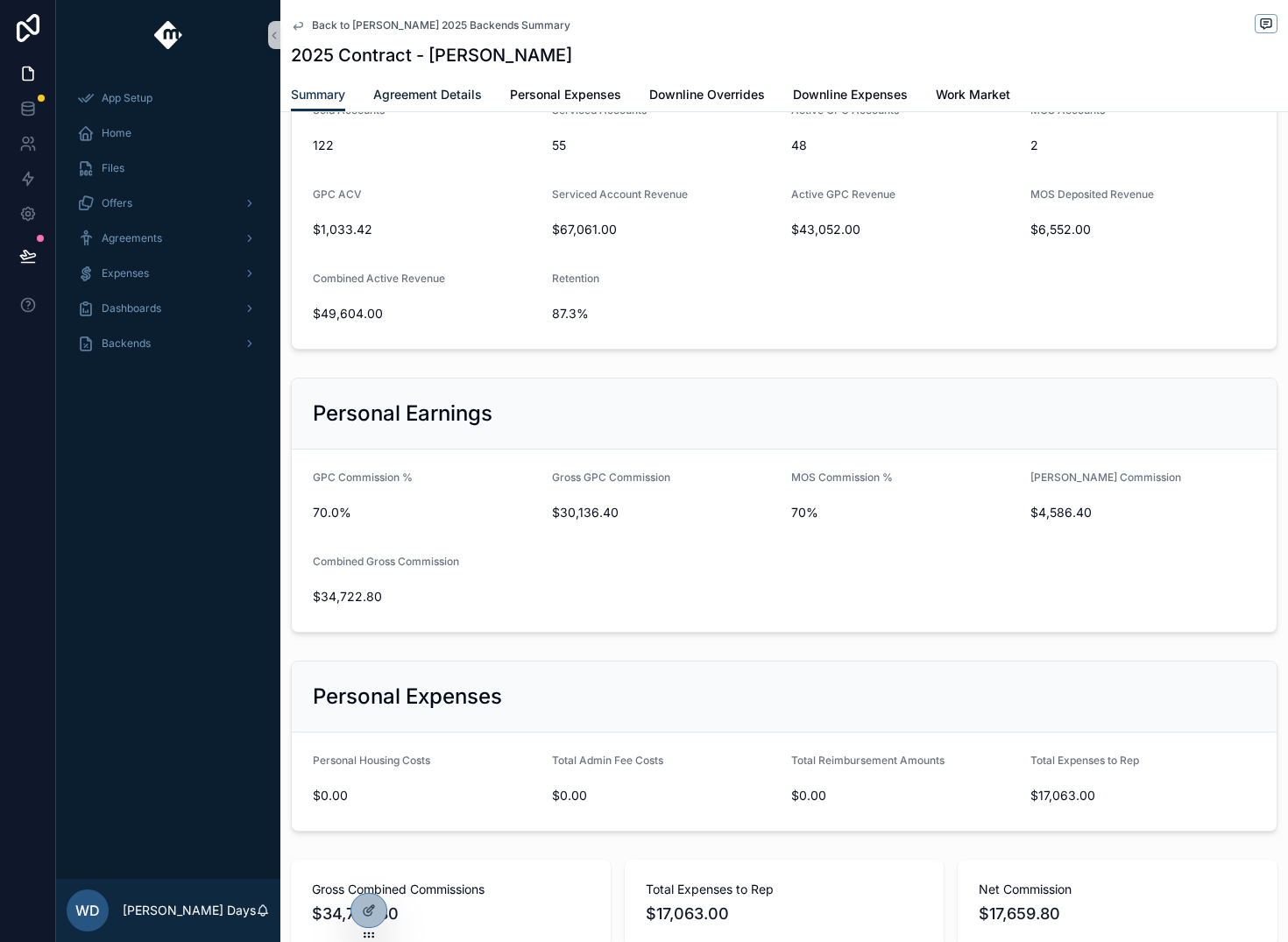
click at [420, 86] on span "Agreement Details" at bounding box center [427, 94] width 108 height 17
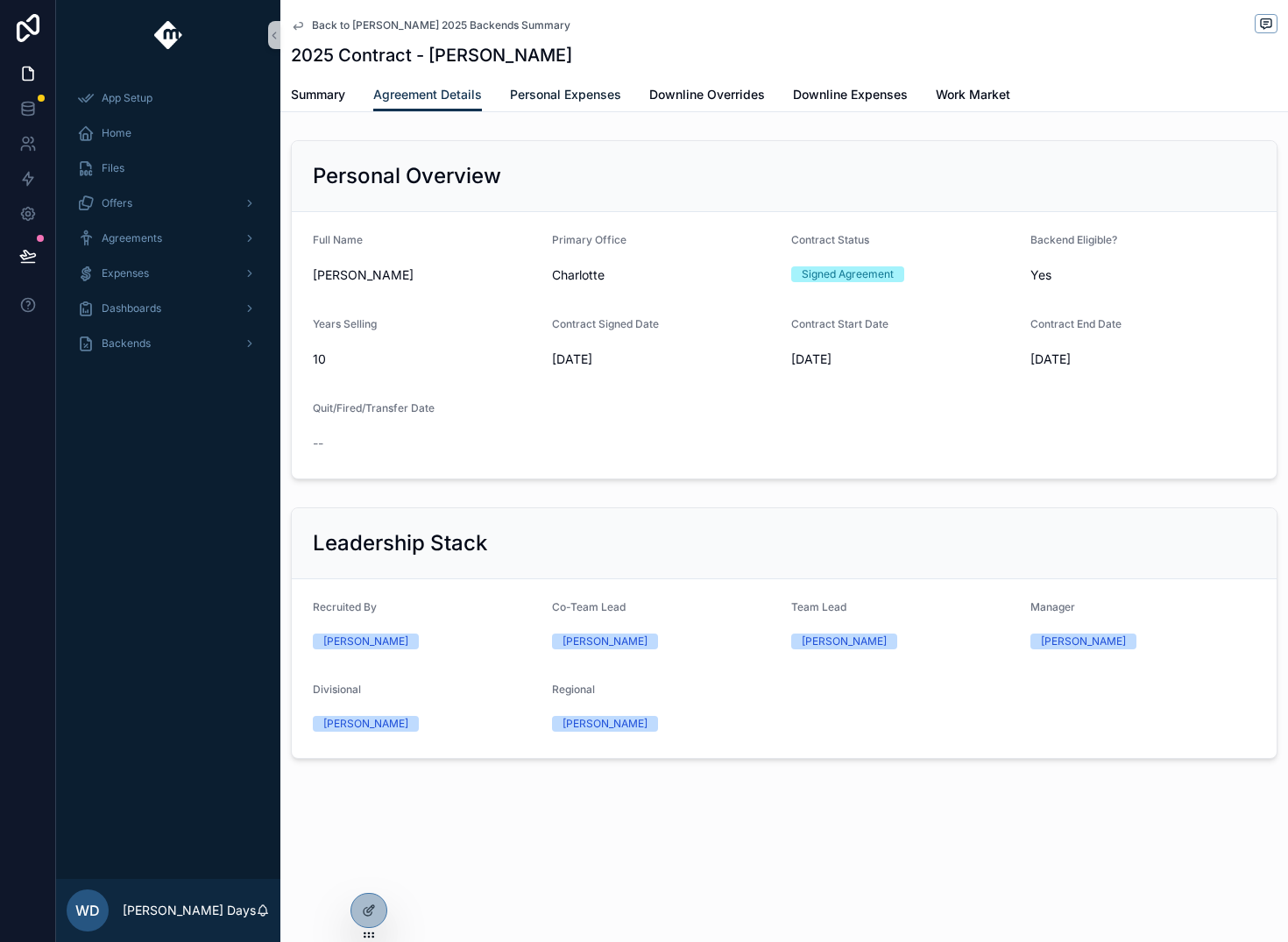
click at [570, 93] on span "Personal Expenses" at bounding box center [565, 94] width 111 height 17
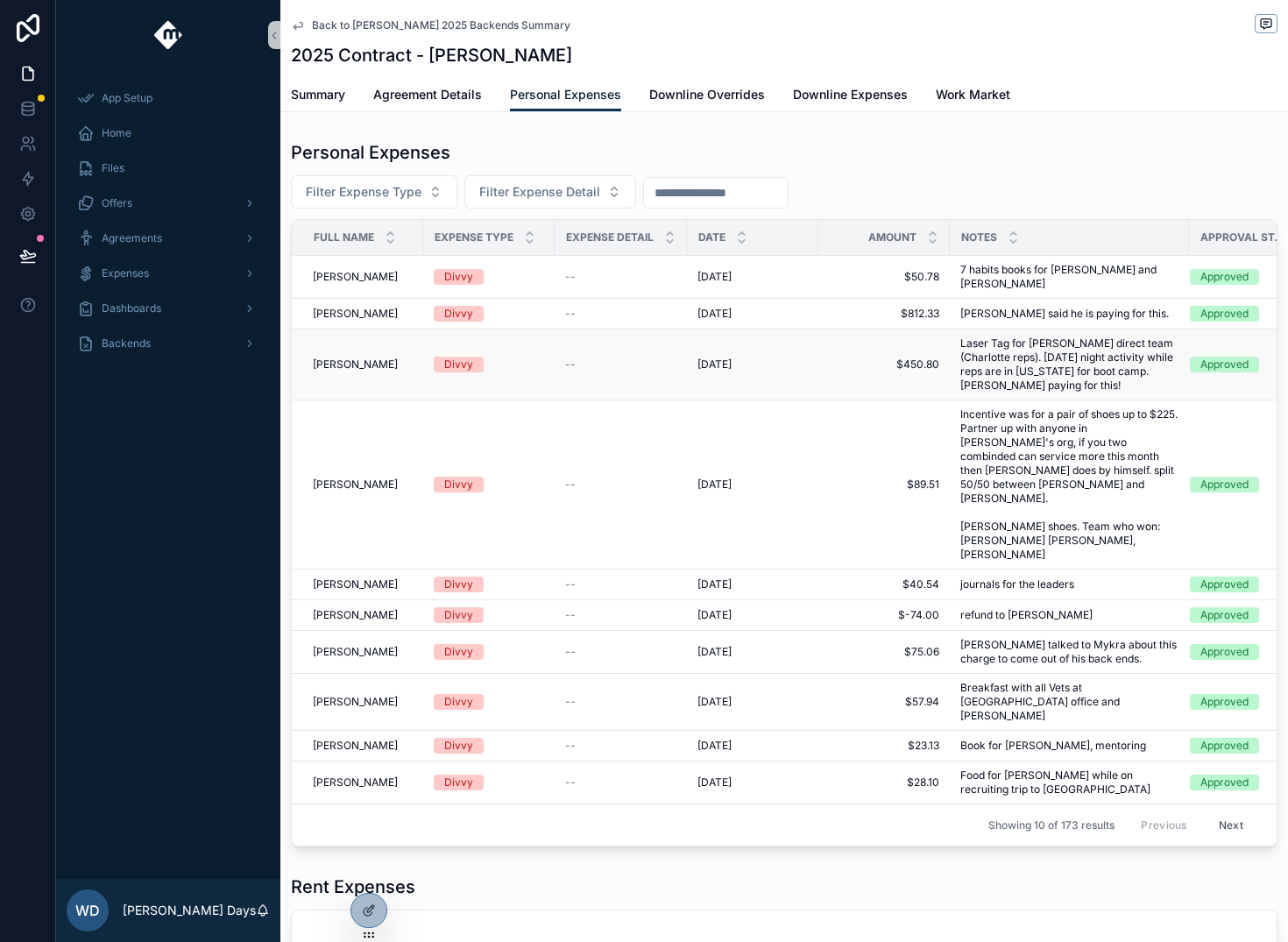
scroll to position [6, 0]
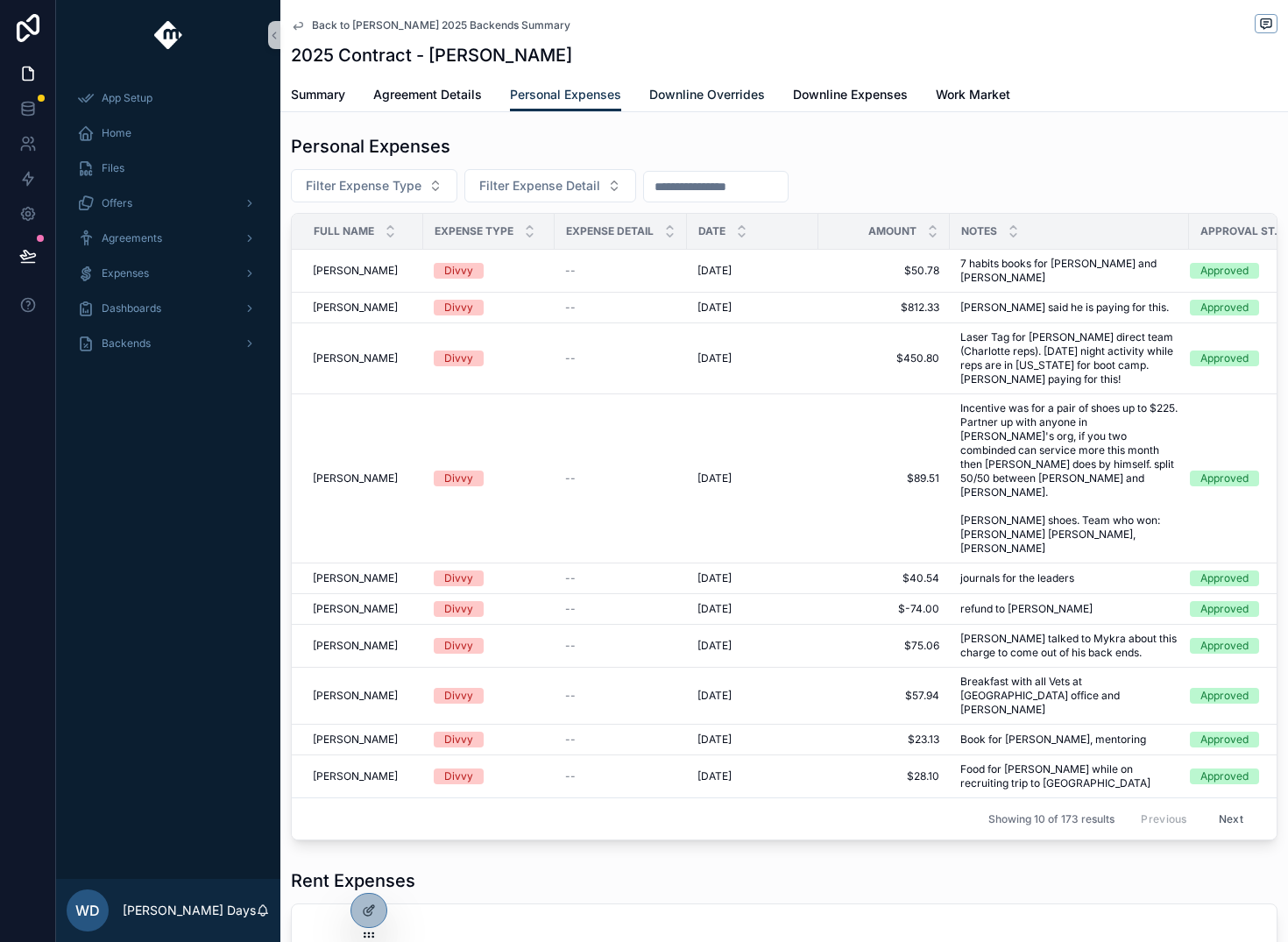
click at [696, 106] on link "Downline Overrides" at bounding box center [708, 96] width 116 height 35
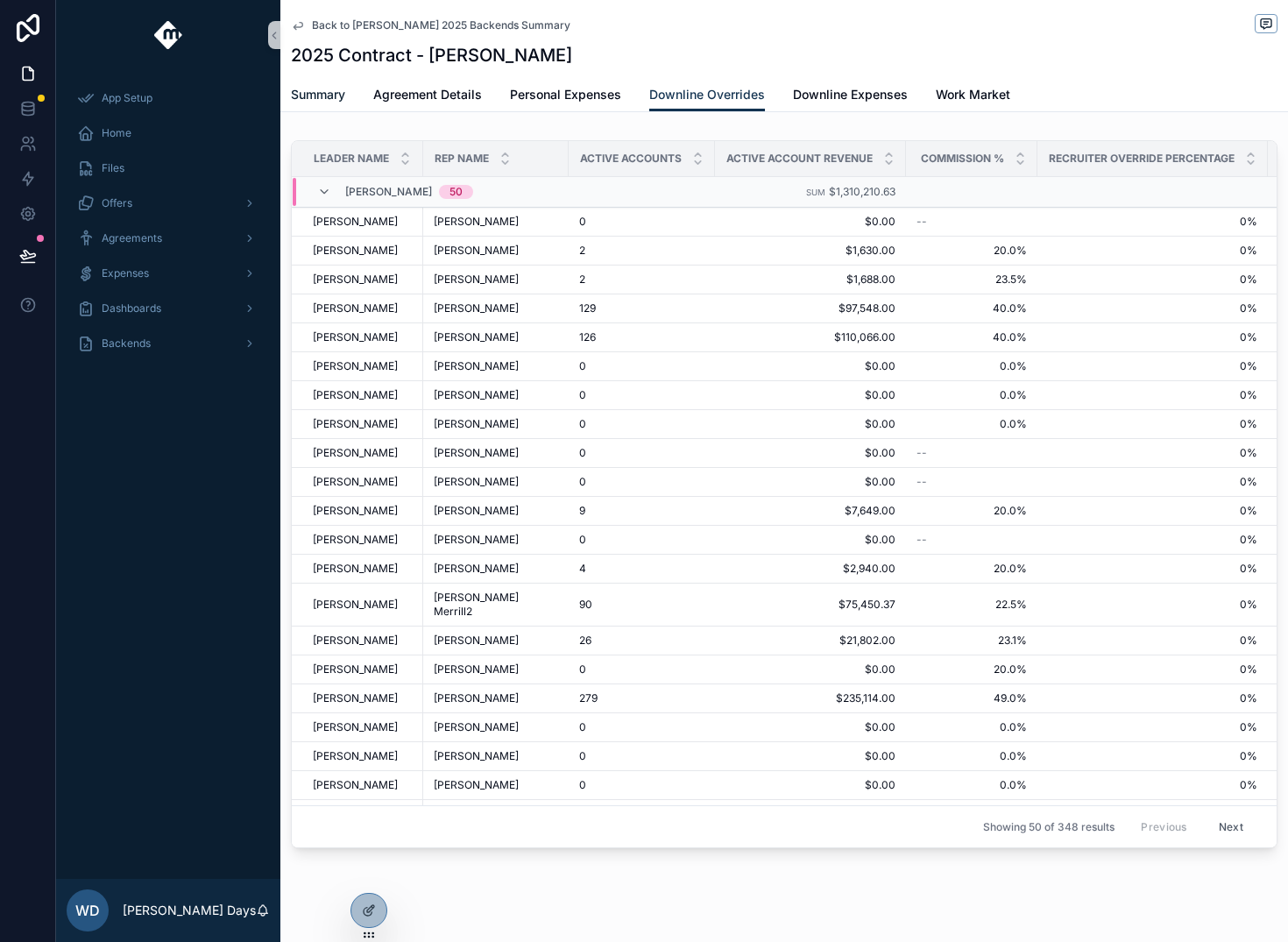
click at [329, 95] on span "Summary" at bounding box center [318, 94] width 54 height 17
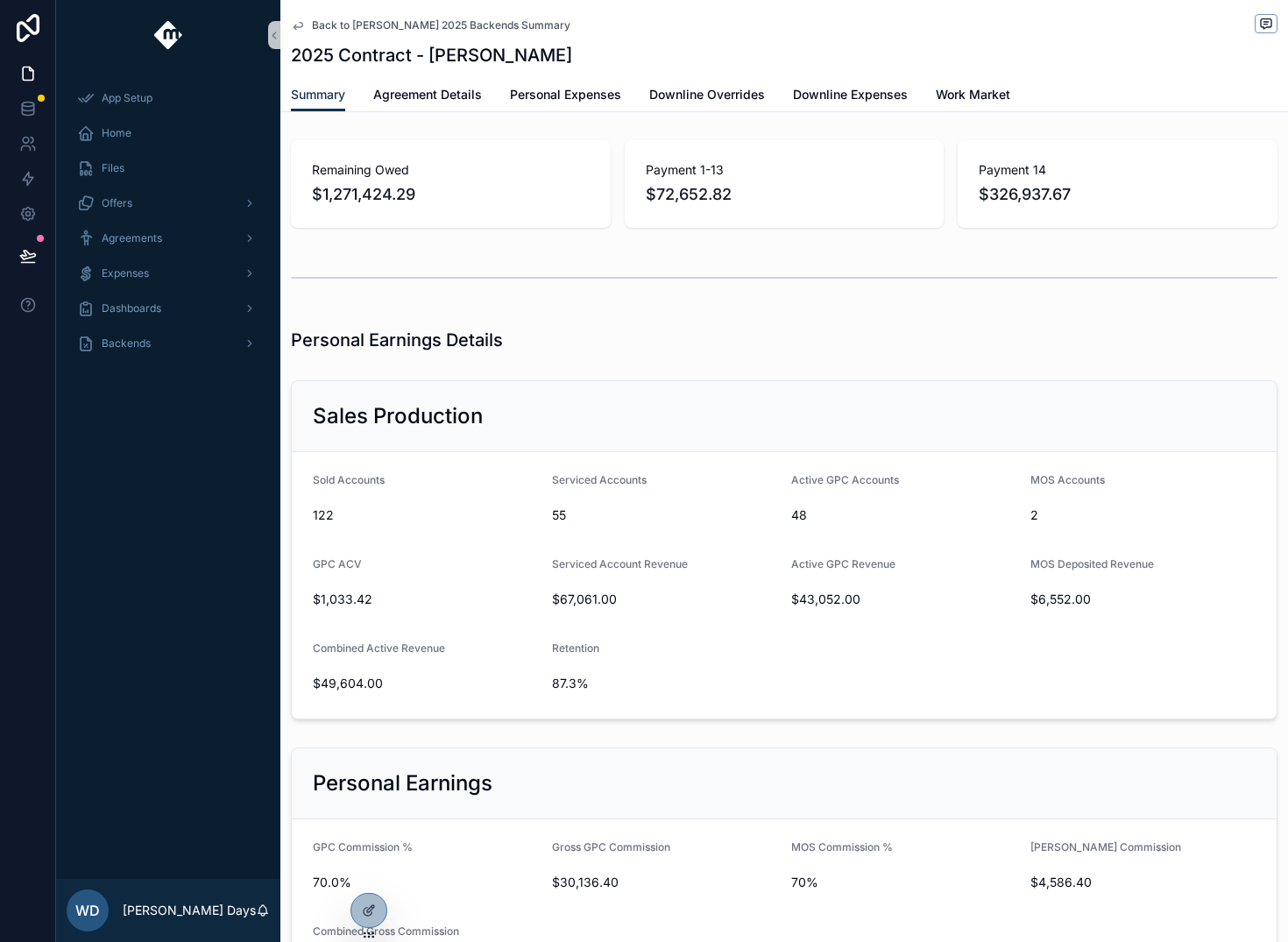
click at [350, 22] on span "Back to Tanner Boren 2025 Backends Summary" at bounding box center [441, 25] width 259 height 14
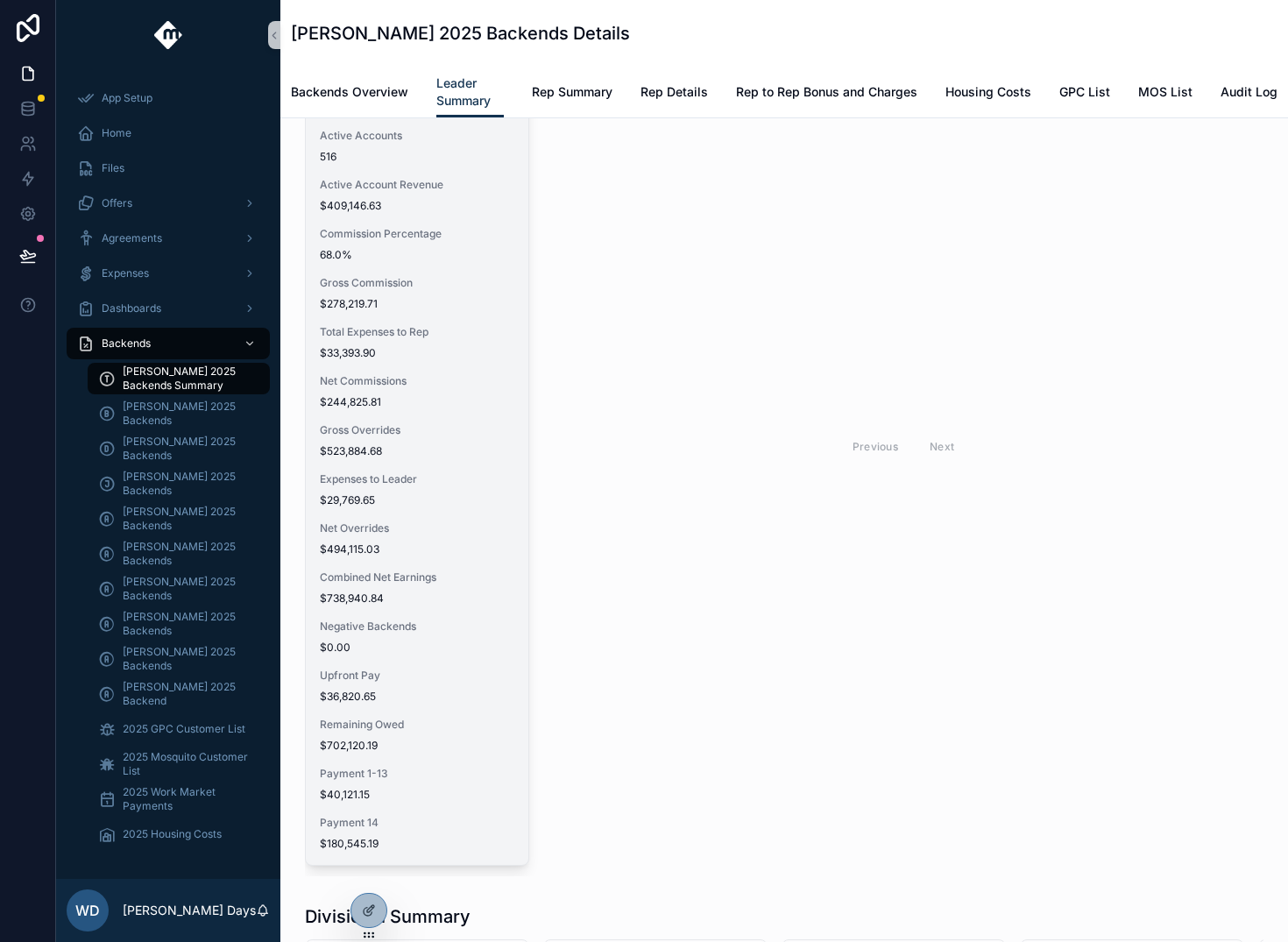
scroll to position [1105, 0]
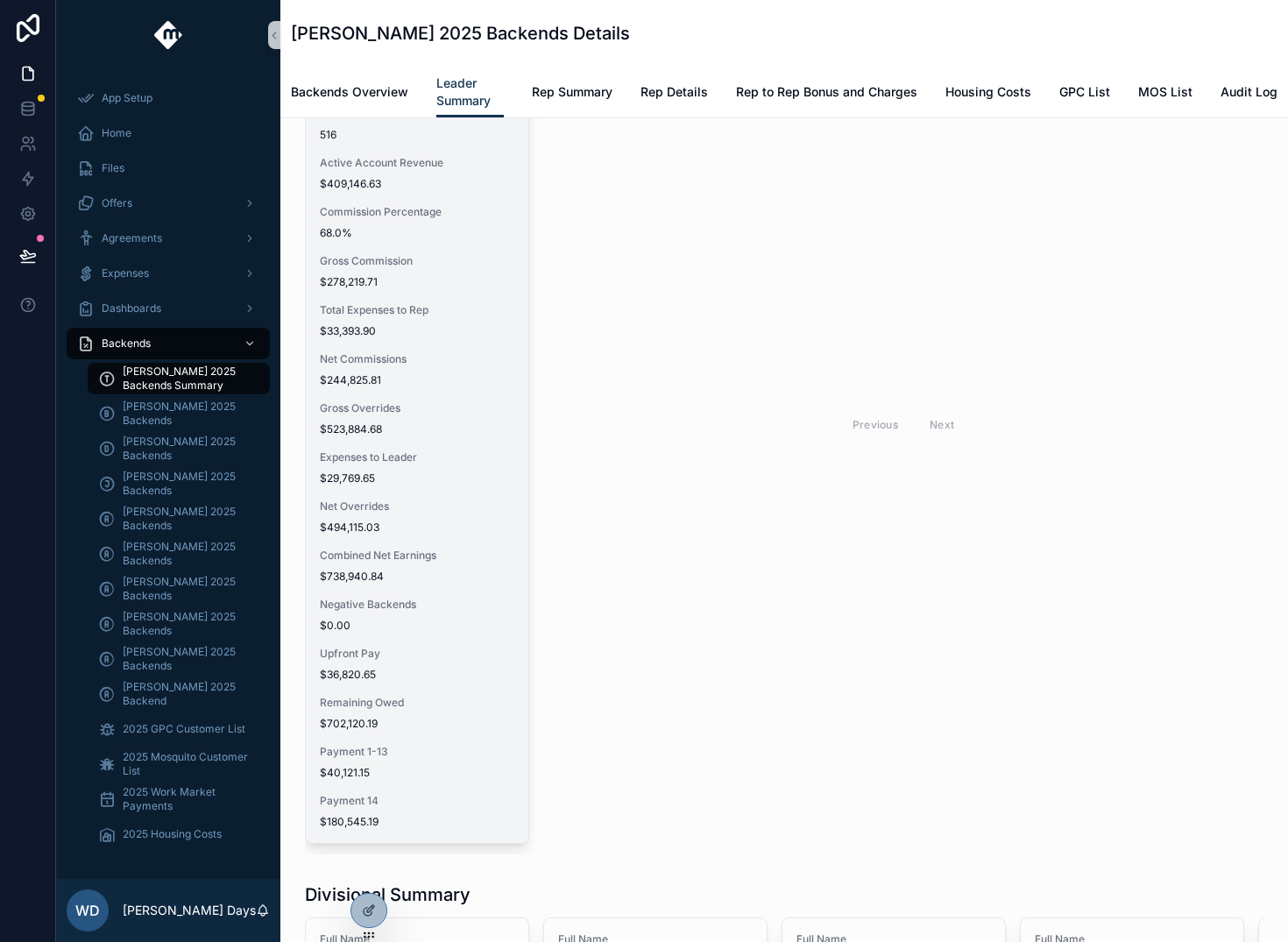
click at [425, 464] on div "Expenses to Leader $29,769.65" at bounding box center [417, 468] width 195 height 35
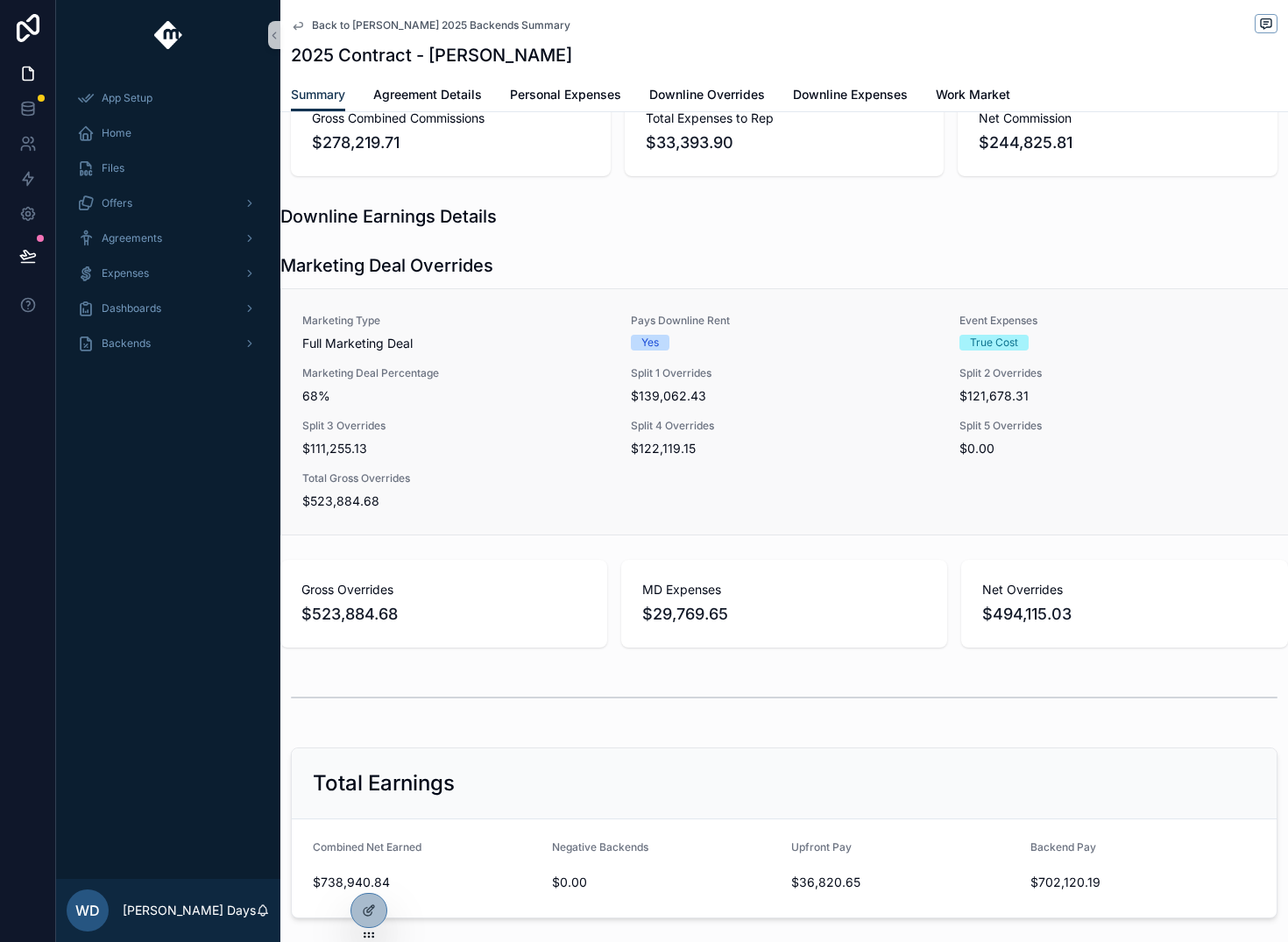
scroll to position [1143, 0]
click at [541, 426] on span "Split 3 Overrides" at bounding box center [456, 424] width 307 height 14
click at [373, 923] on div at bounding box center [368, 911] width 35 height 33
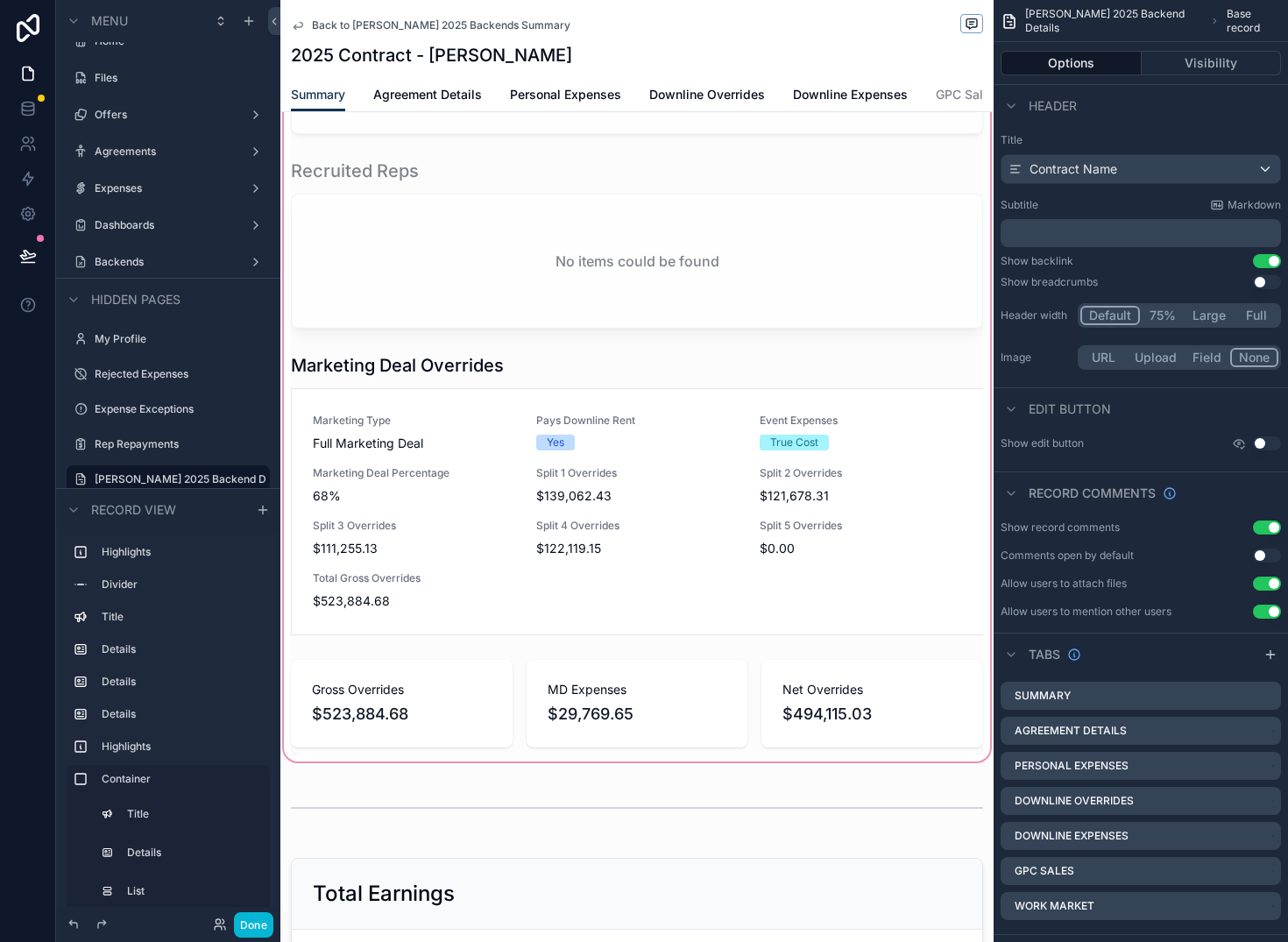
scroll to position [1485, 0]
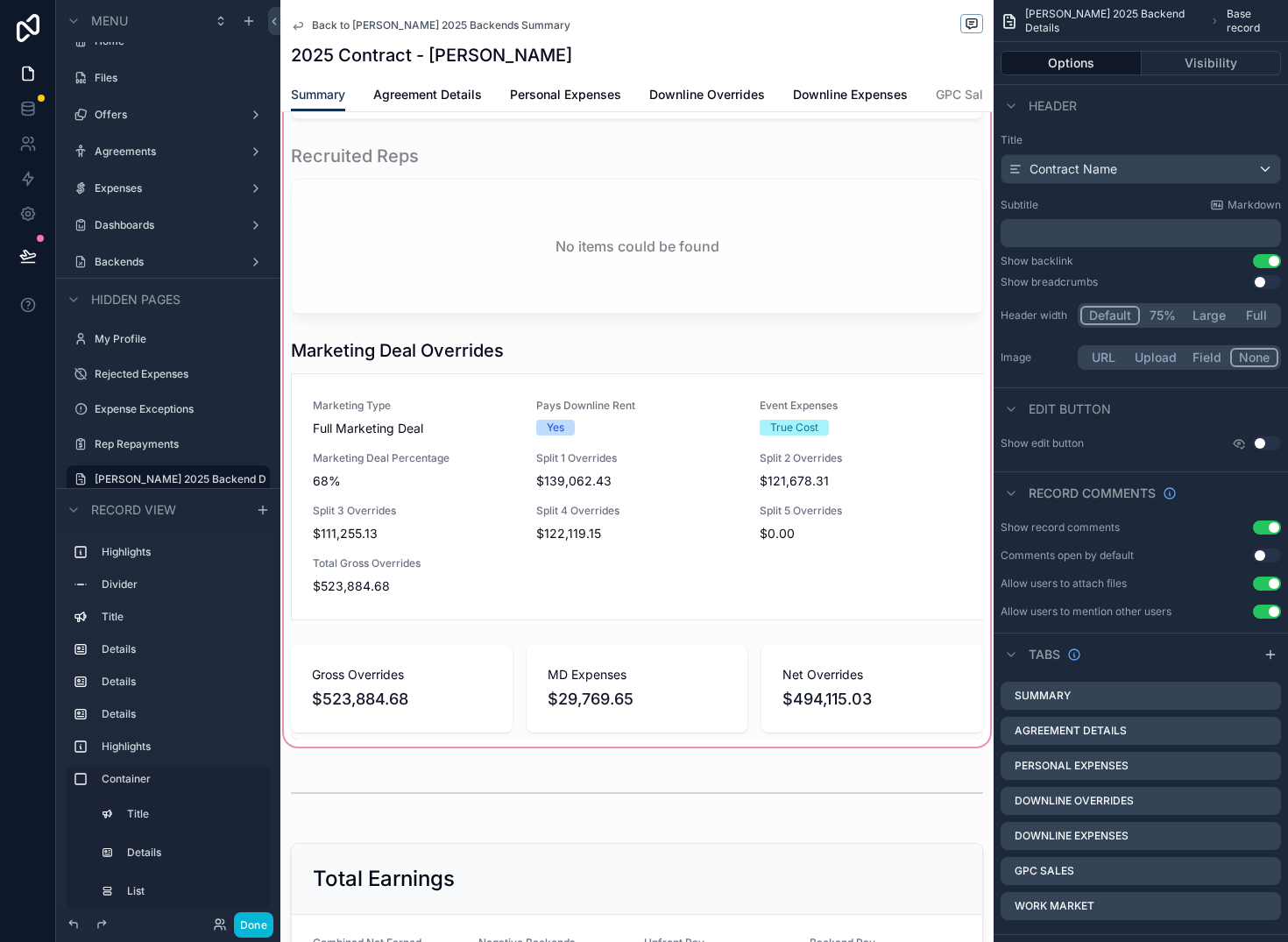
click at [478, 568] on div "scrollable content" at bounding box center [637, 309] width 713 height 883
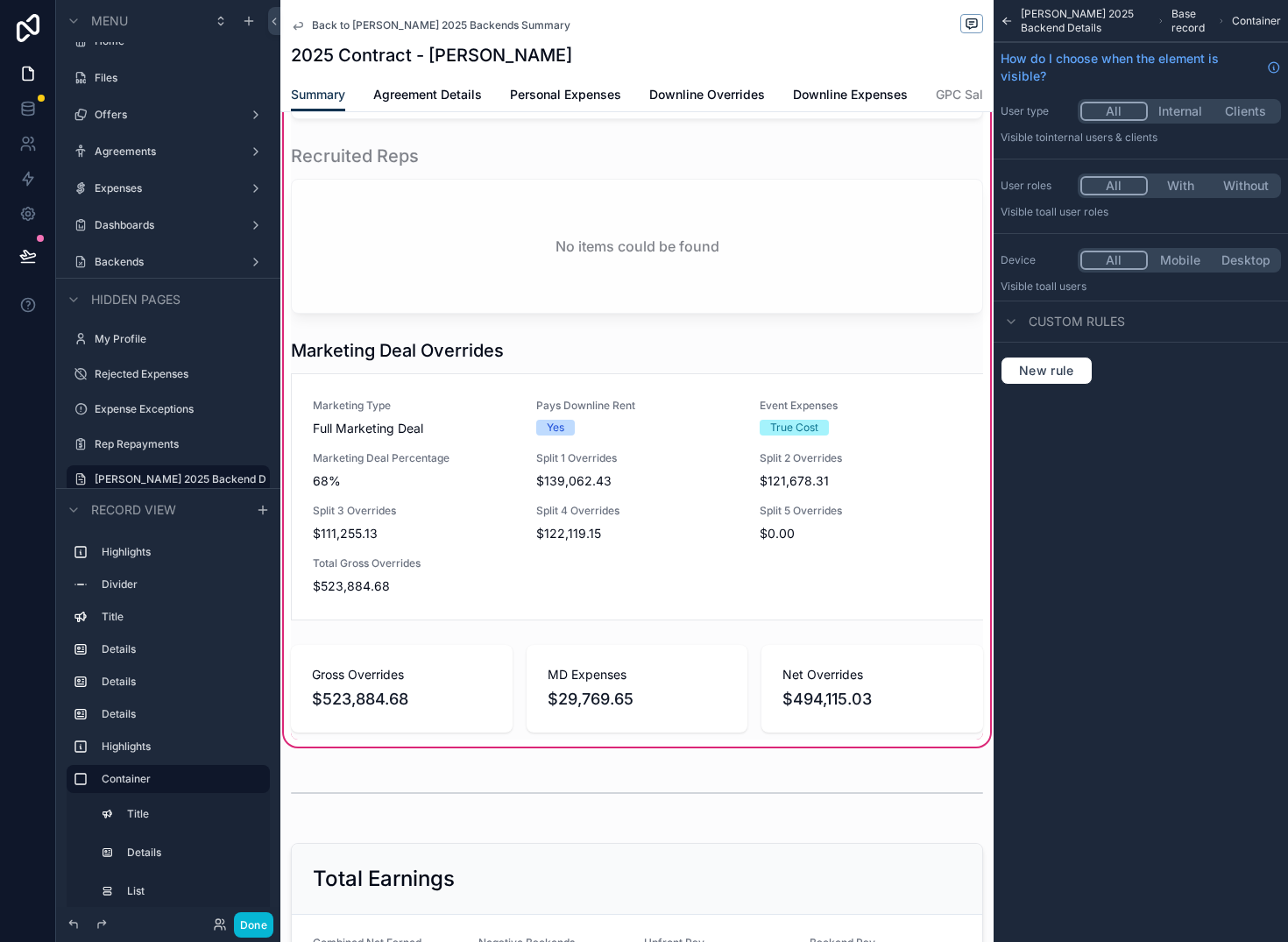
click at [1175, 185] on button "With" at bounding box center [1181, 186] width 66 height 19
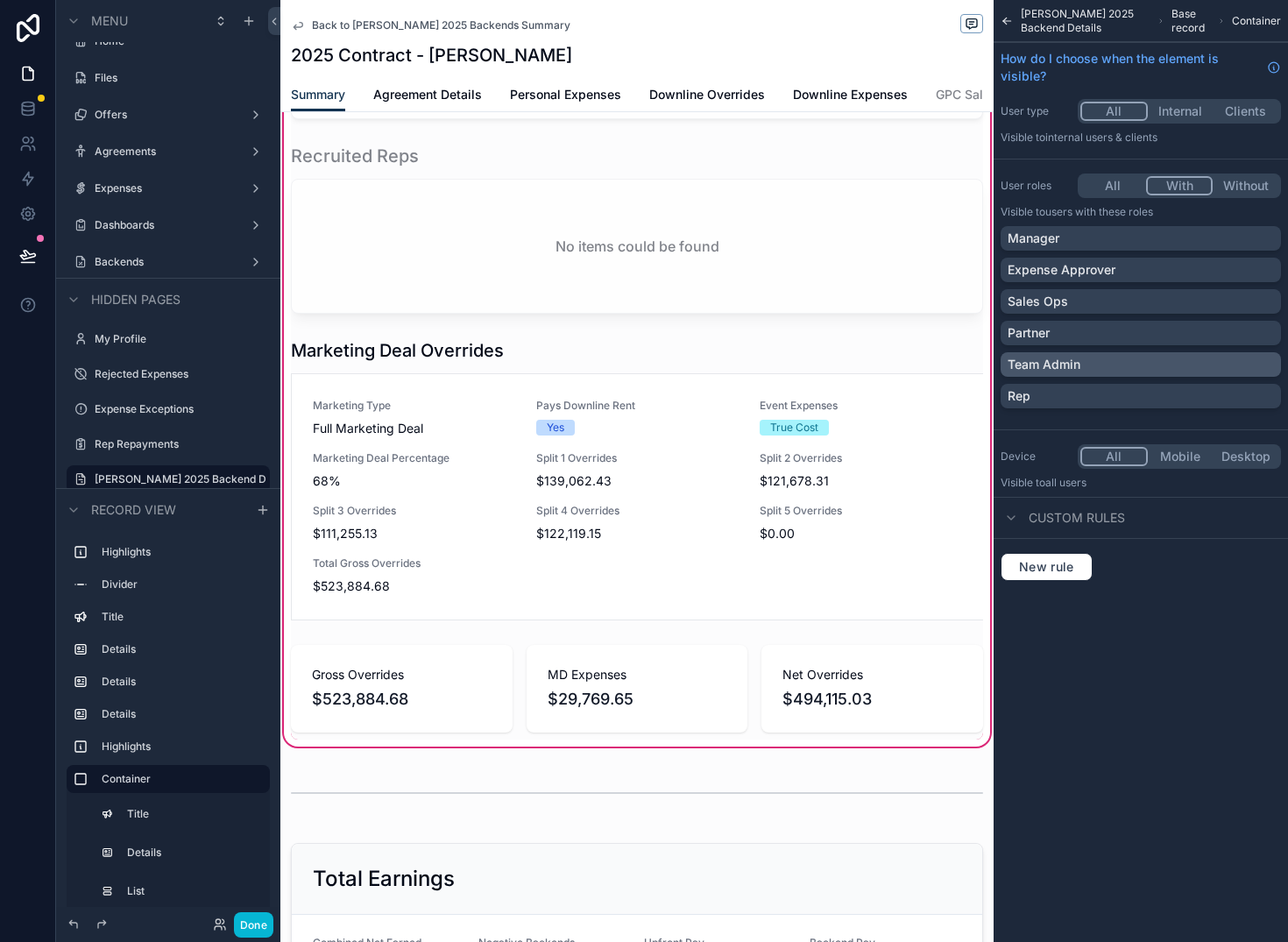
click at [1235, 373] on div "Team Admin" at bounding box center [1142, 364] width 266 height 17
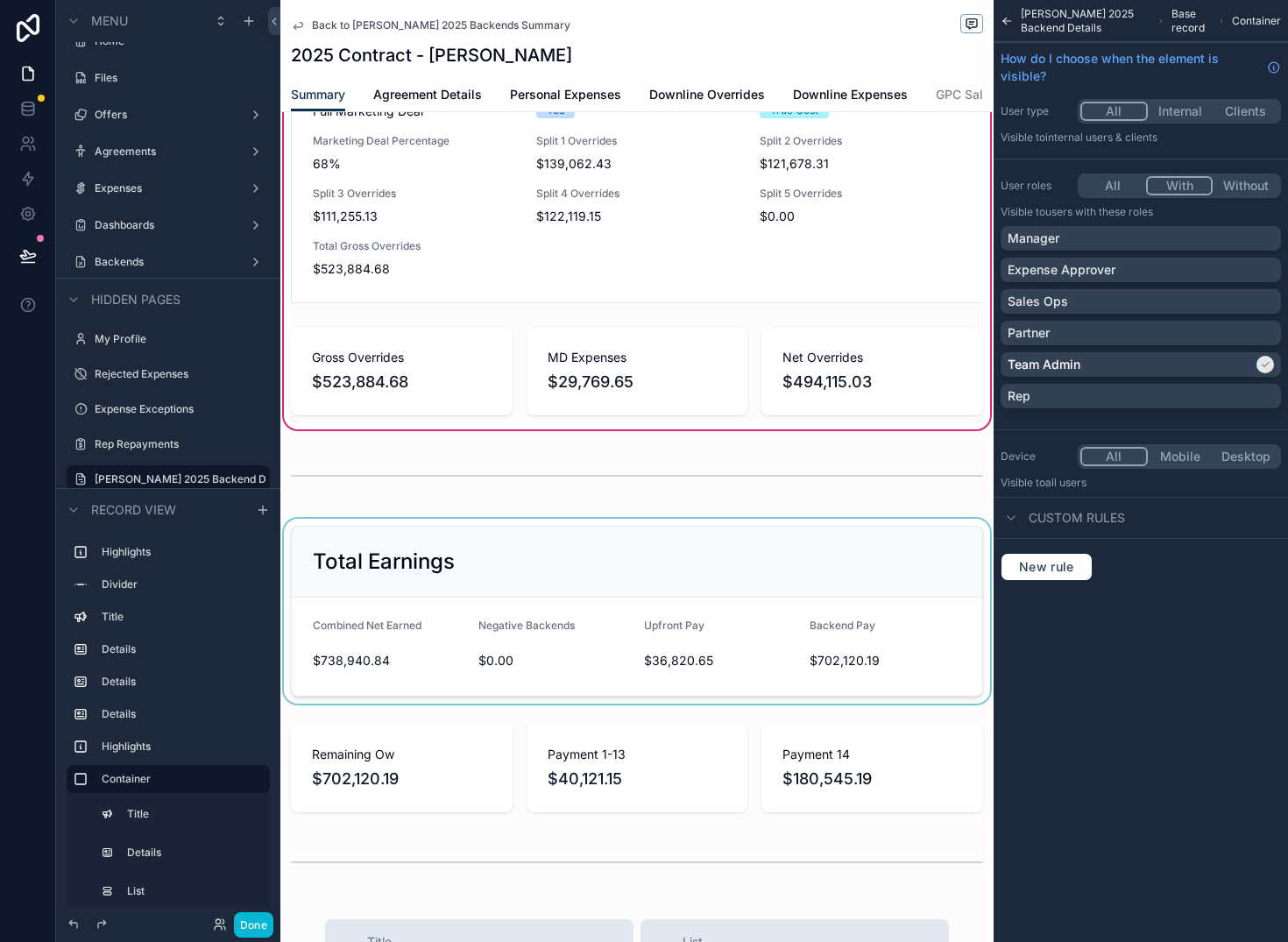
scroll to position [1806, 0]
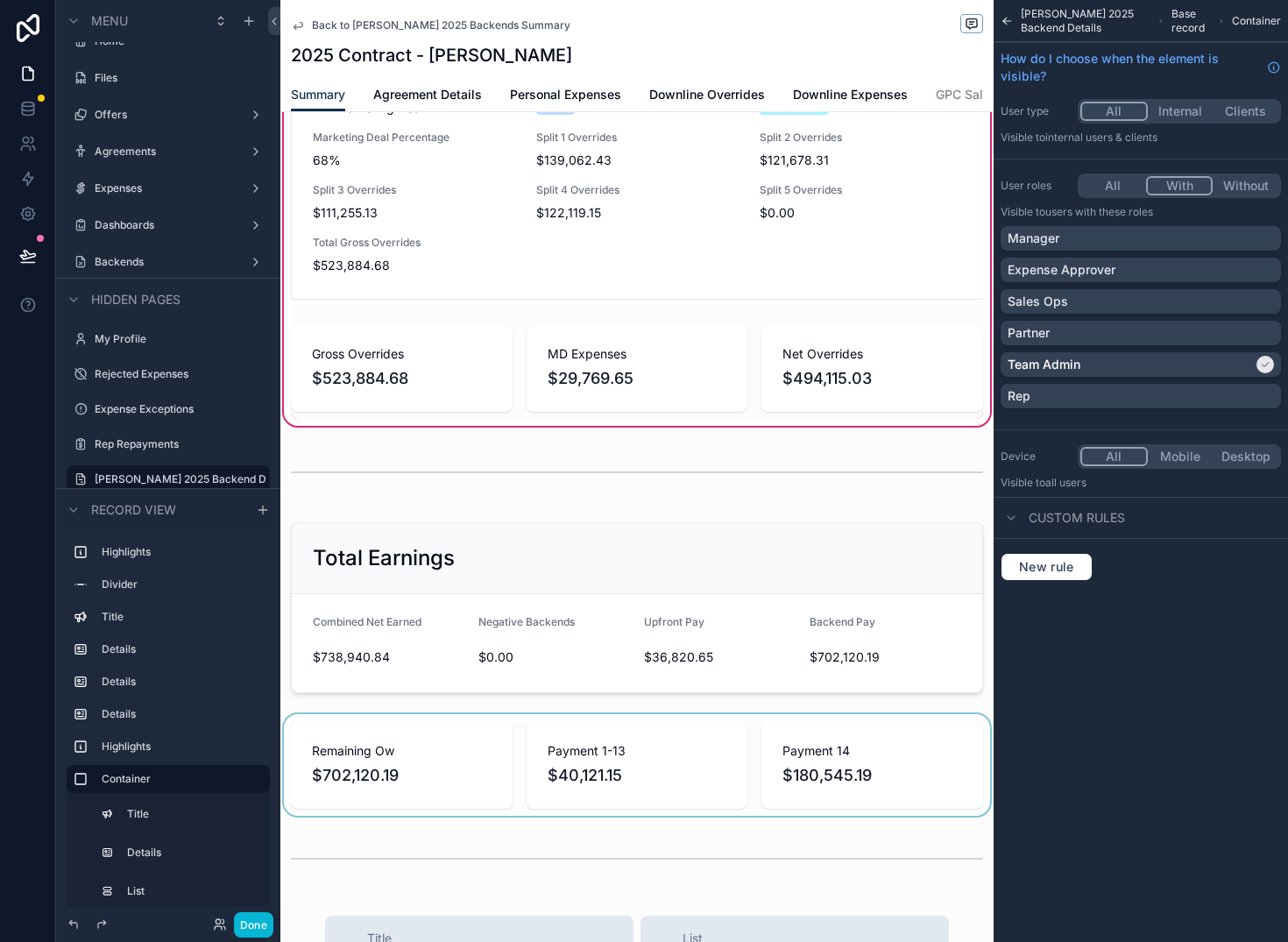
click at [356, 797] on div "scrollable content" at bounding box center [637, 765] width 713 height 102
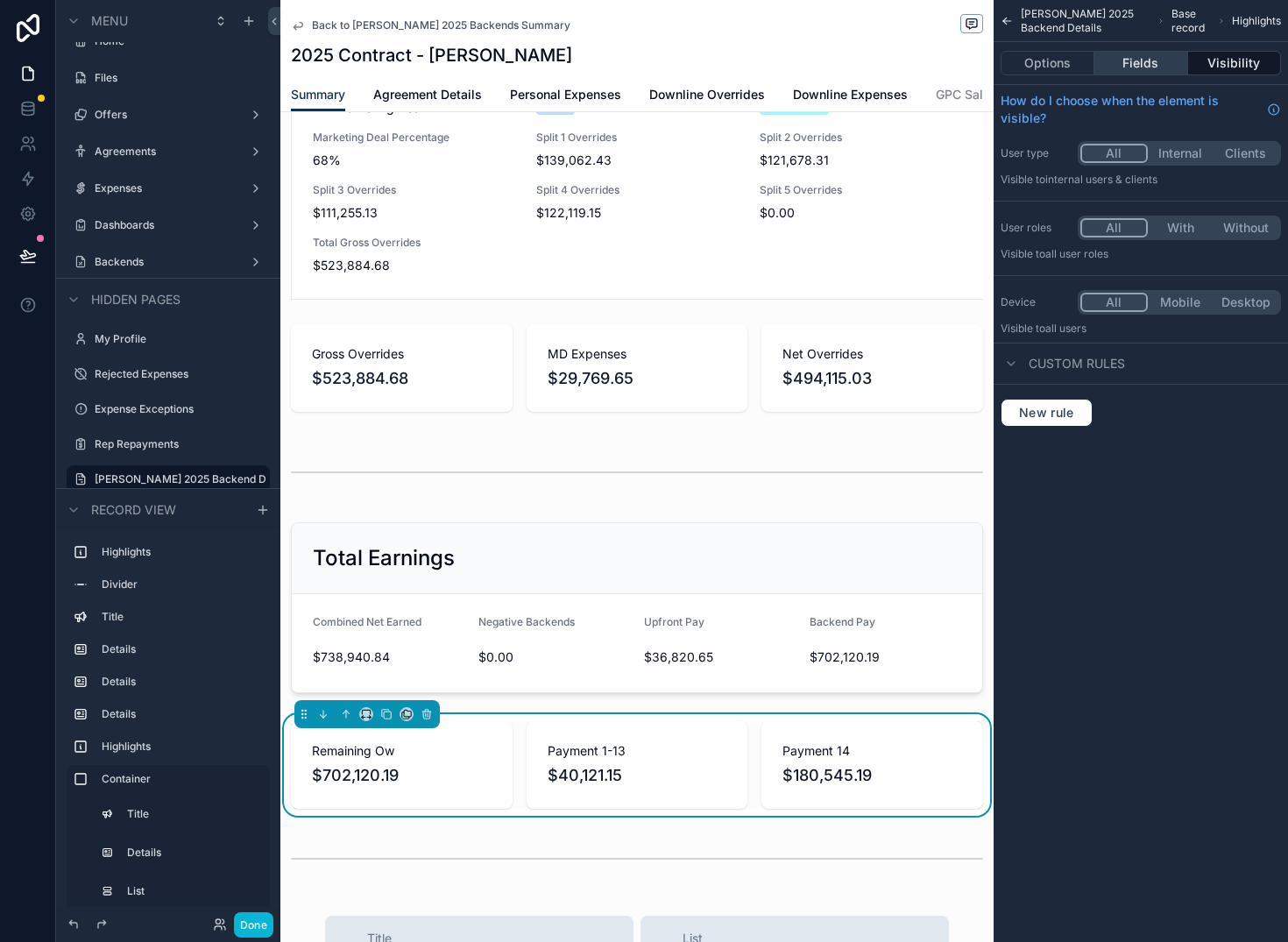
click at [1150, 67] on button "Fields" at bounding box center [1142, 63] width 93 height 25
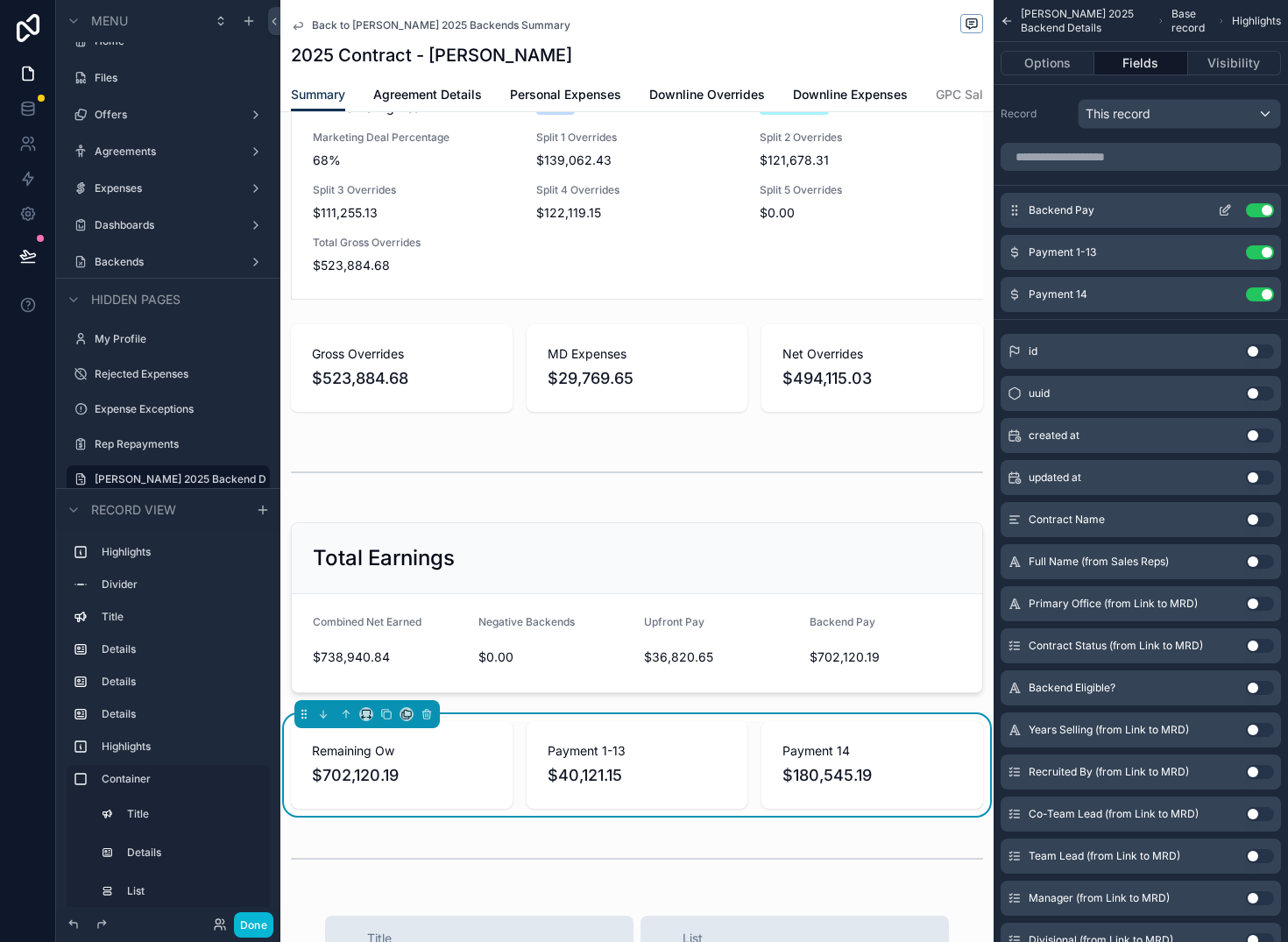
click at [1221, 207] on icon "scrollable content" at bounding box center [1224, 211] width 8 height 8
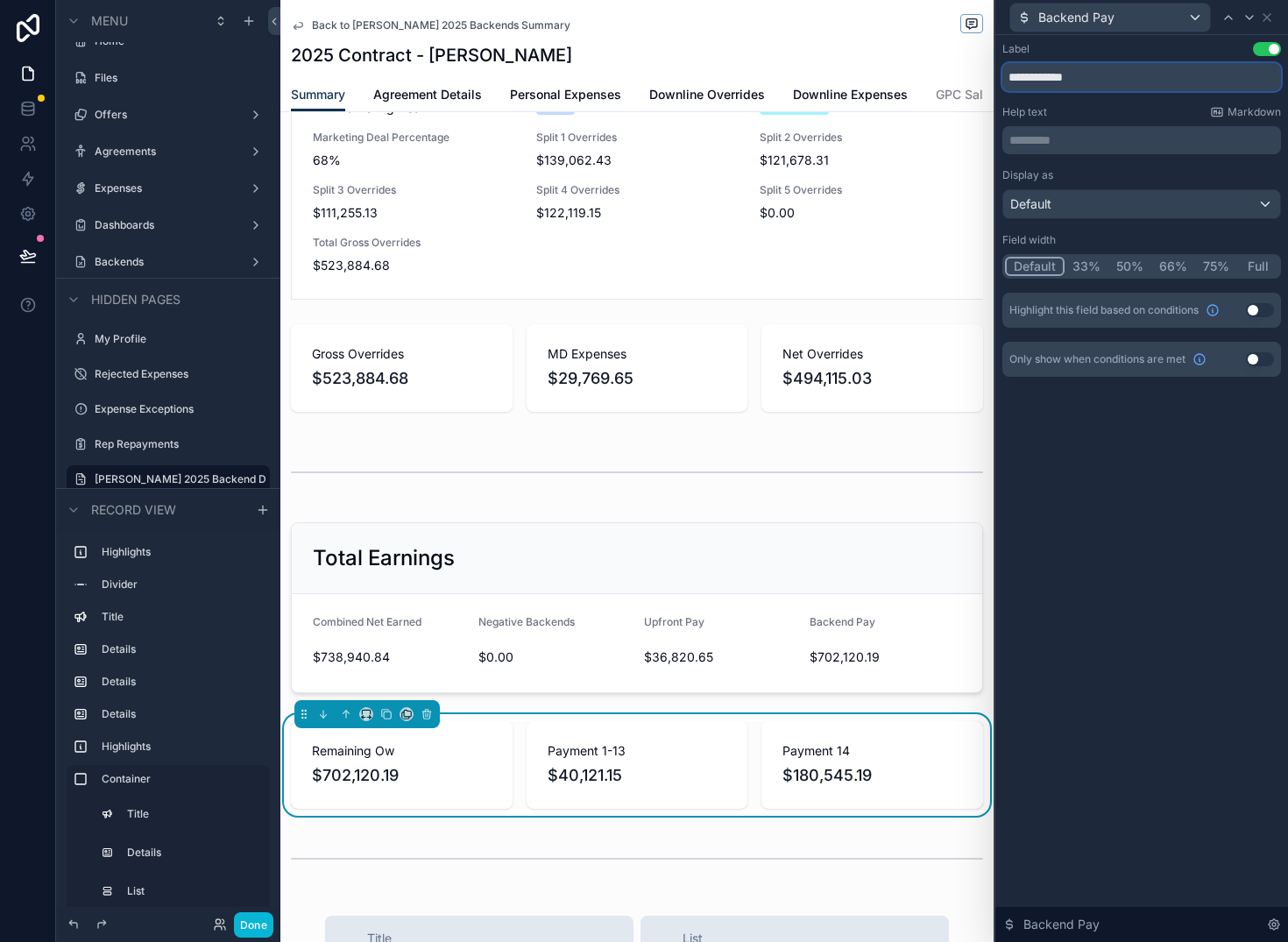
click at [1105, 72] on input "**********" at bounding box center [1142, 76] width 279 height 28
type input "**********"
click at [251, 926] on button "Done" at bounding box center [253, 925] width 39 height 26
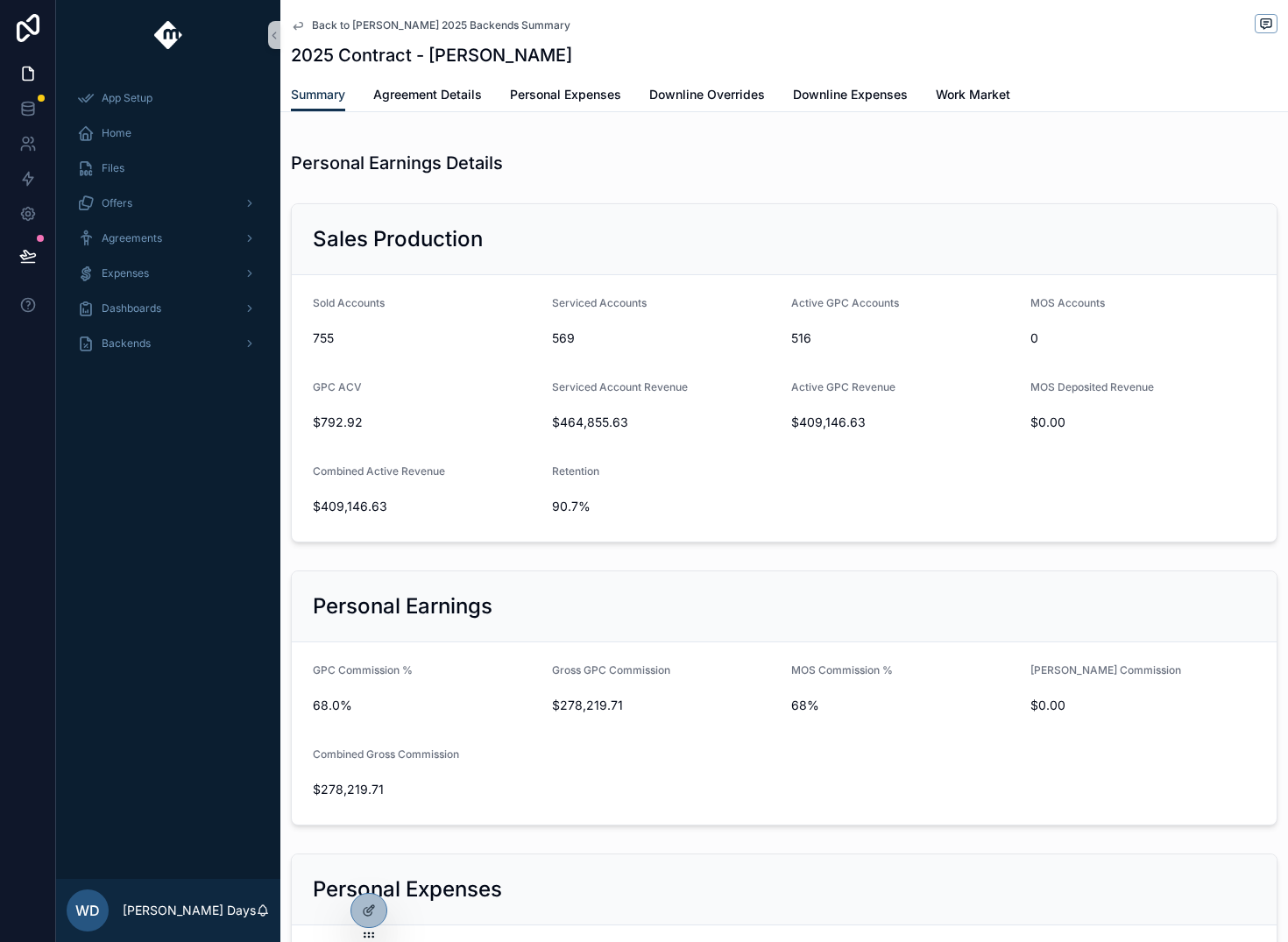
scroll to position [0, 0]
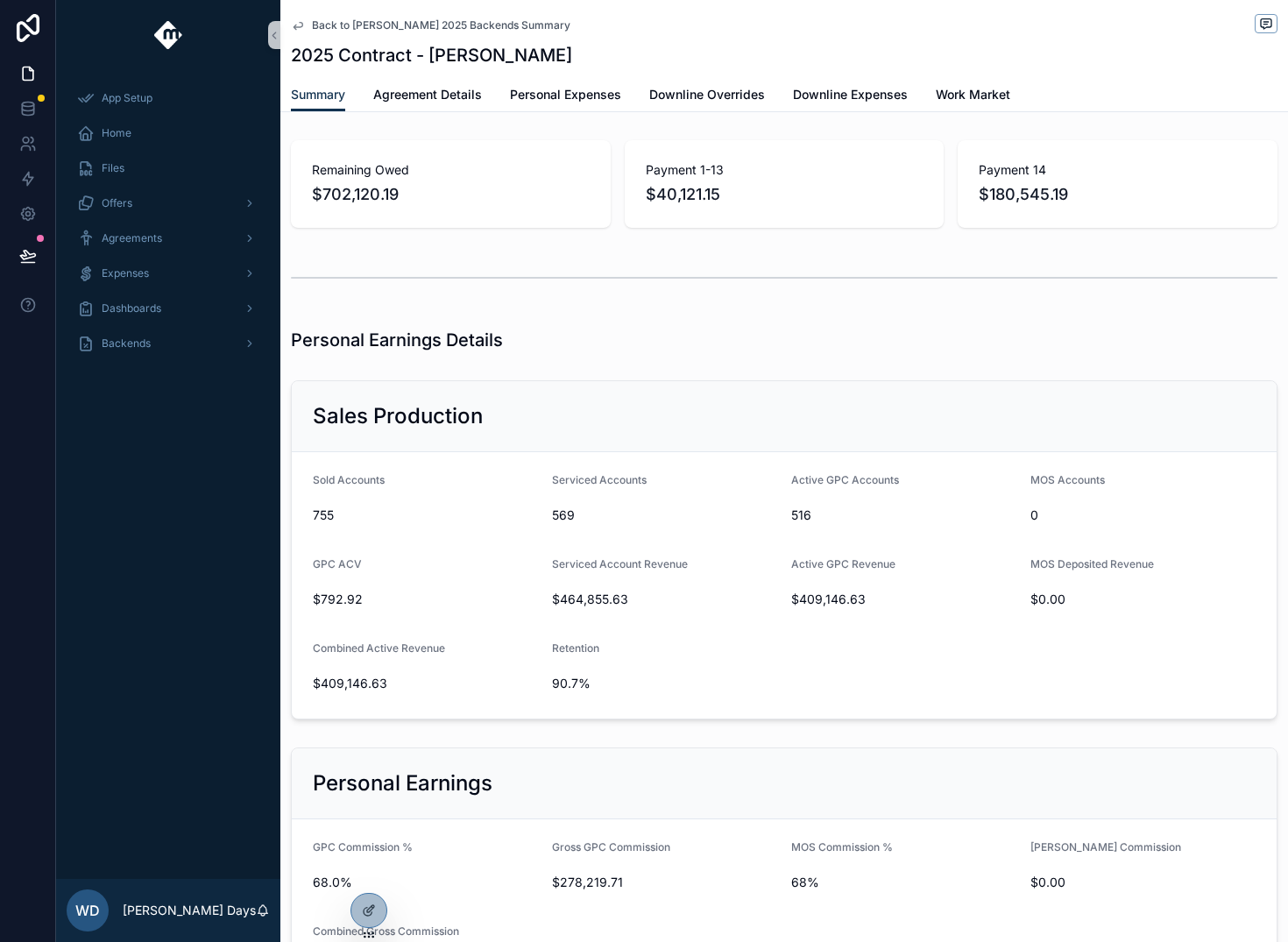
click at [318, 19] on span "Back to Tanner Boren 2025 Backends Summary" at bounding box center [441, 25] width 259 height 14
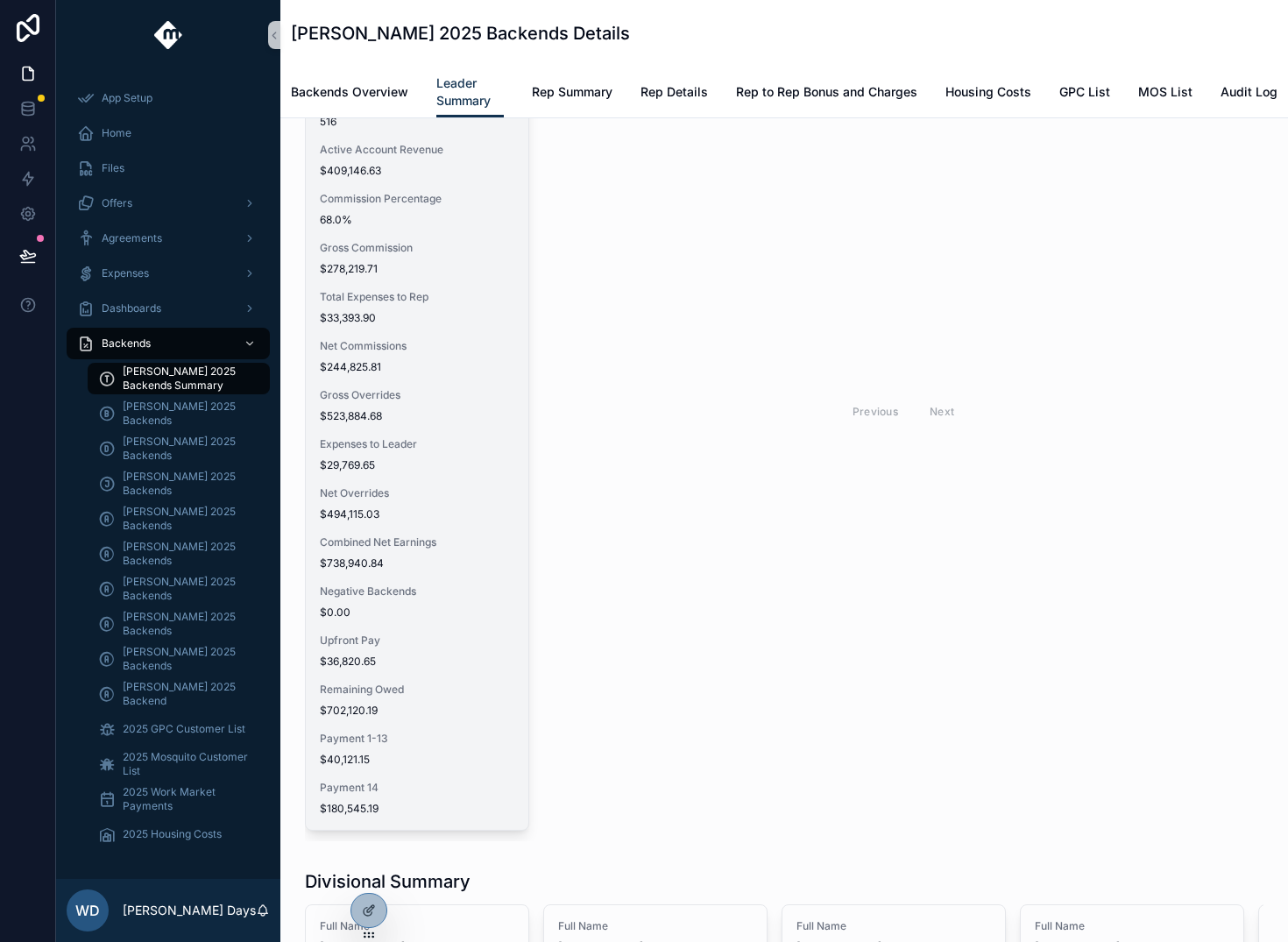
scroll to position [1132, 0]
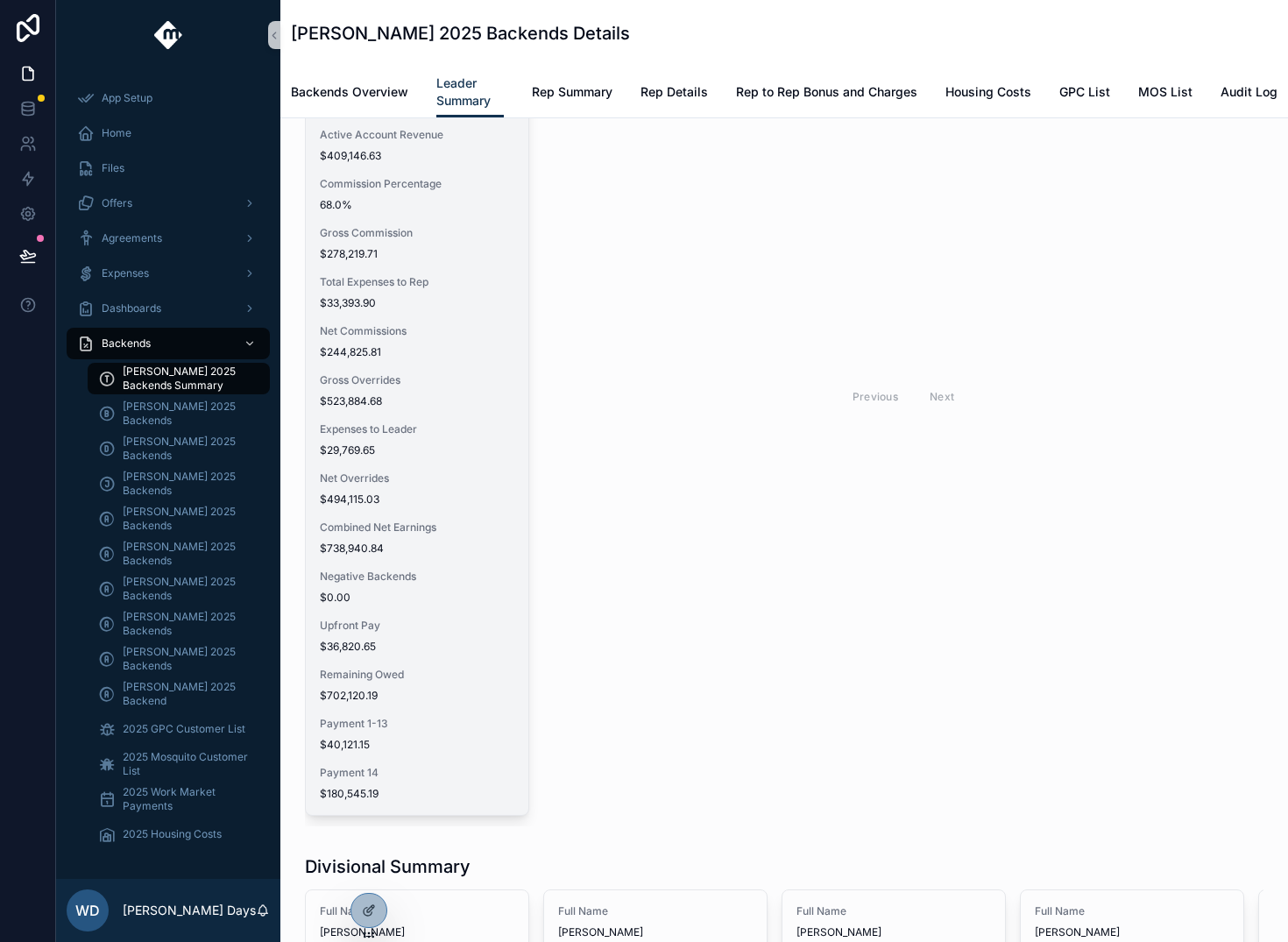
click at [408, 553] on span "$738,940.84" at bounding box center [417, 548] width 195 height 14
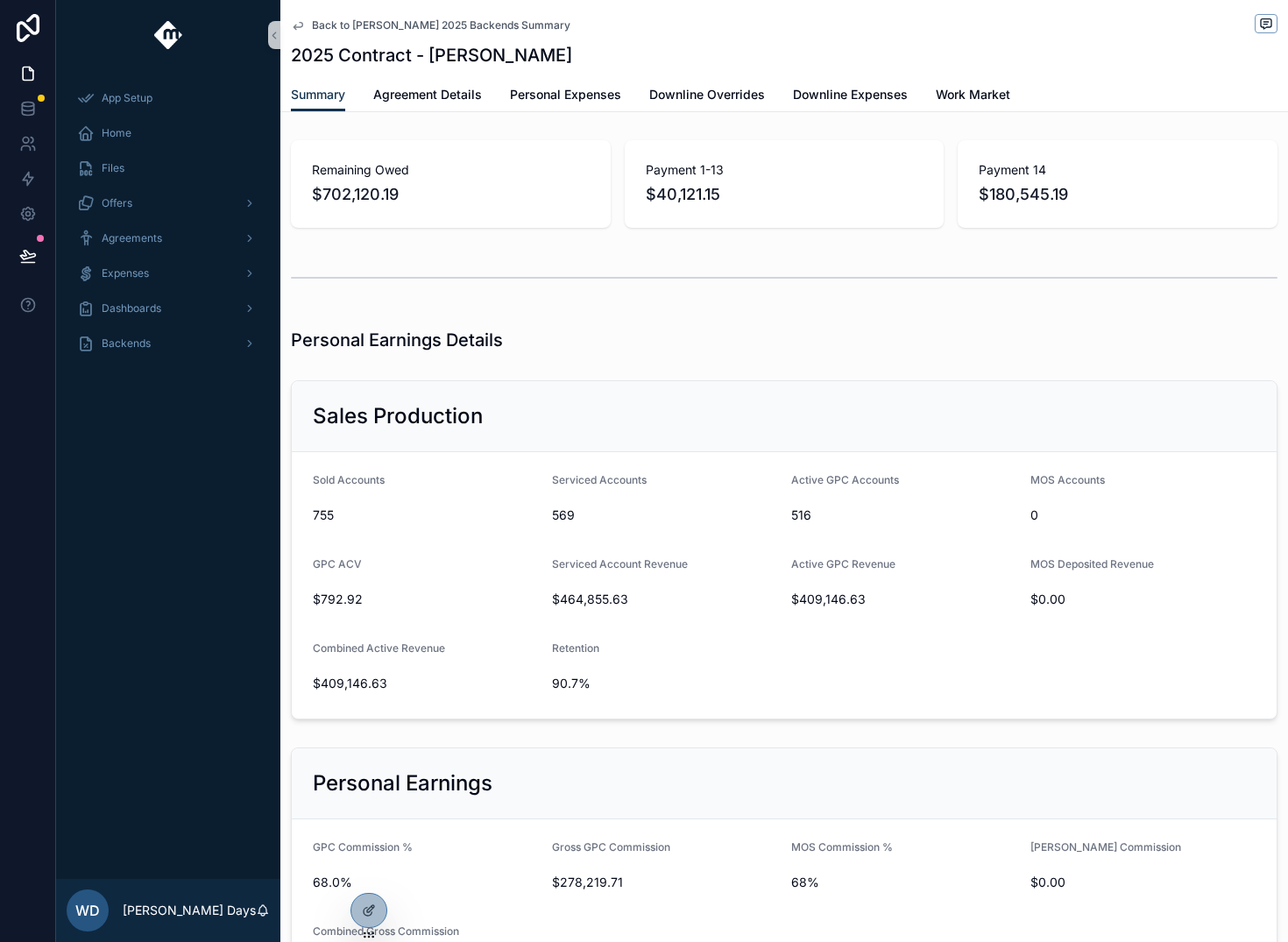
click at [387, 27] on span "Back to Tanner Boren 2025 Backends Summary" at bounding box center [441, 25] width 259 height 14
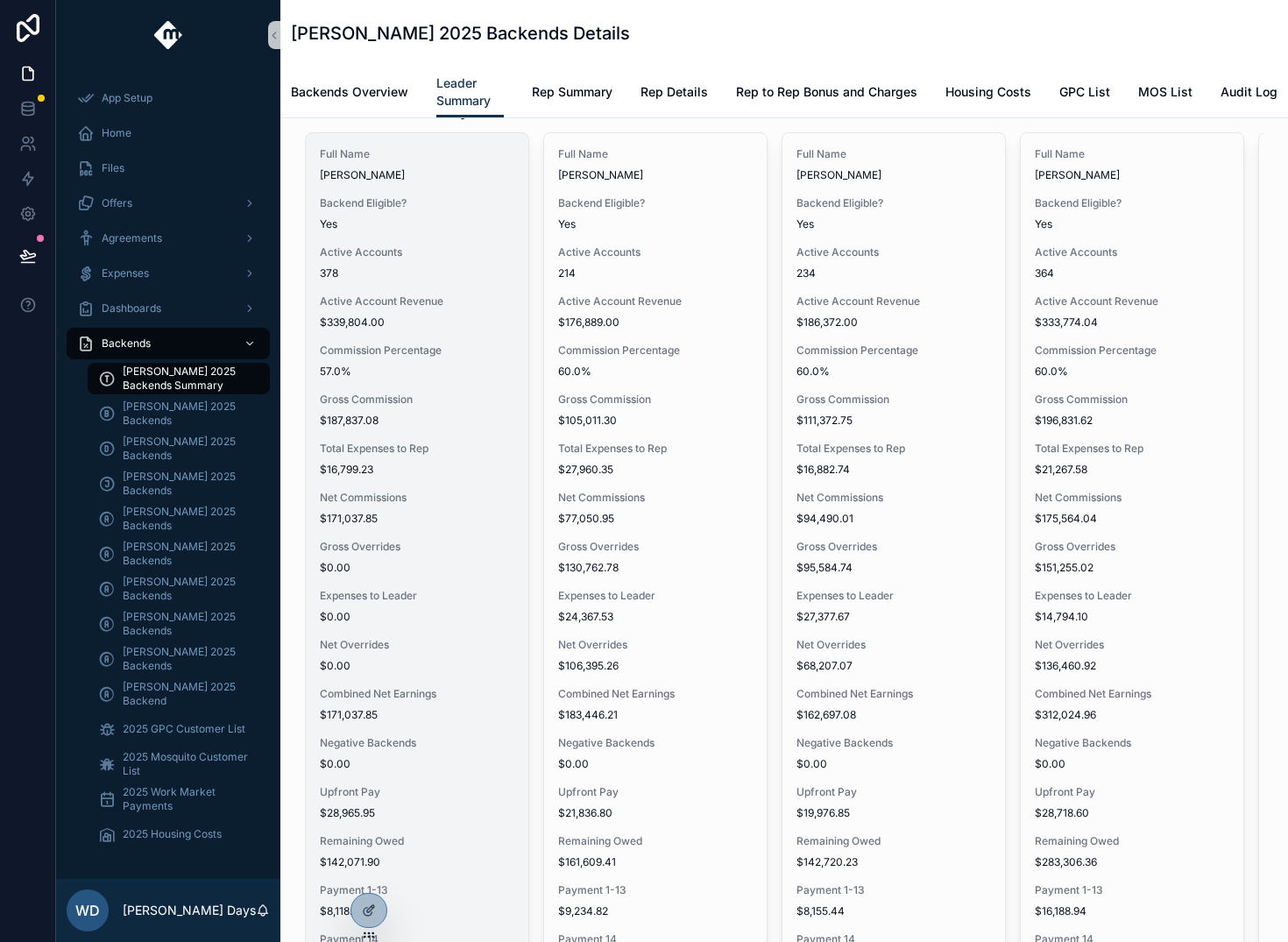
scroll to position [2030, 0]
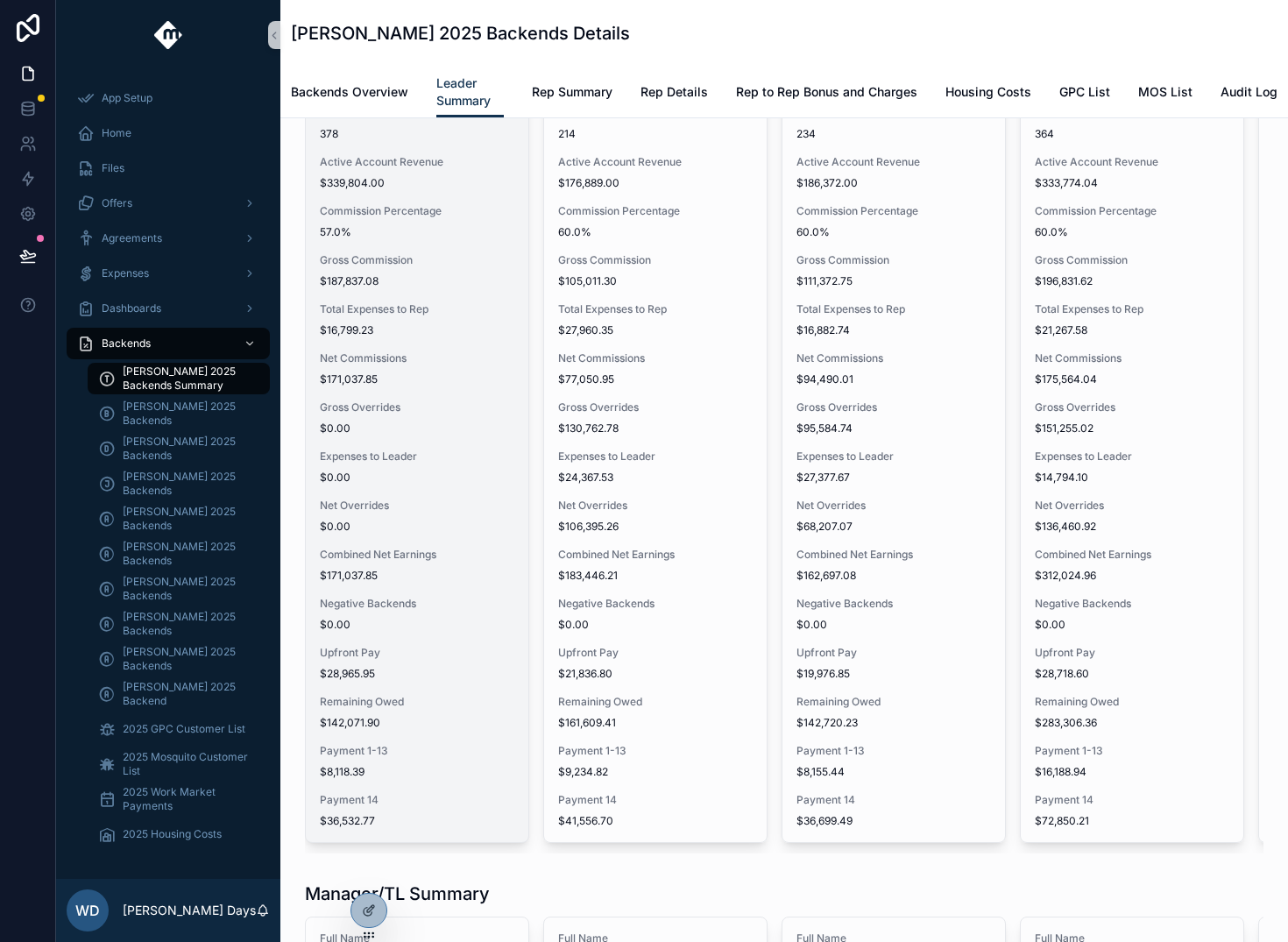
click at [405, 569] on span "$171,037.85" at bounding box center [417, 576] width 195 height 14
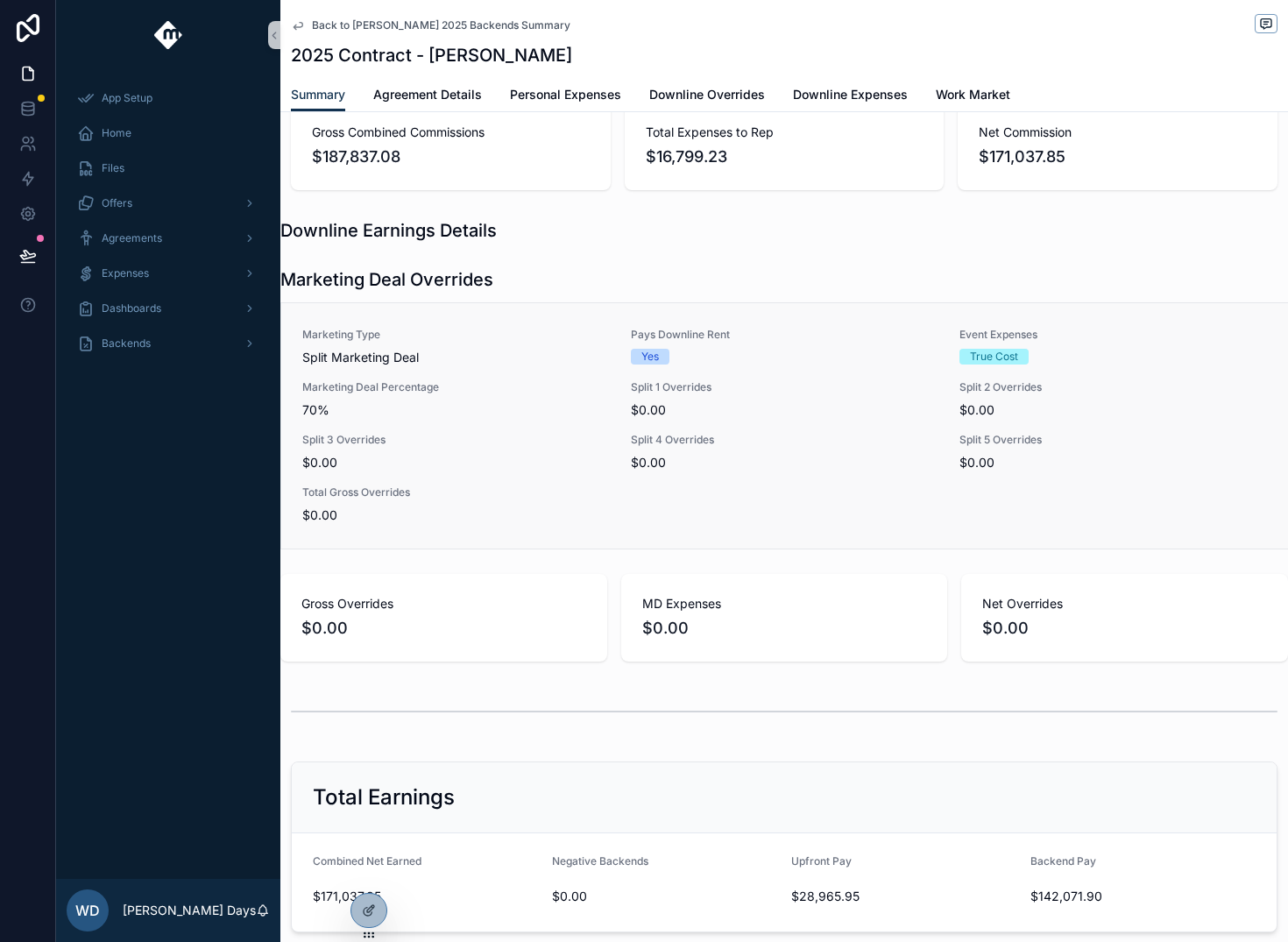
scroll to position [1003, 0]
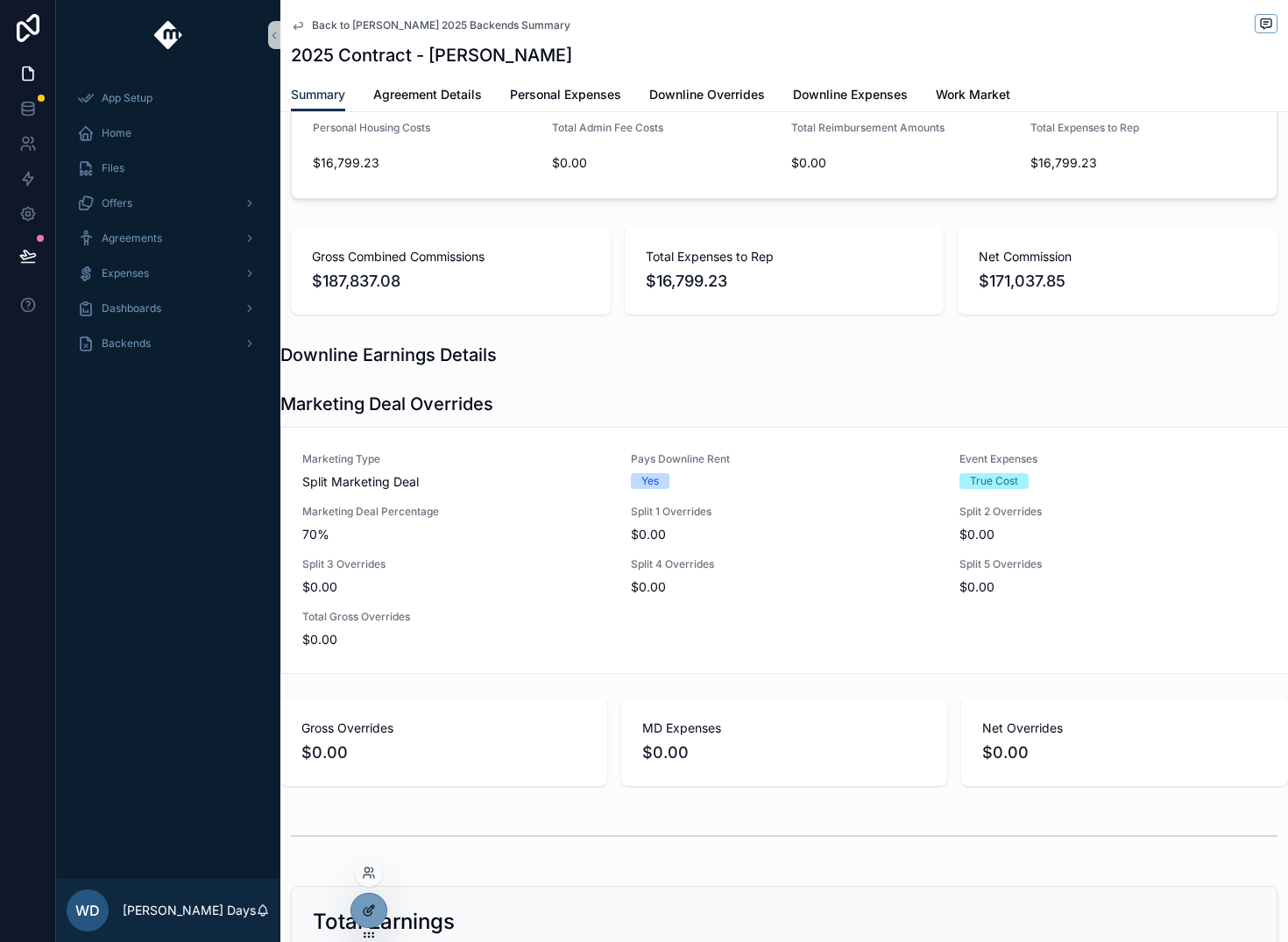
click at [370, 909] on icon at bounding box center [369, 911] width 14 height 14
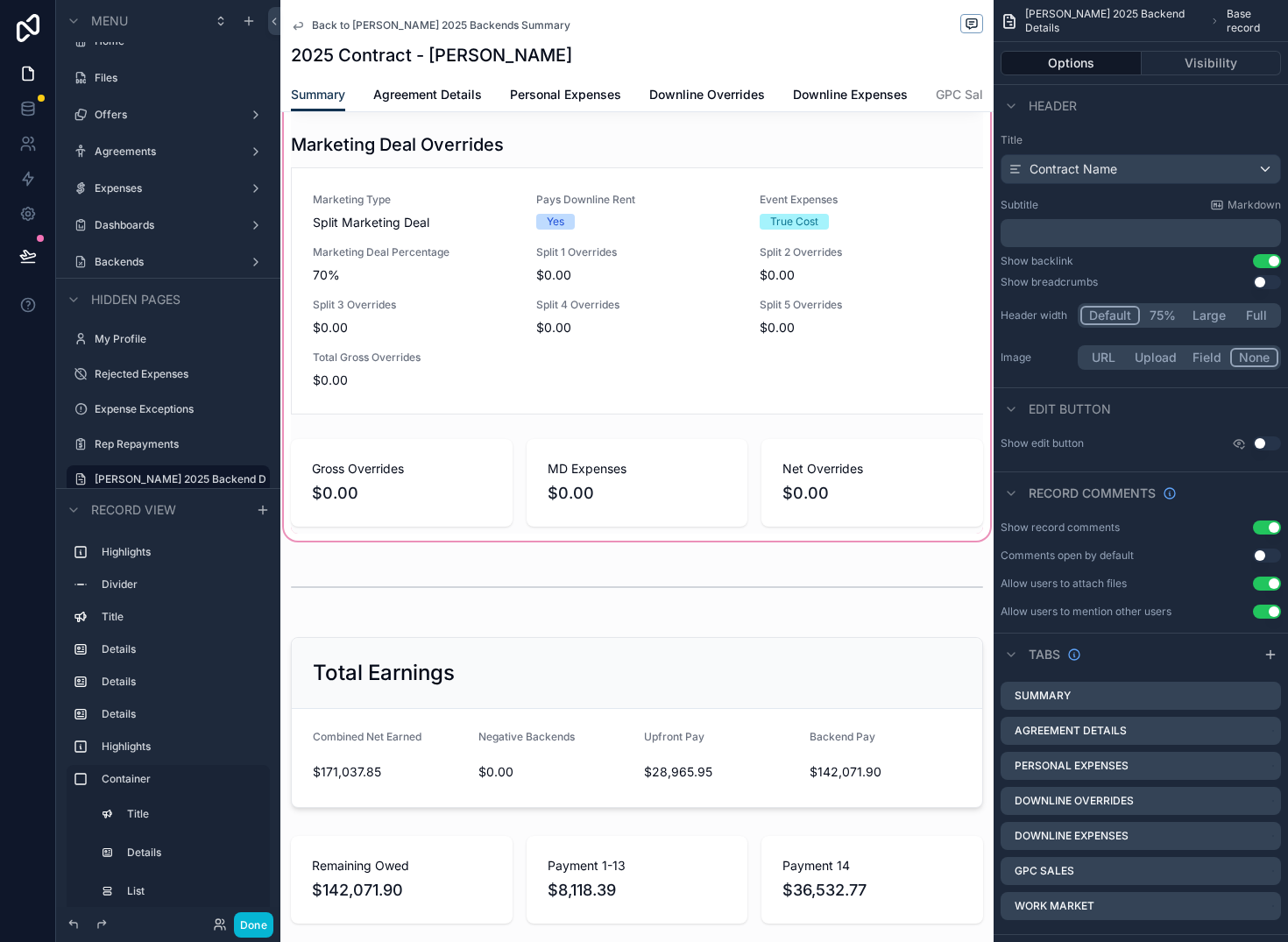
scroll to position [1693, 0]
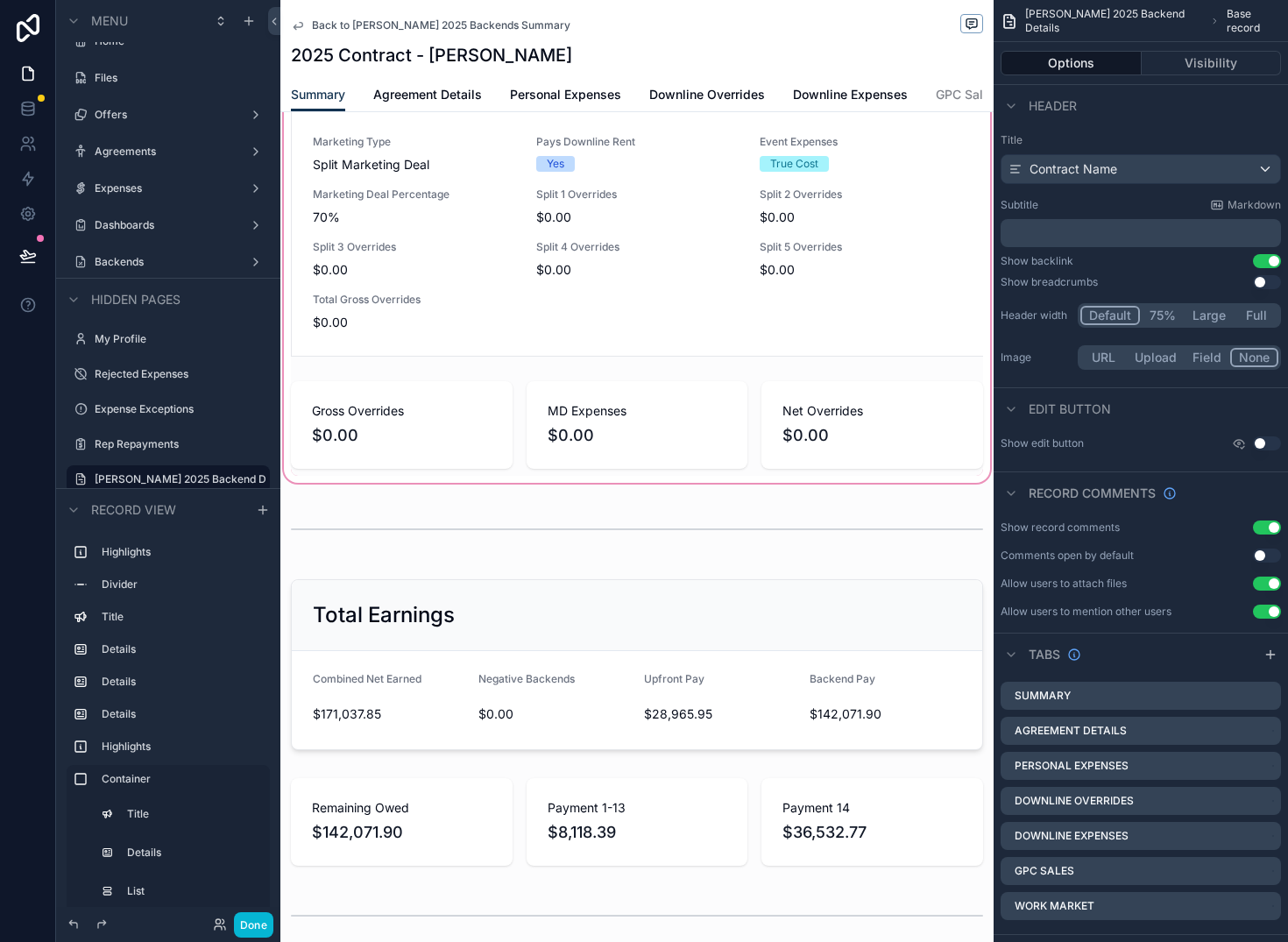
click at [584, 233] on div "scrollable content" at bounding box center [637, 73] width 713 height 827
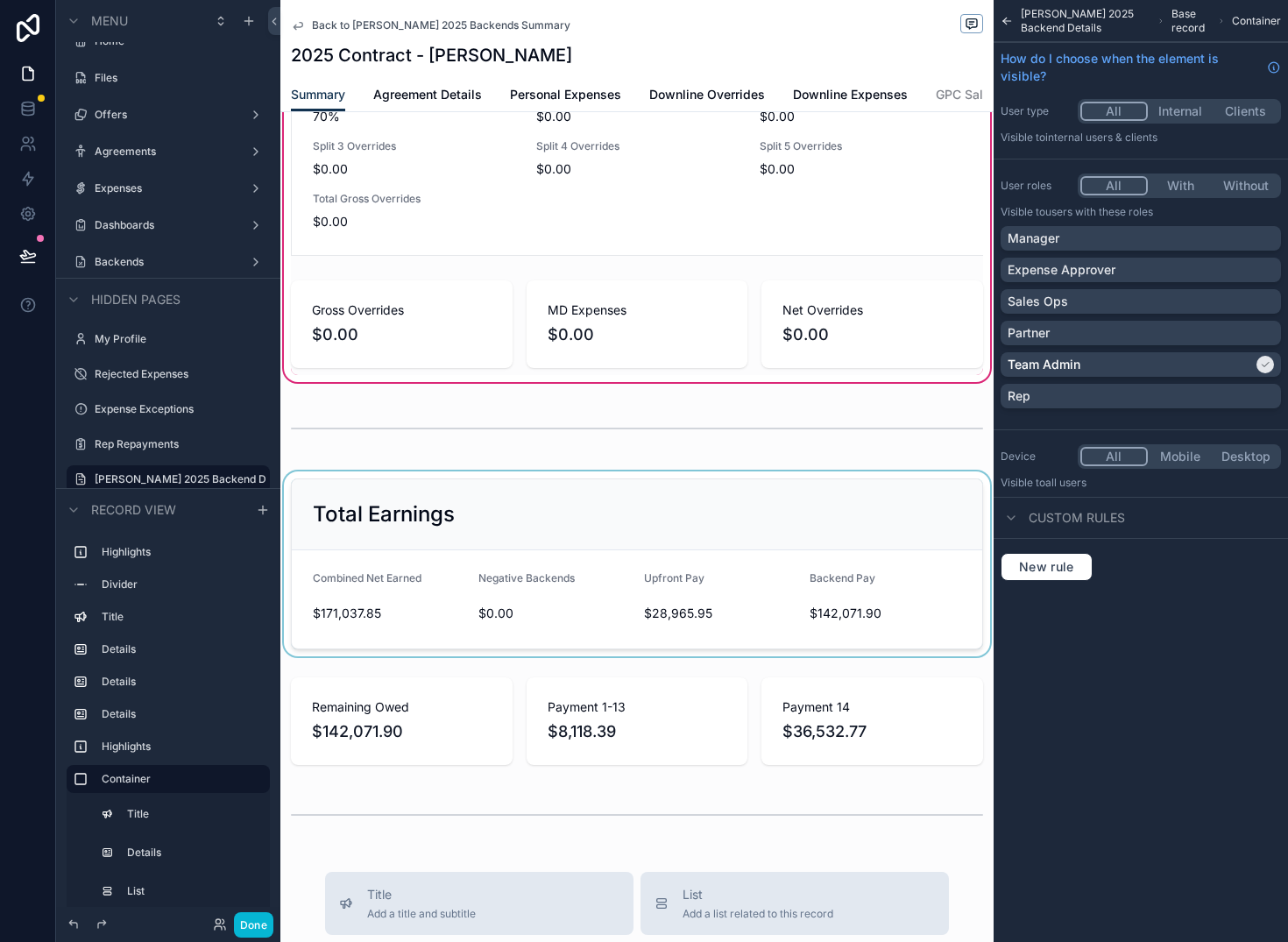
scroll to position [1855, 0]
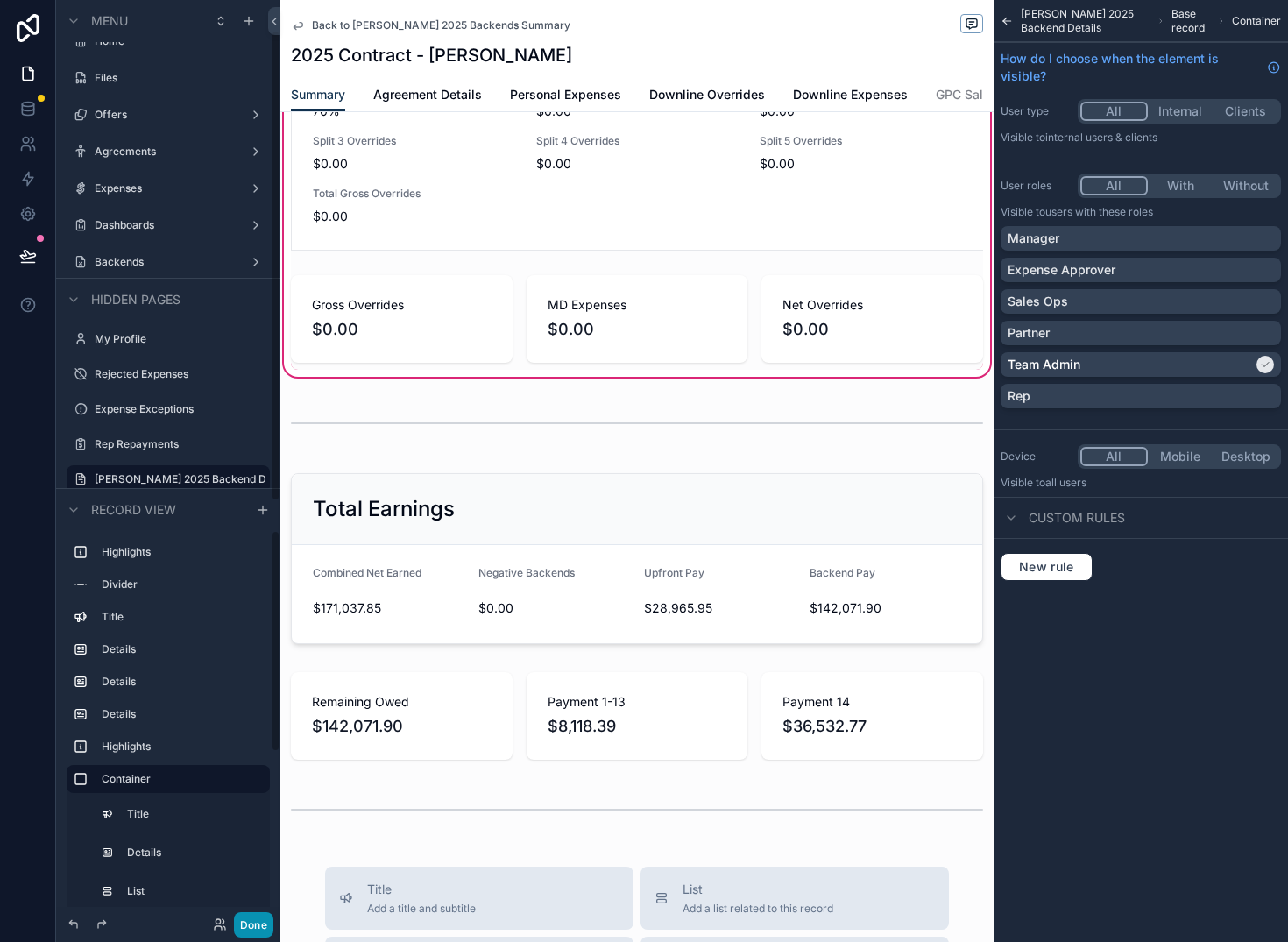
click at [263, 929] on button "Done" at bounding box center [253, 925] width 39 height 26
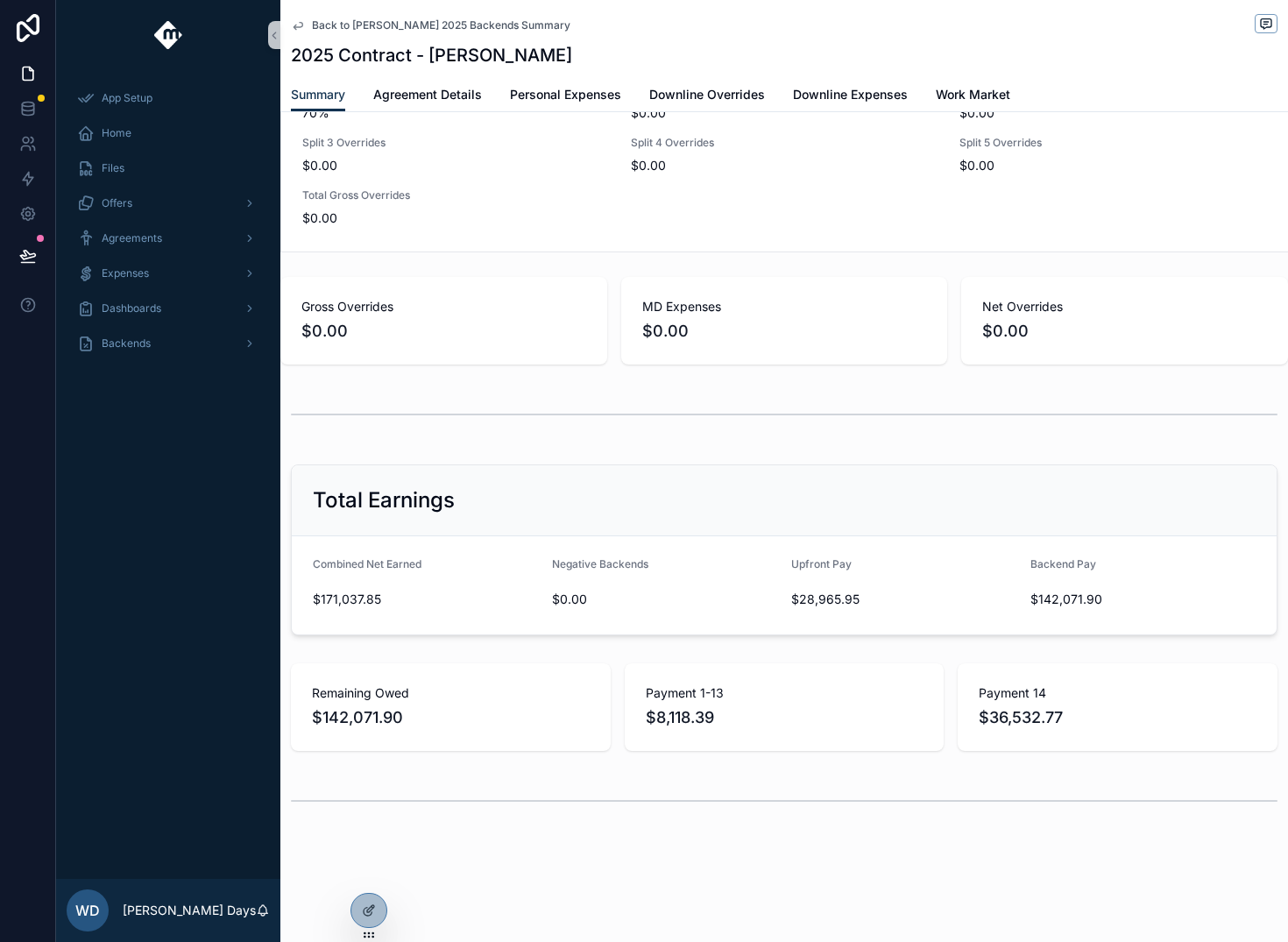
scroll to position [1422, 0]
click at [323, 28] on span "Back to Tanner Boren 2025 Backends Summary" at bounding box center [441, 25] width 259 height 14
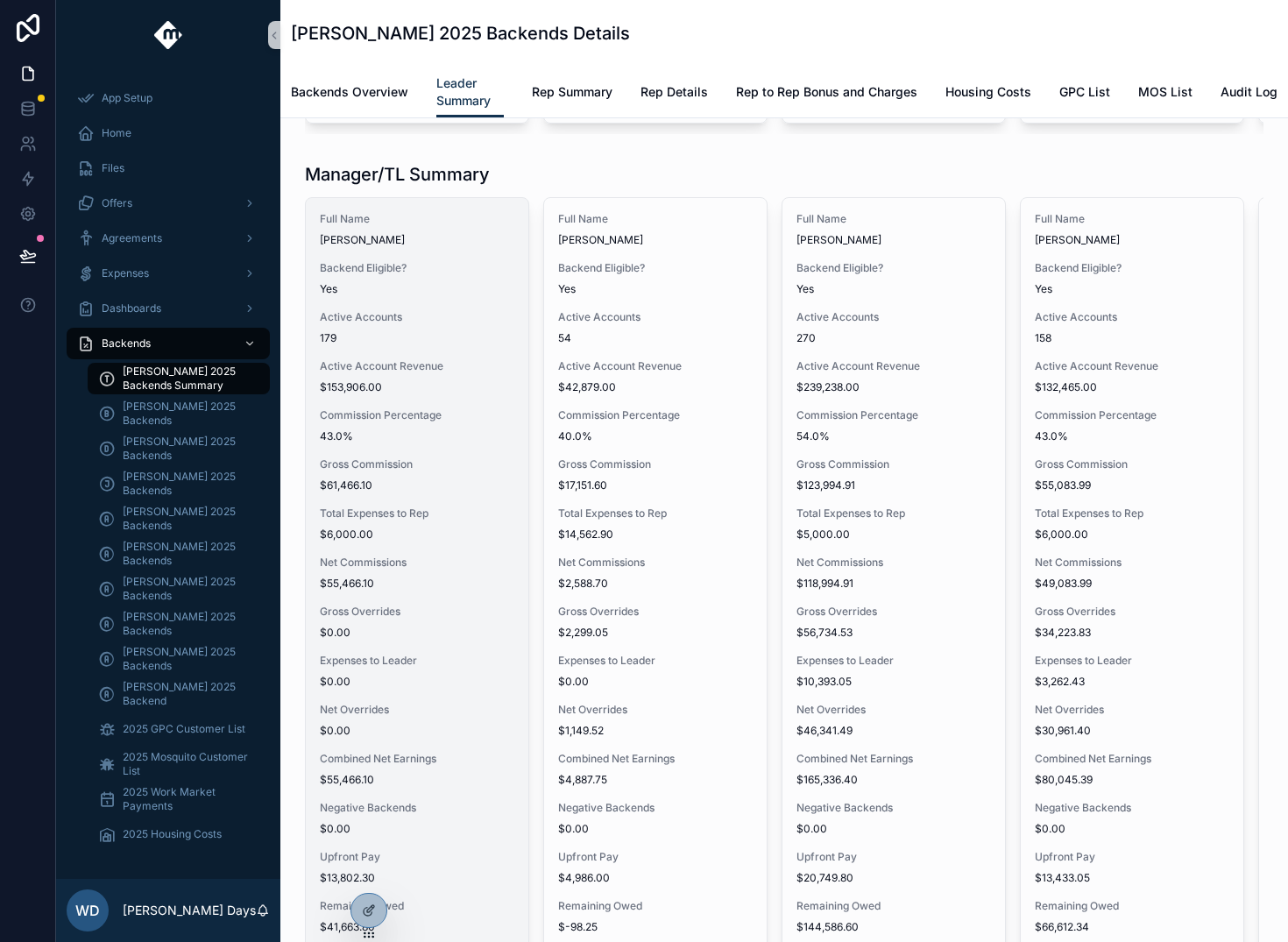
scroll to position [3039, 0]
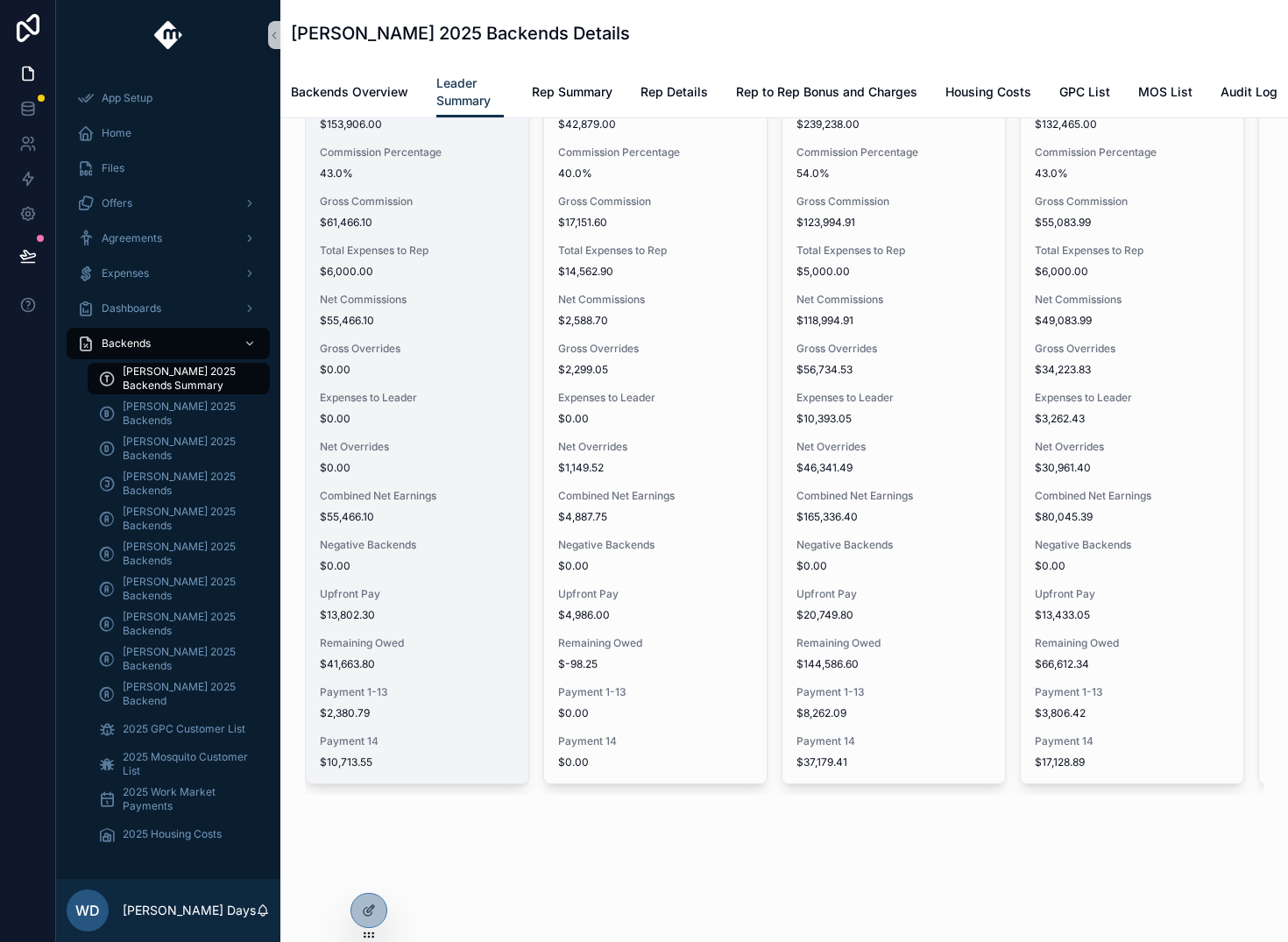
click at [421, 513] on div "Full Name Raleigh Anderson Backend Eligible? Yes Active Accounts 179 Active Acc…" at bounding box center [418, 360] width 223 height 849
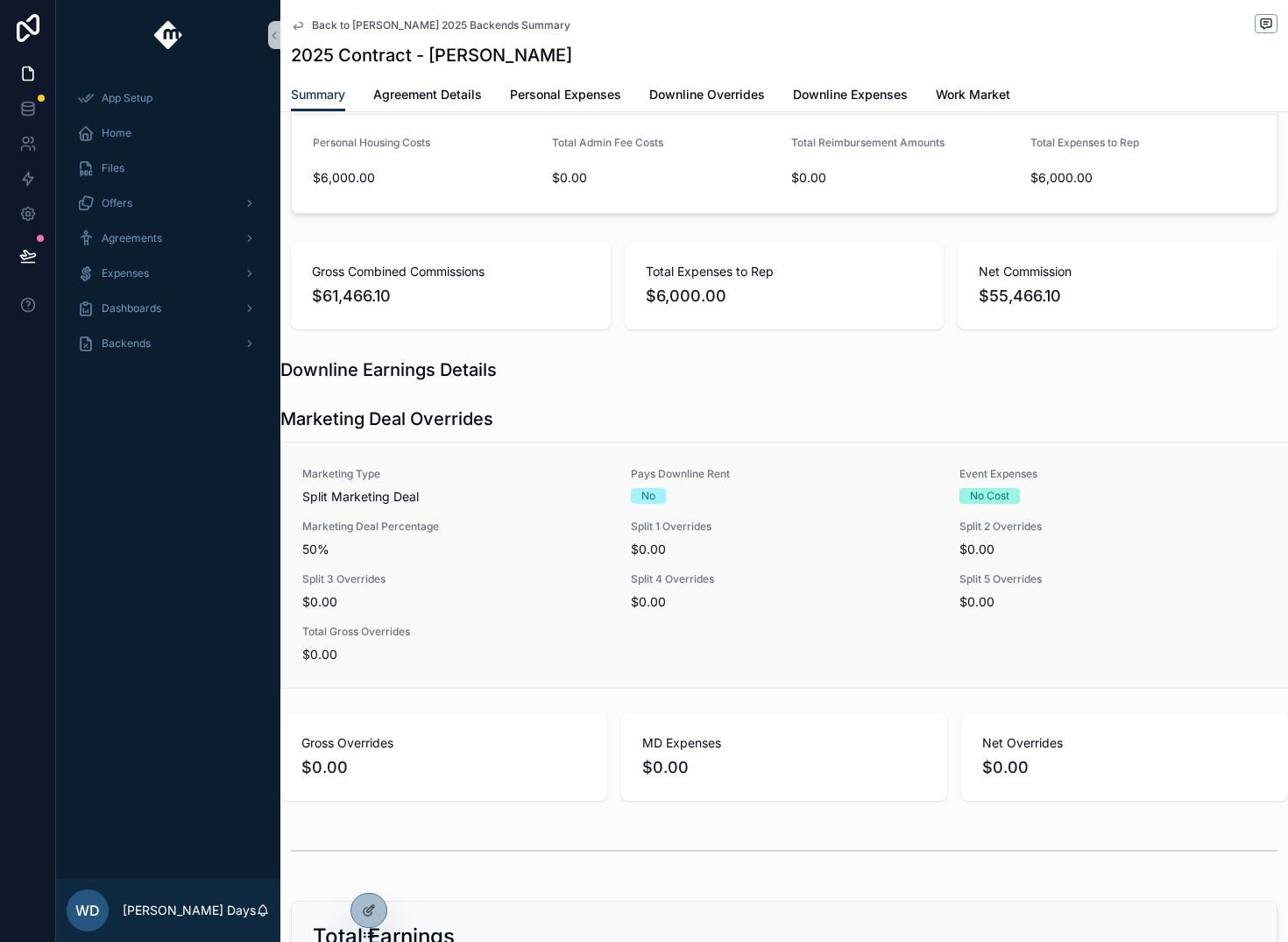
scroll to position [1106, 0]
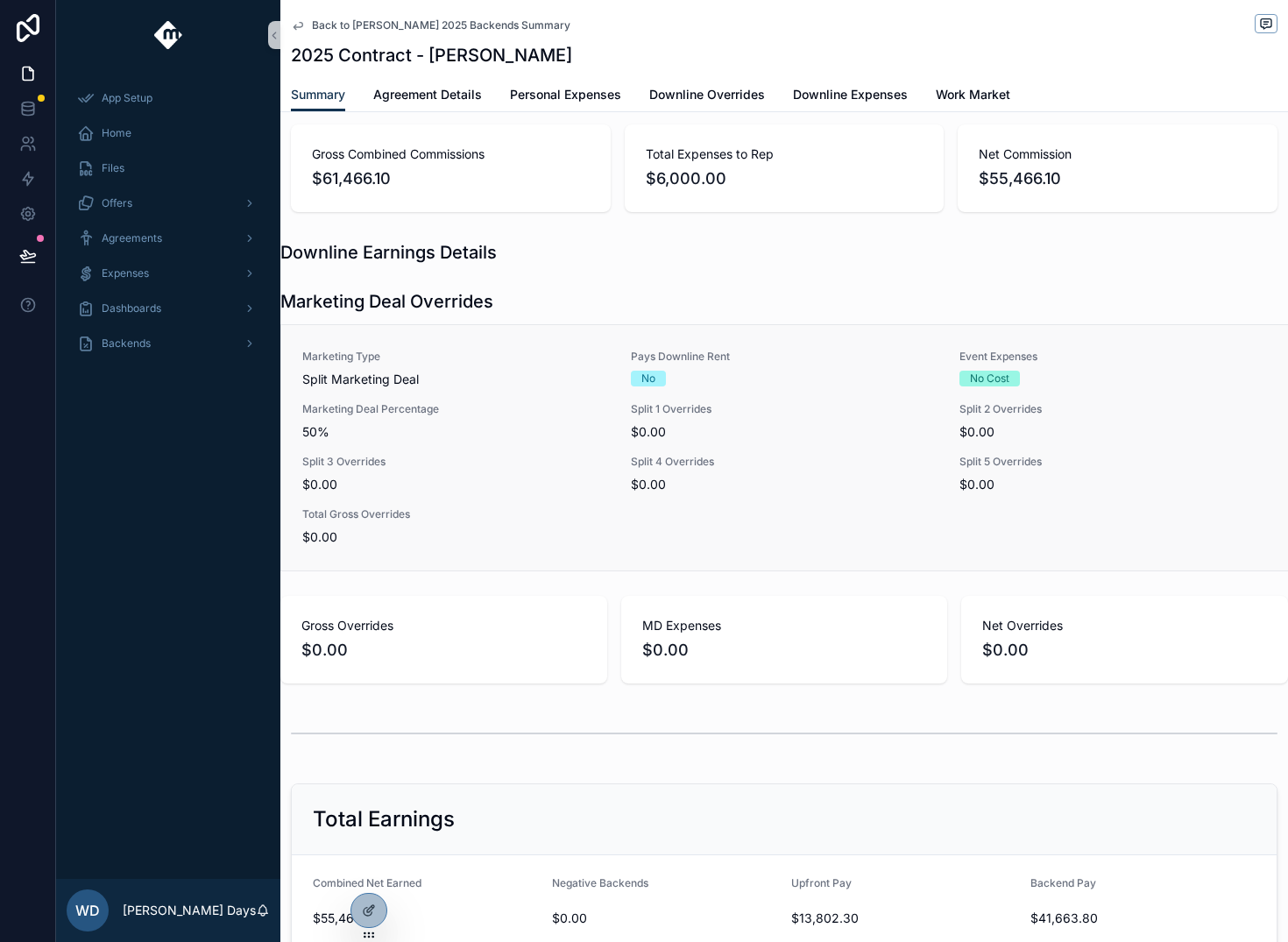
click at [510, 468] on div "Split 3 Overrides $0.00" at bounding box center [456, 474] width 307 height 39
click at [375, 913] on div at bounding box center [368, 911] width 35 height 33
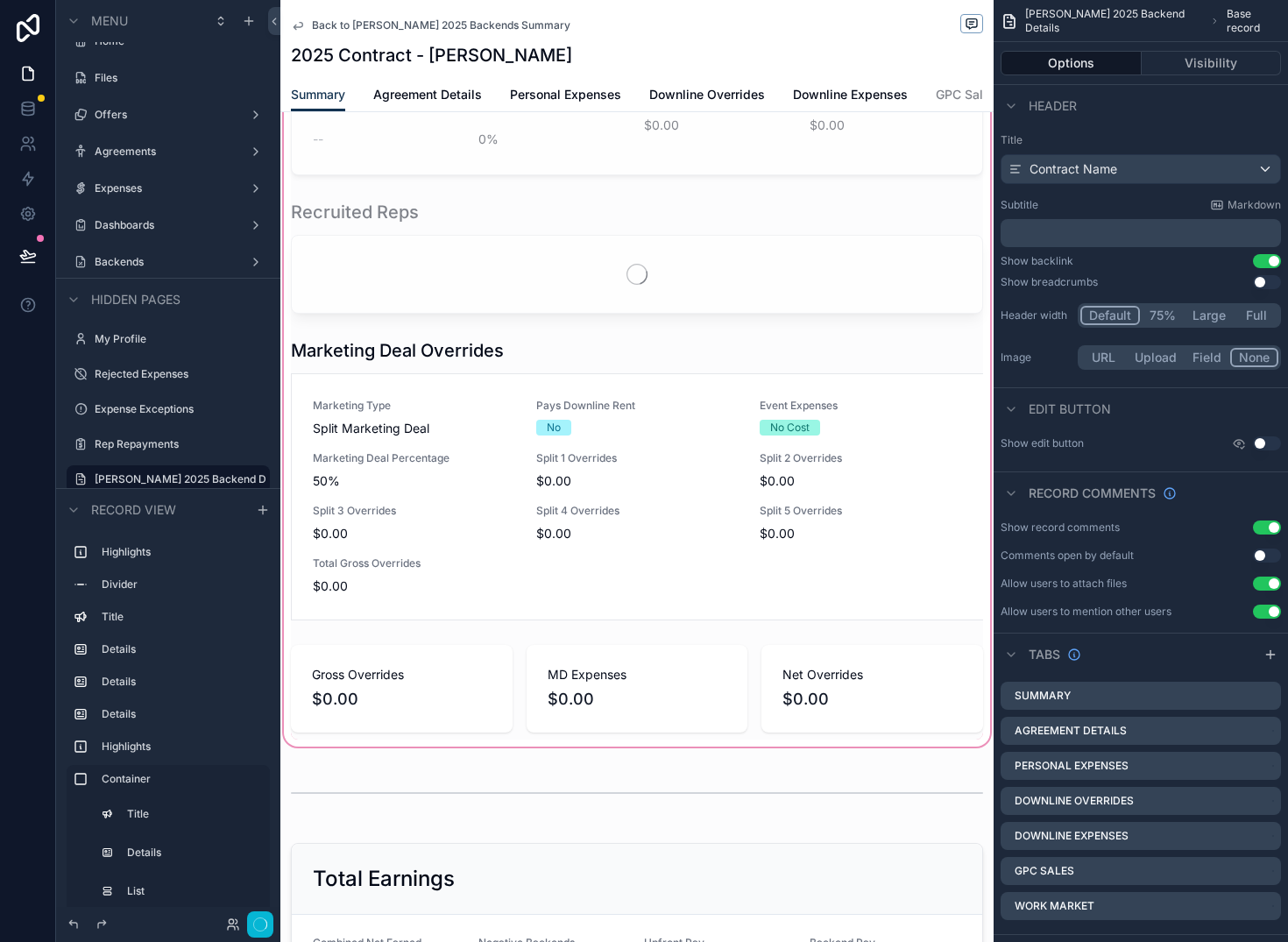
scroll to position [1573, 0]
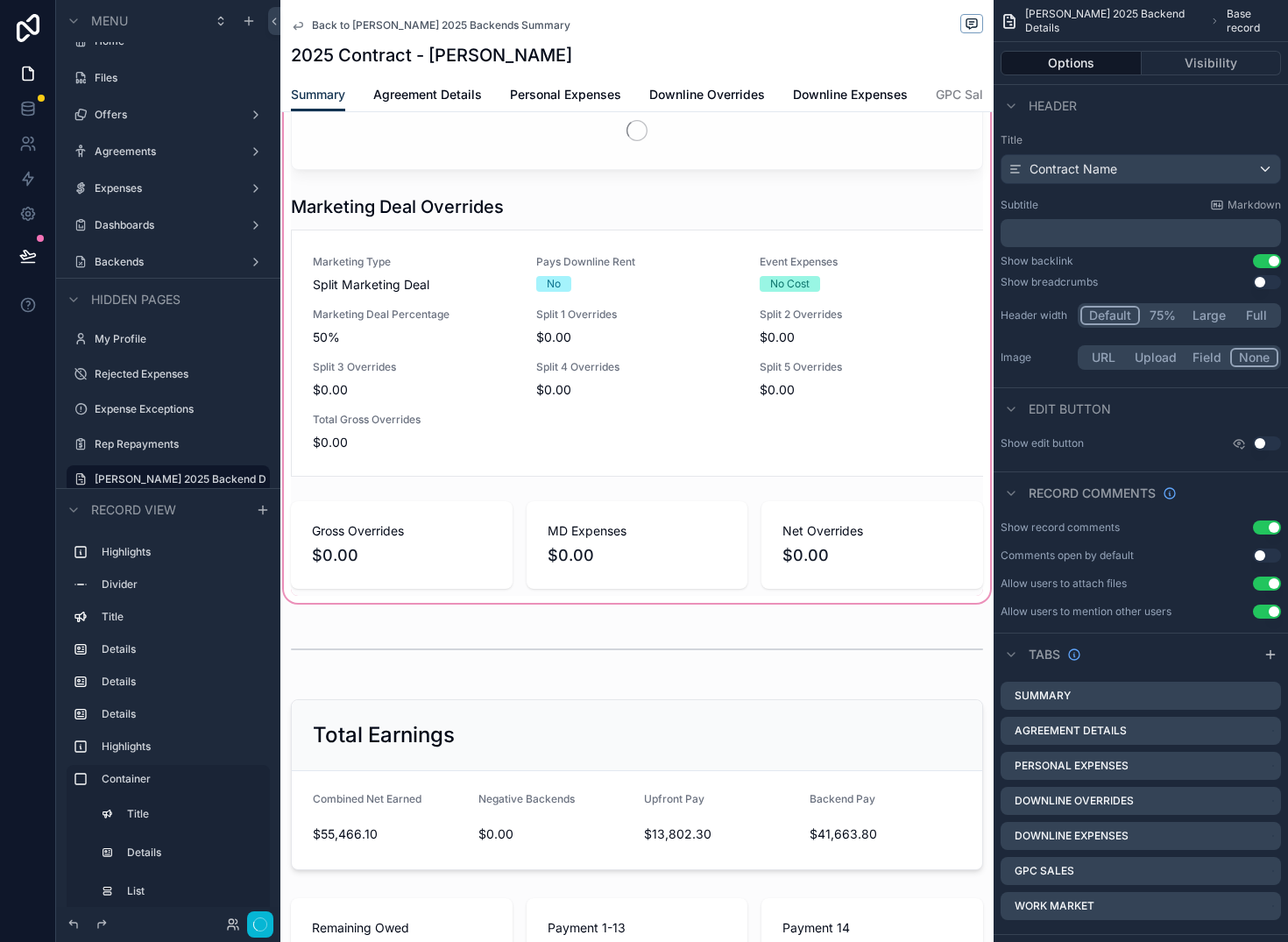
click at [517, 397] on div "scrollable content" at bounding box center [637, 193] width 713 height 827
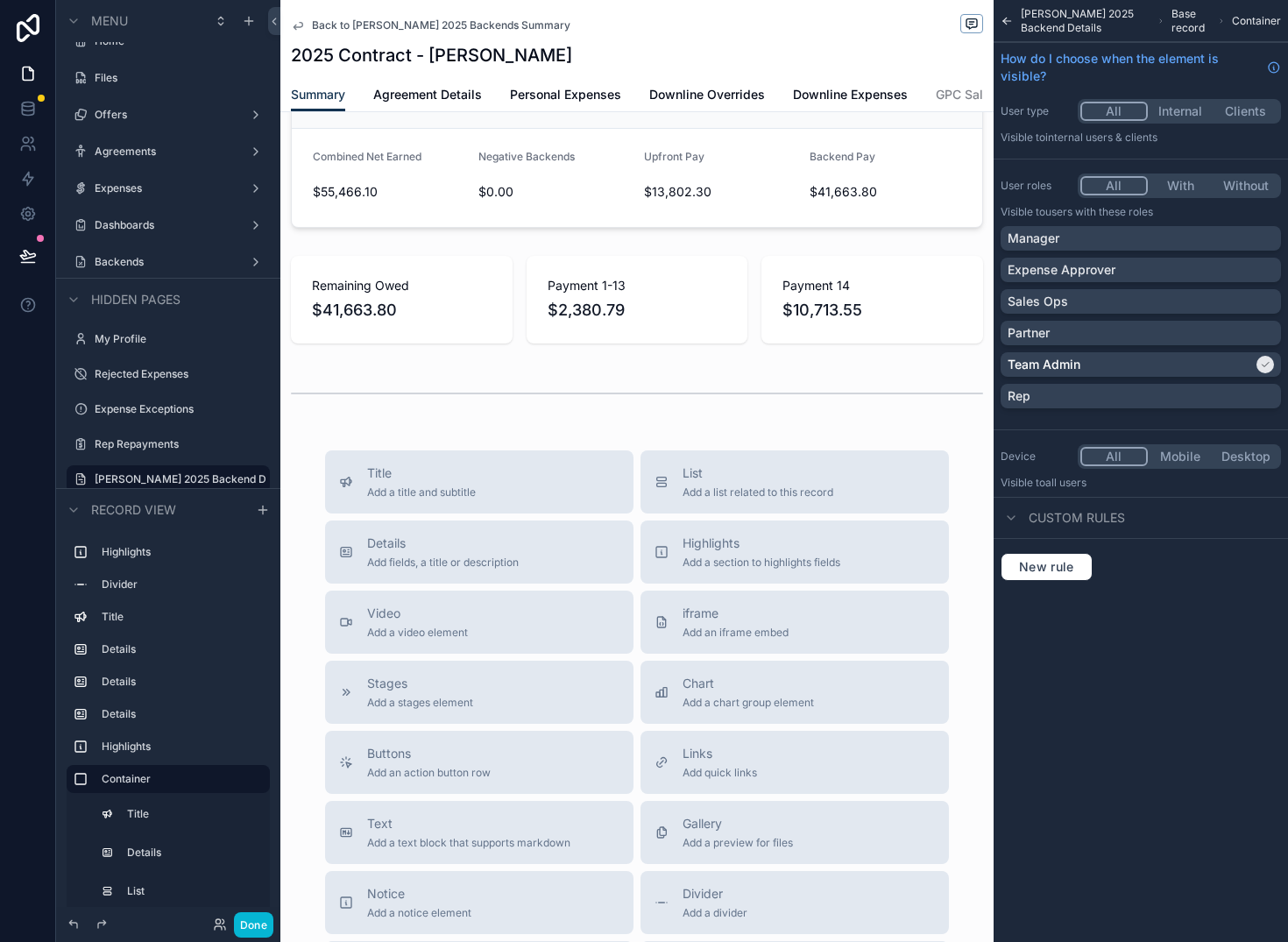
scroll to position [2401, 0]
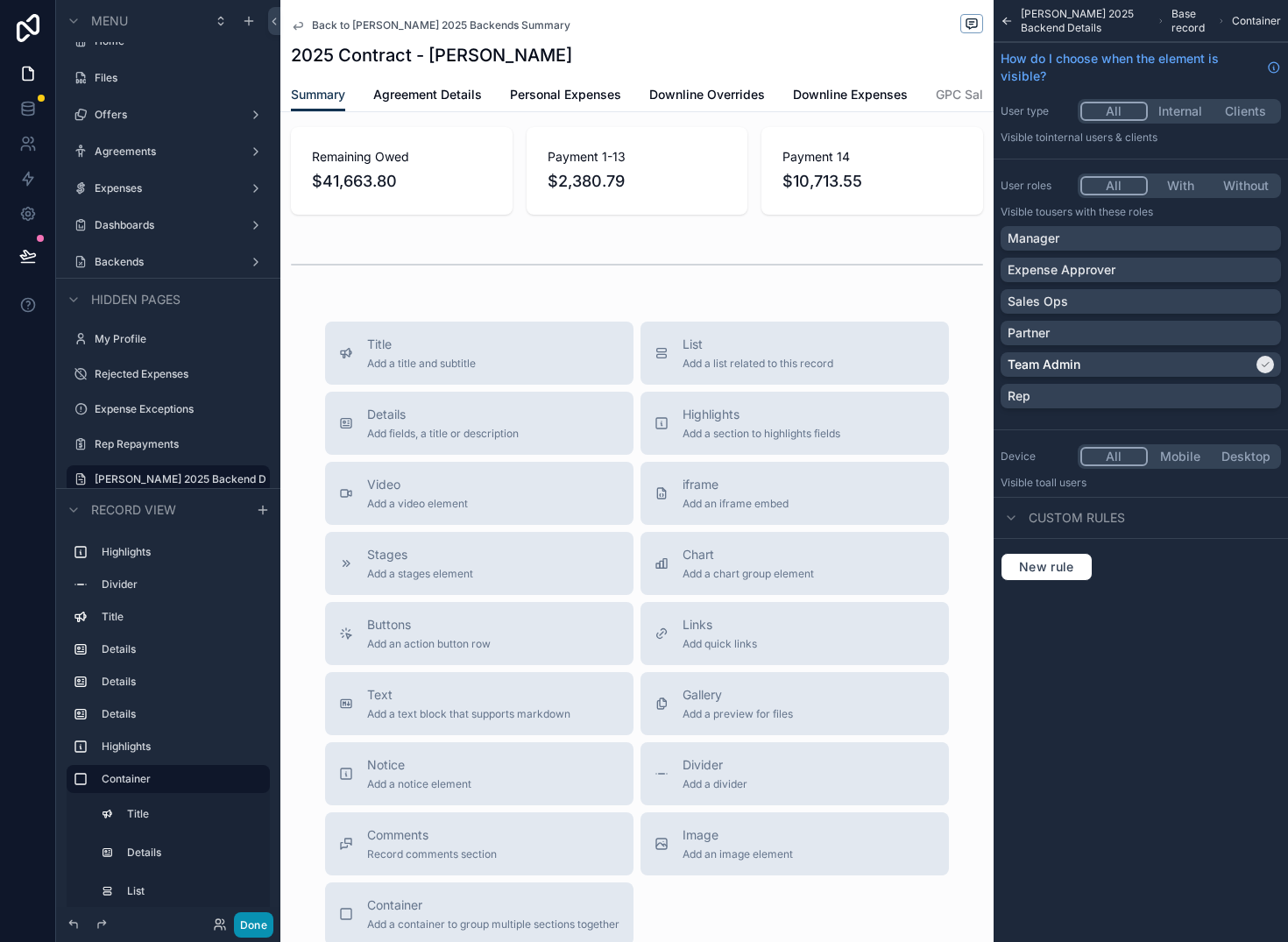
click at [261, 923] on button "Done" at bounding box center [253, 925] width 39 height 26
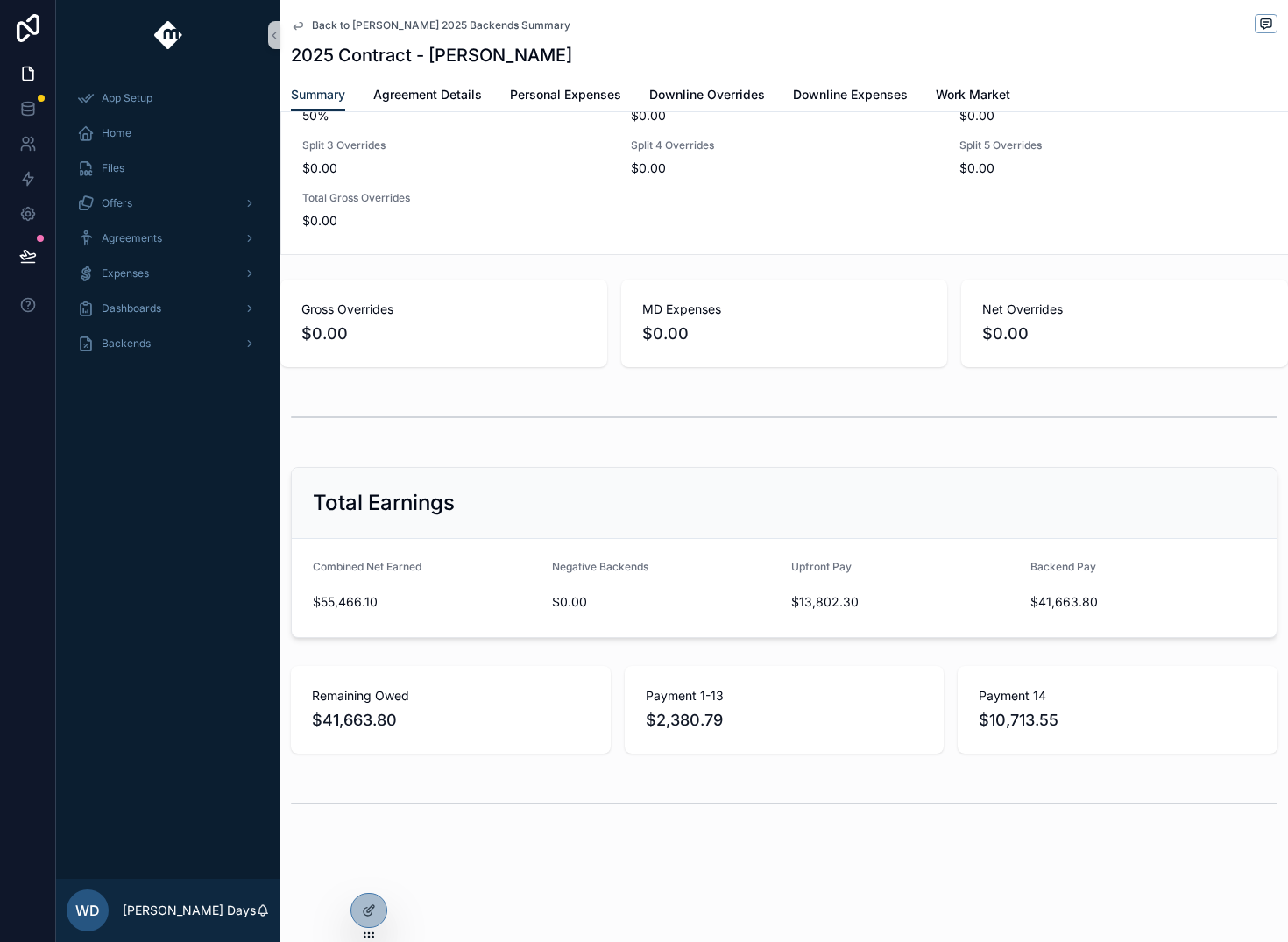
scroll to position [799, 0]
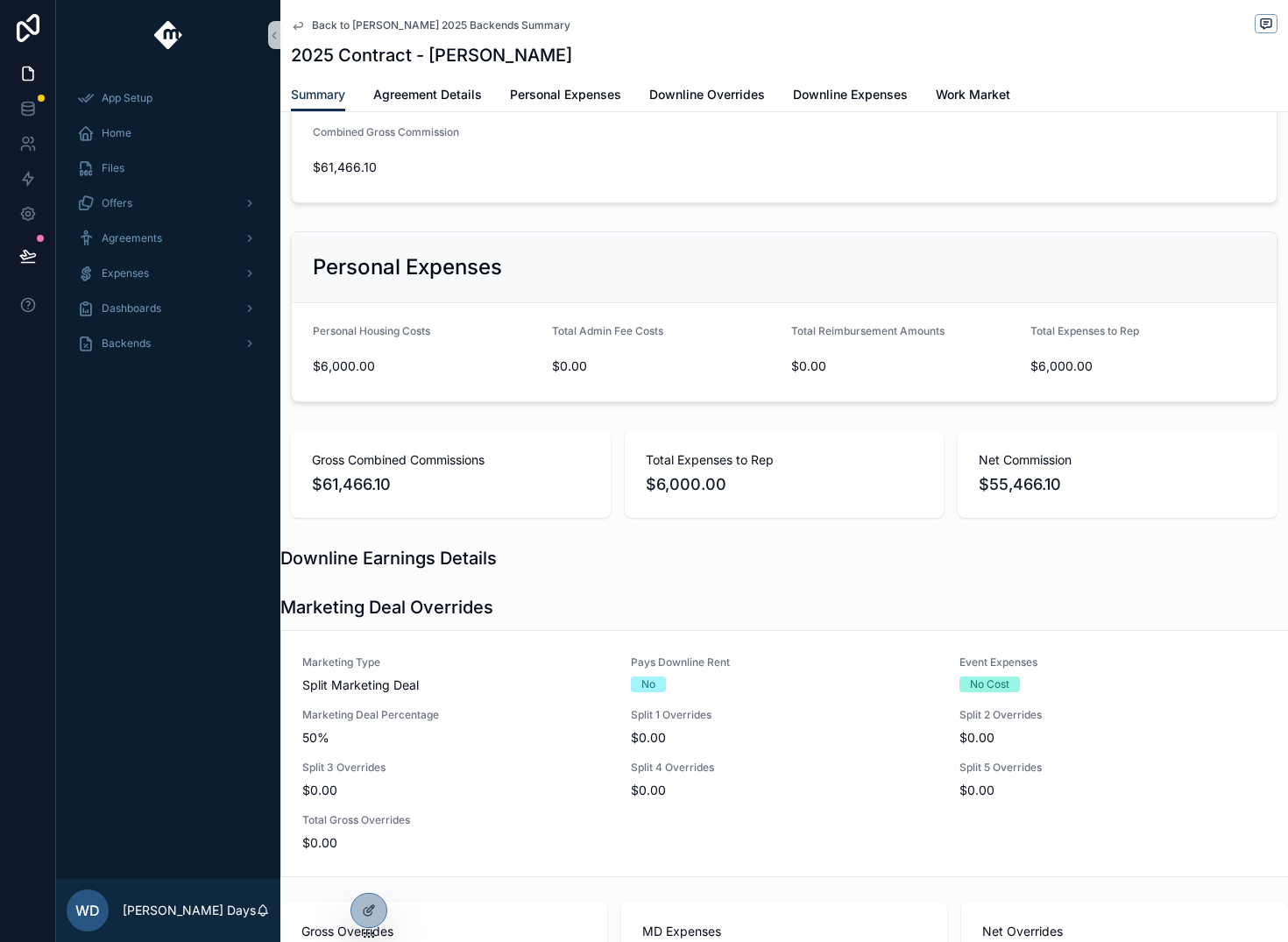
click at [332, 28] on span "Back to Tanner Boren 2025 Backends Summary" at bounding box center [441, 25] width 259 height 14
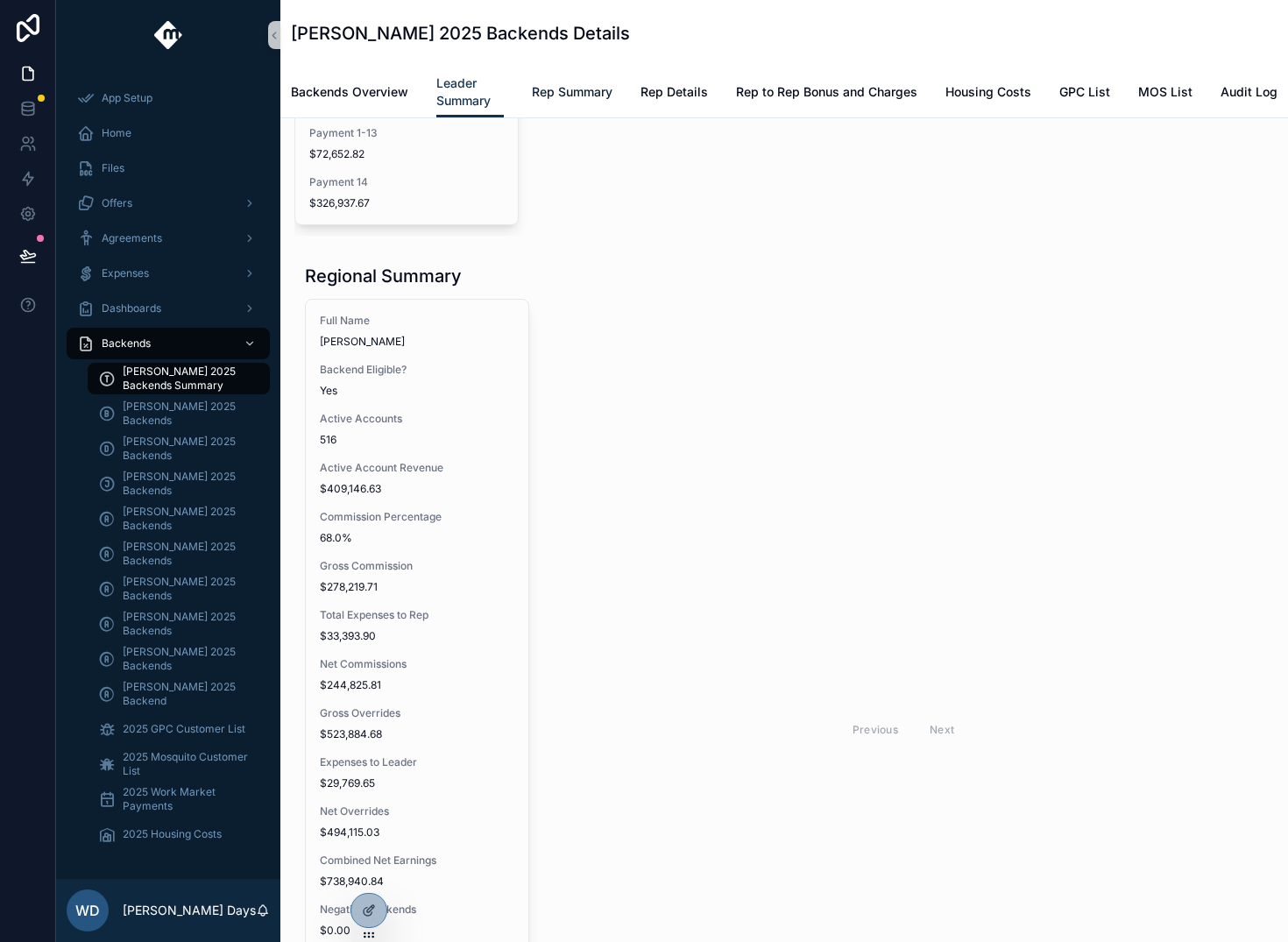
click at [579, 92] on span "Rep Summary" at bounding box center [572, 92] width 81 height 17
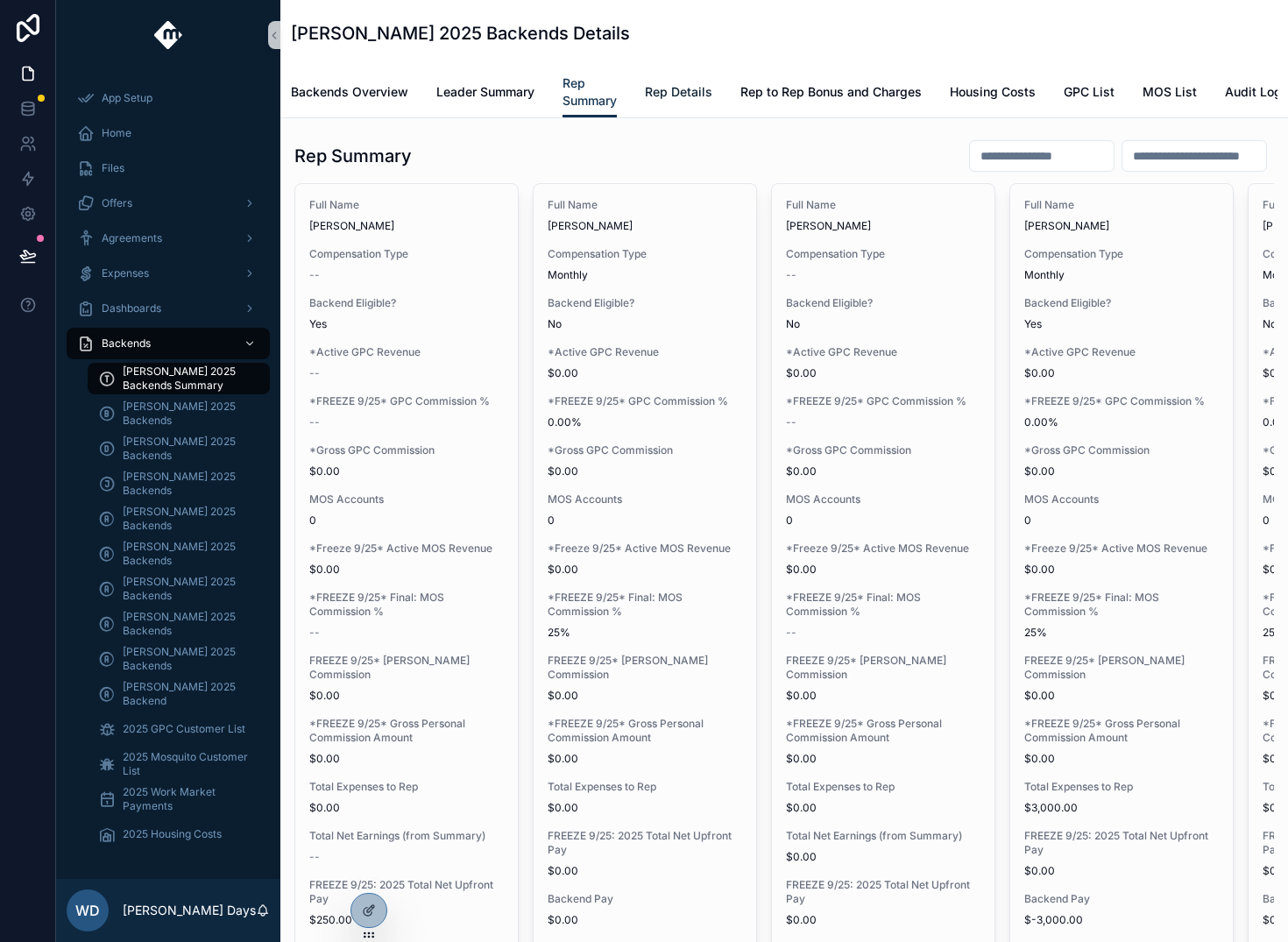
click at [689, 89] on span "Rep Details" at bounding box center [678, 92] width 68 height 17
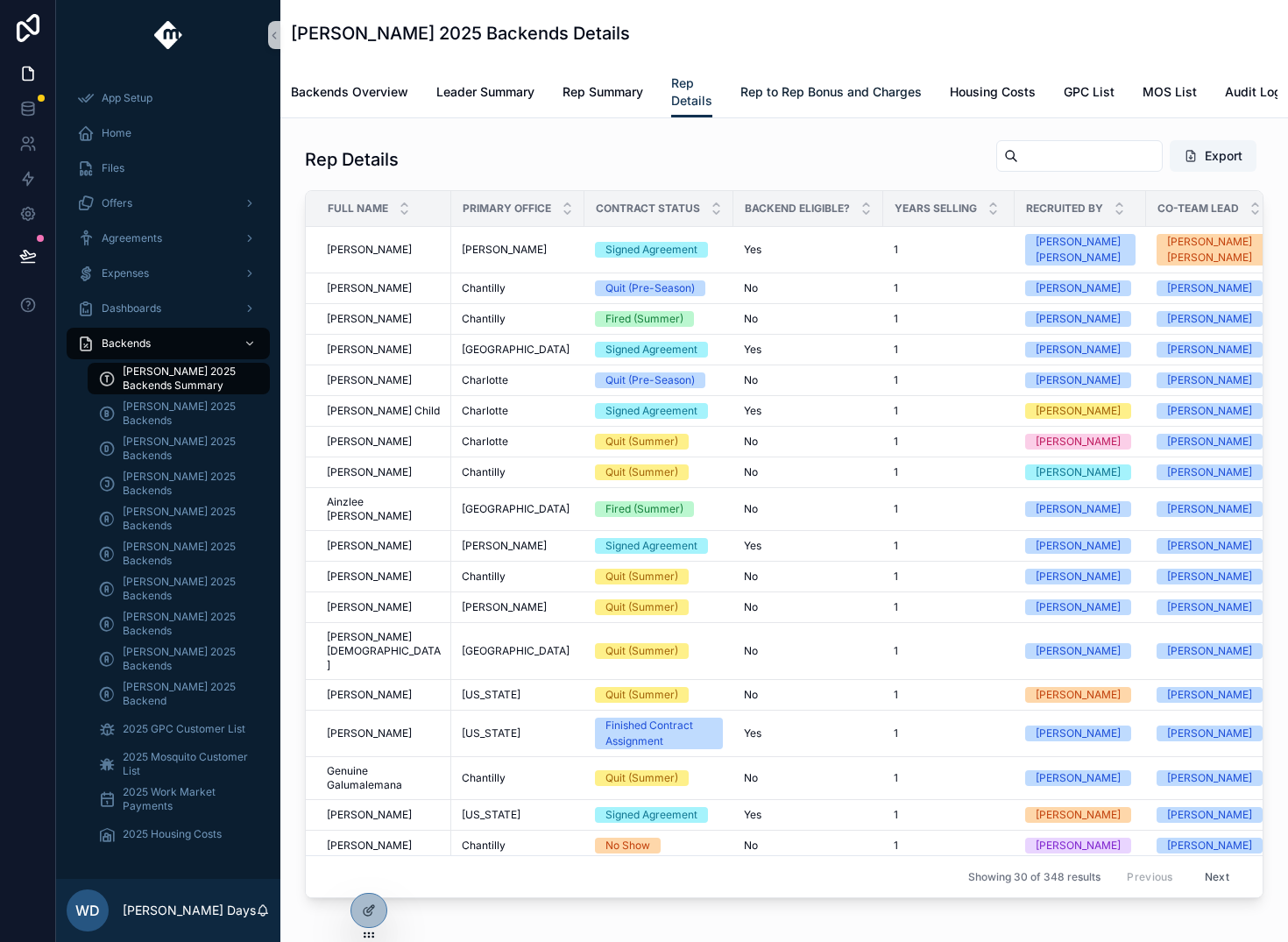
click at [776, 92] on span "Rep to Rep Bonus and Charges" at bounding box center [831, 92] width 182 height 17
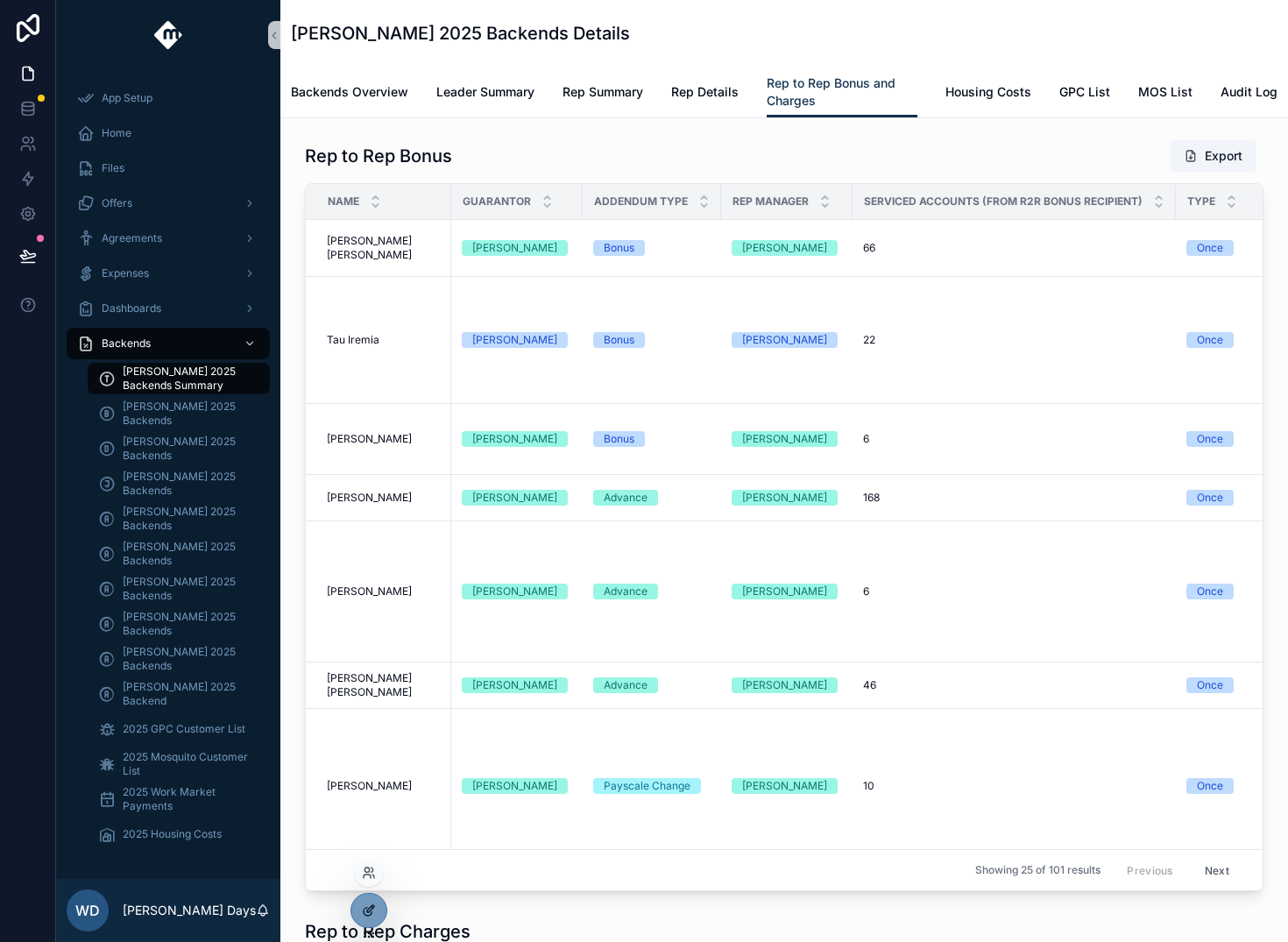
click at [375, 913] on icon at bounding box center [369, 911] width 14 height 14
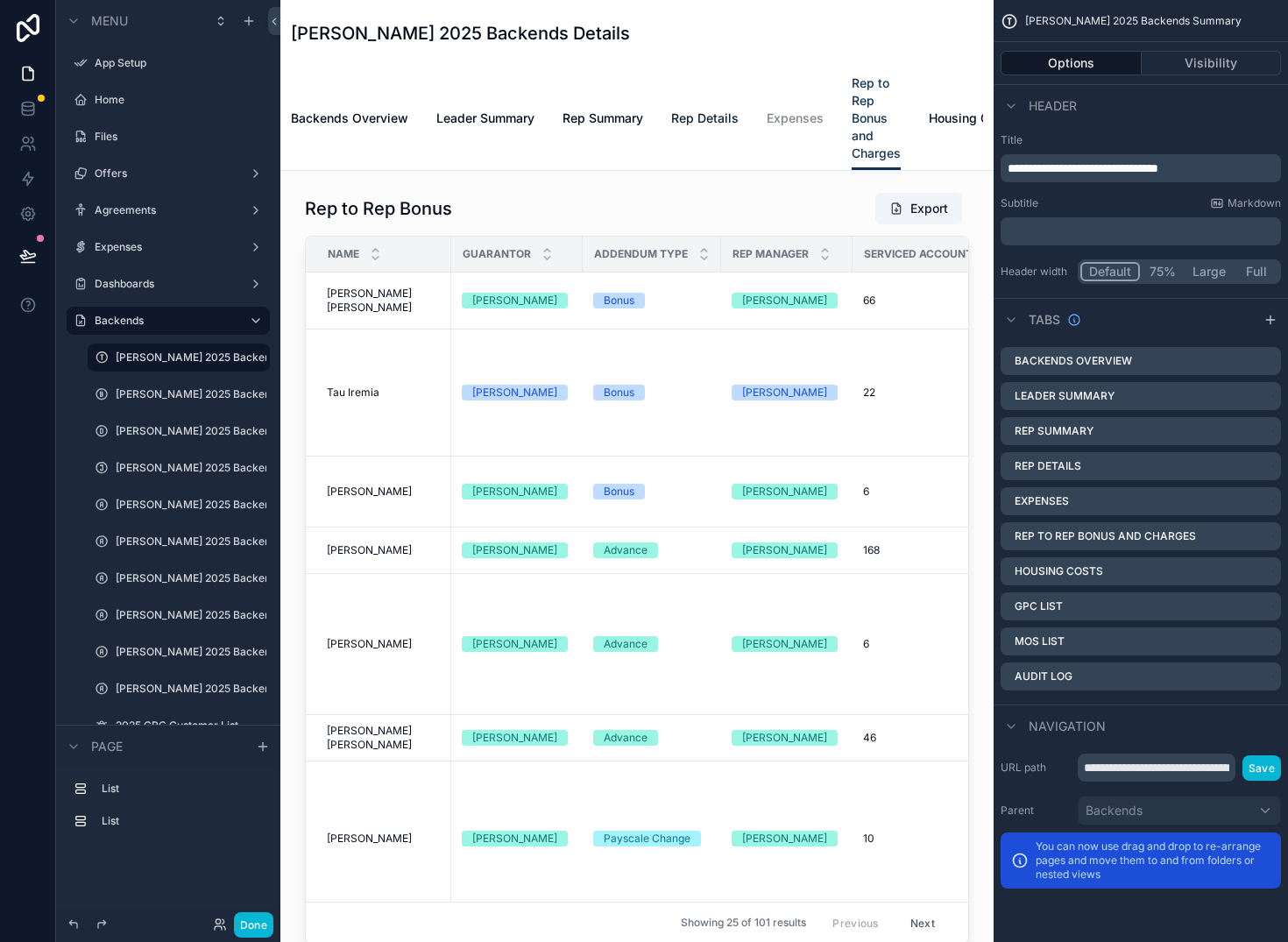
click at [715, 116] on span "Rep Details" at bounding box center [705, 118] width 68 height 17
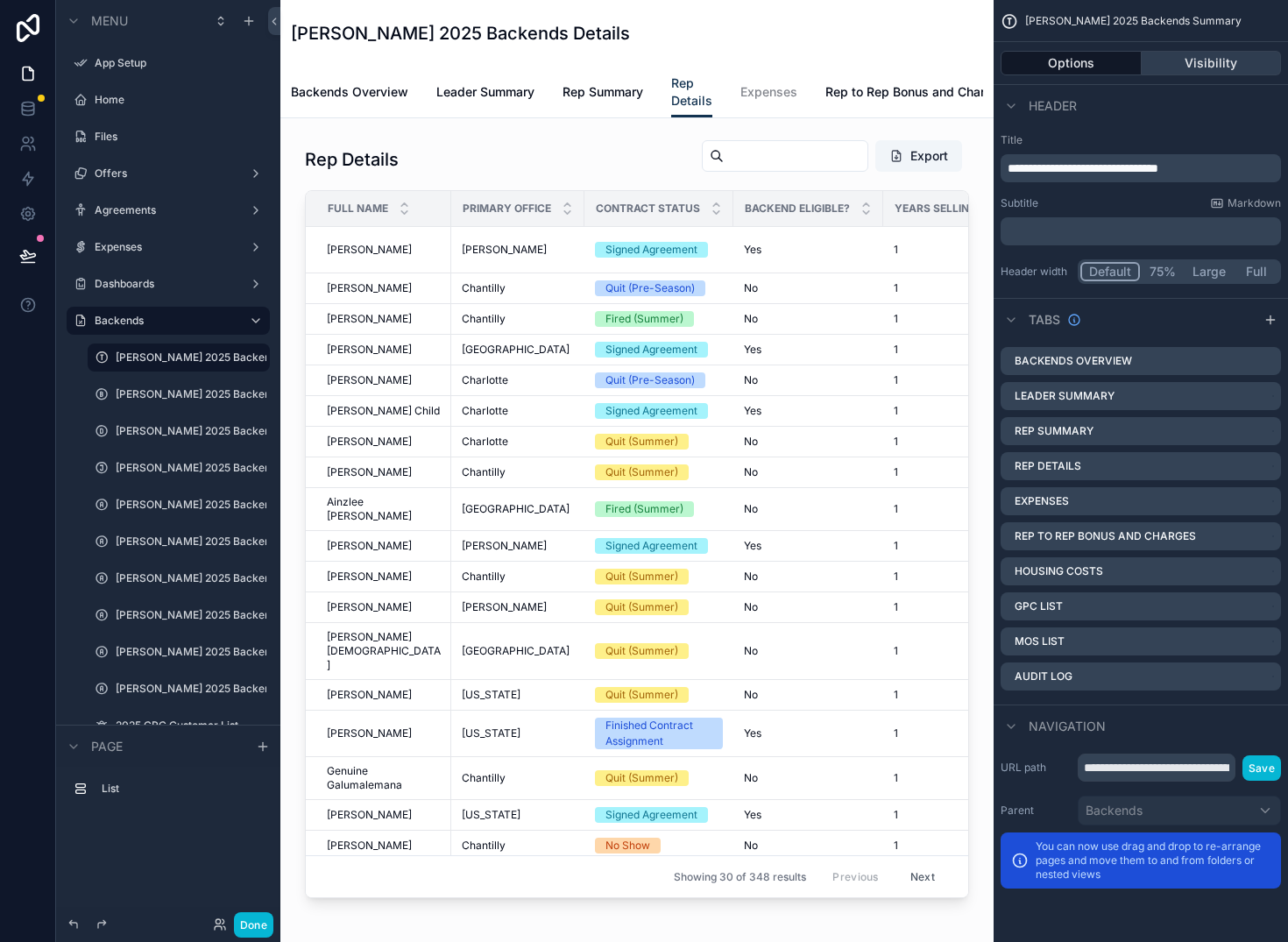
click at [1207, 66] on button "Visibility" at bounding box center [1212, 63] width 140 height 25
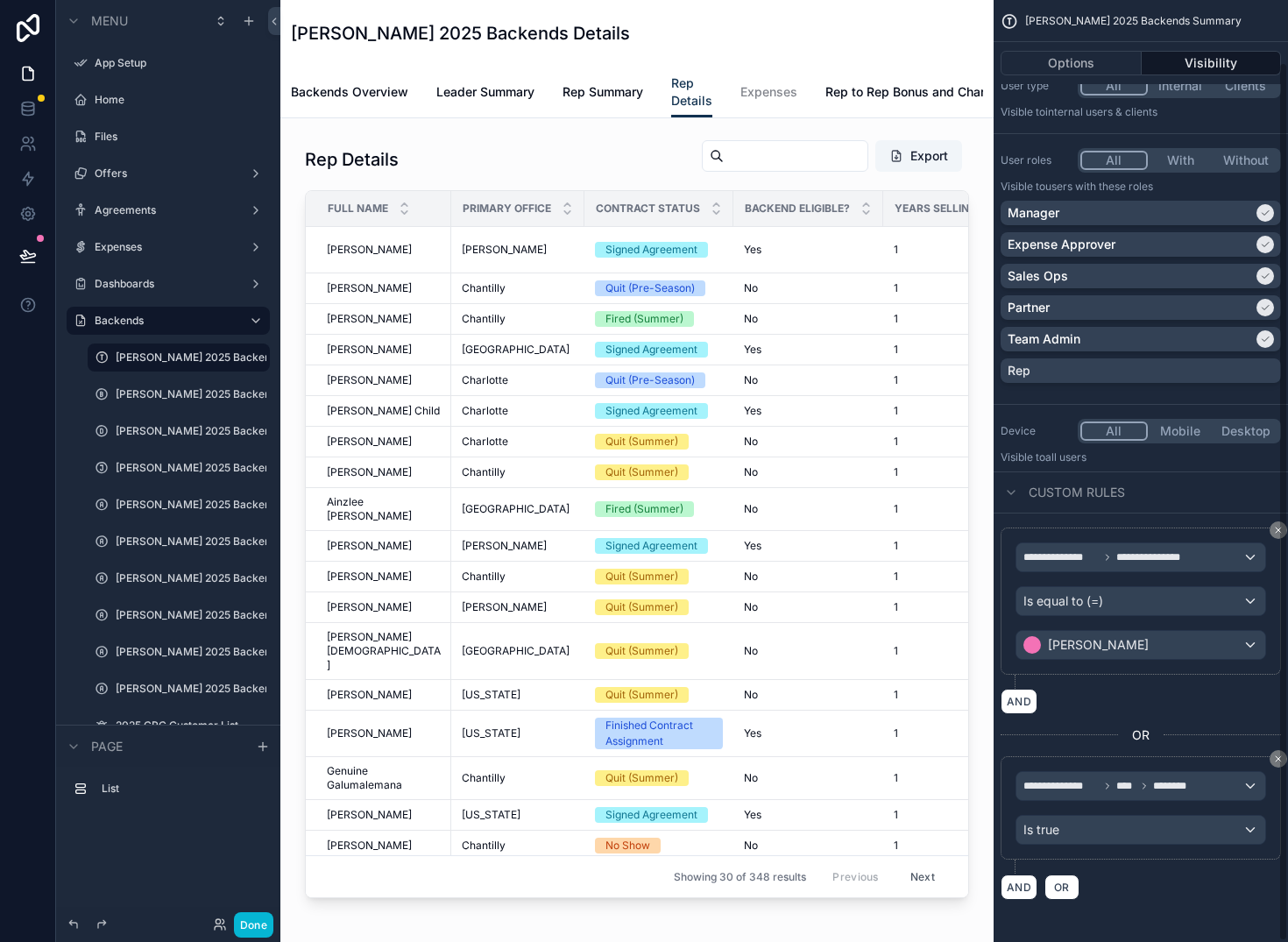
scroll to position [63, 0]
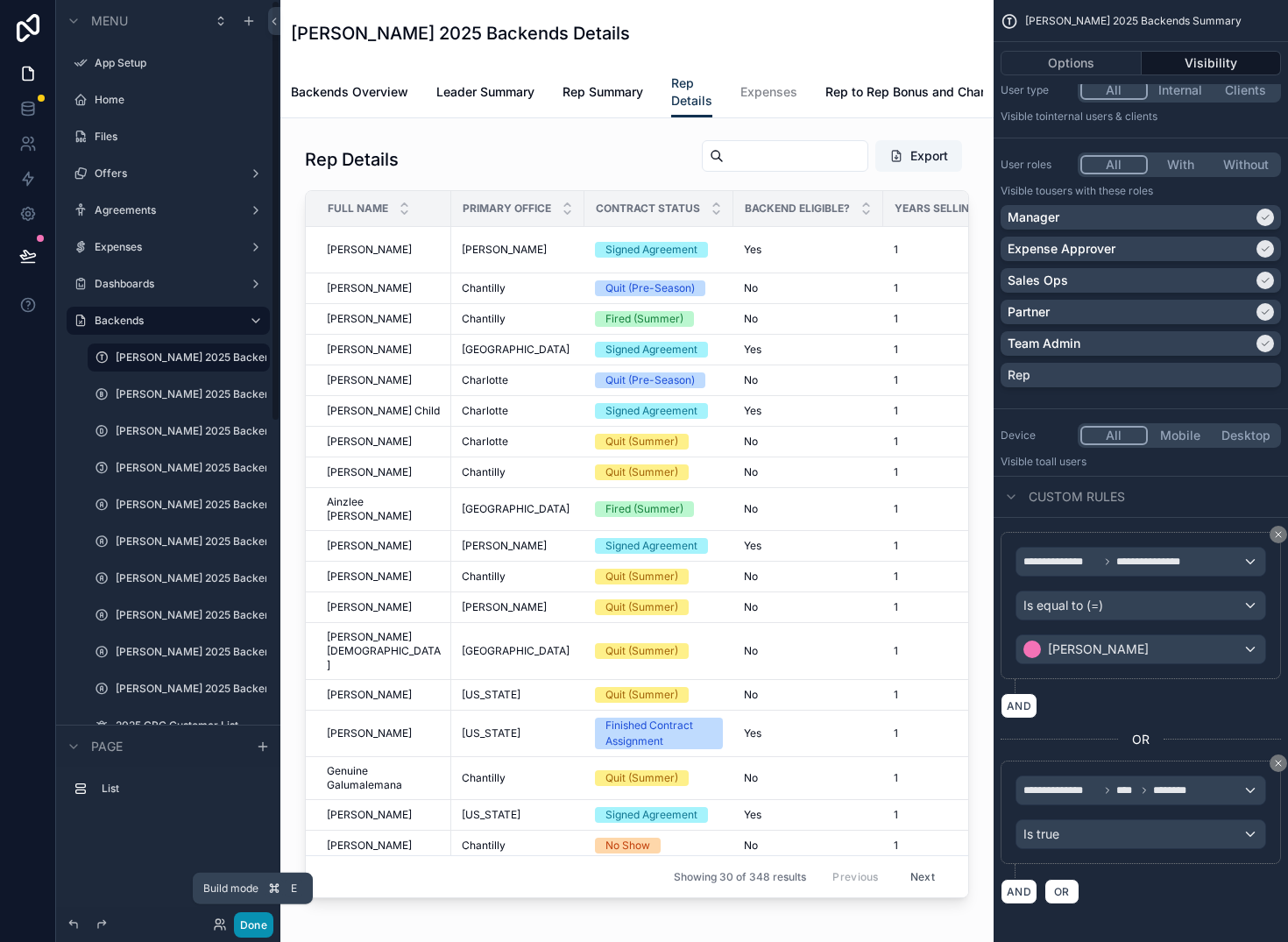
click at [257, 929] on button "Done" at bounding box center [253, 925] width 39 height 26
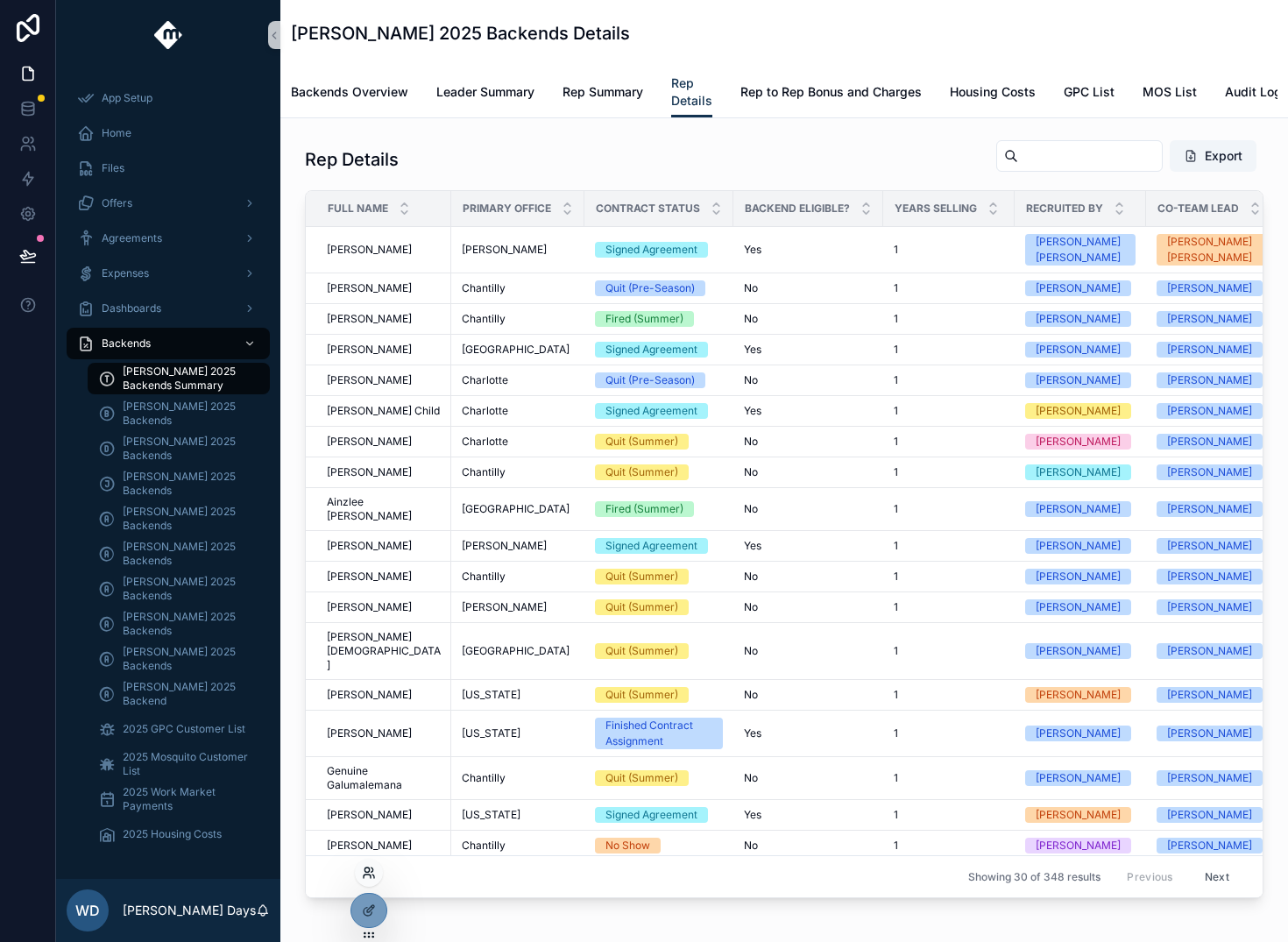
click at [370, 866] on icon at bounding box center [369, 873] width 14 height 14
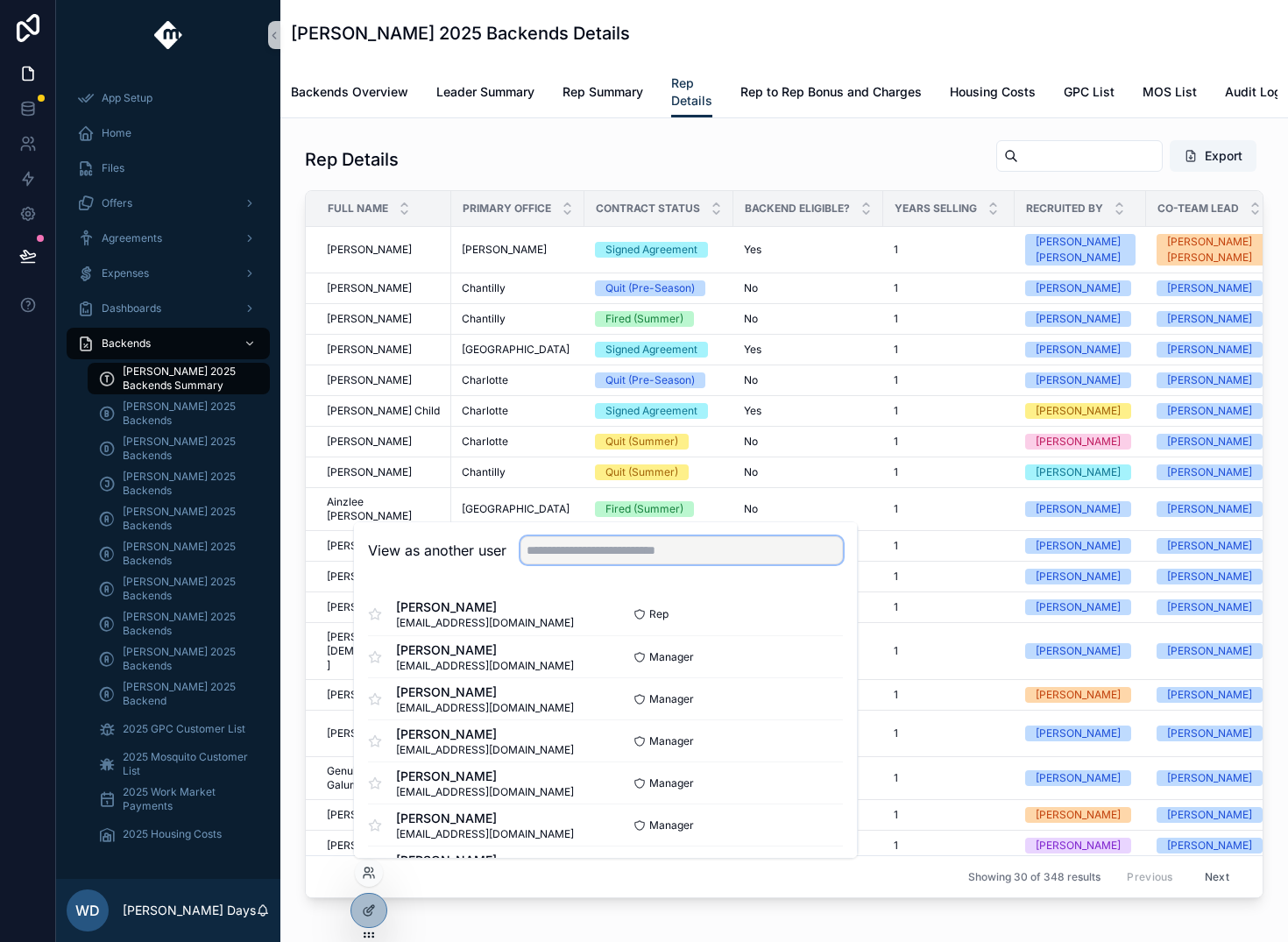
click at [607, 542] on input "text" at bounding box center [681, 550] width 322 height 28
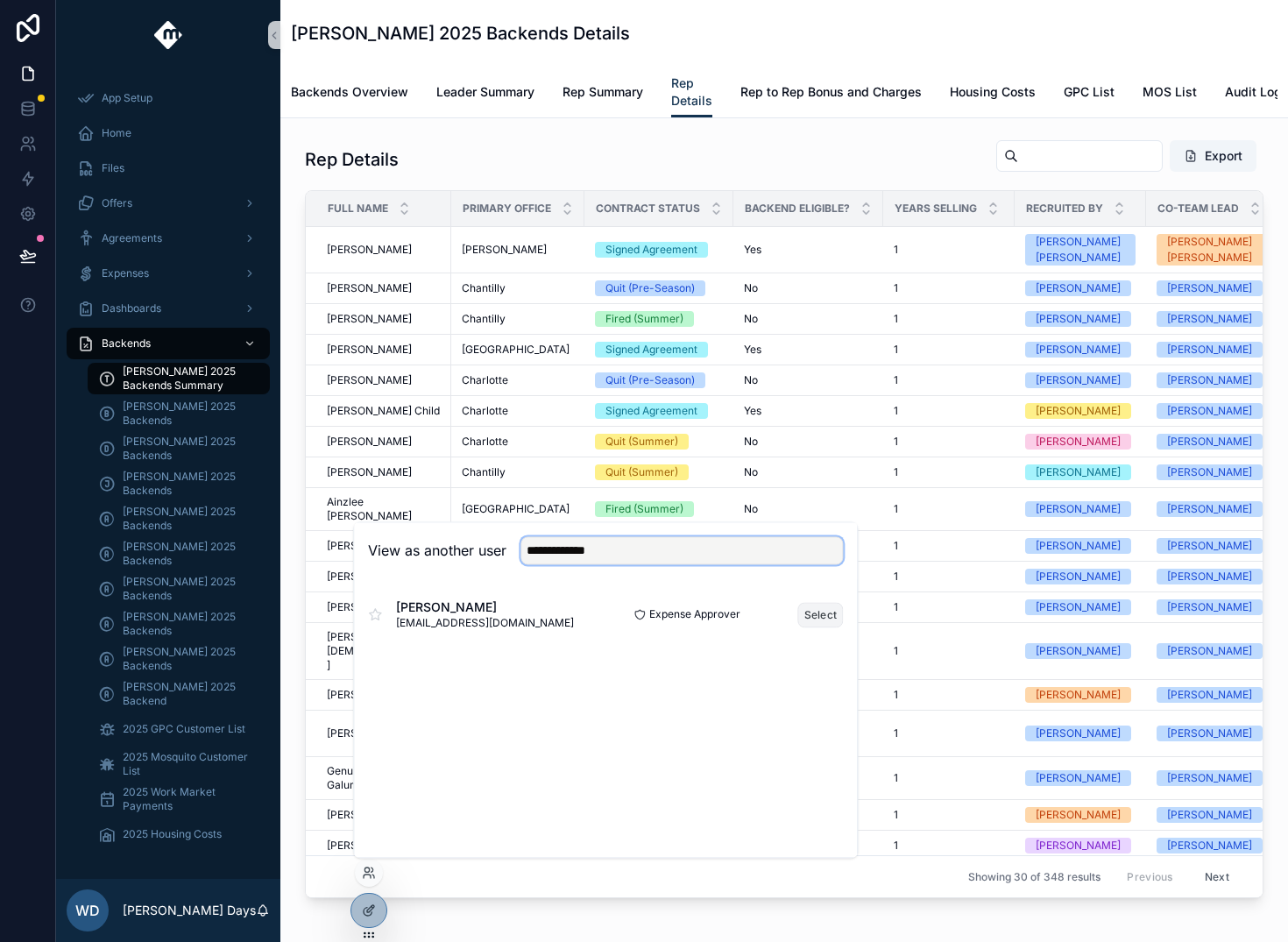
type input "**********"
click at [810, 615] on button "Select" at bounding box center [821, 615] width 46 height 26
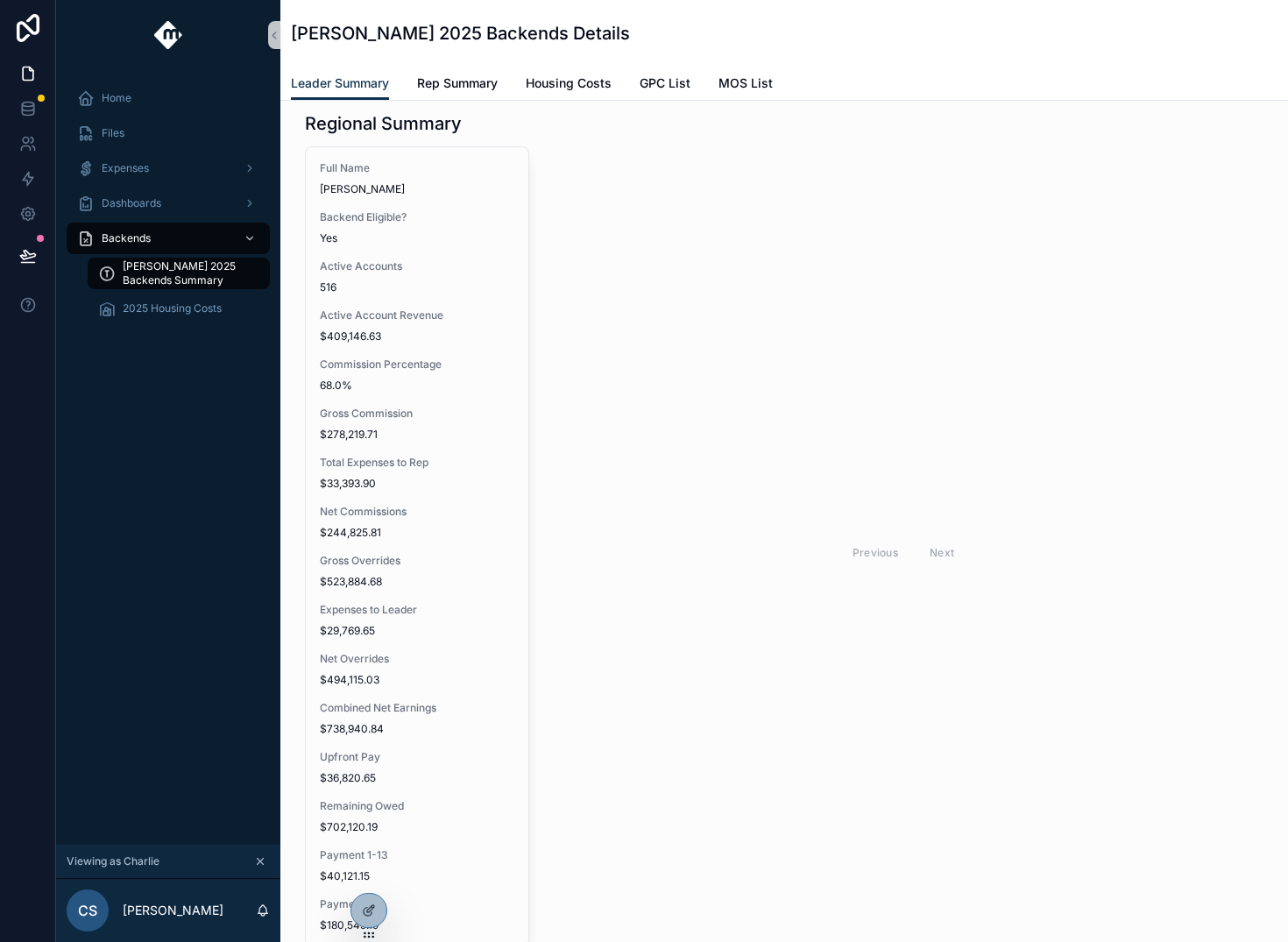
scroll to position [362, 0]
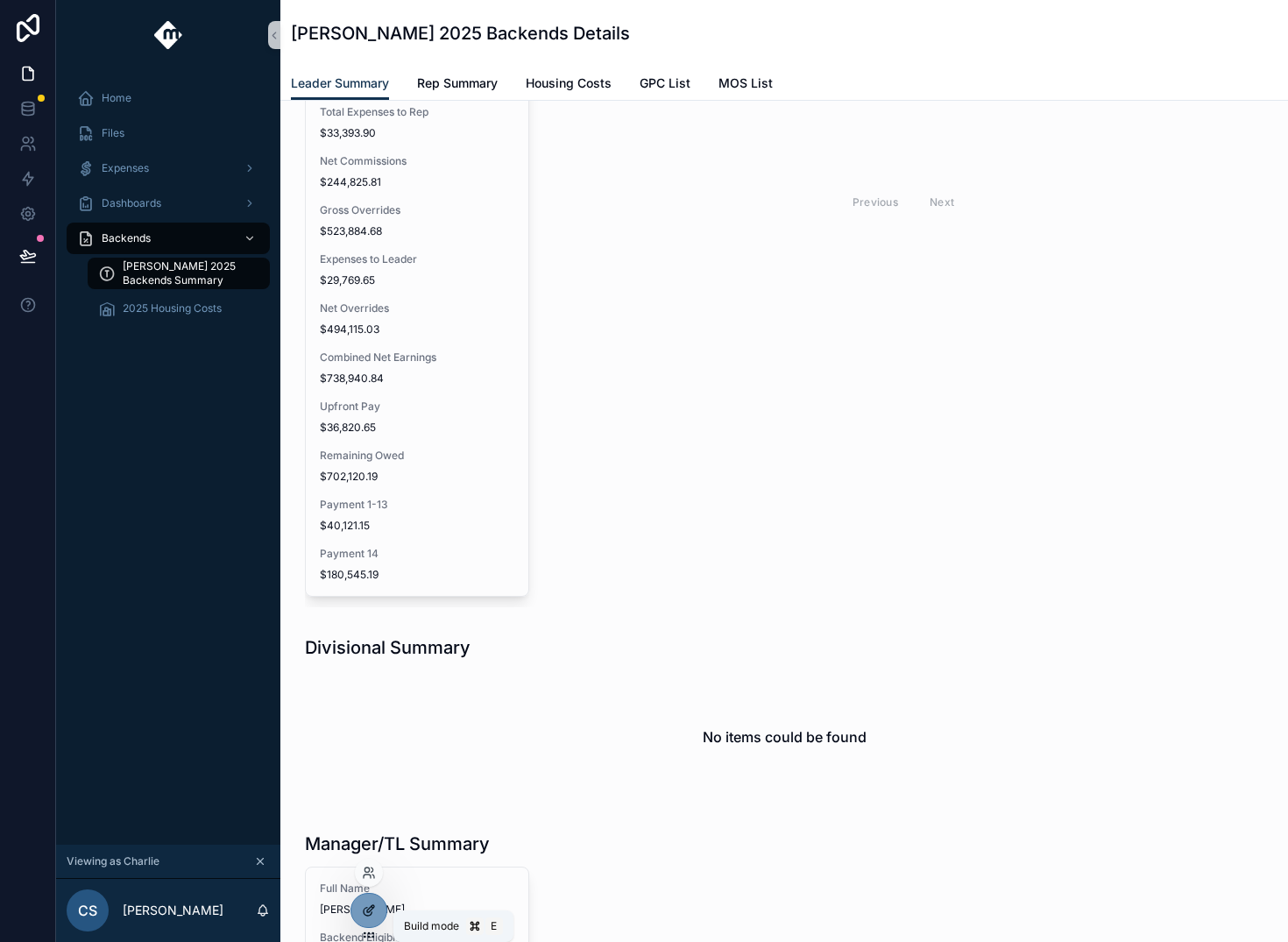
click at [369, 913] on icon at bounding box center [369, 911] width 14 height 14
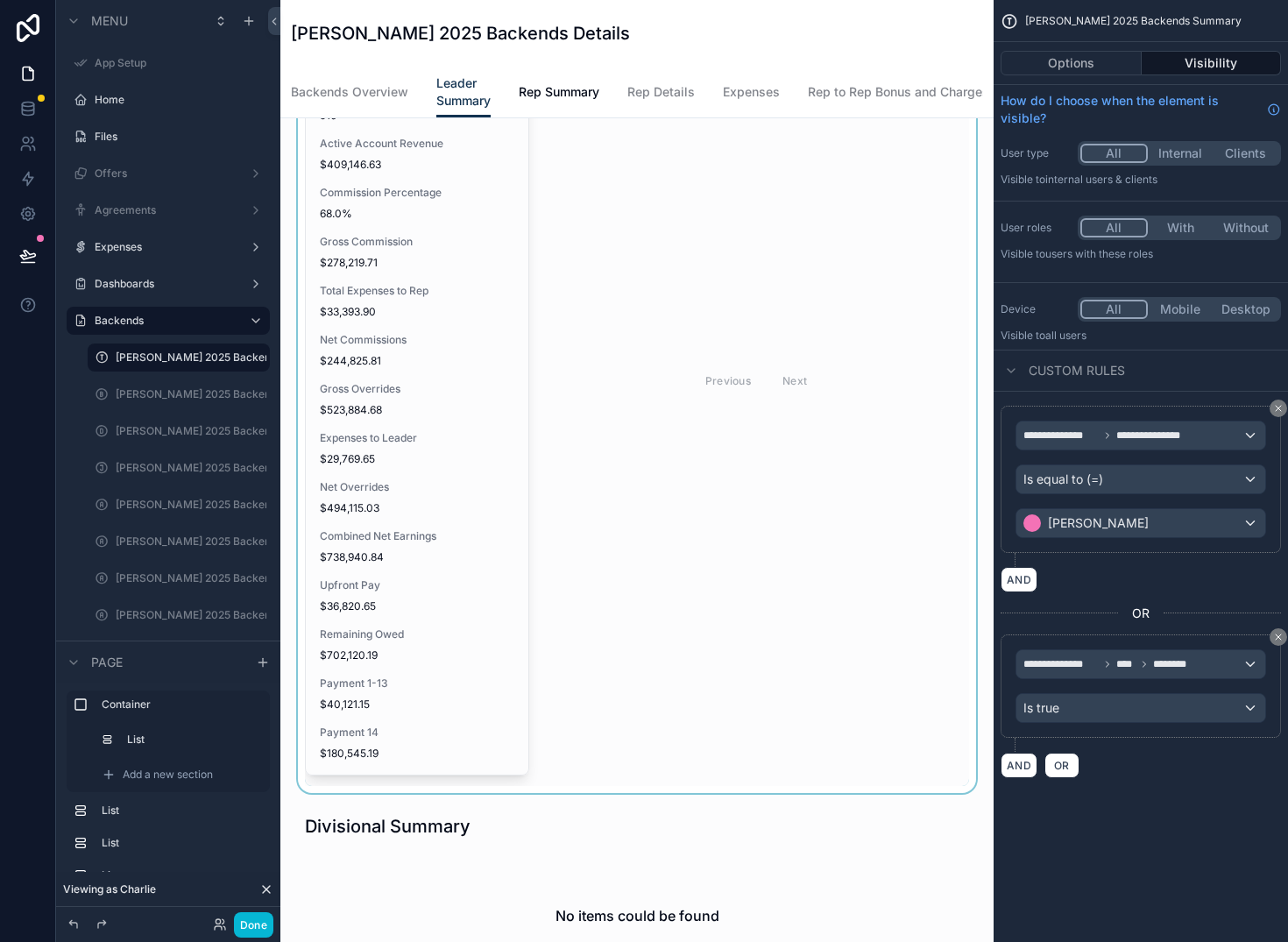
click at [576, 415] on div "scrollable content" at bounding box center [637, 363] width 685 height 861
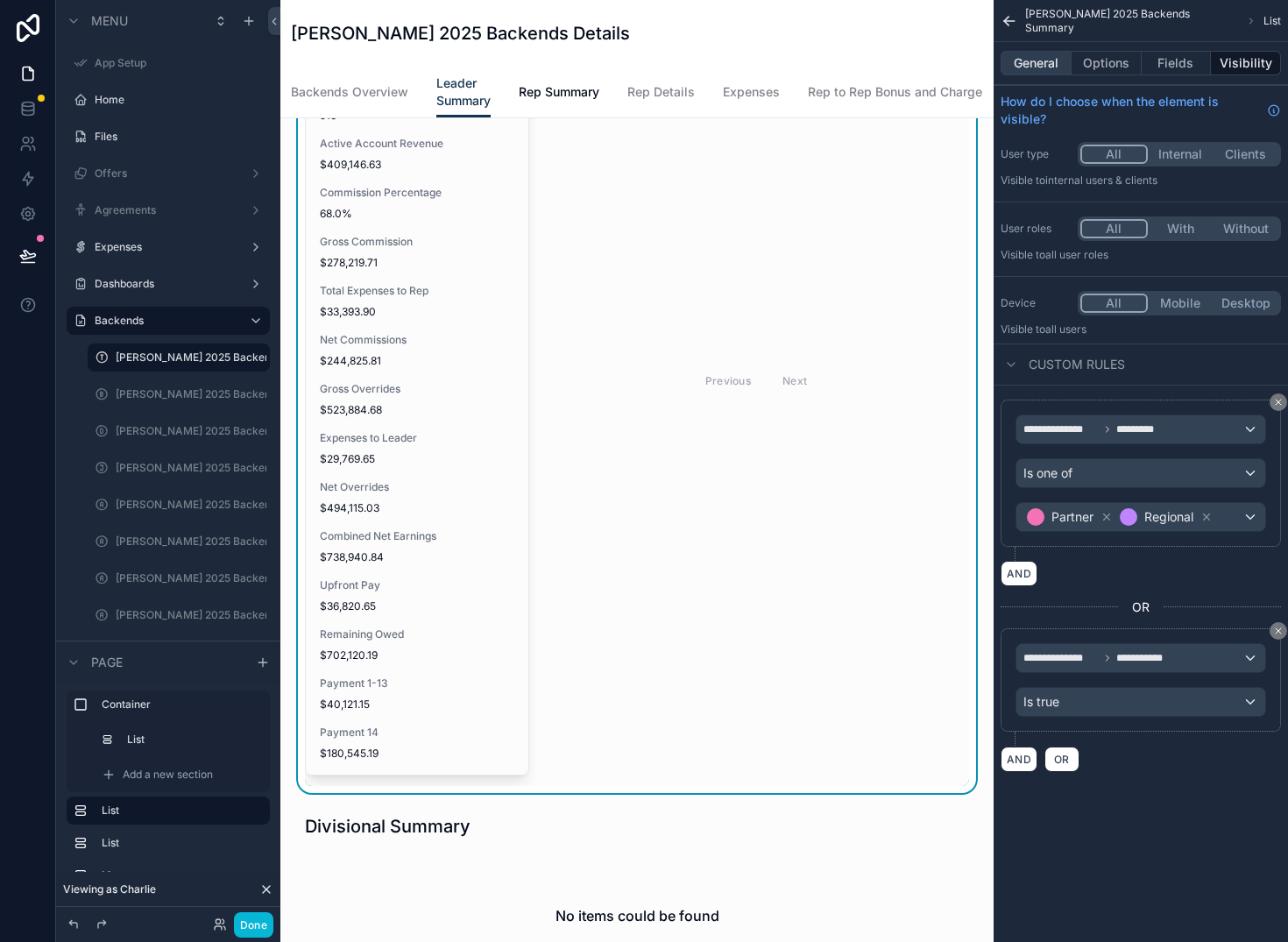
click at [1044, 65] on button "General" at bounding box center [1036, 63] width 71 height 25
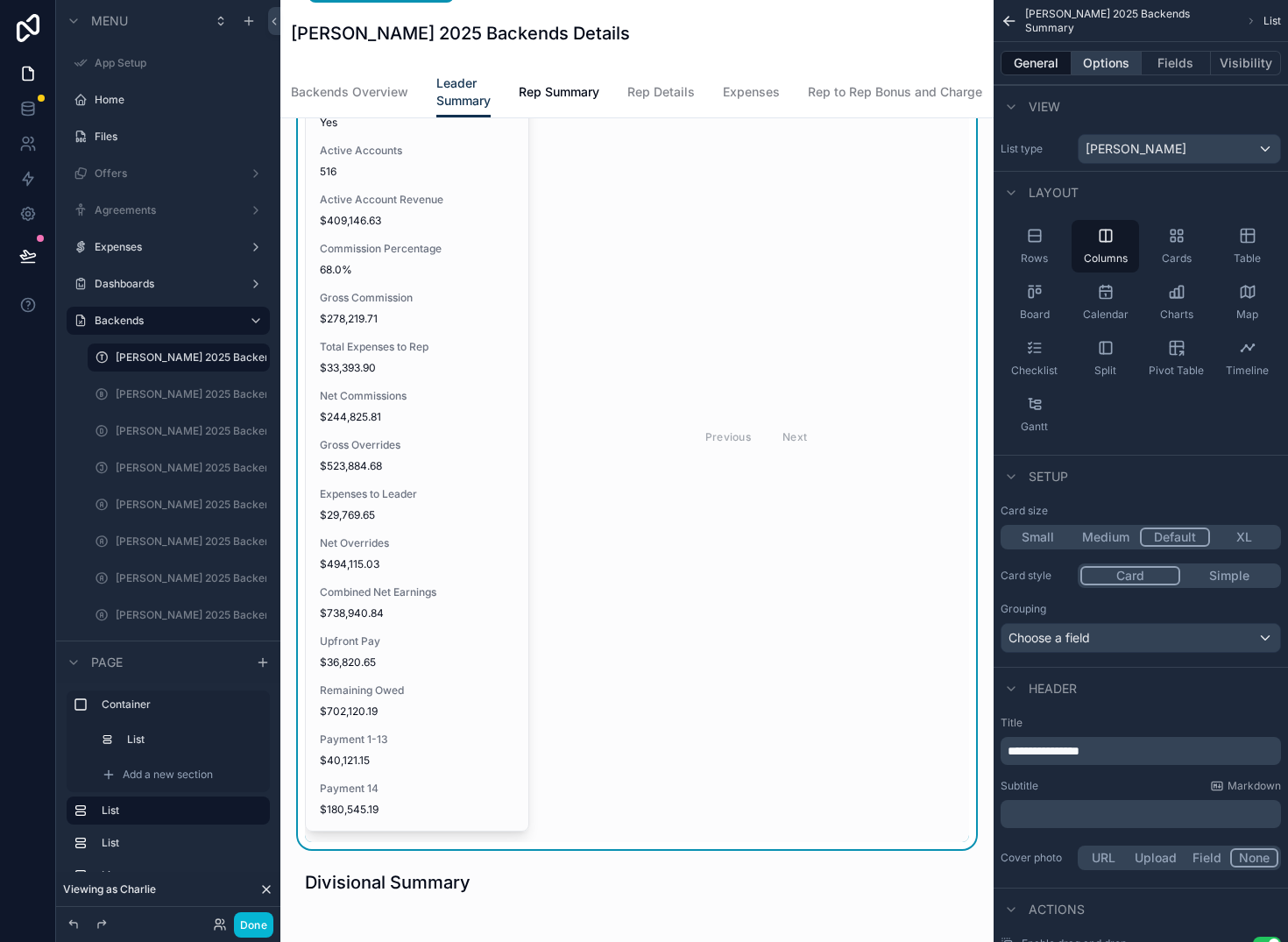
click at [1091, 68] on button "Options" at bounding box center [1107, 63] width 70 height 25
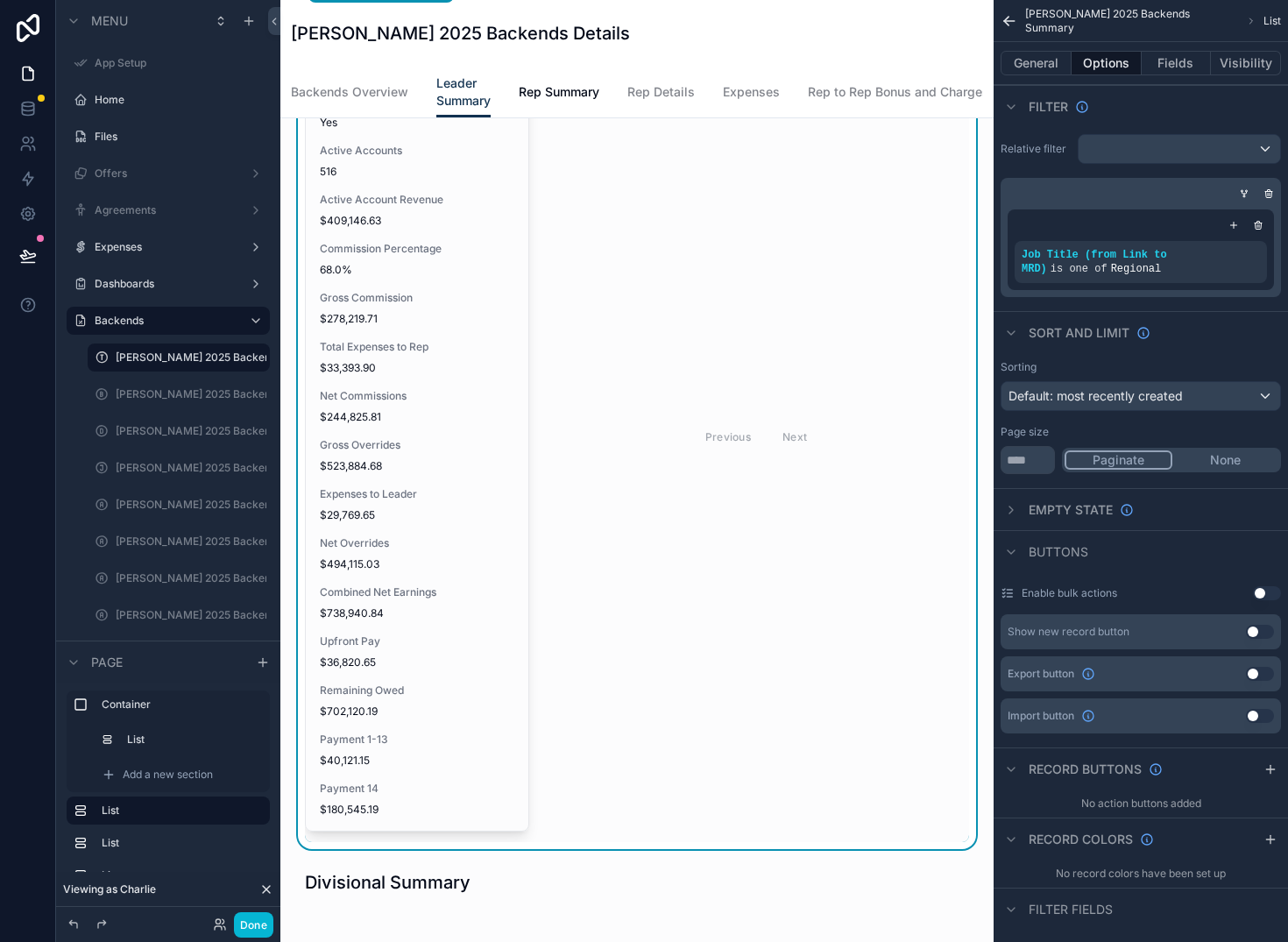
click at [1228, 456] on button "None" at bounding box center [1225, 461] width 106 height 19
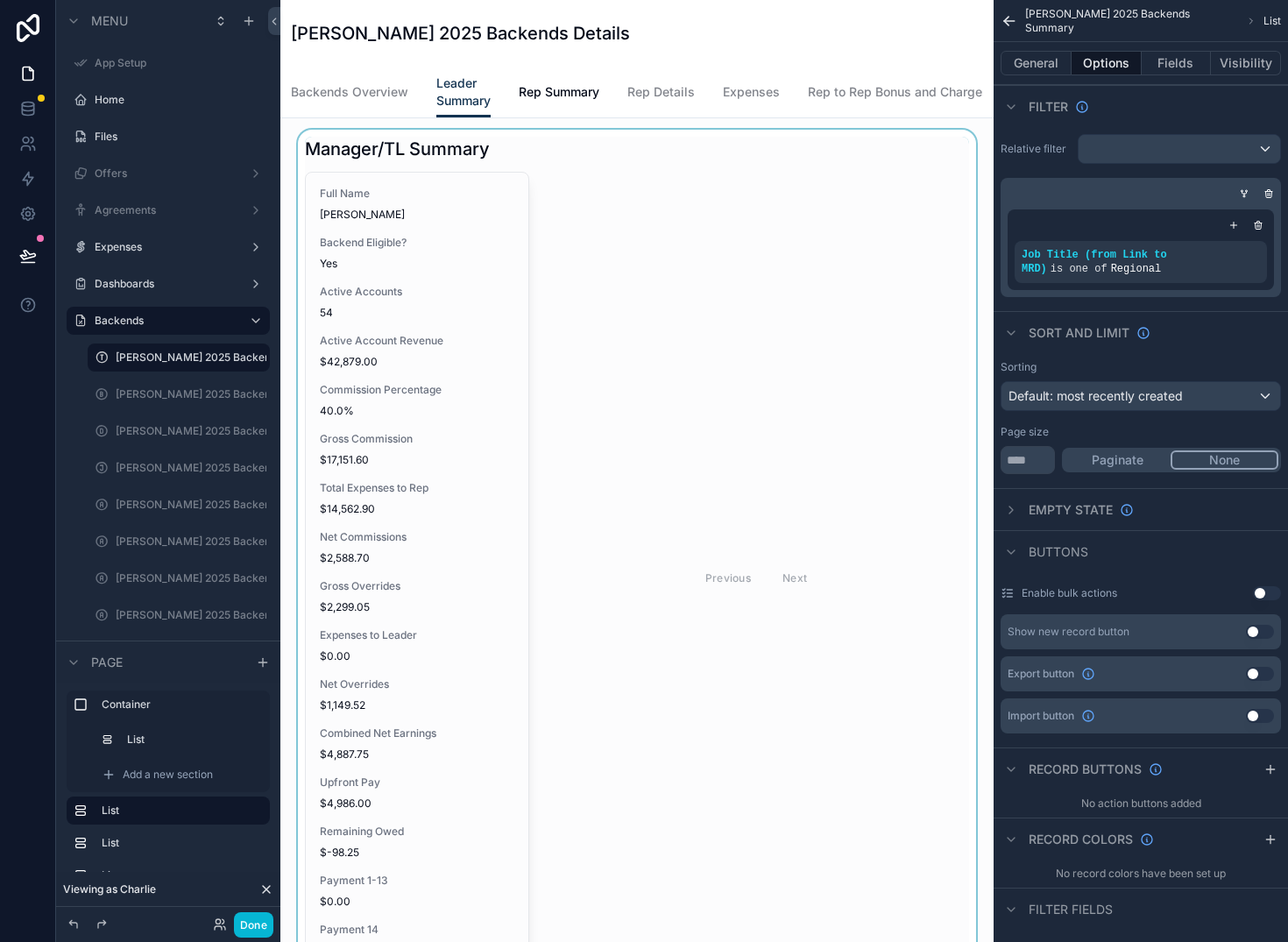
scroll to position [1356, 0]
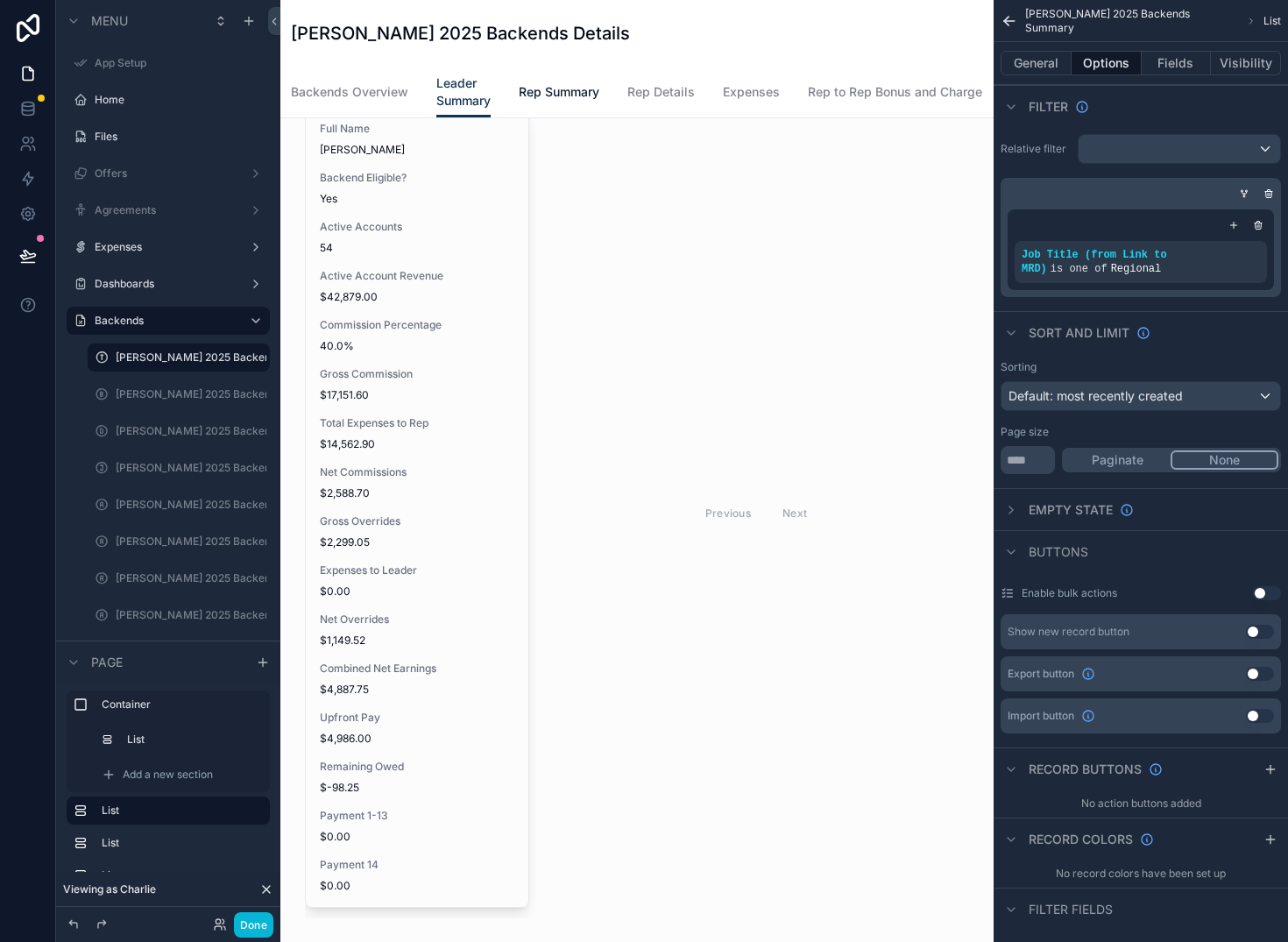
click at [576, 100] on span "Rep Summary" at bounding box center [558, 92] width 81 height 17
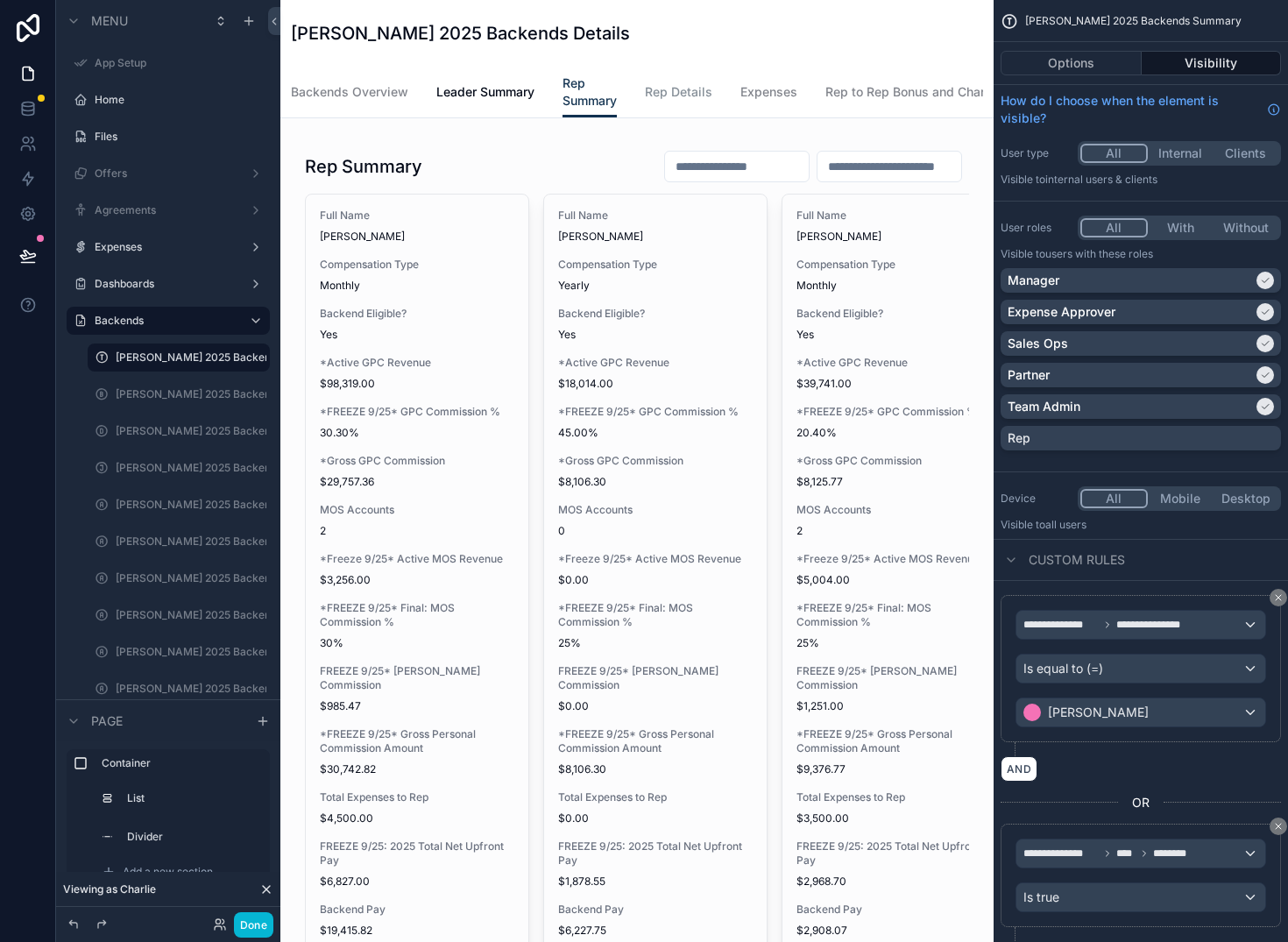
click at [680, 91] on span "Rep Details" at bounding box center [678, 92] width 68 height 17
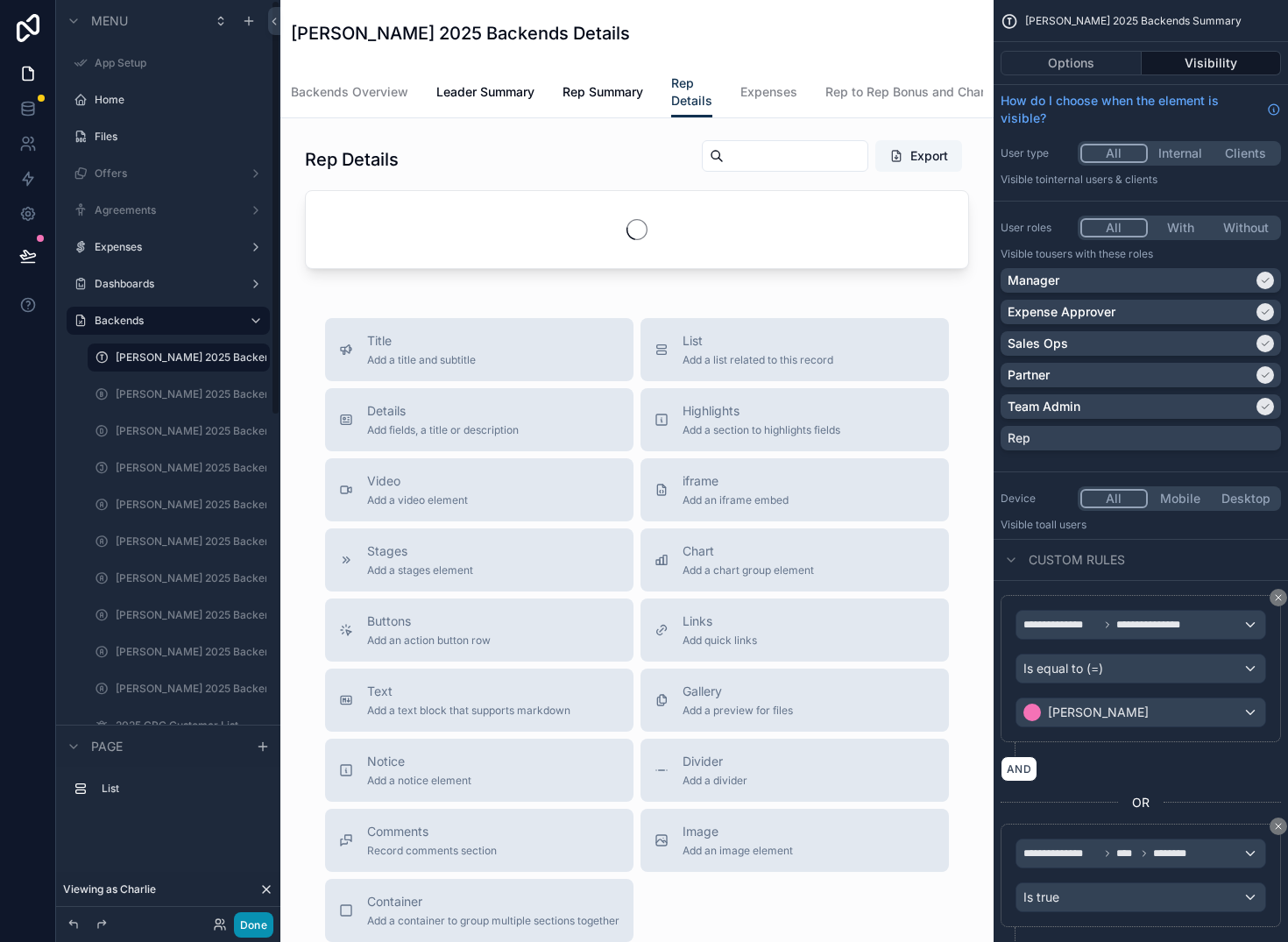
click at [261, 931] on button "Done" at bounding box center [253, 925] width 39 height 26
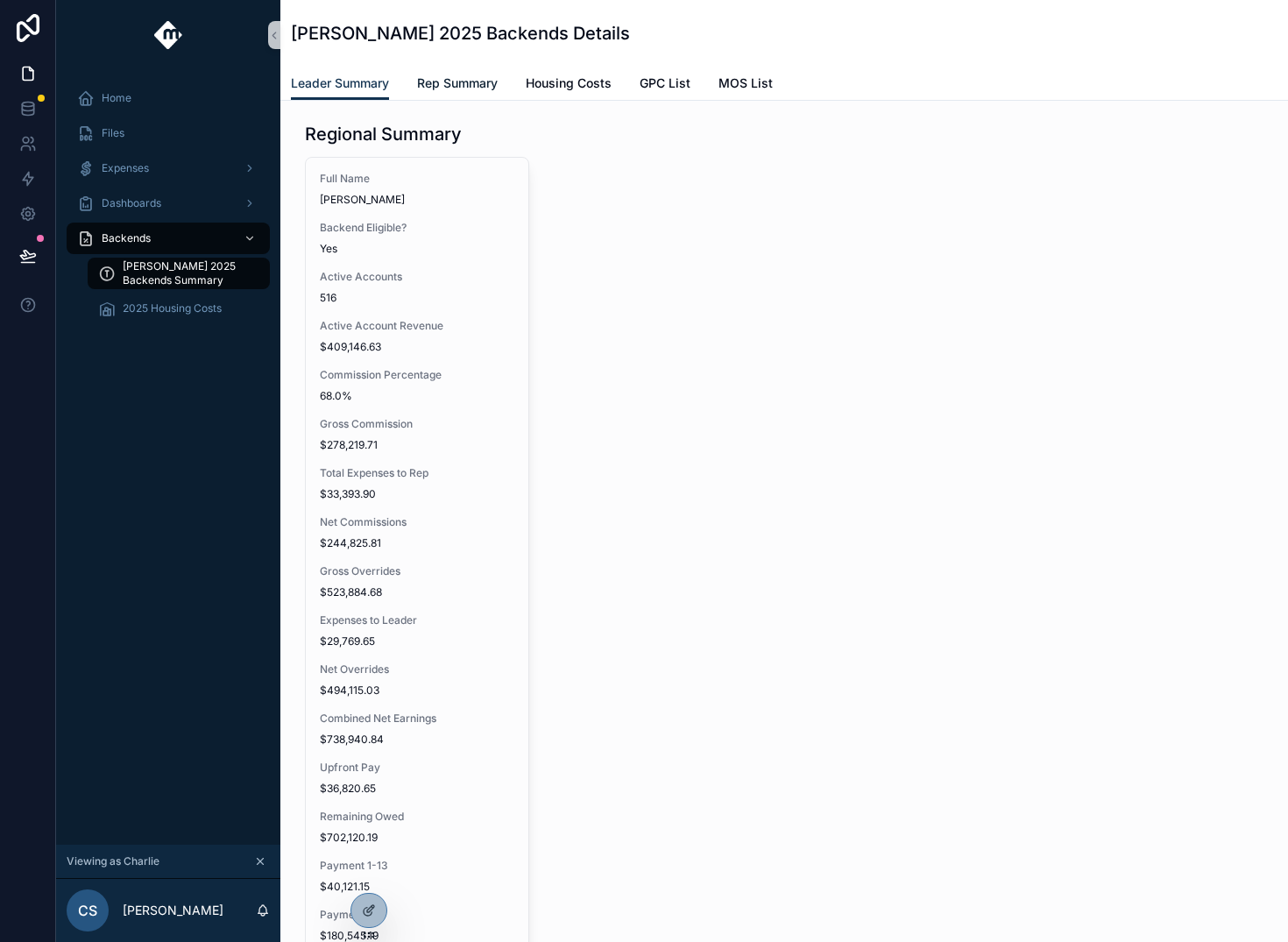
click at [468, 79] on span "Rep Summary" at bounding box center [458, 83] width 81 height 17
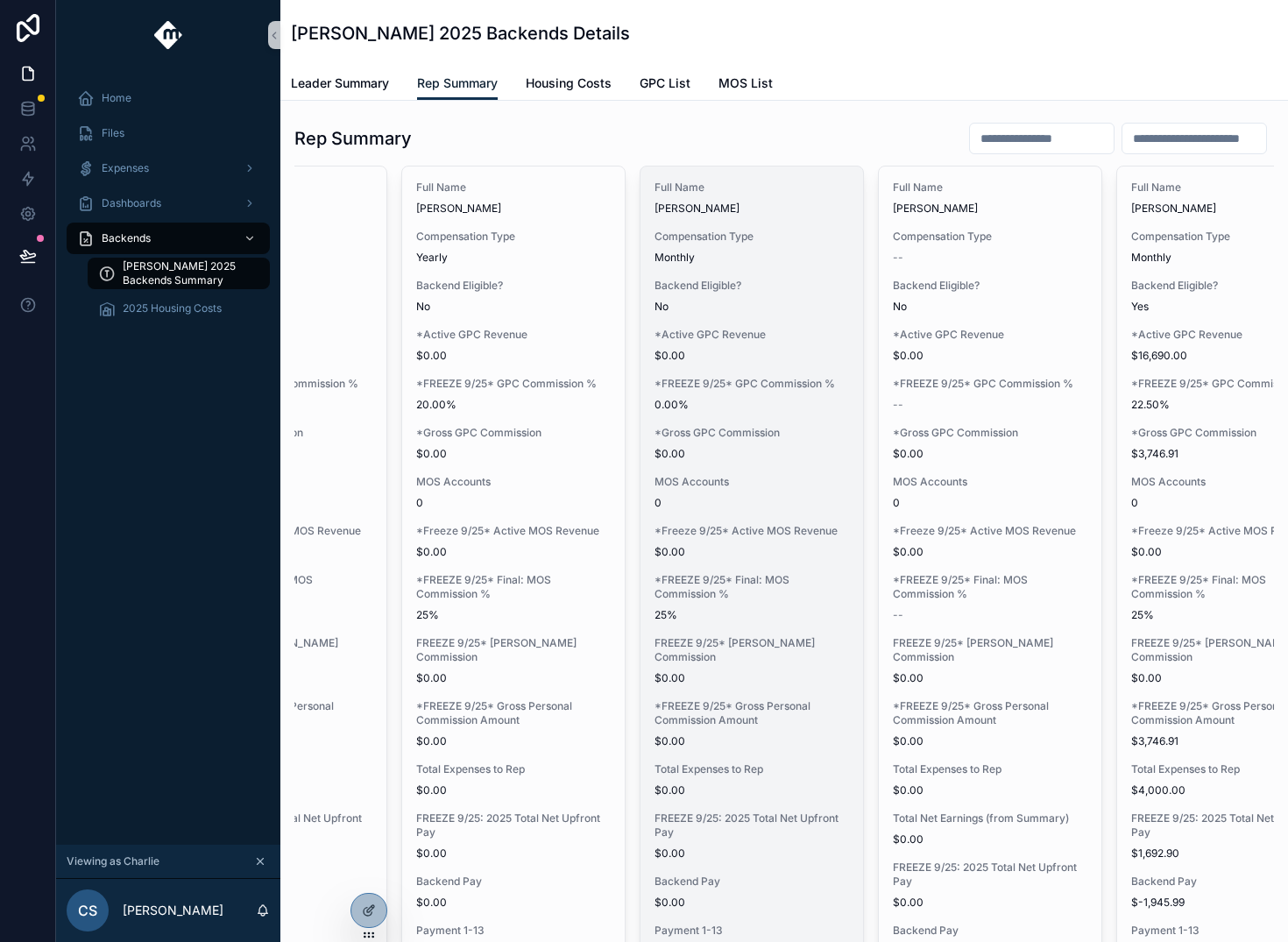
scroll to position [0, 1583]
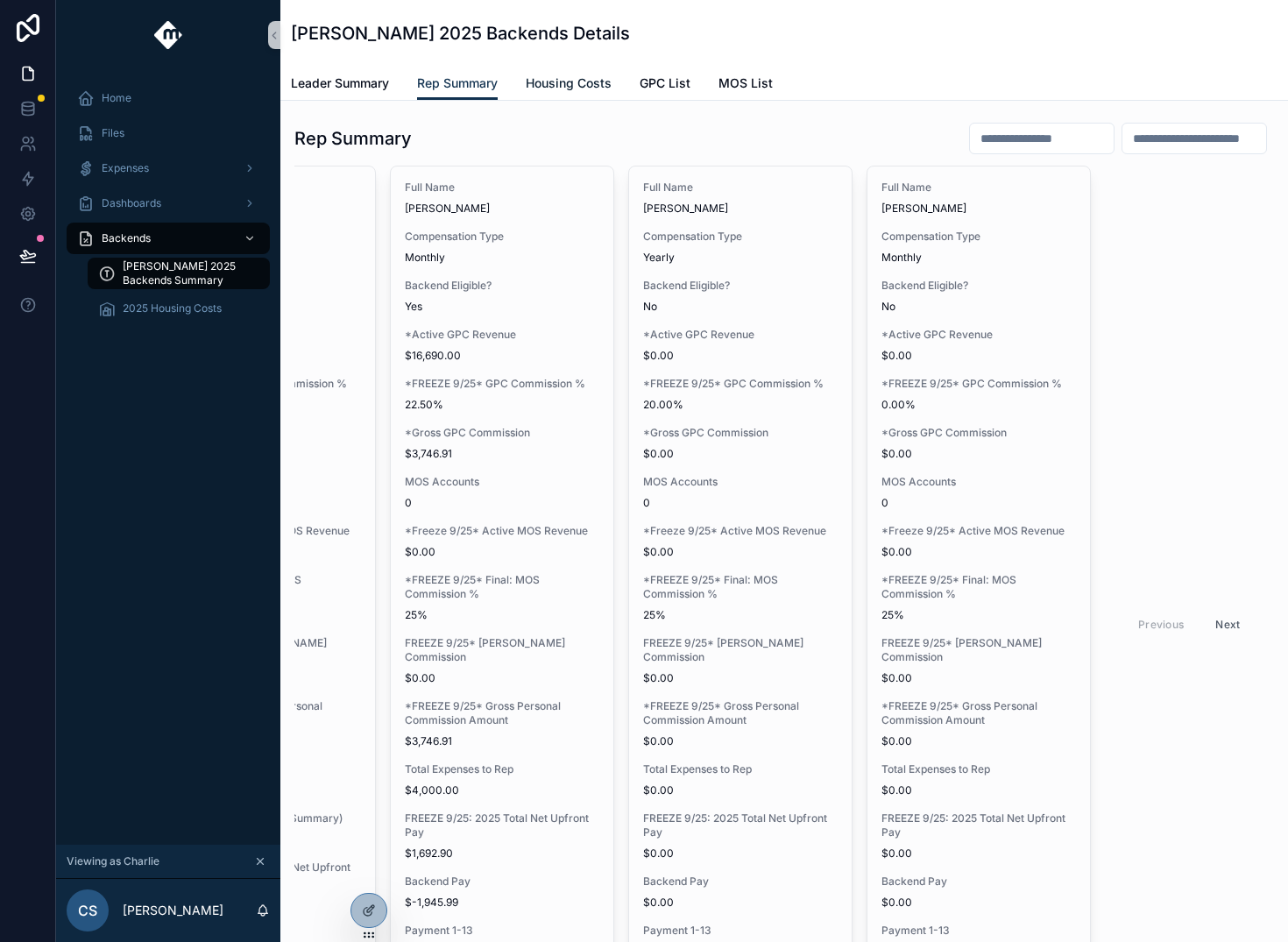
click at [554, 79] on span "Housing Costs" at bounding box center [569, 83] width 86 height 17
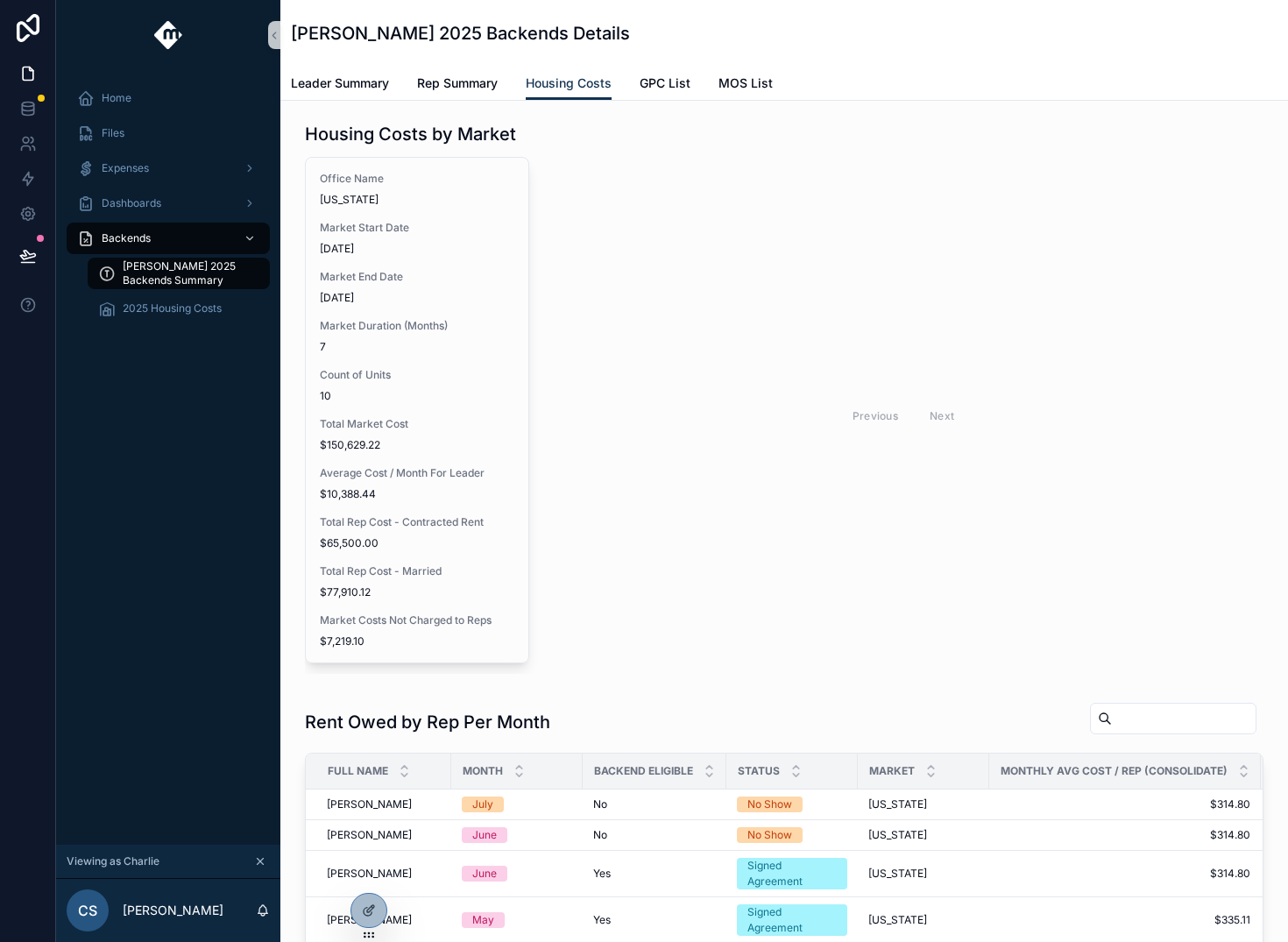
click at [710, 84] on div "Leader Summary Rep Summary Housing Costs GPC List MOS List" at bounding box center [784, 83] width 986 height 33
click at [662, 76] on span "GPC List" at bounding box center [665, 83] width 50 height 17
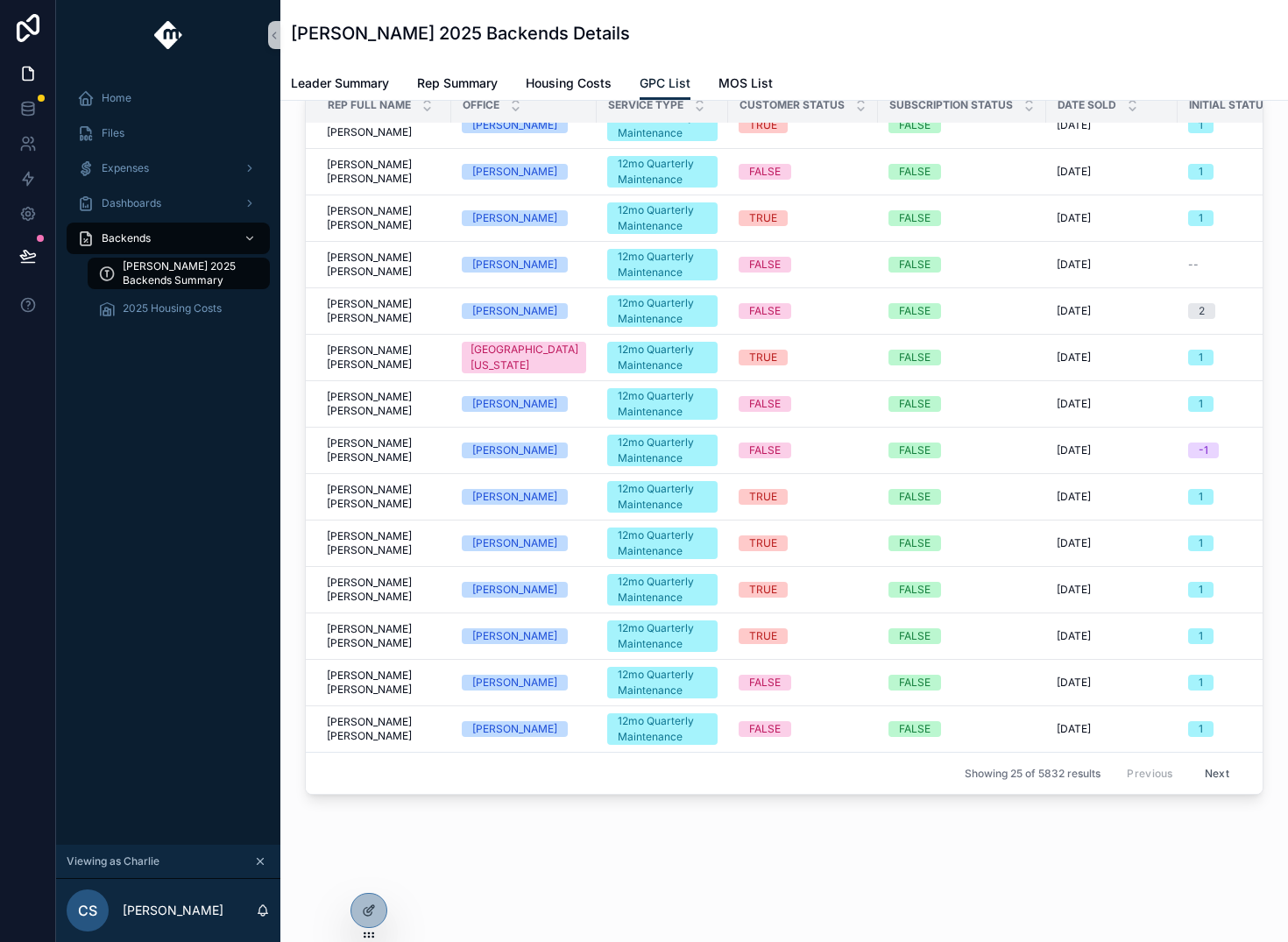
scroll to position [55, 0]
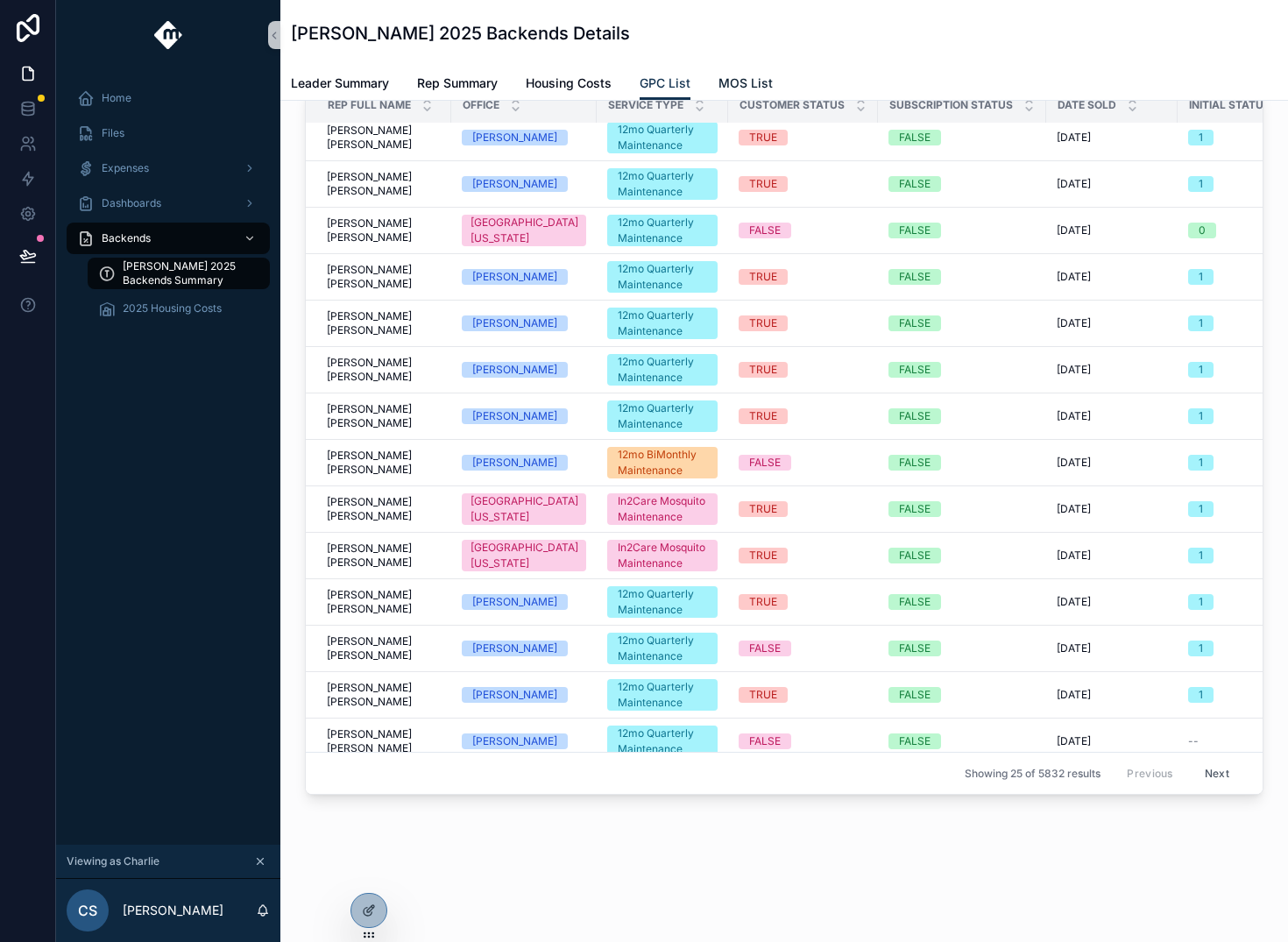
click at [748, 74] on span "MOS List" at bounding box center [746, 83] width 54 height 17
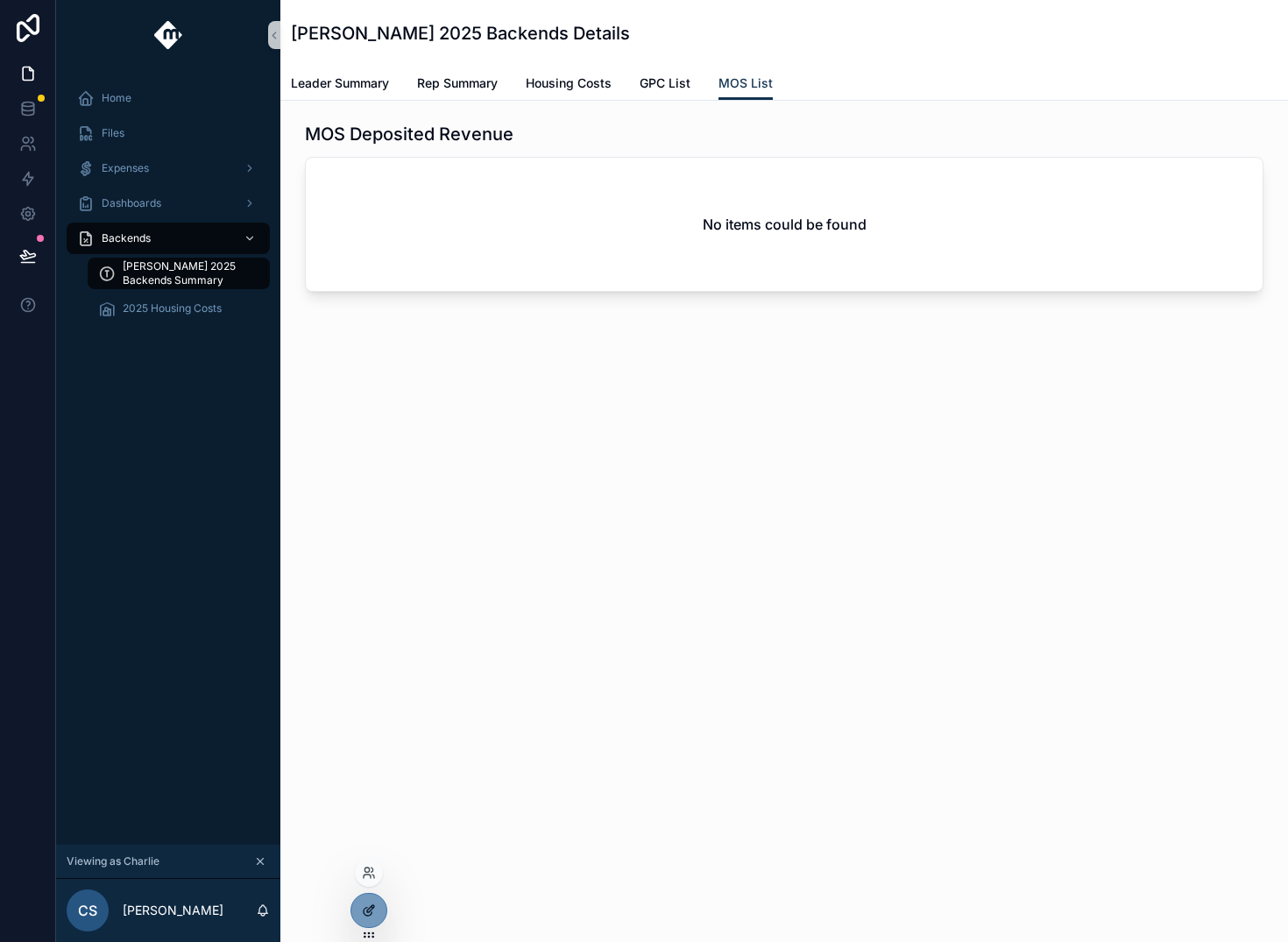
click at [377, 914] on div at bounding box center [368, 911] width 35 height 33
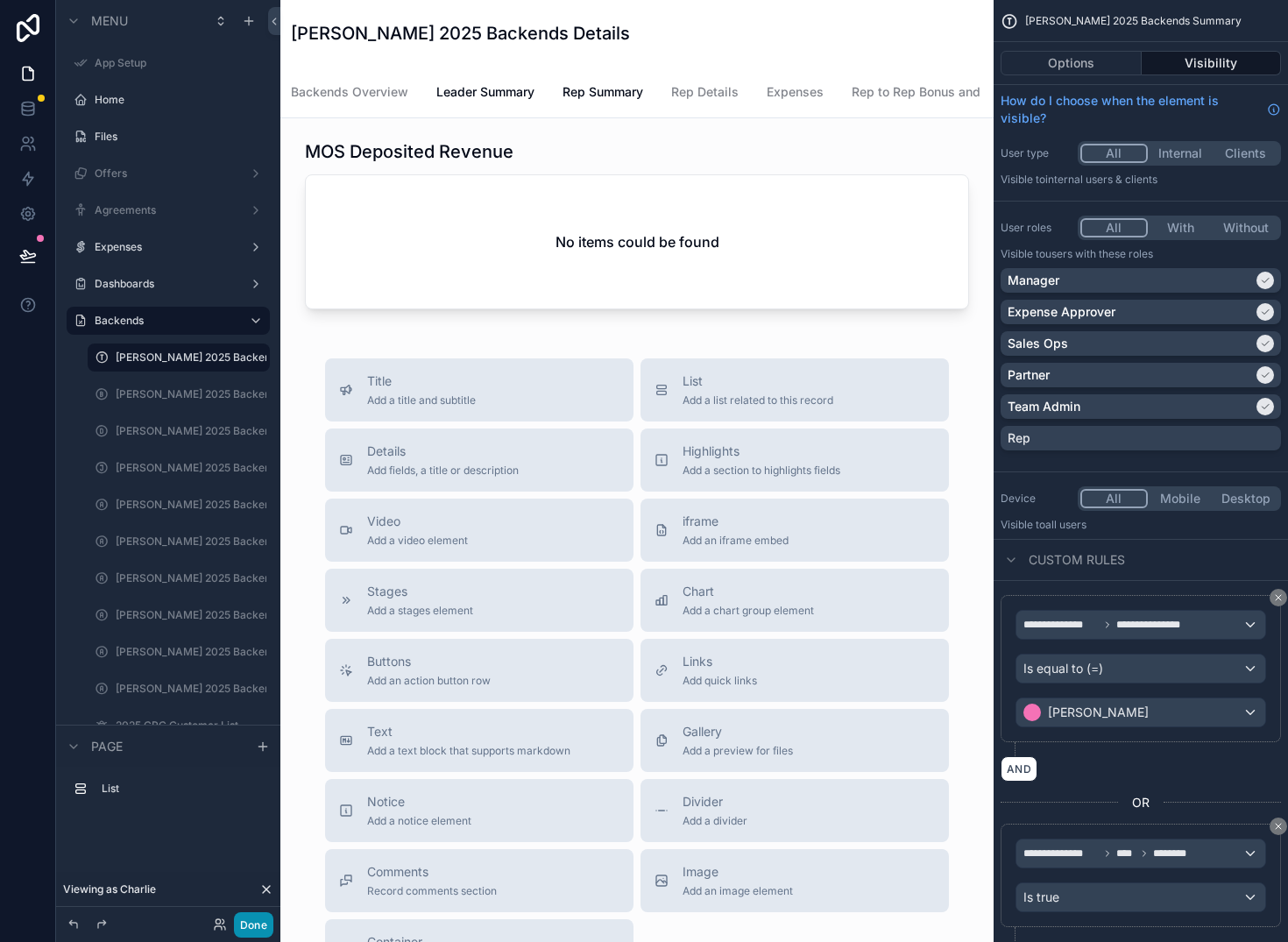
click at [247, 932] on button "Done" at bounding box center [253, 925] width 39 height 26
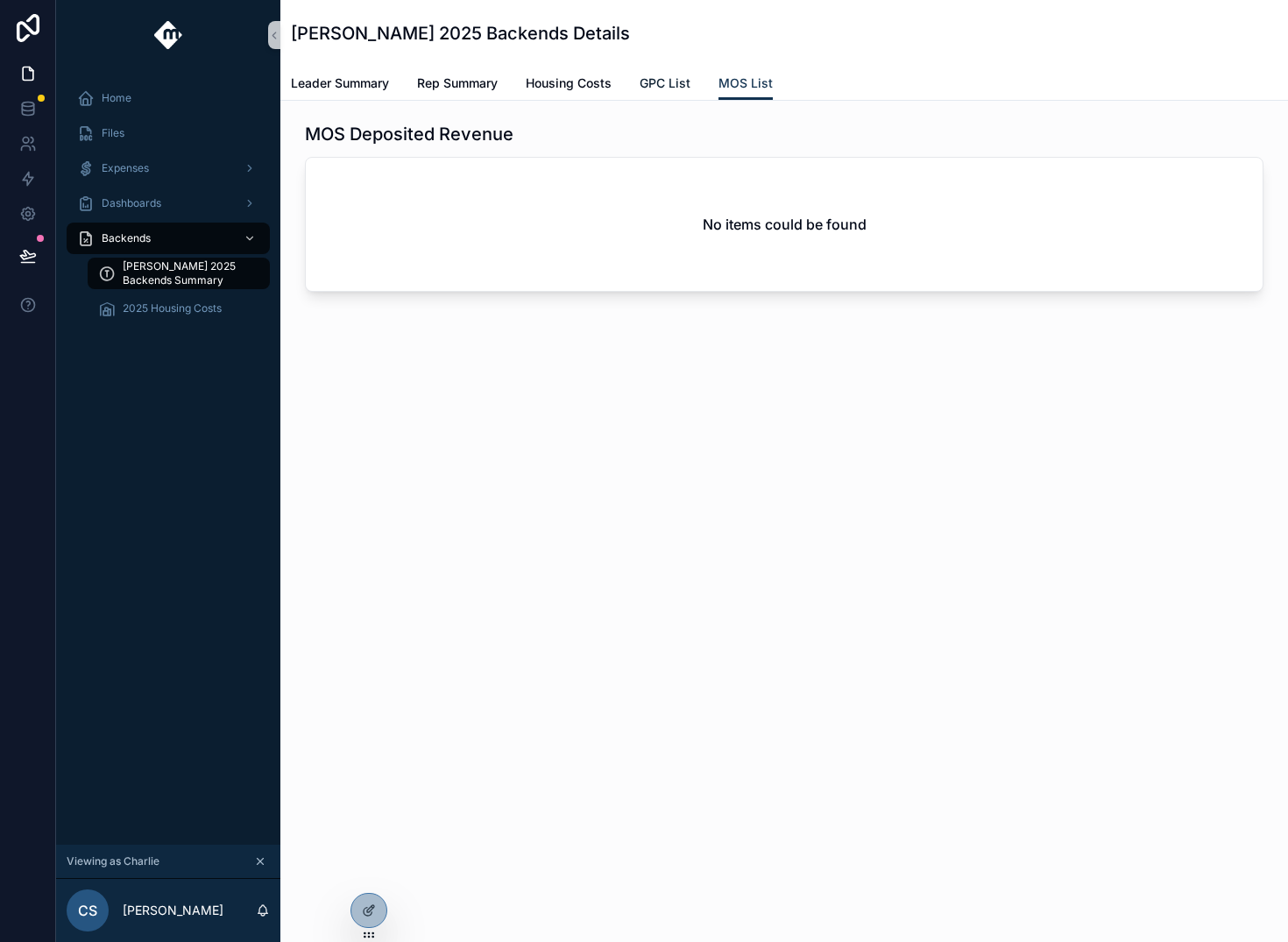
click at [663, 81] on span "GPC List" at bounding box center [665, 83] width 50 height 17
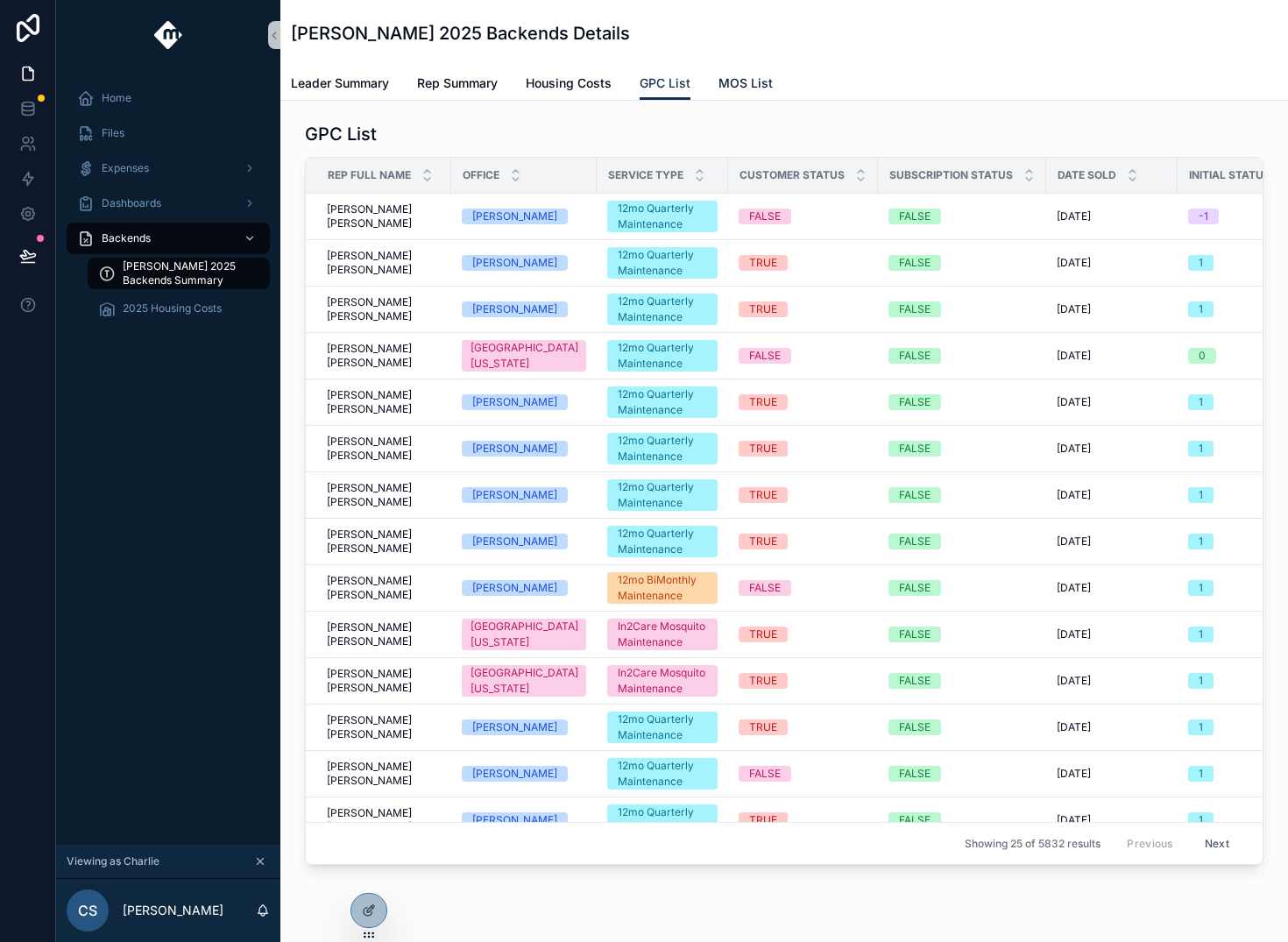
click at [762, 78] on span "MOS List" at bounding box center [746, 83] width 54 height 17
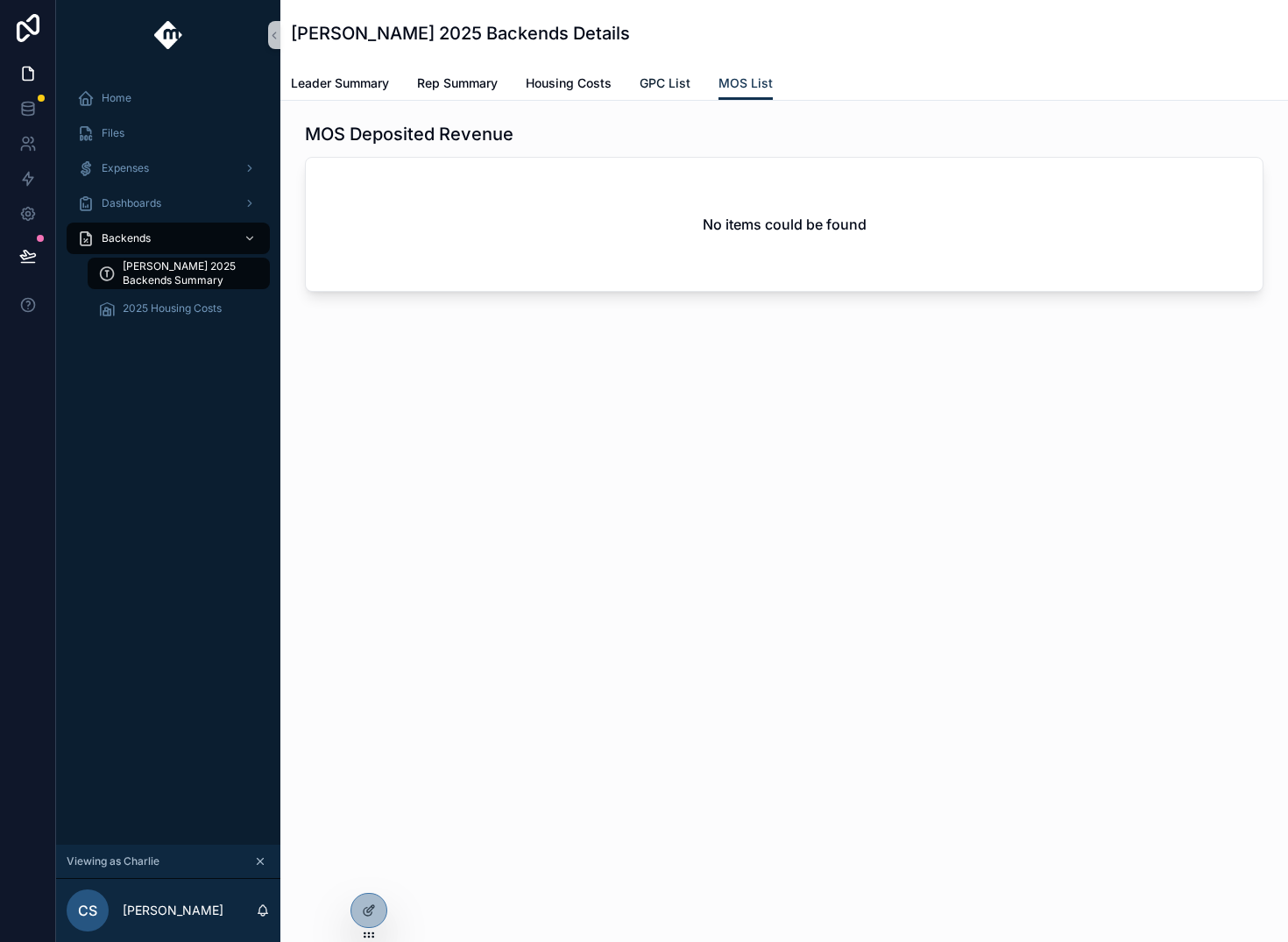
click at [678, 88] on span "GPC List" at bounding box center [665, 83] width 50 height 17
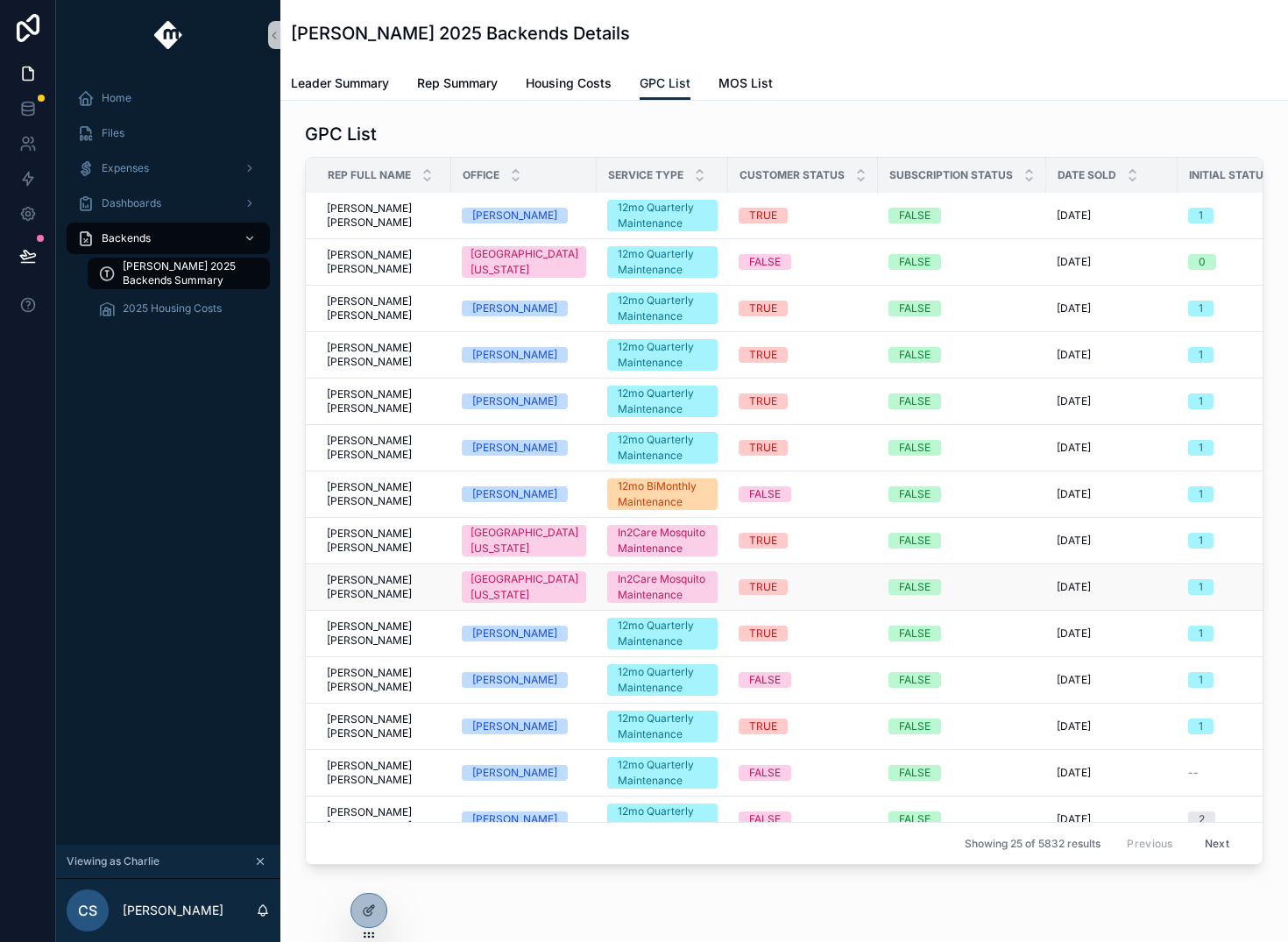
scroll to position [354, 0]
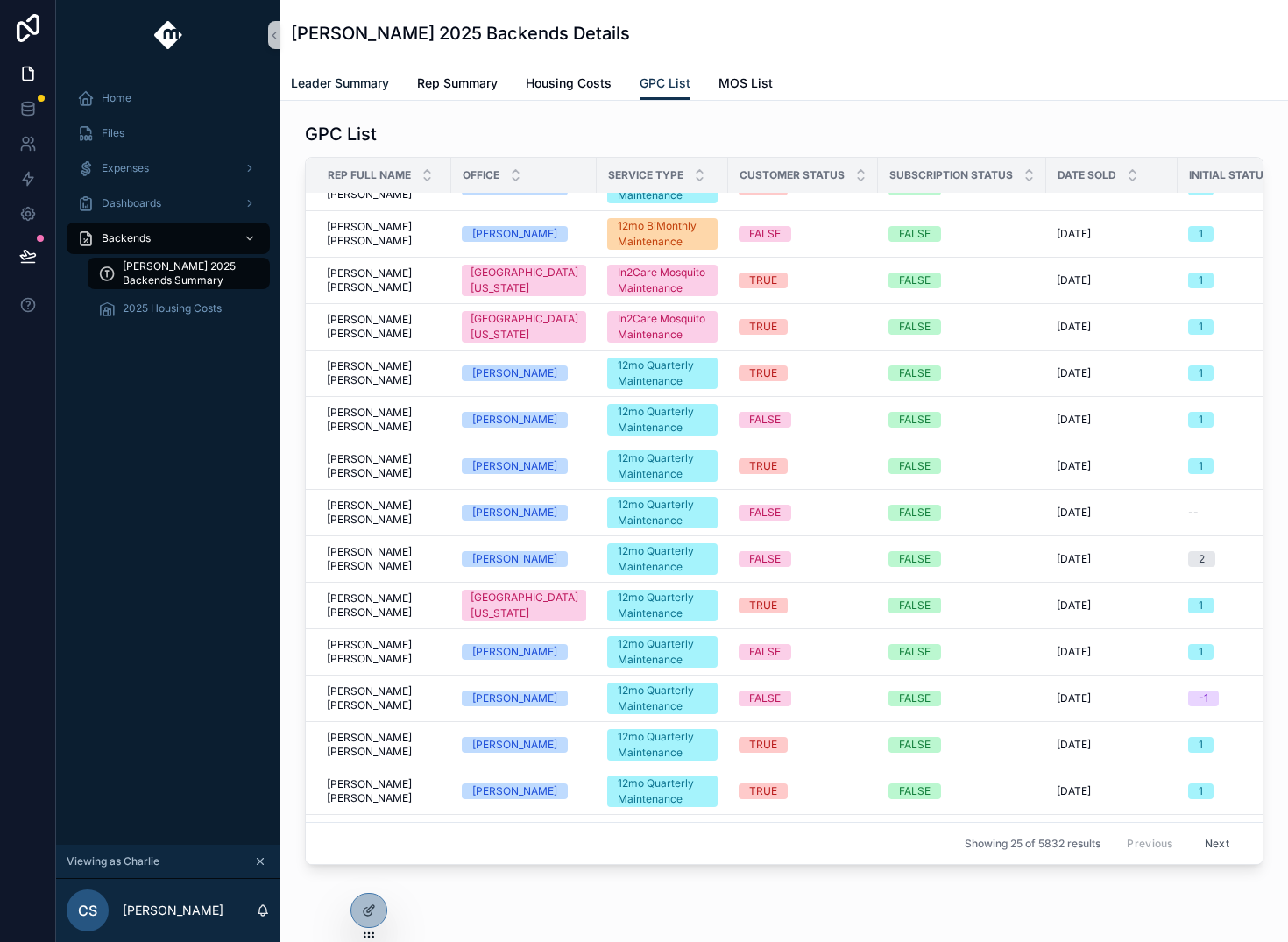
click at [340, 84] on span "Leader Summary" at bounding box center [340, 83] width 98 height 17
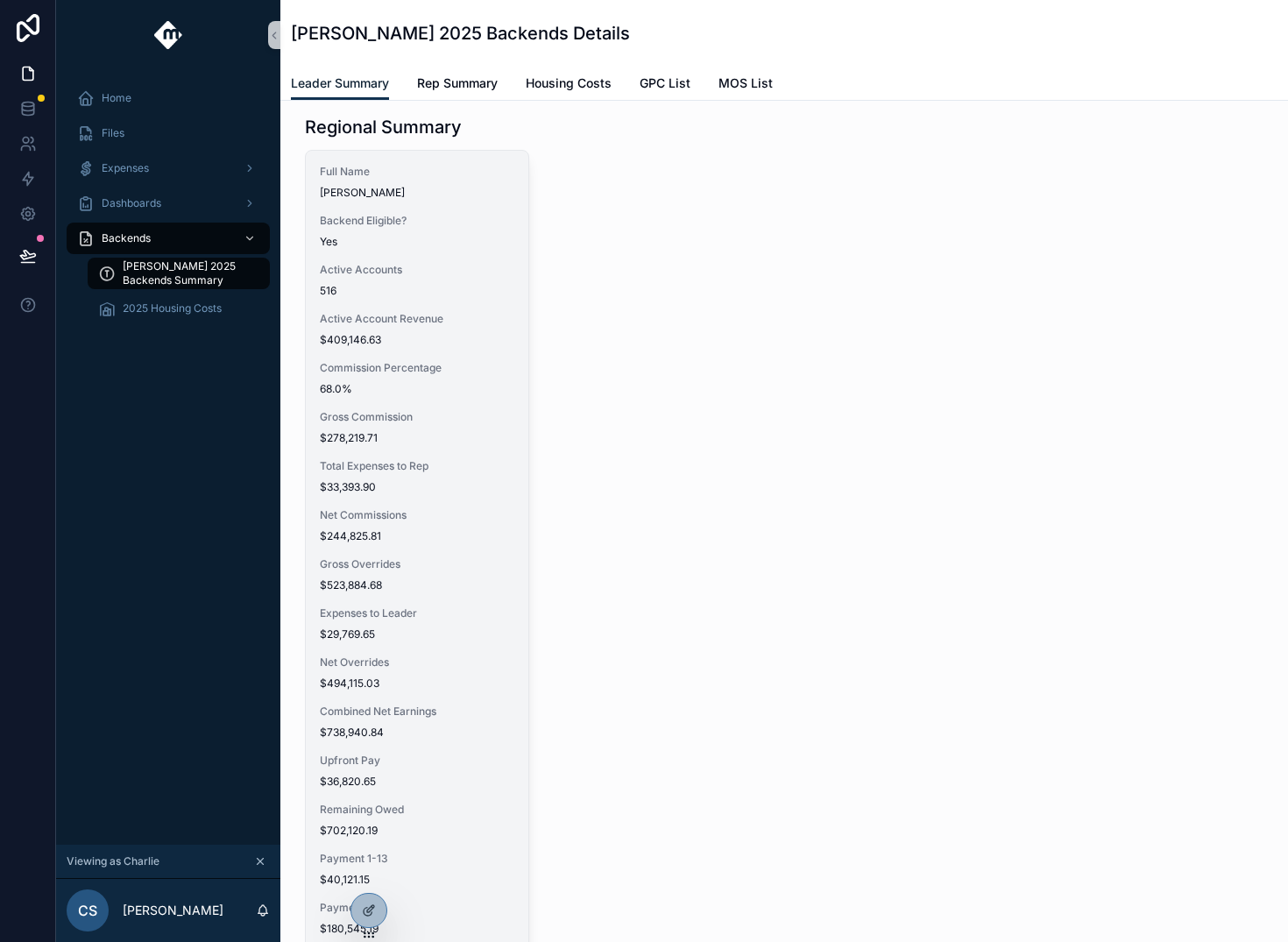
scroll to position [10, 0]
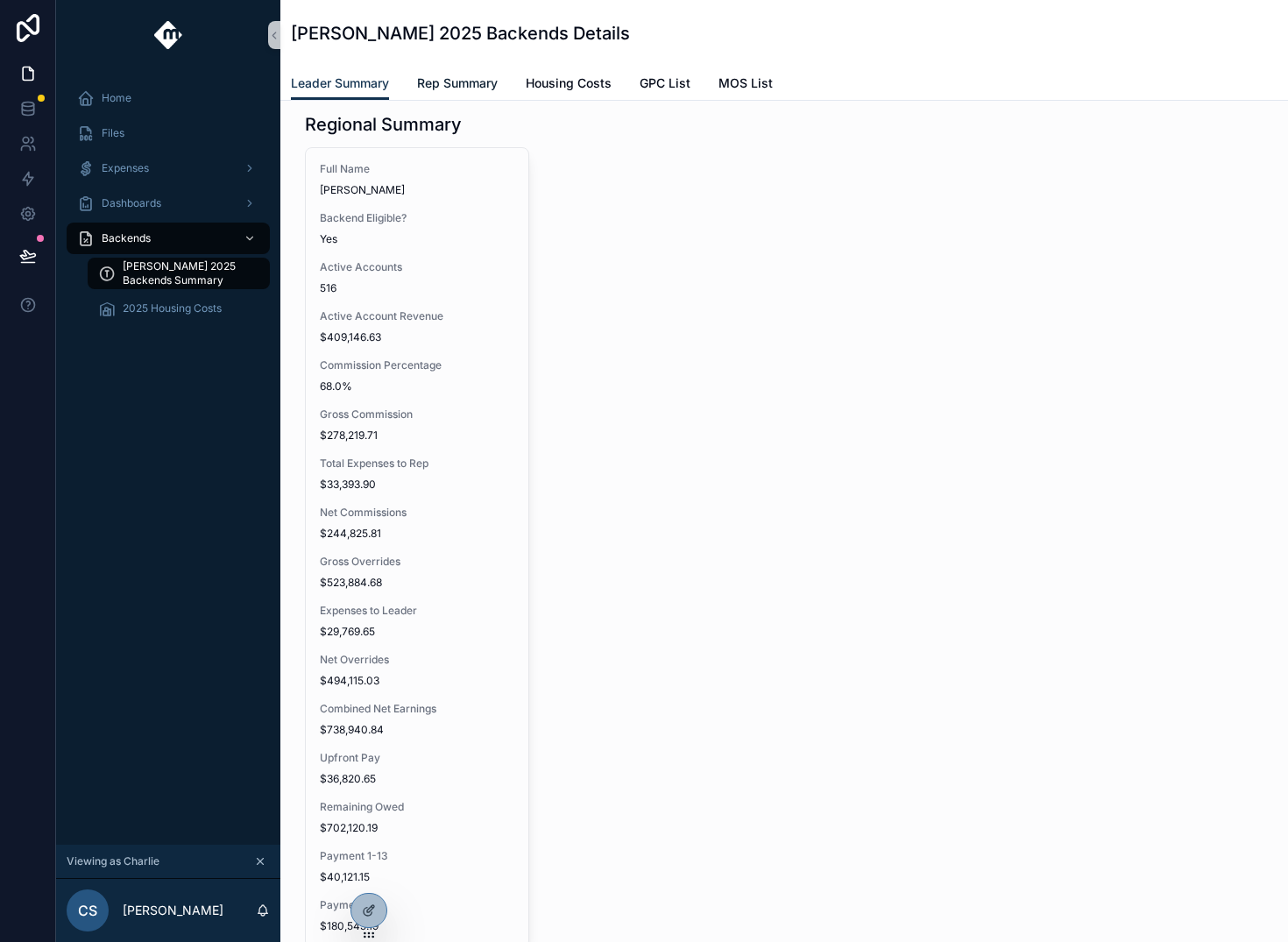
click at [472, 88] on span "Rep Summary" at bounding box center [458, 83] width 81 height 17
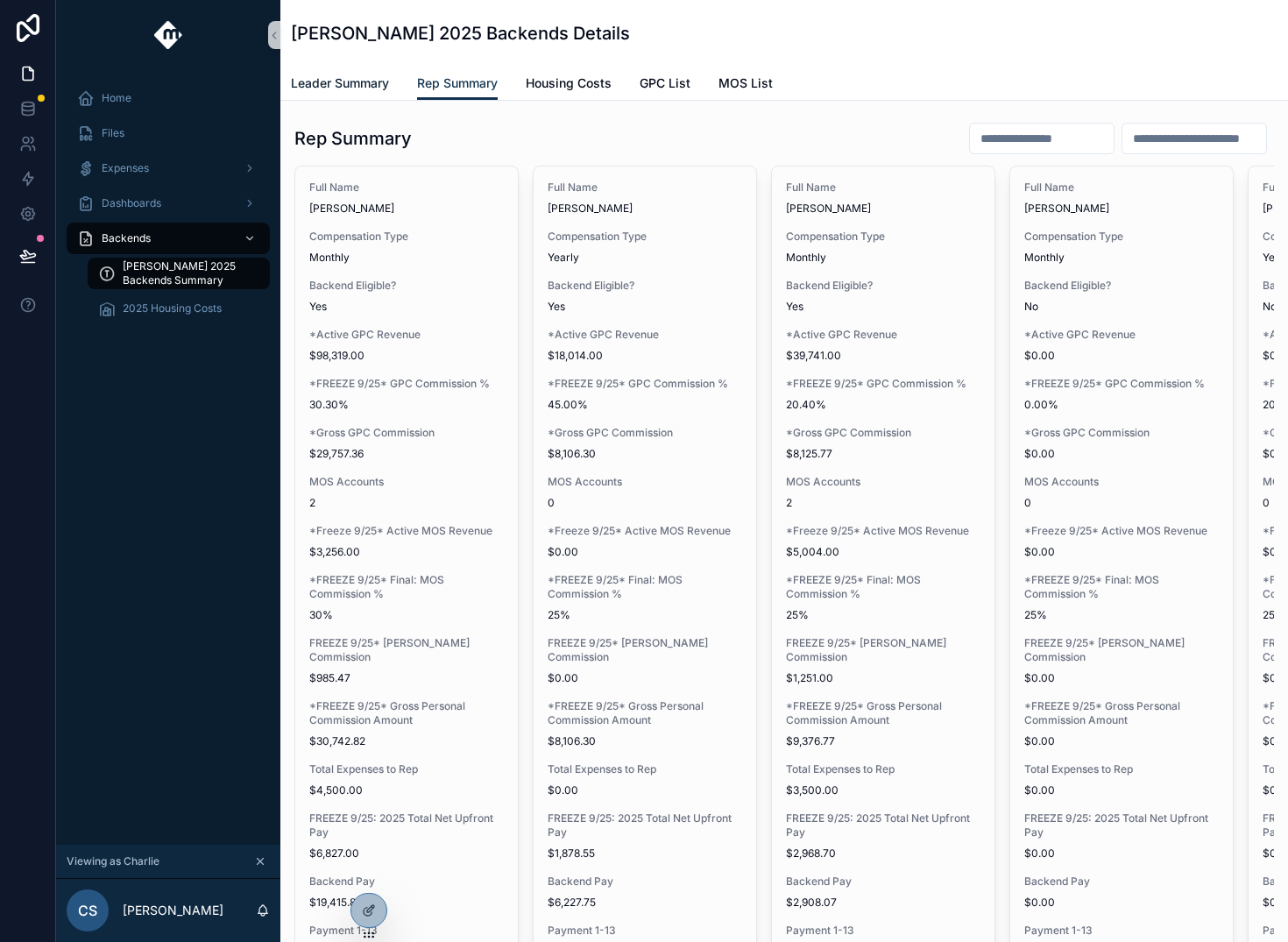
click at [330, 74] on span "Leader Summary" at bounding box center [340, 83] width 98 height 17
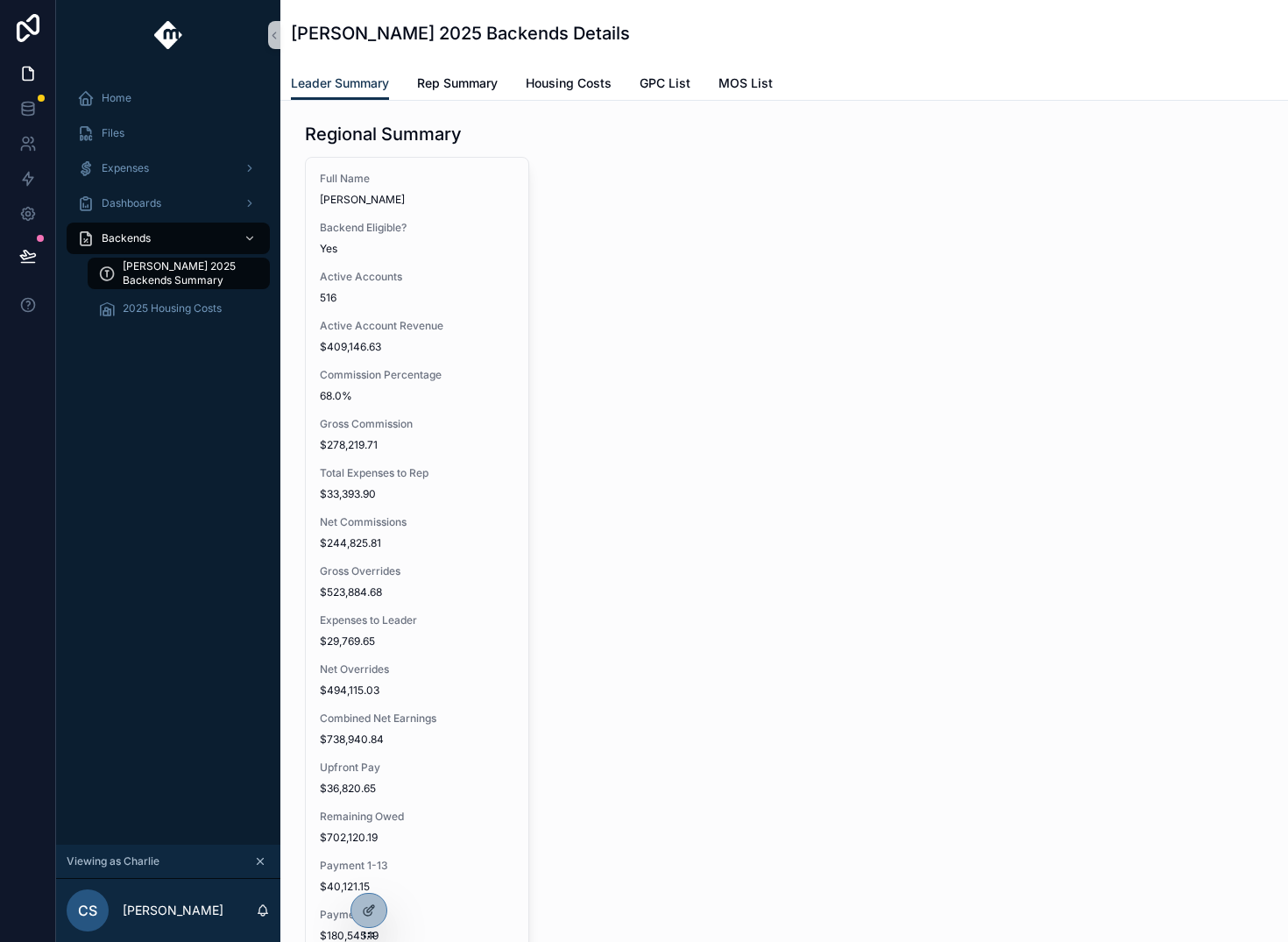
click at [258, 866] on icon "scrollable content" at bounding box center [260, 861] width 12 height 12
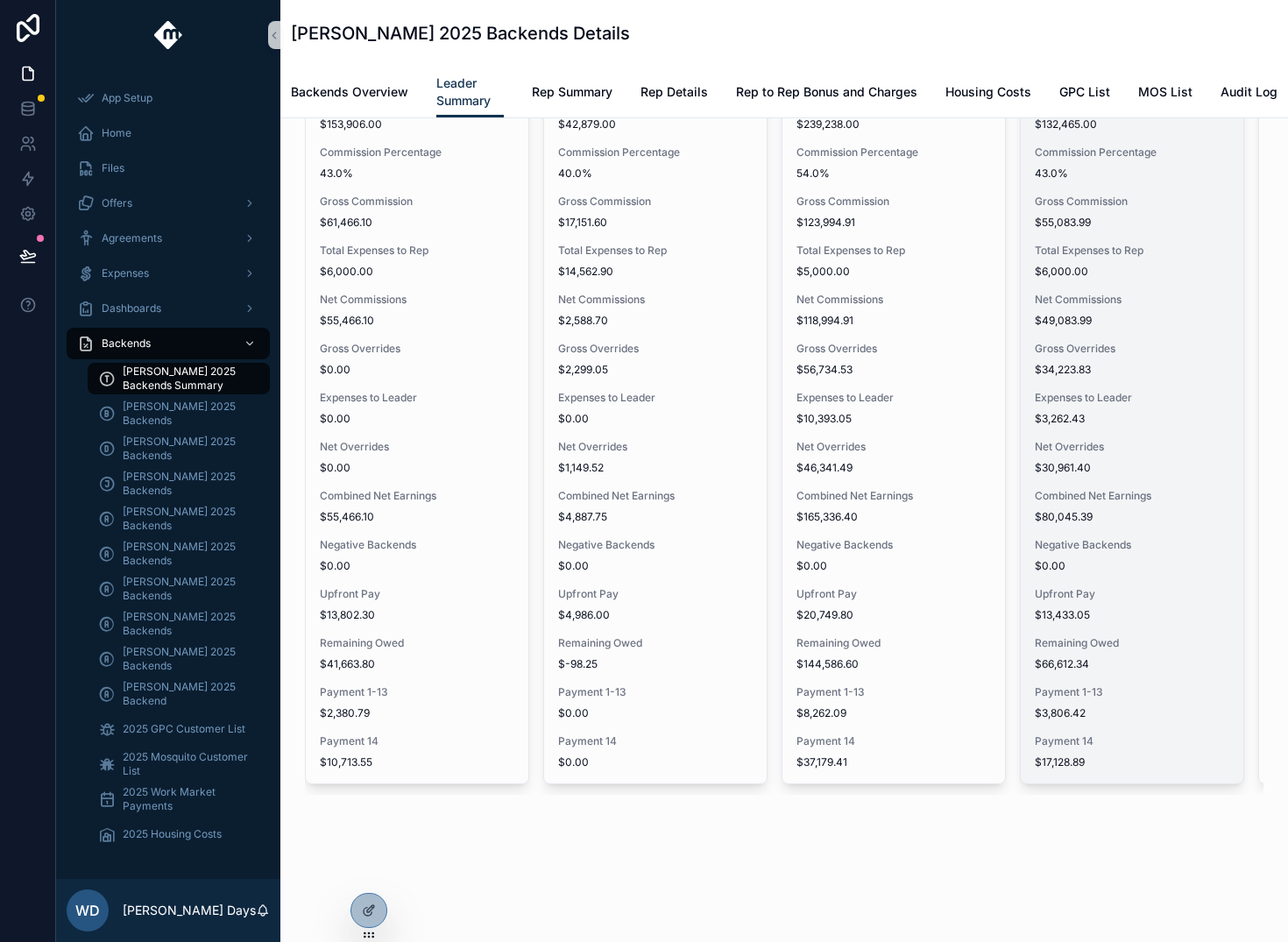
scroll to position [0, 413]
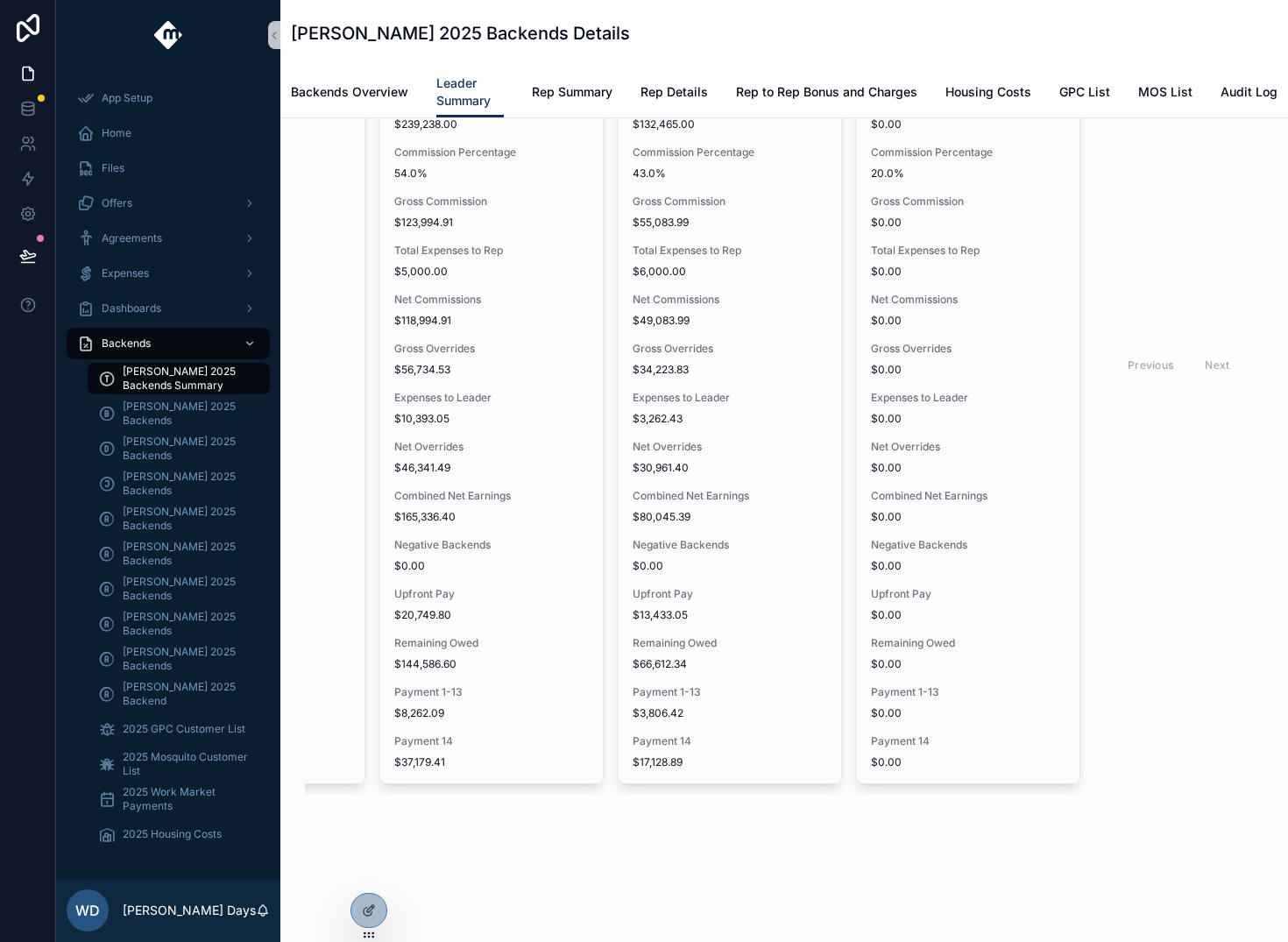
click at [1210, 351] on div "Previous Next" at bounding box center [1180, 364] width 127 height 28
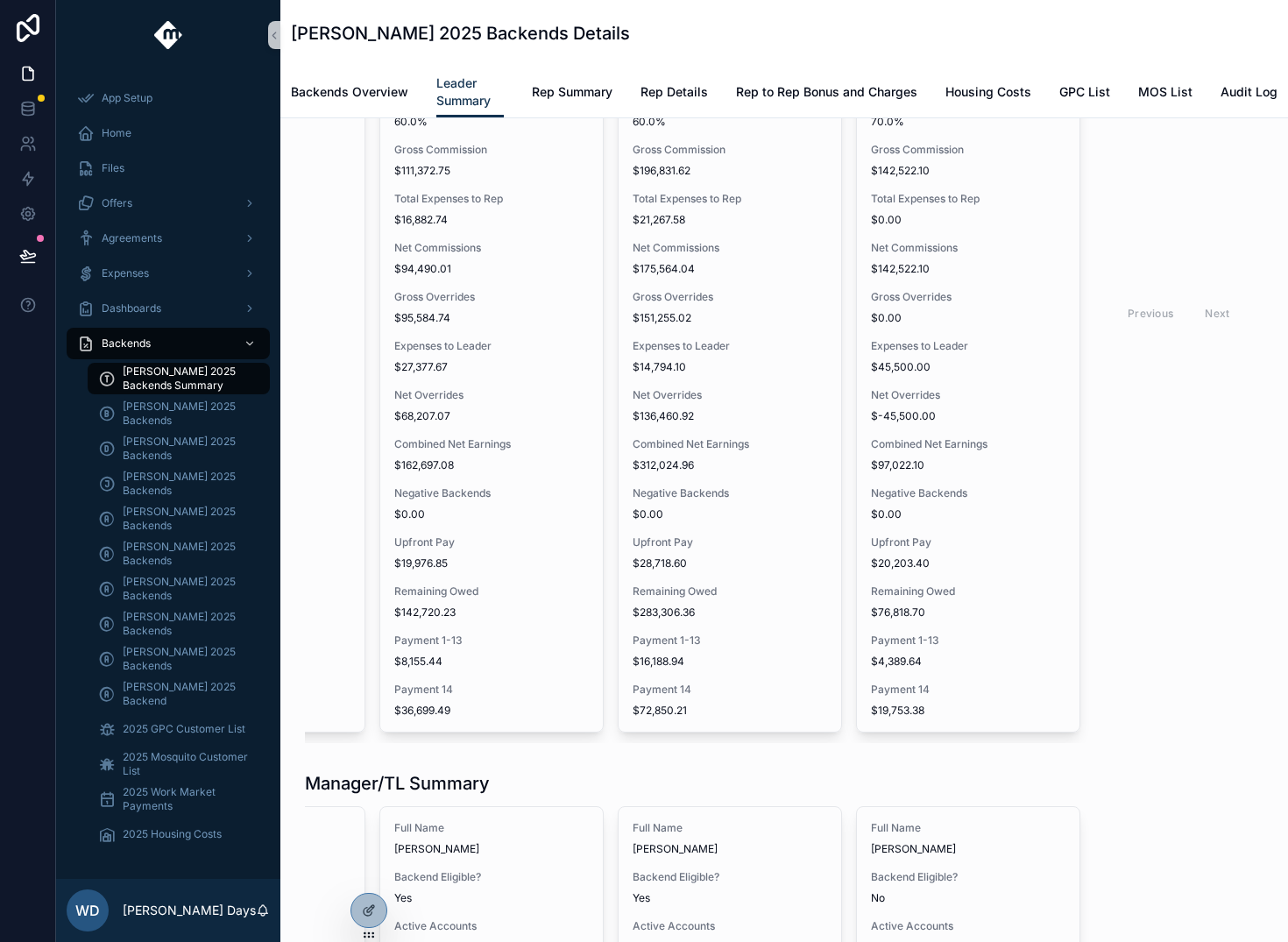
click at [1218, 312] on div "Previous Next" at bounding box center [1180, 313] width 127 height 28
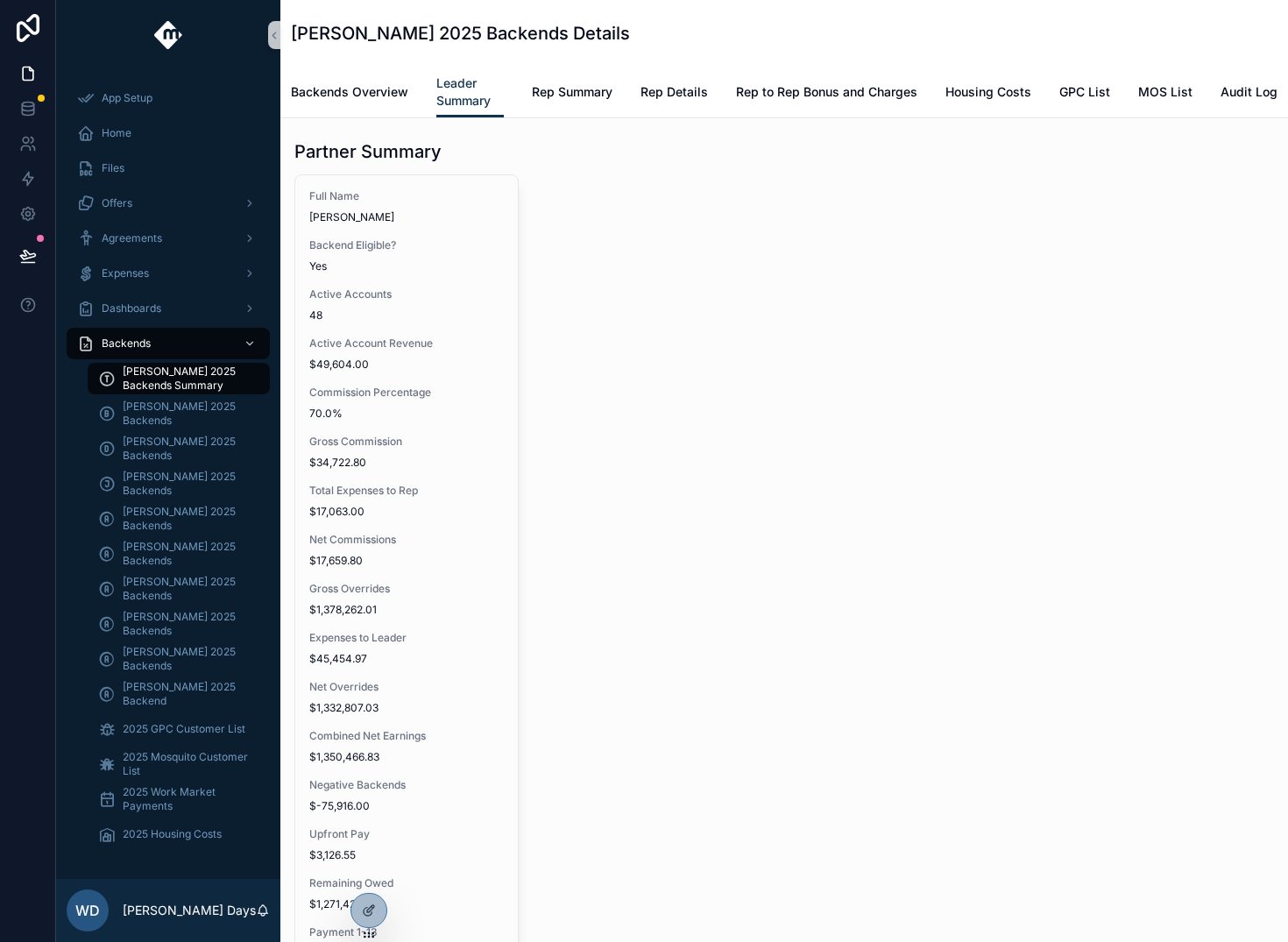
scroll to position [13, 0]
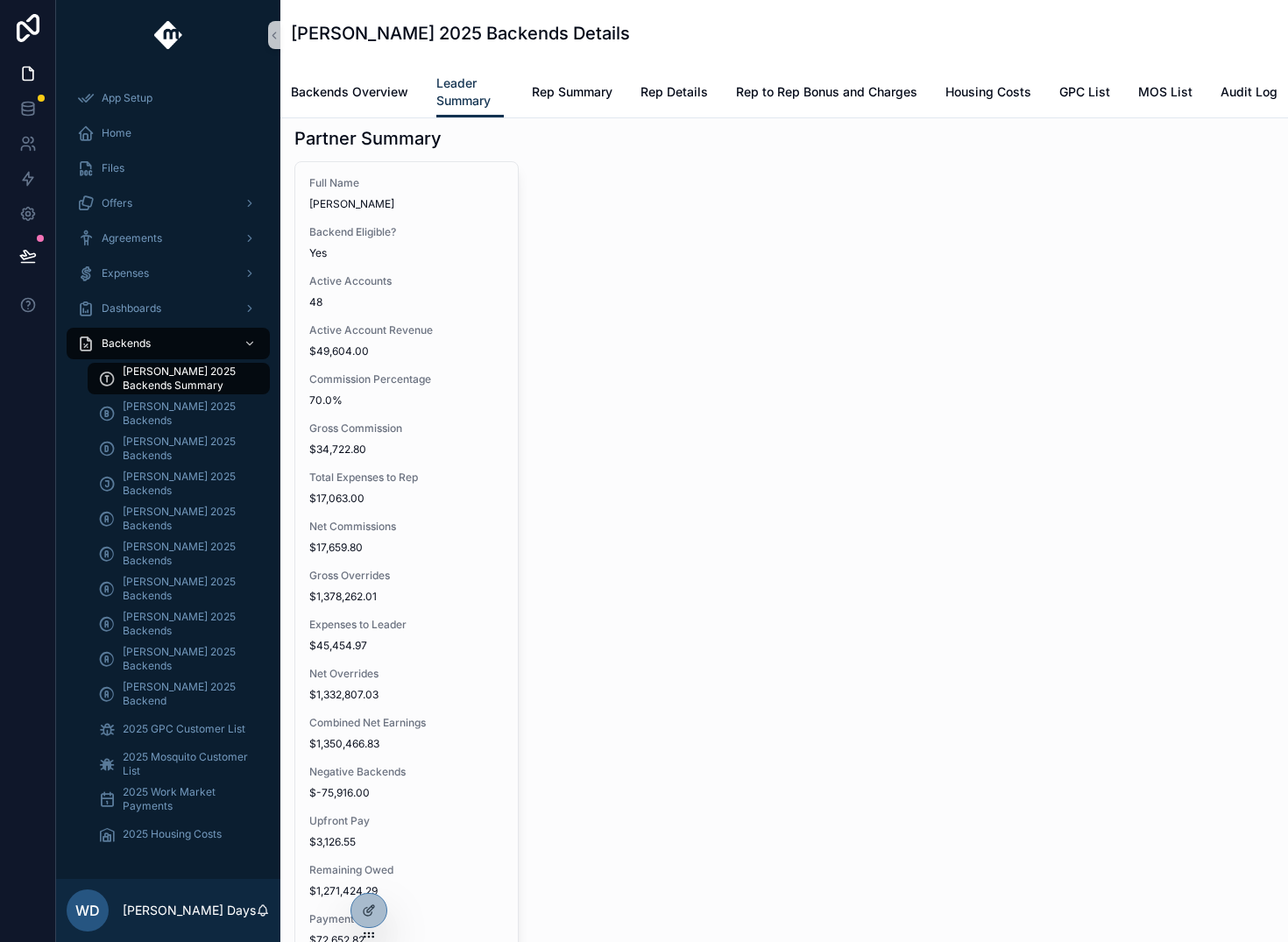
click at [160, 371] on span "[PERSON_NAME] 2025 Backends Summary" at bounding box center [187, 378] width 129 height 28
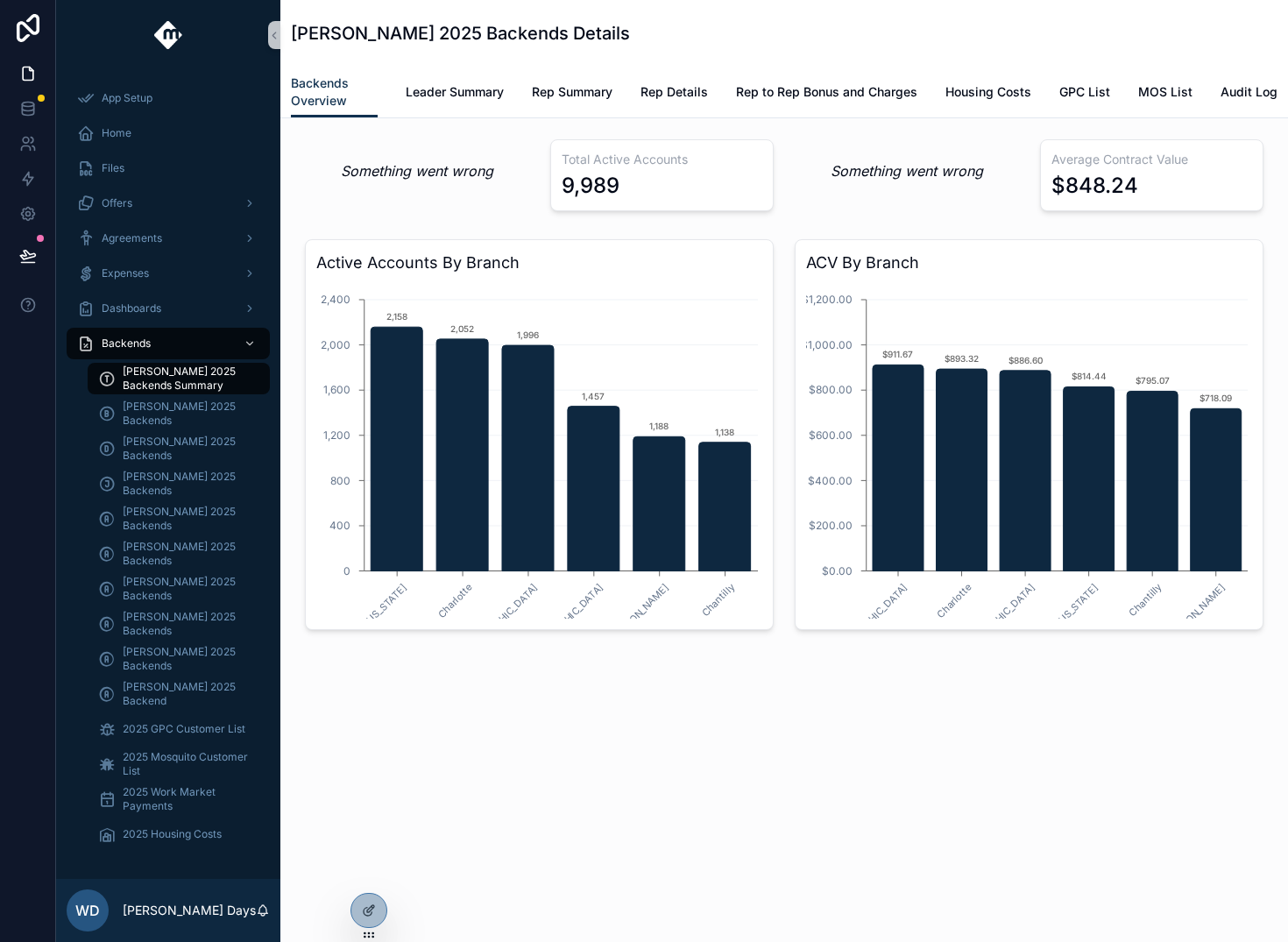
click at [440, 171] on em "Something went wrong" at bounding box center [417, 171] width 152 height 21
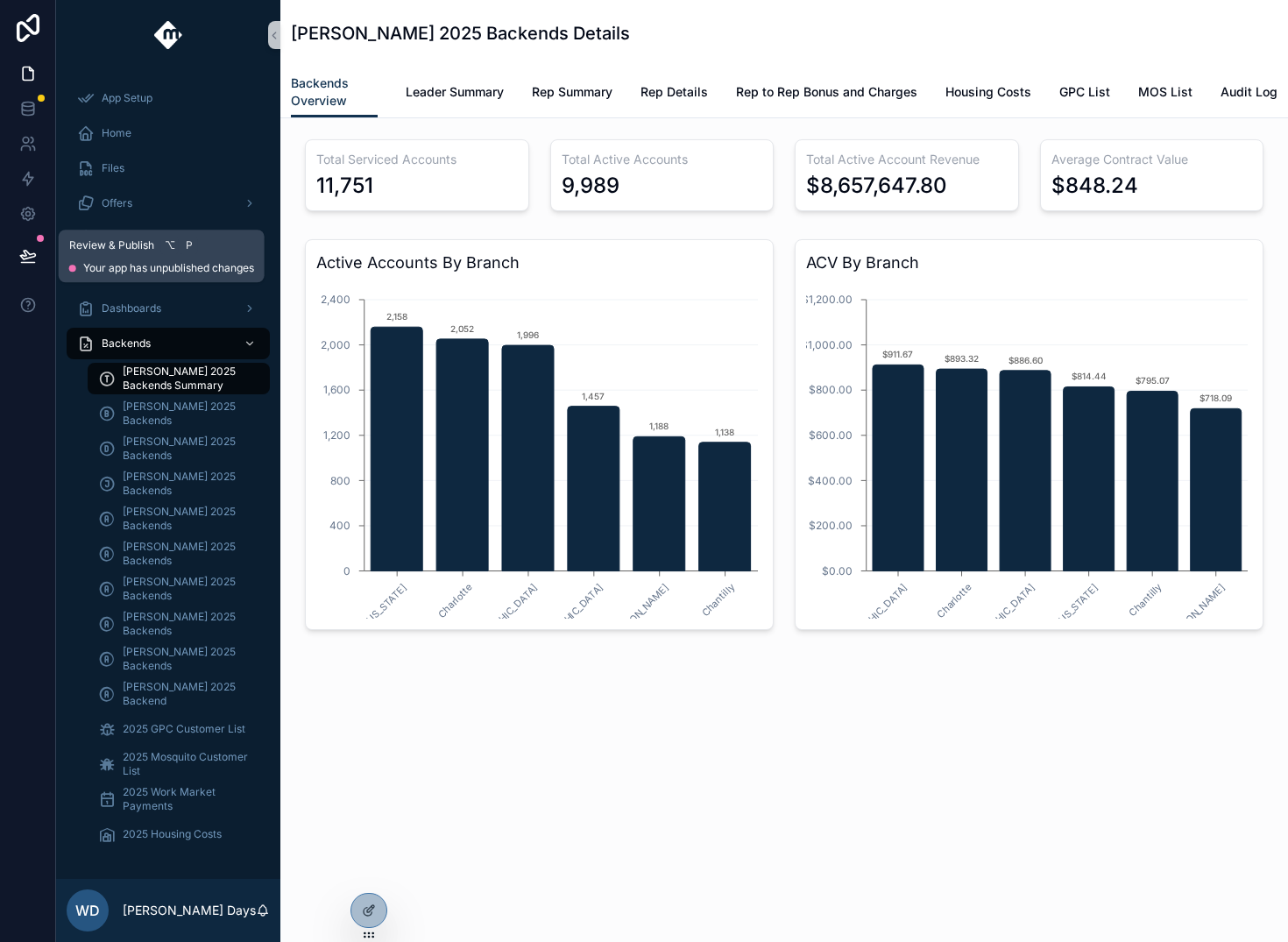
click at [28, 251] on icon at bounding box center [28, 256] width 17 height 17
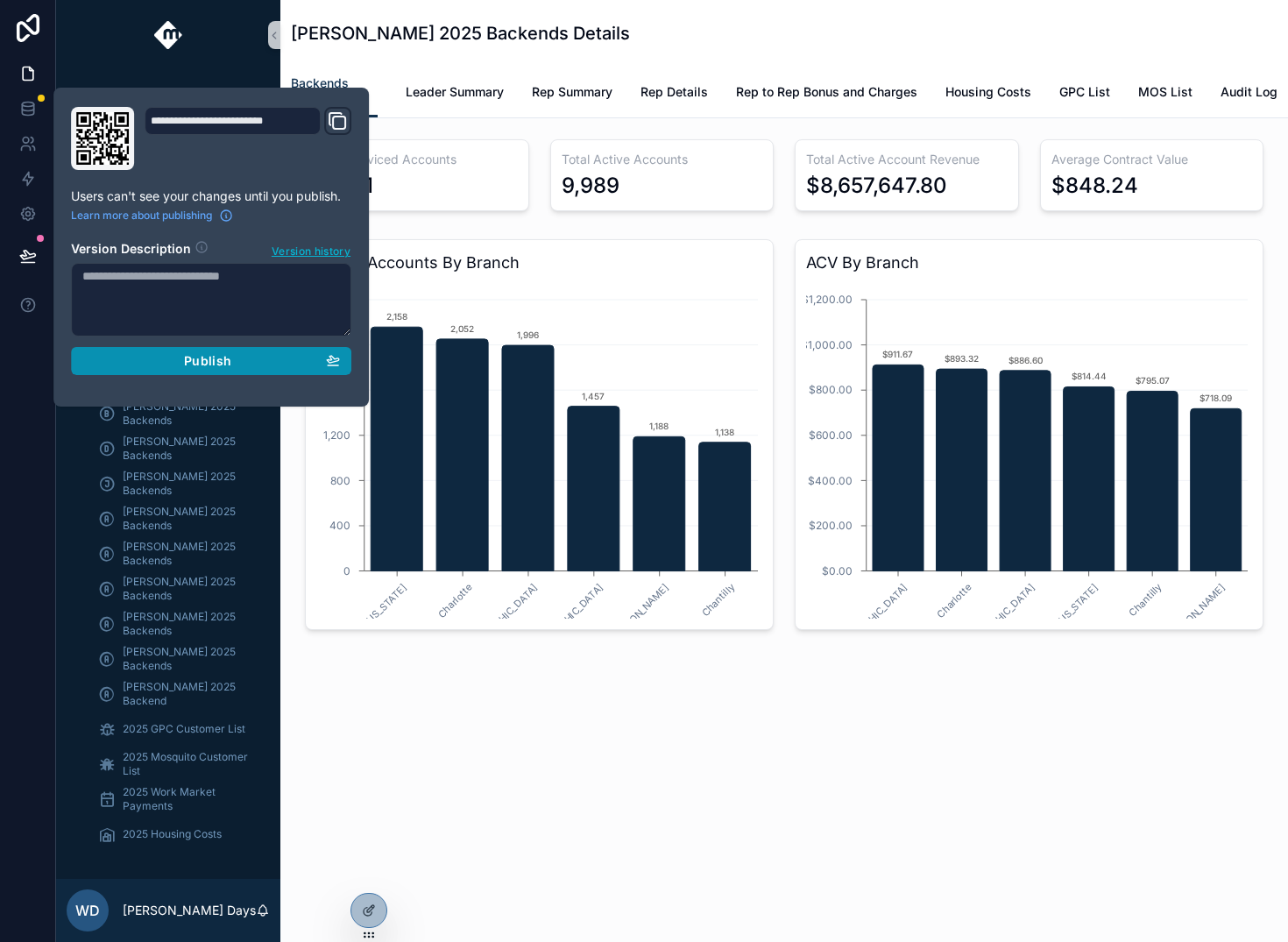
click at [226, 356] on span "Publish" at bounding box center [207, 361] width 48 height 16
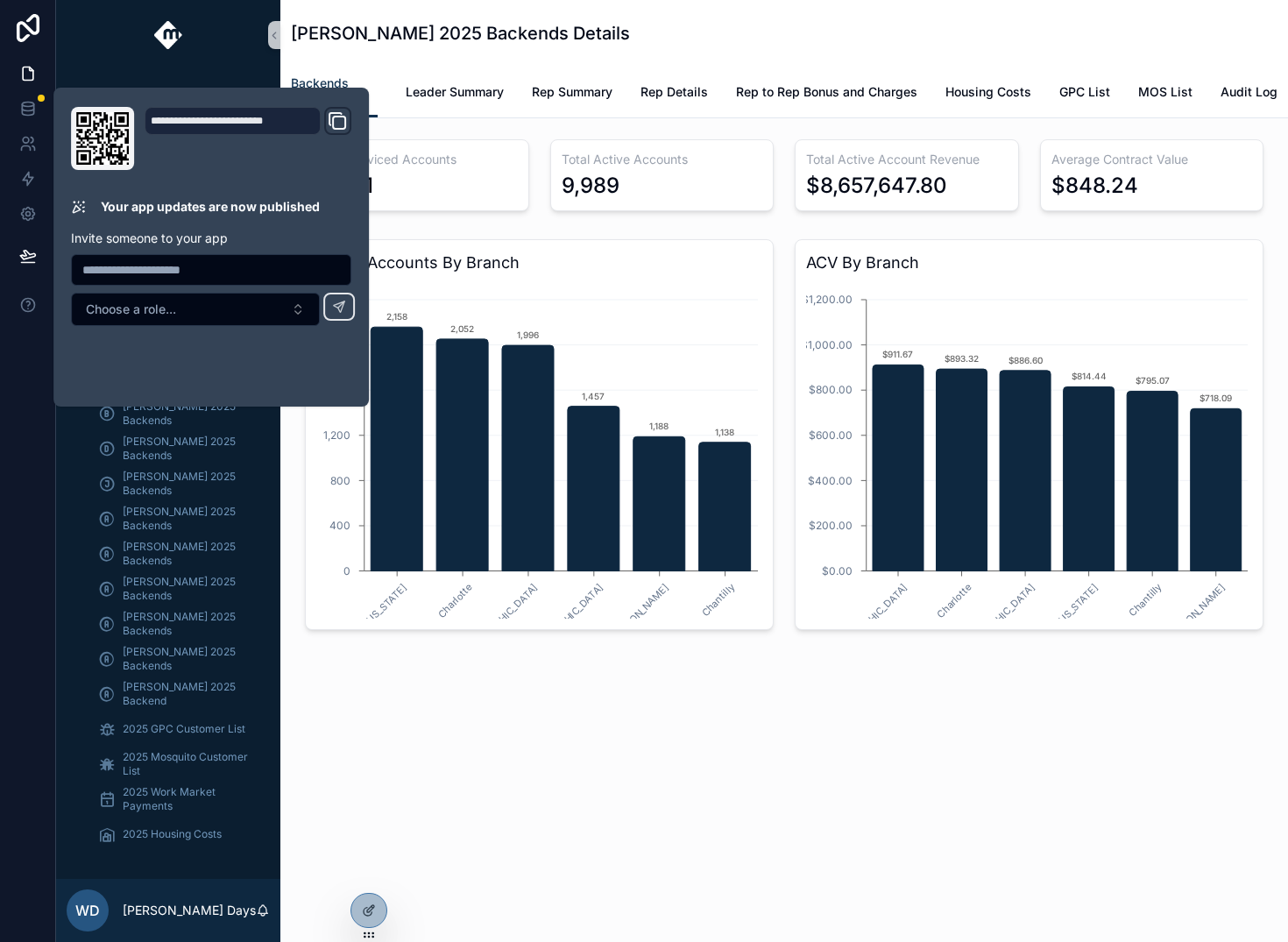
click at [719, 759] on div "[PERSON_NAME] 2025 Backends Details Backends Overview Backends Overview Leader …" at bounding box center [785, 388] width 1008 height 777
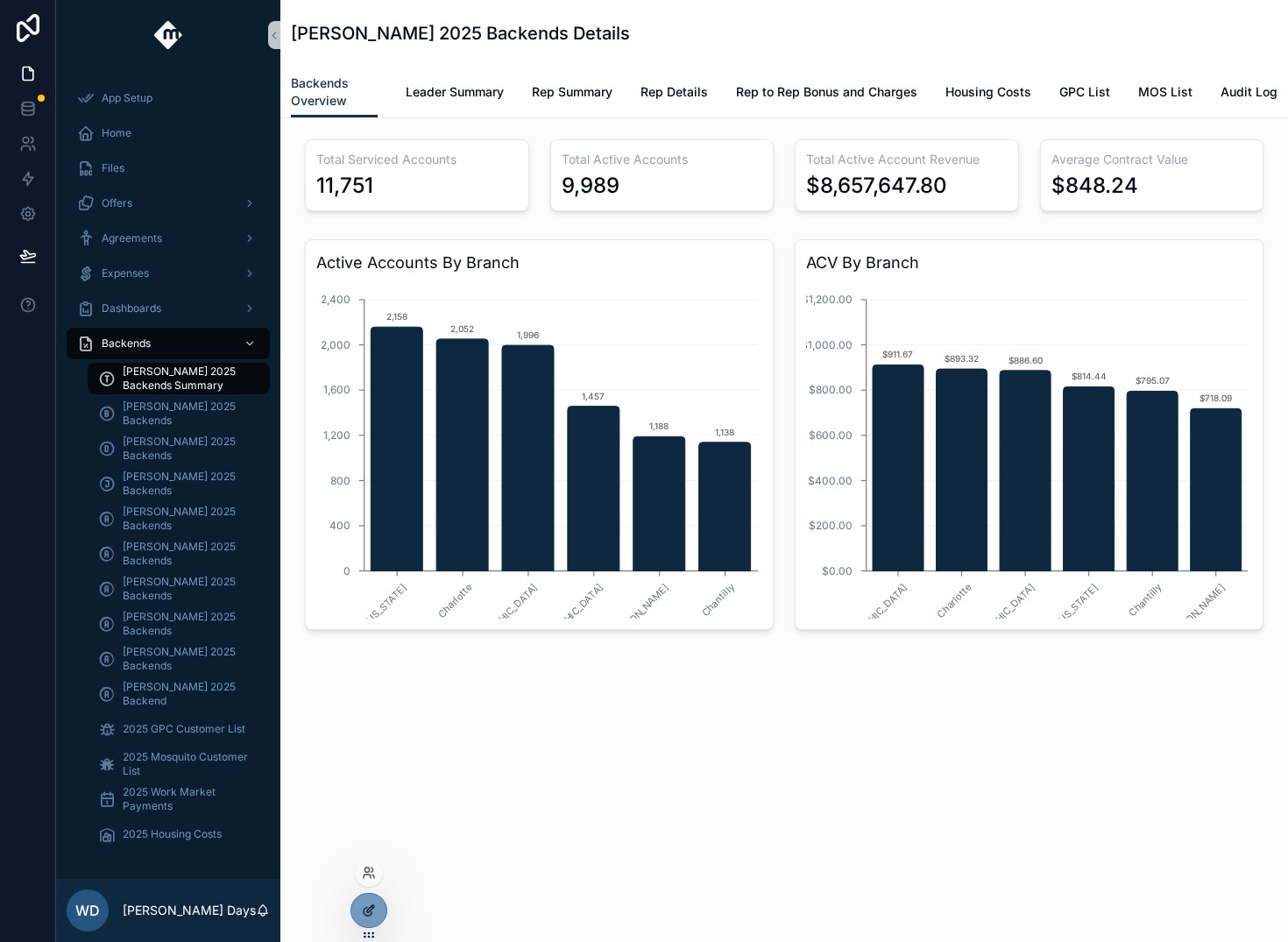
click at [373, 914] on icon at bounding box center [369, 911] width 14 height 14
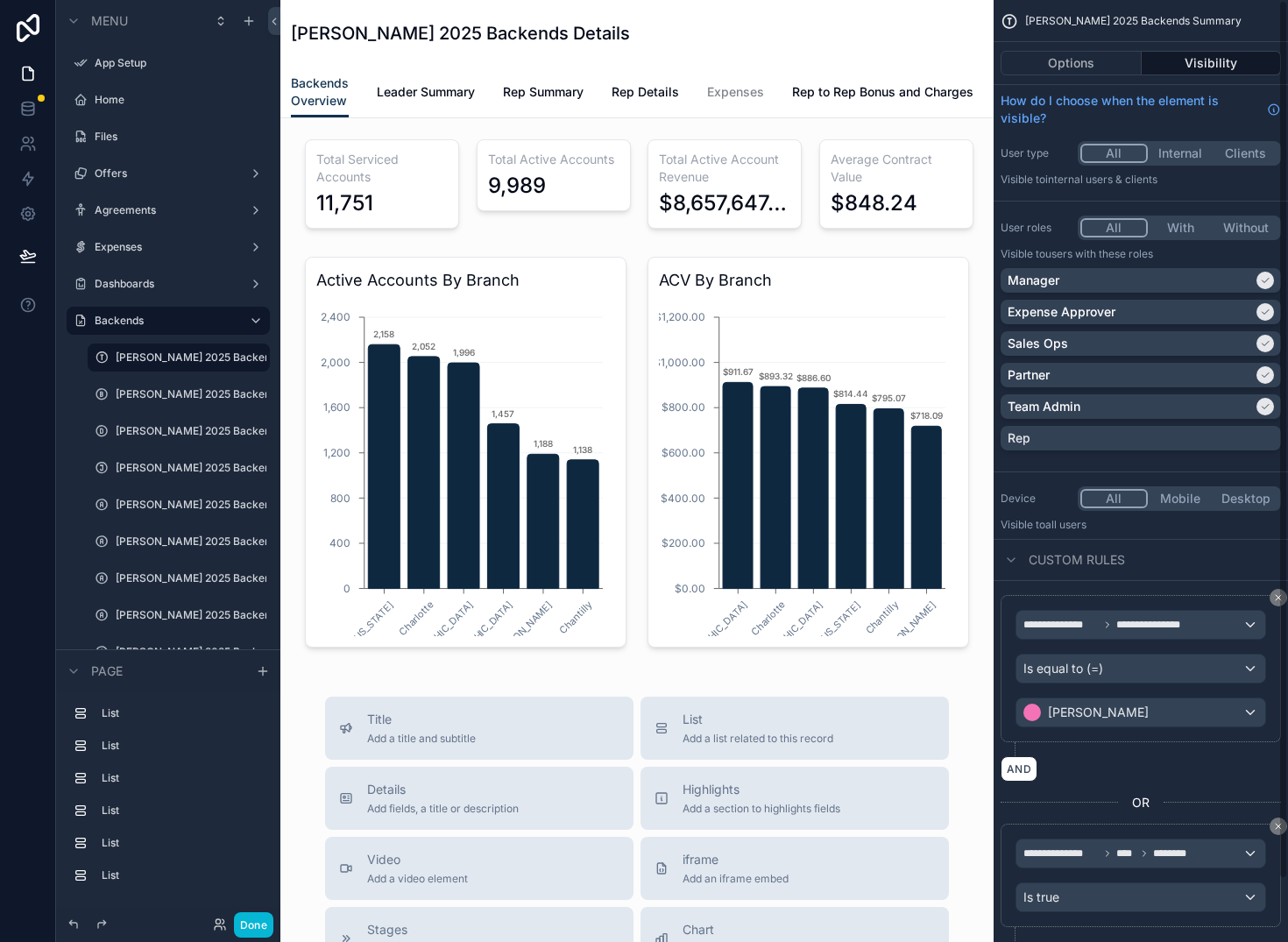
click at [1219, 68] on button "Visibility" at bounding box center [1212, 63] width 140 height 25
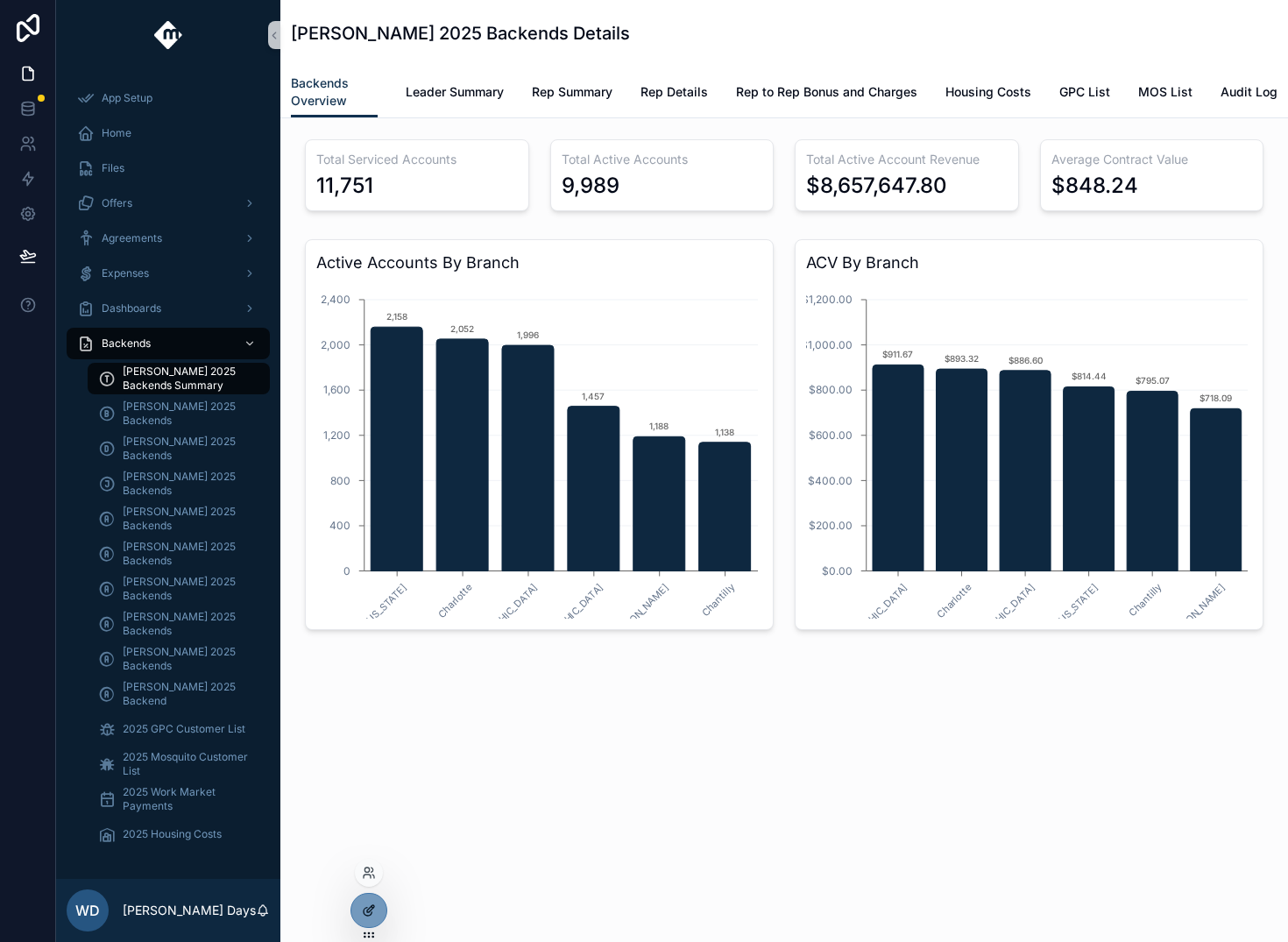
click at [366, 915] on icon at bounding box center [367, 913] width 8 height 8
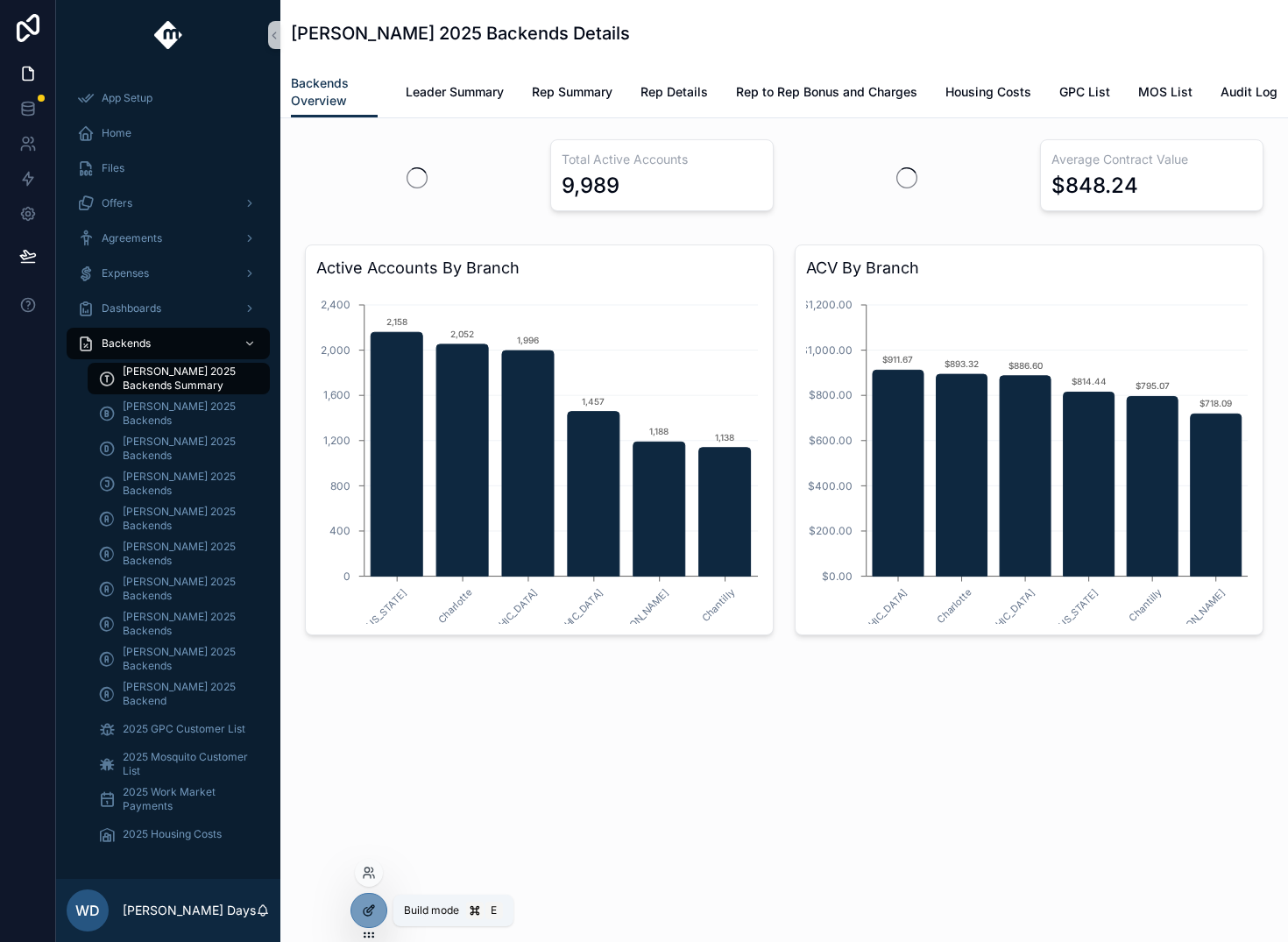
click at [369, 911] on icon at bounding box center [369, 911] width 14 height 14
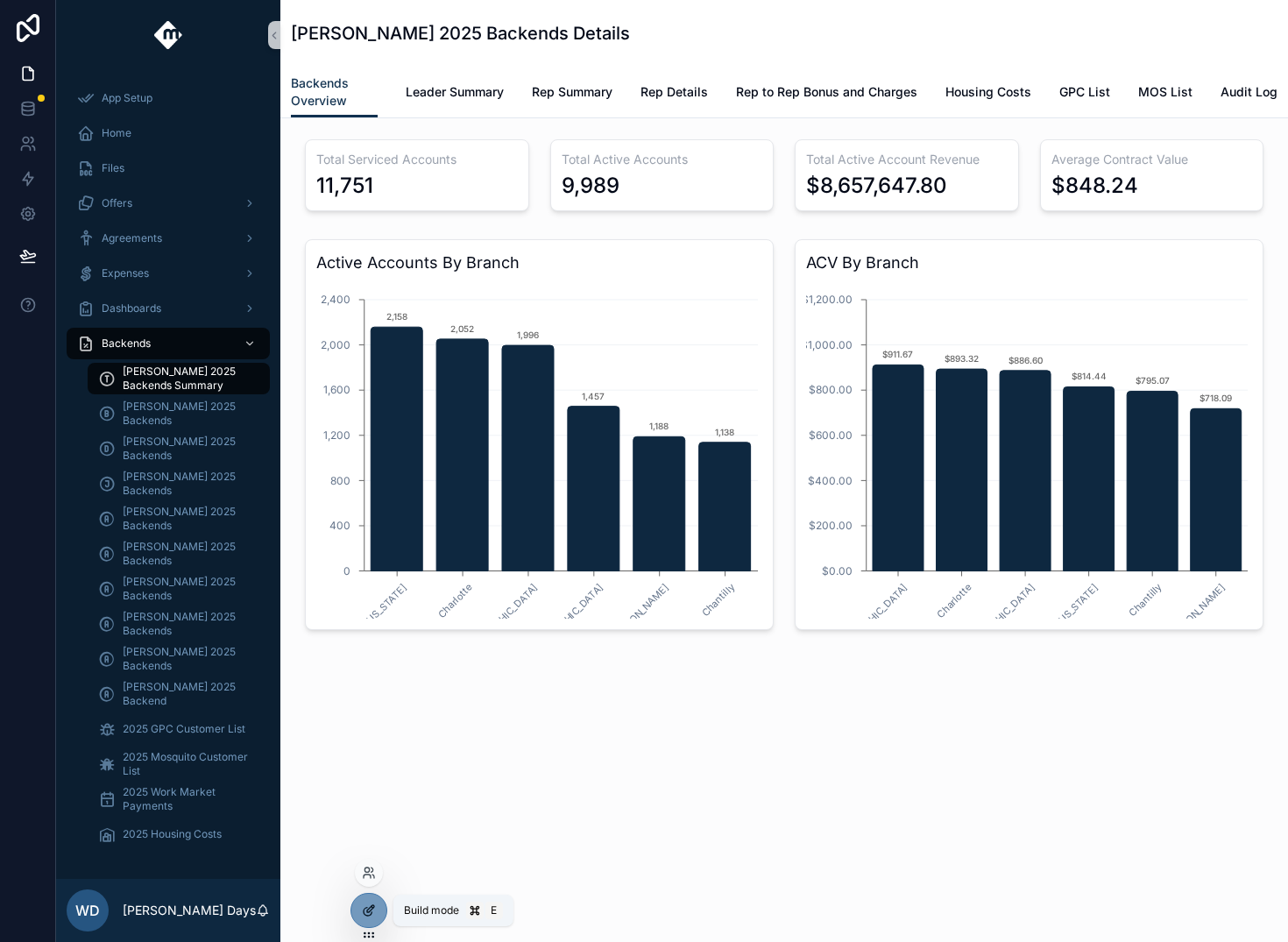
click at [373, 909] on icon at bounding box center [369, 911] width 14 height 14
click at [378, 914] on div at bounding box center [368, 911] width 35 height 33
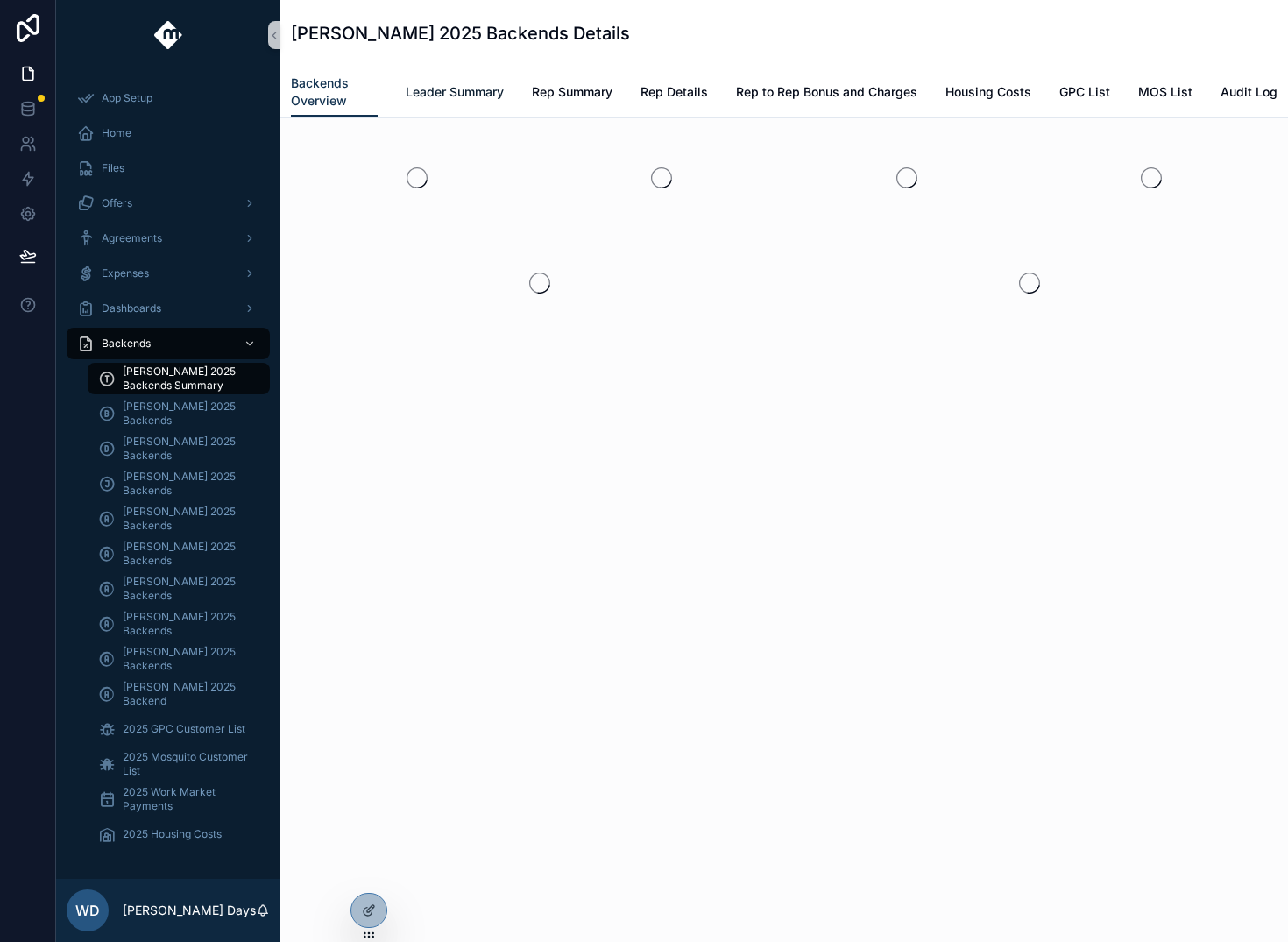
click at [482, 87] on span "Leader Summary" at bounding box center [455, 92] width 98 height 17
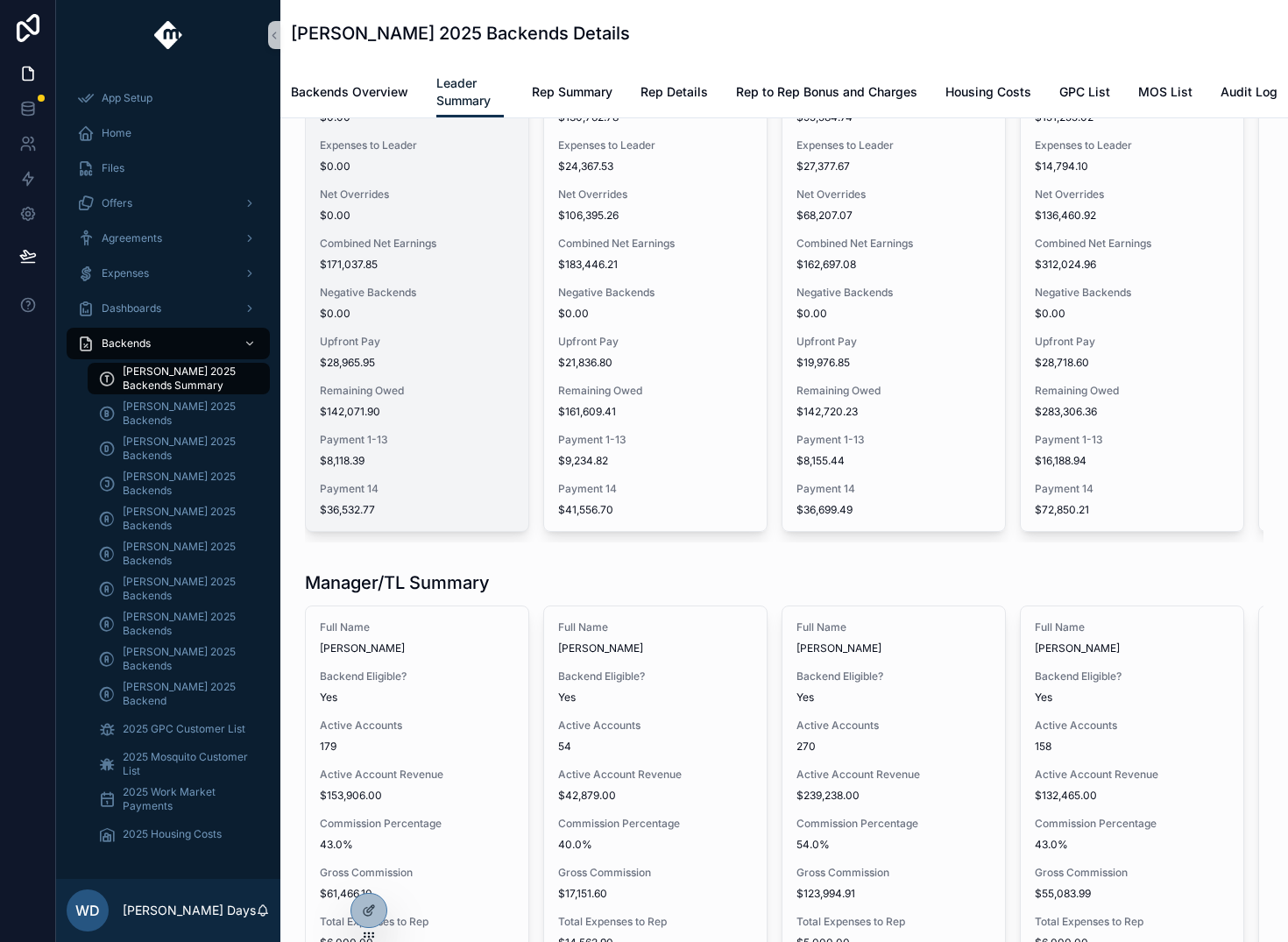
scroll to position [2334, 0]
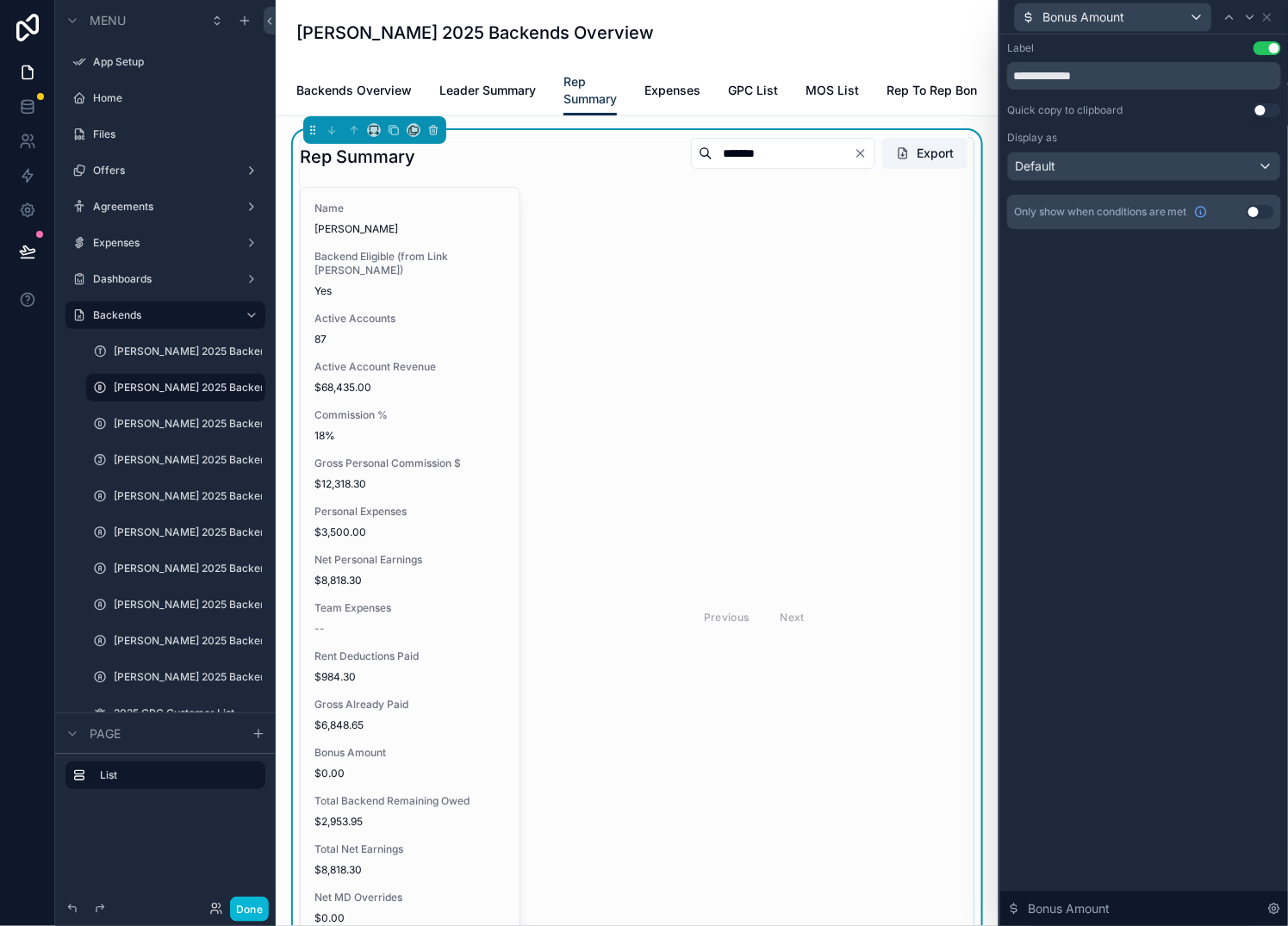
scroll to position [3, 0]
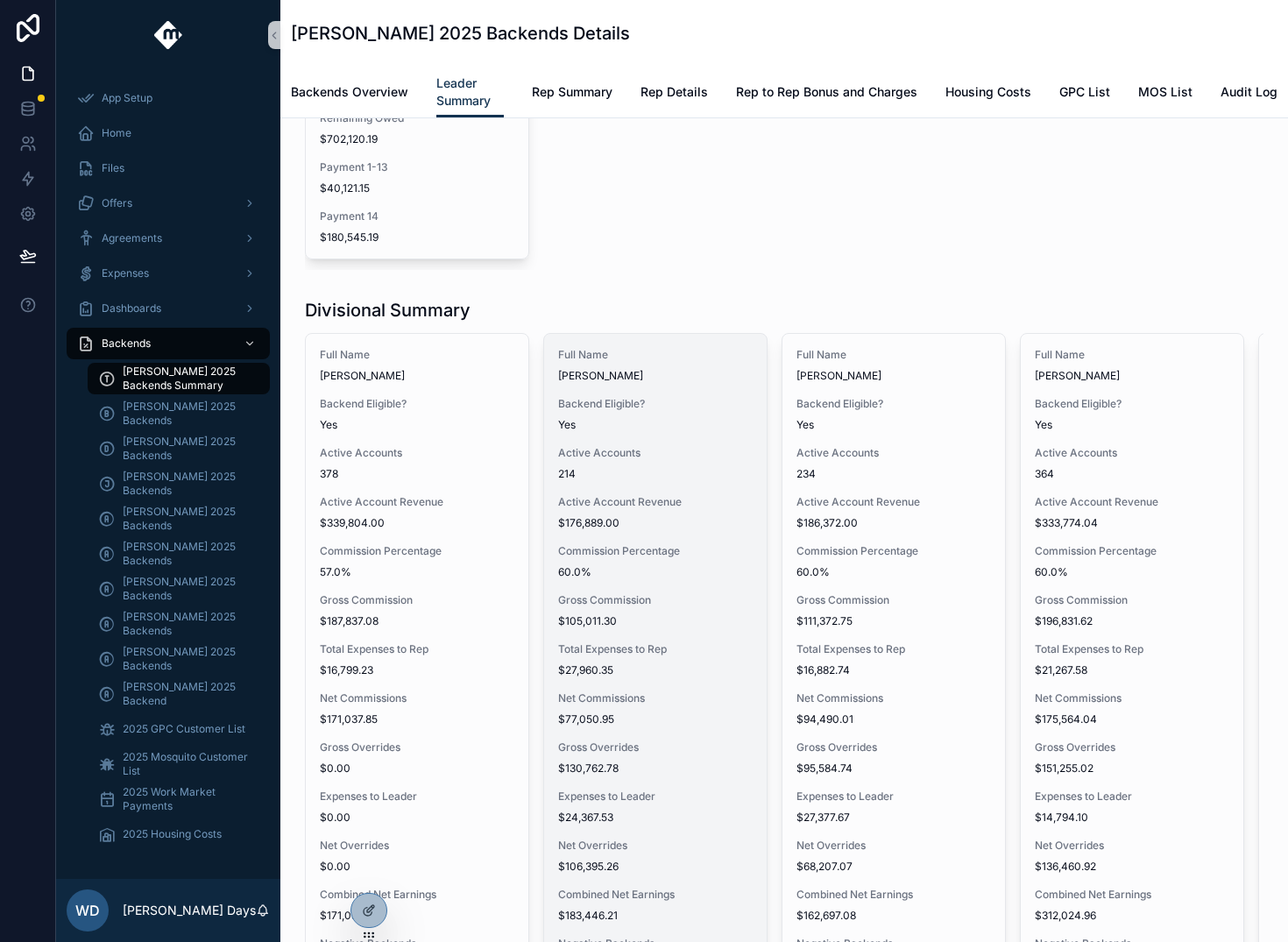
scroll to position [1899, 0]
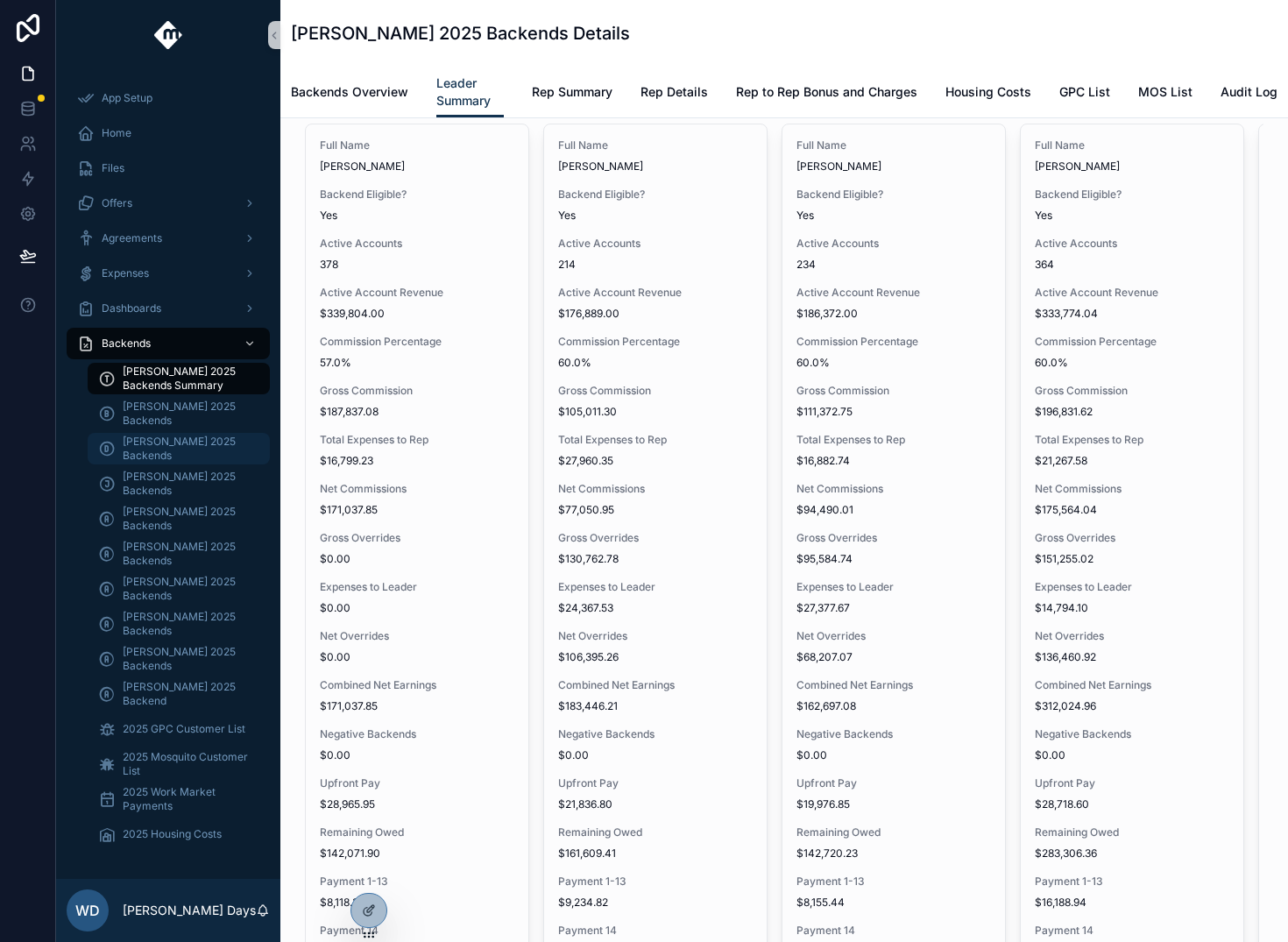
click at [149, 445] on span "[PERSON_NAME] 2025 Backends" at bounding box center [187, 448] width 129 height 28
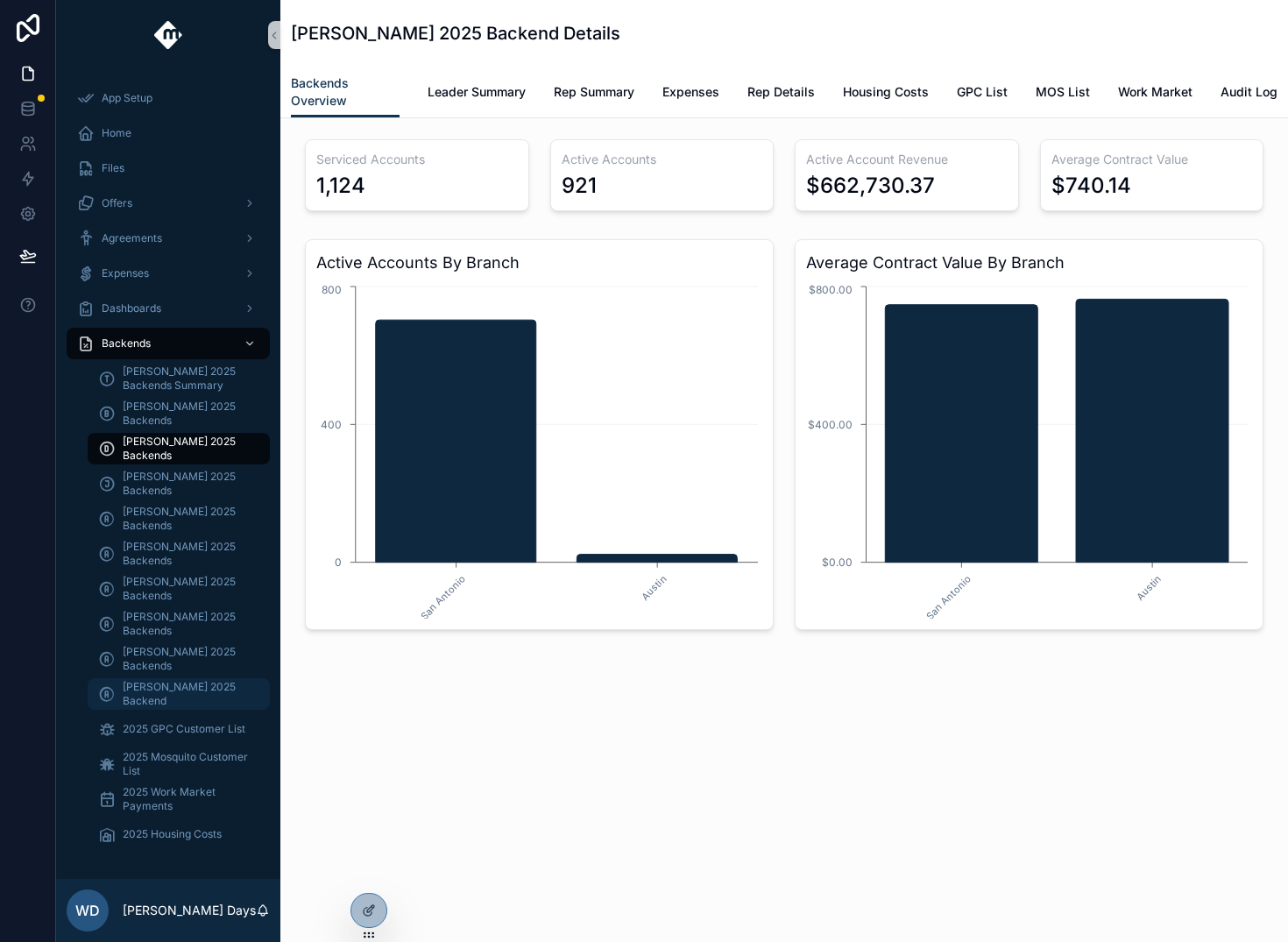
click at [171, 690] on span "[PERSON_NAME] 2025 Backend" at bounding box center [187, 694] width 129 height 28
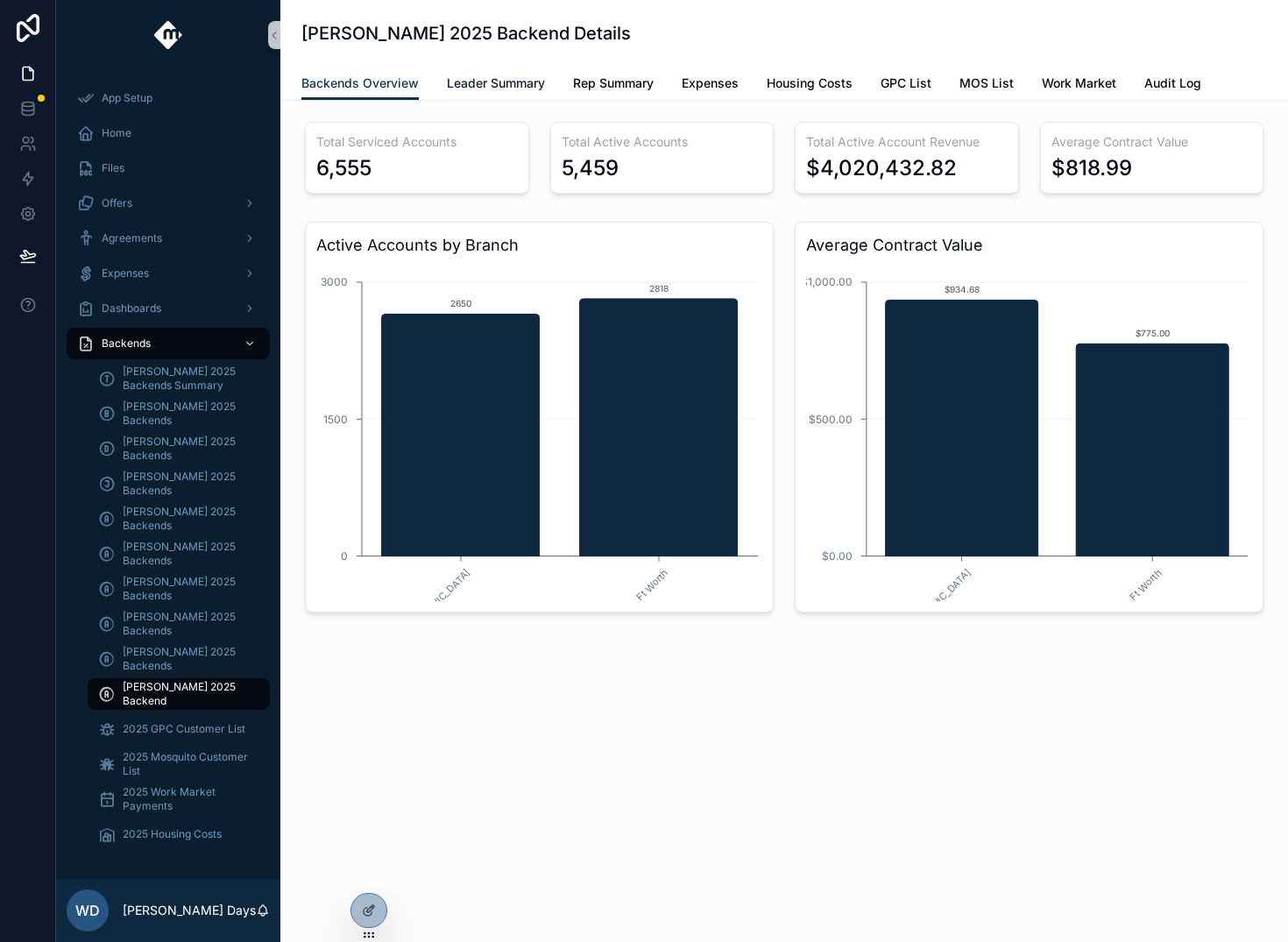
click at [479, 74] on span "Leader Summary" at bounding box center [496, 83] width 98 height 17
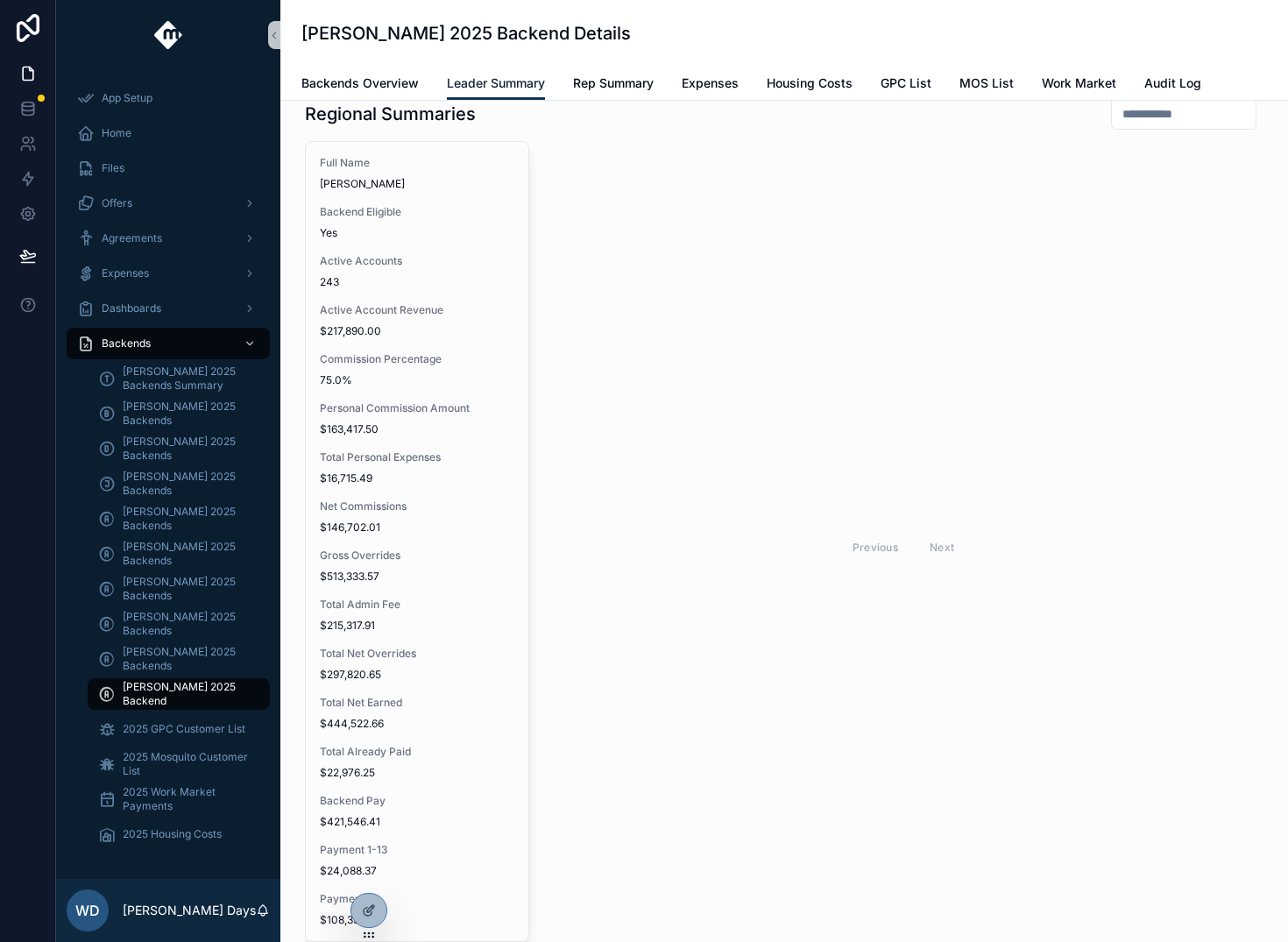
scroll to position [121, 0]
